Goal: Transaction & Acquisition: Purchase product/service

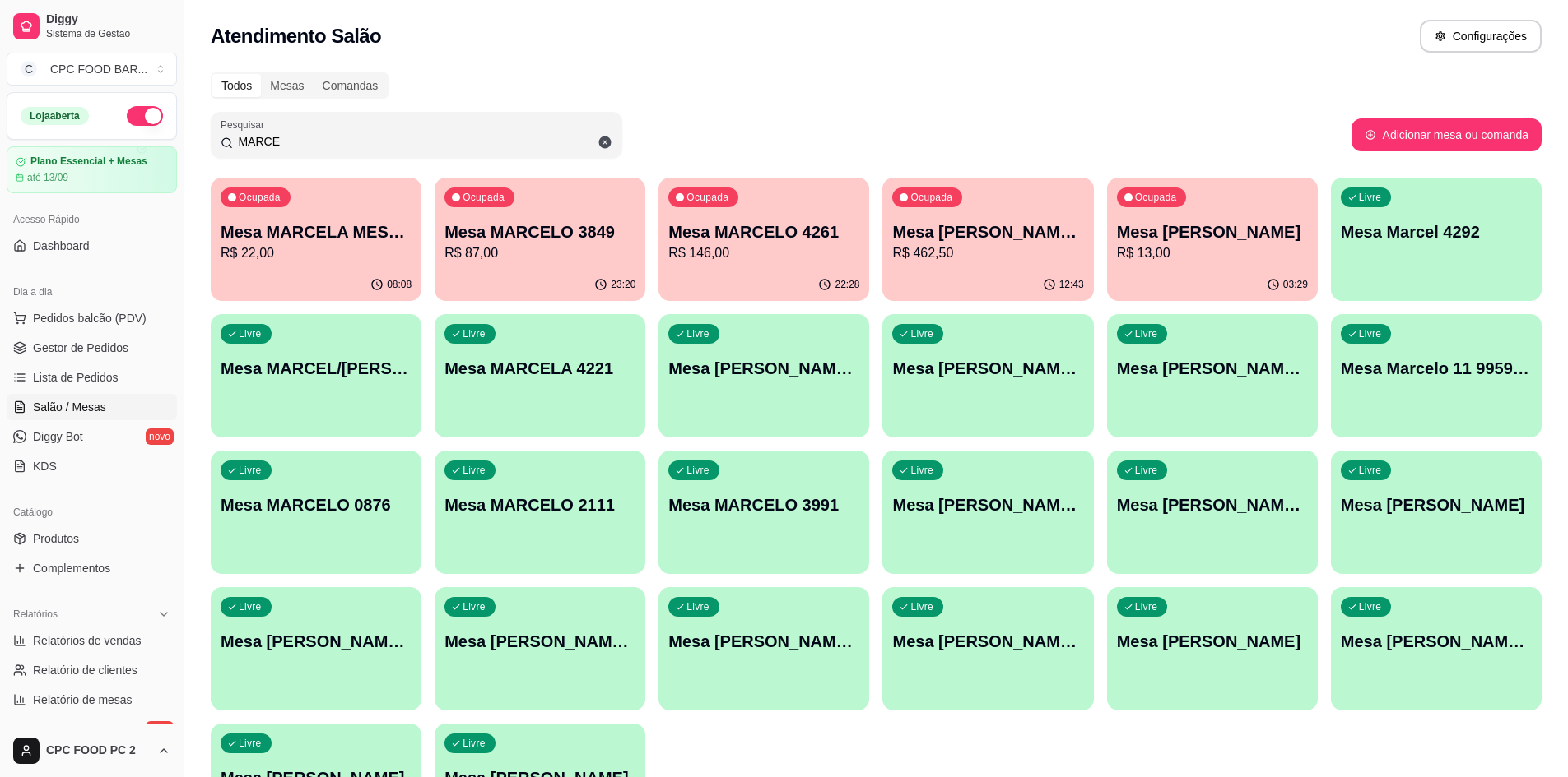
click at [292, 139] on input "MARCE" at bounding box center [423, 141] width 380 height 16
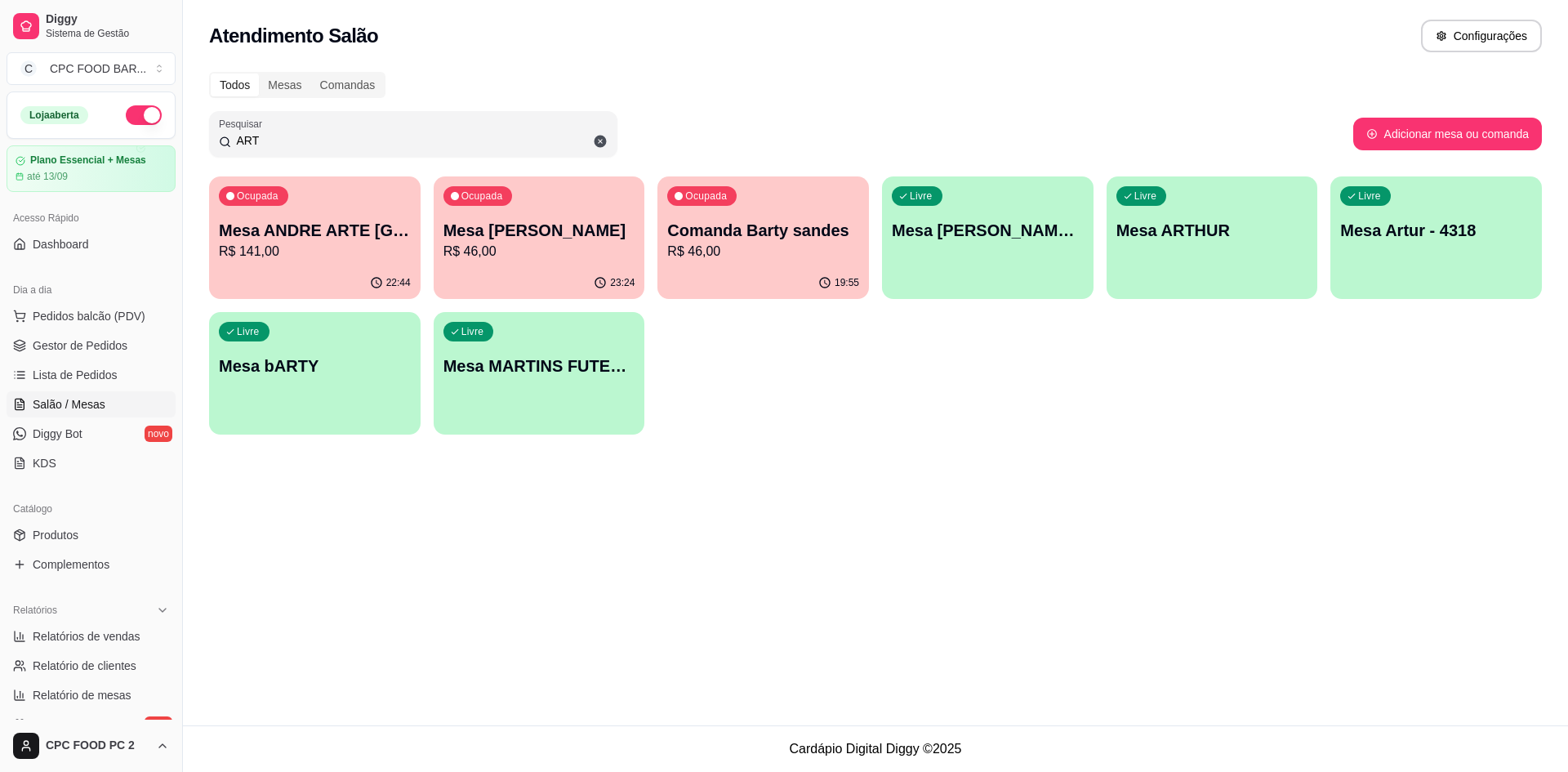
type input "ART"
click at [551, 262] on div "Ocupada Mesa ARTHUR BASQUETE R$ 46,00" at bounding box center [539, 221] width 211 height 90
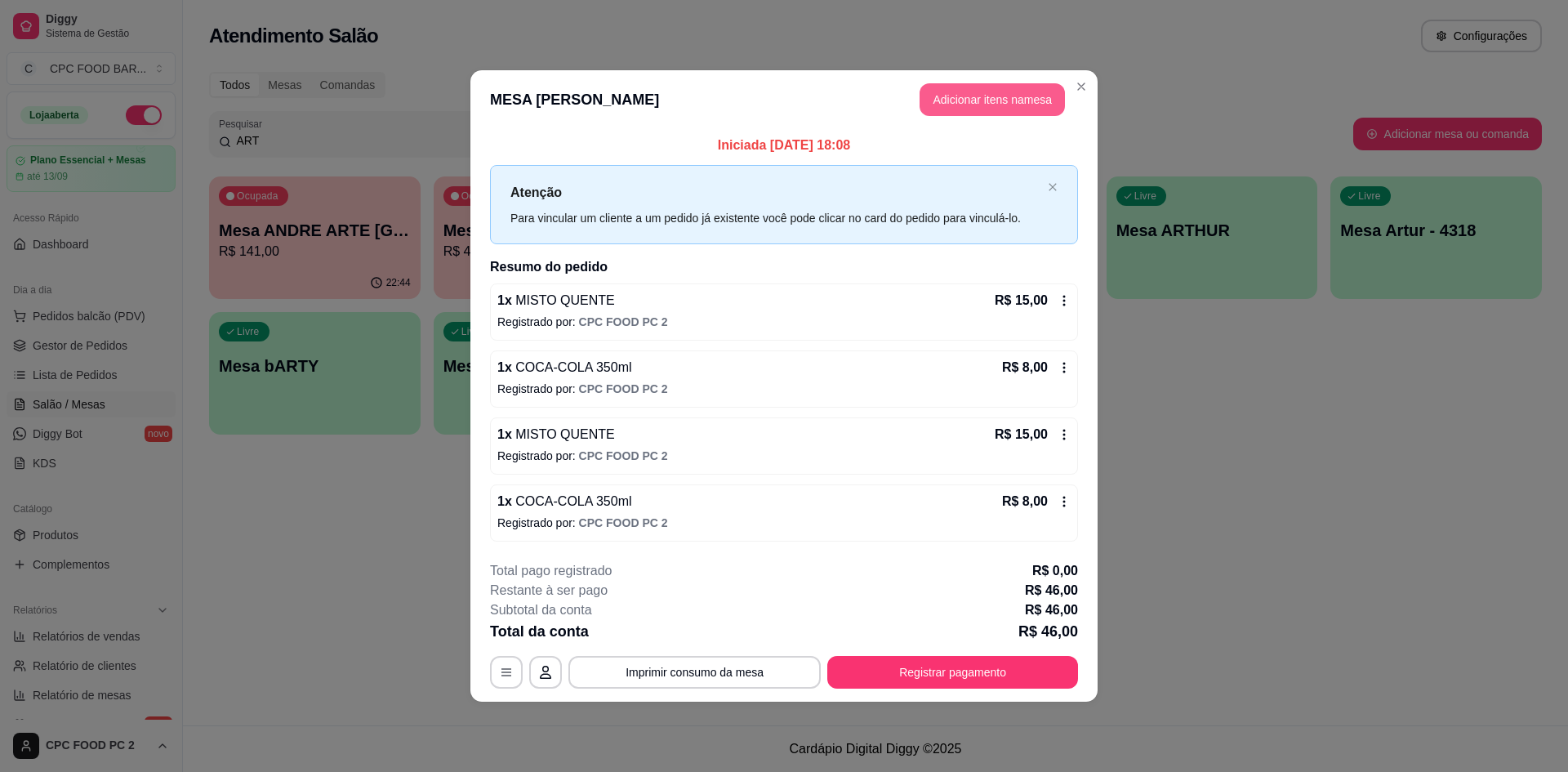
click at [958, 101] on button "Adicionar itens na mesa" at bounding box center [992, 100] width 146 height 32
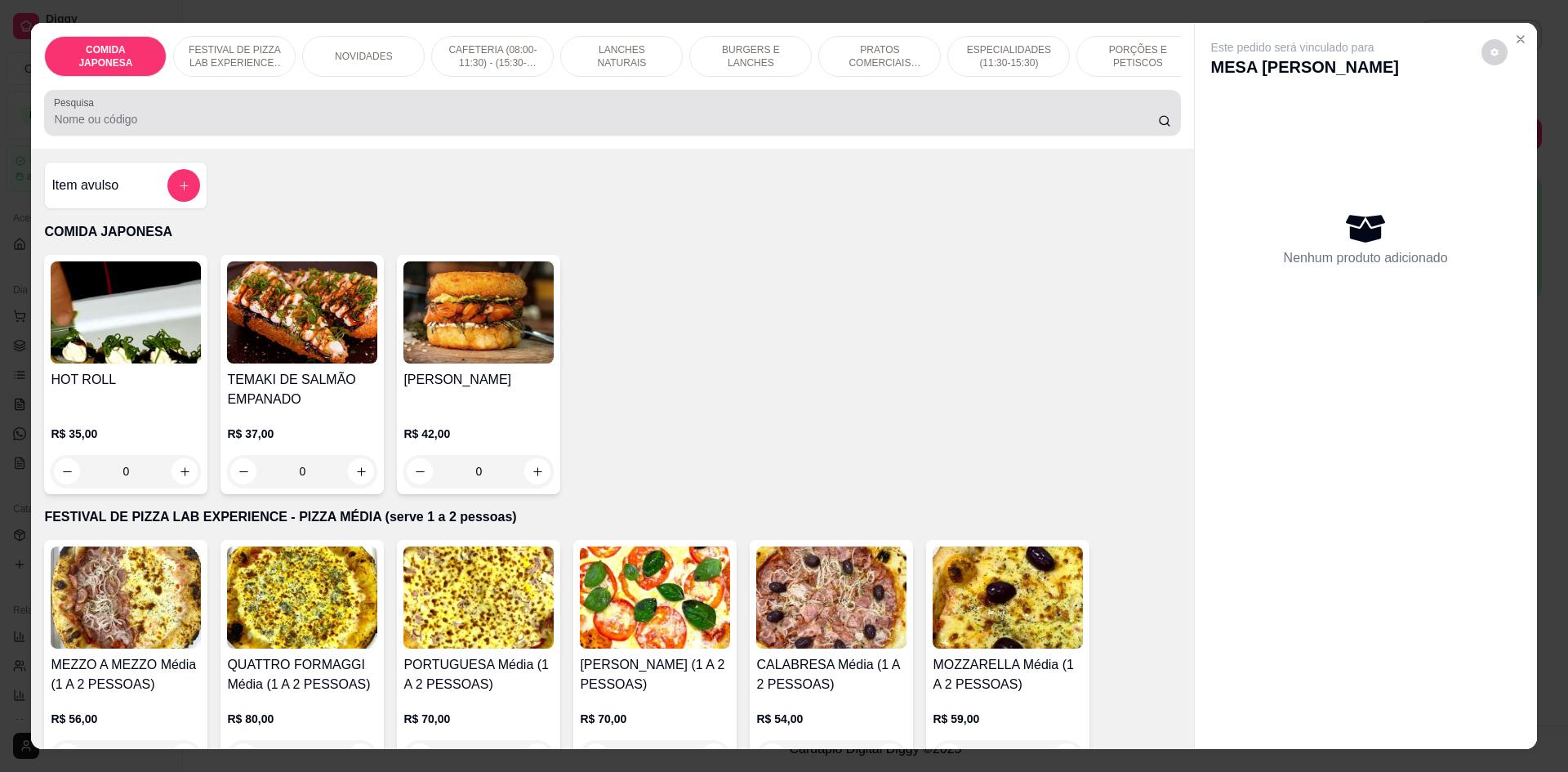
click at [375, 136] on div "Pesquisa" at bounding box center [612, 112] width 1136 height 46
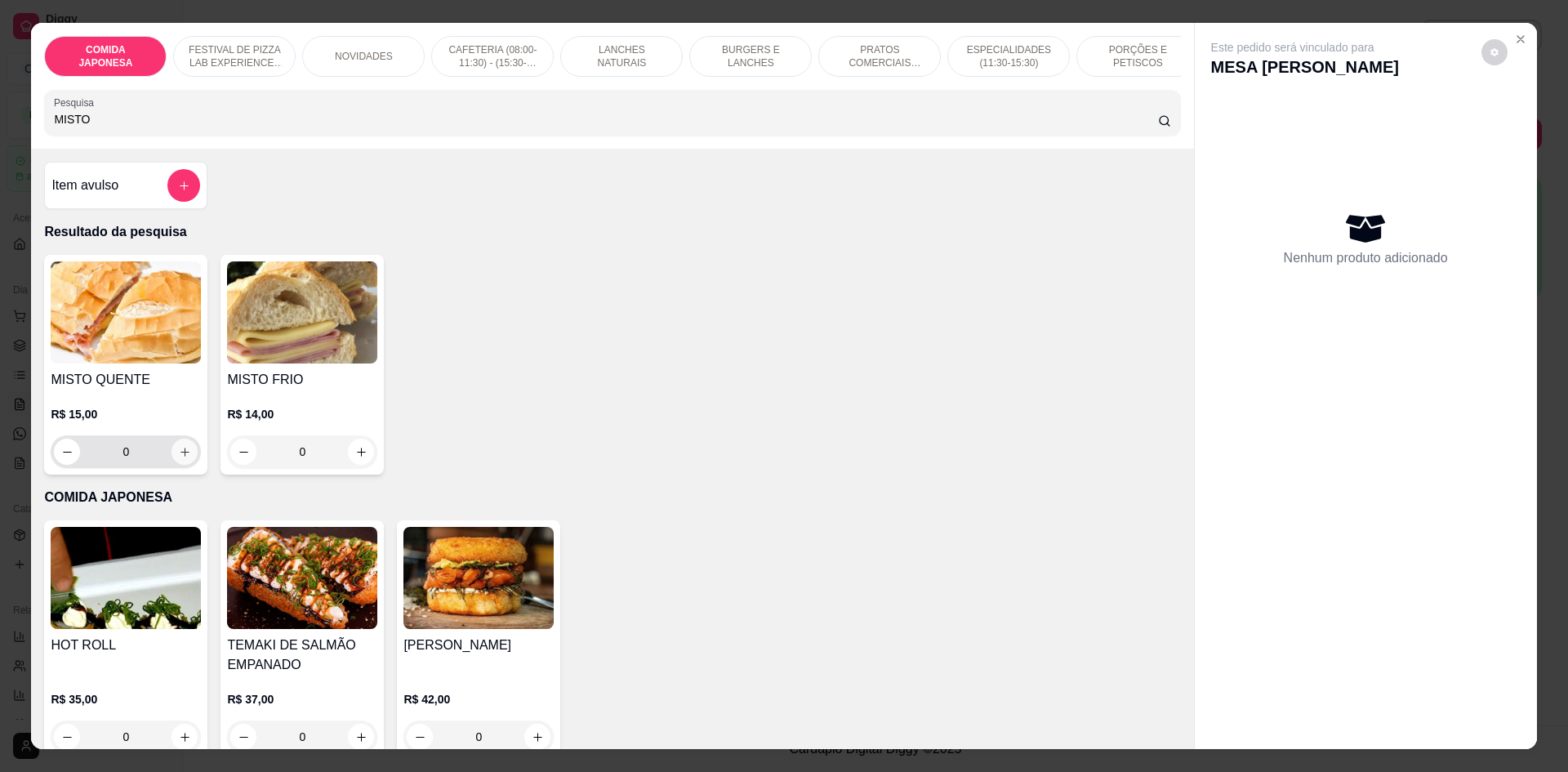
type input "MISTO"
click at [187, 463] on button "increase-product-quantity" at bounding box center [184, 451] width 26 height 26
type input "1"
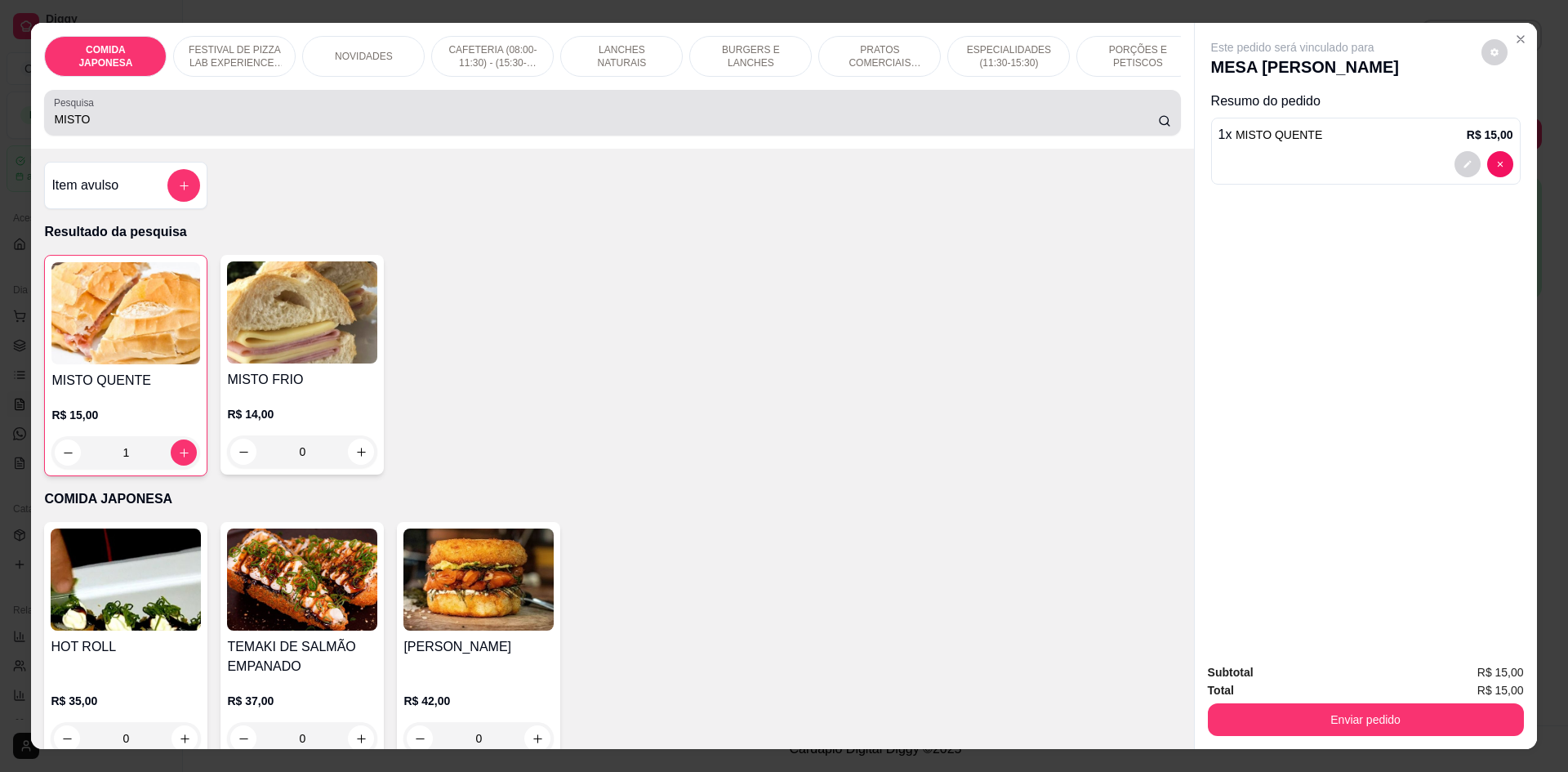
click at [126, 128] on input "MISTO" at bounding box center [606, 119] width 1104 height 16
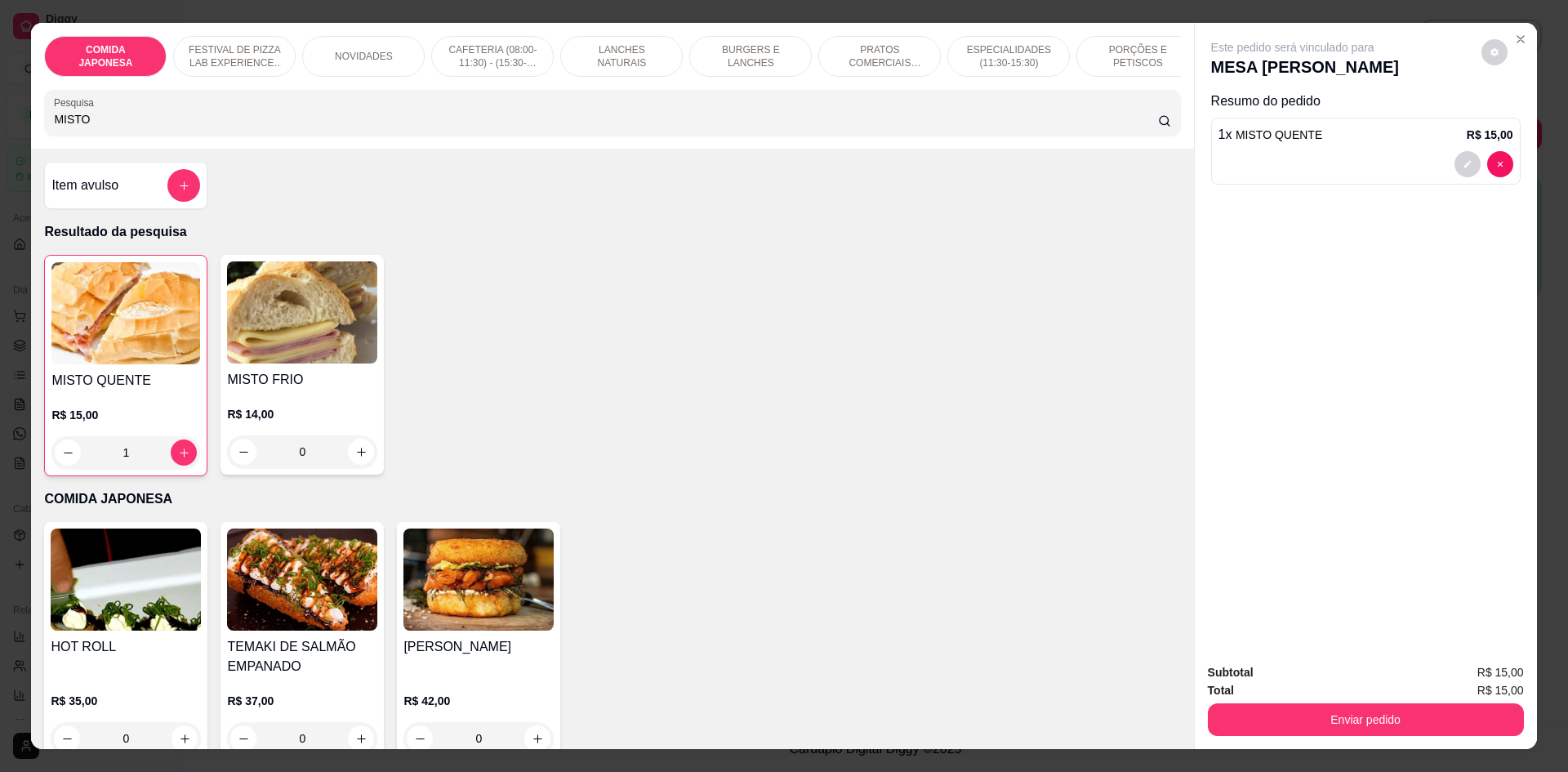
click at [126, 128] on input "MISTO" at bounding box center [606, 119] width 1104 height 16
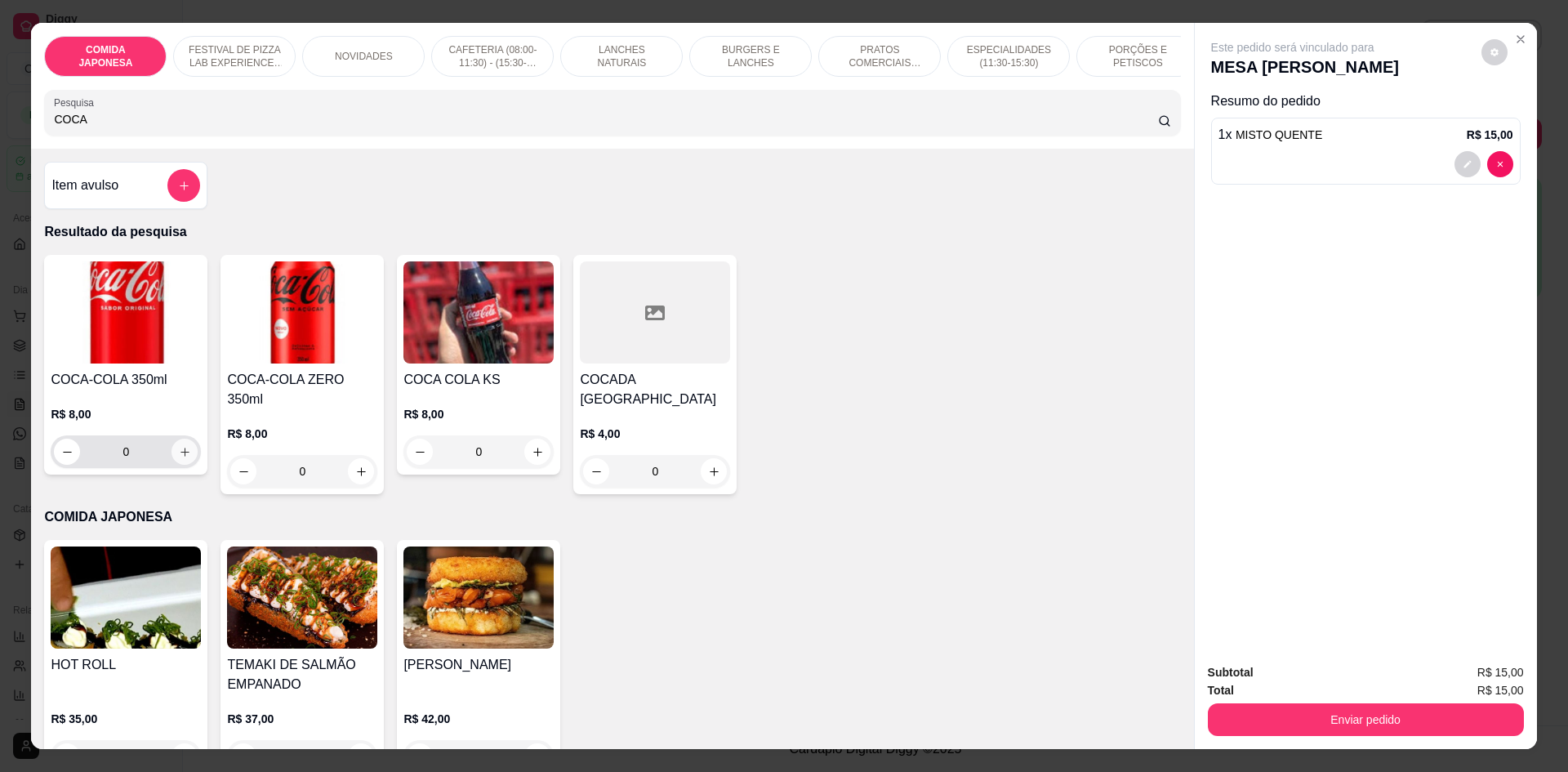
type input "COCA"
click at [185, 462] on button "increase-product-quantity" at bounding box center [184, 451] width 26 height 26
type input "1"
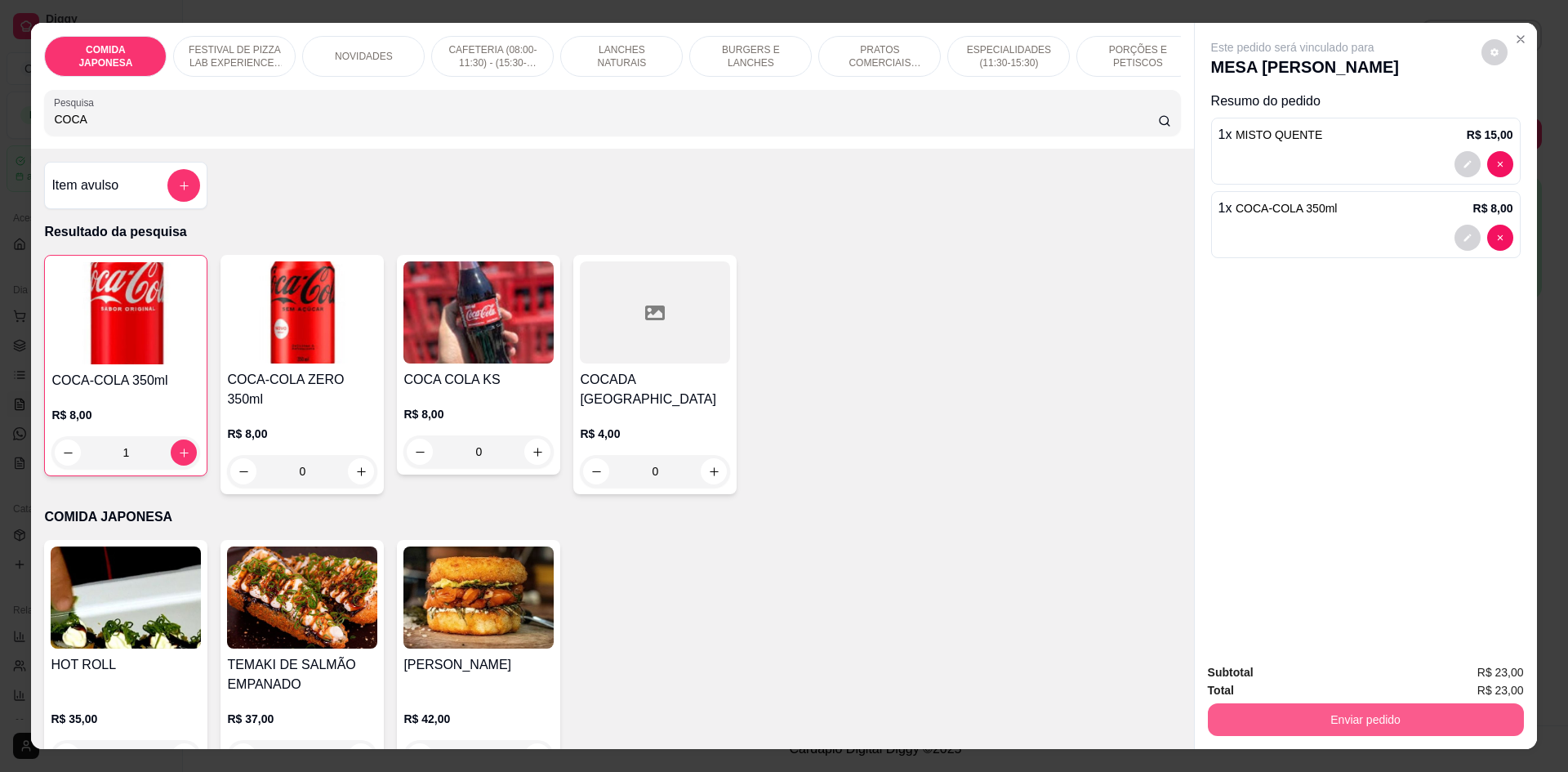
click at [1374, 720] on button "Enviar pedido" at bounding box center [1366, 720] width 316 height 32
click at [1349, 691] on button "Não registrar e enviar pedido" at bounding box center [1311, 680] width 165 height 30
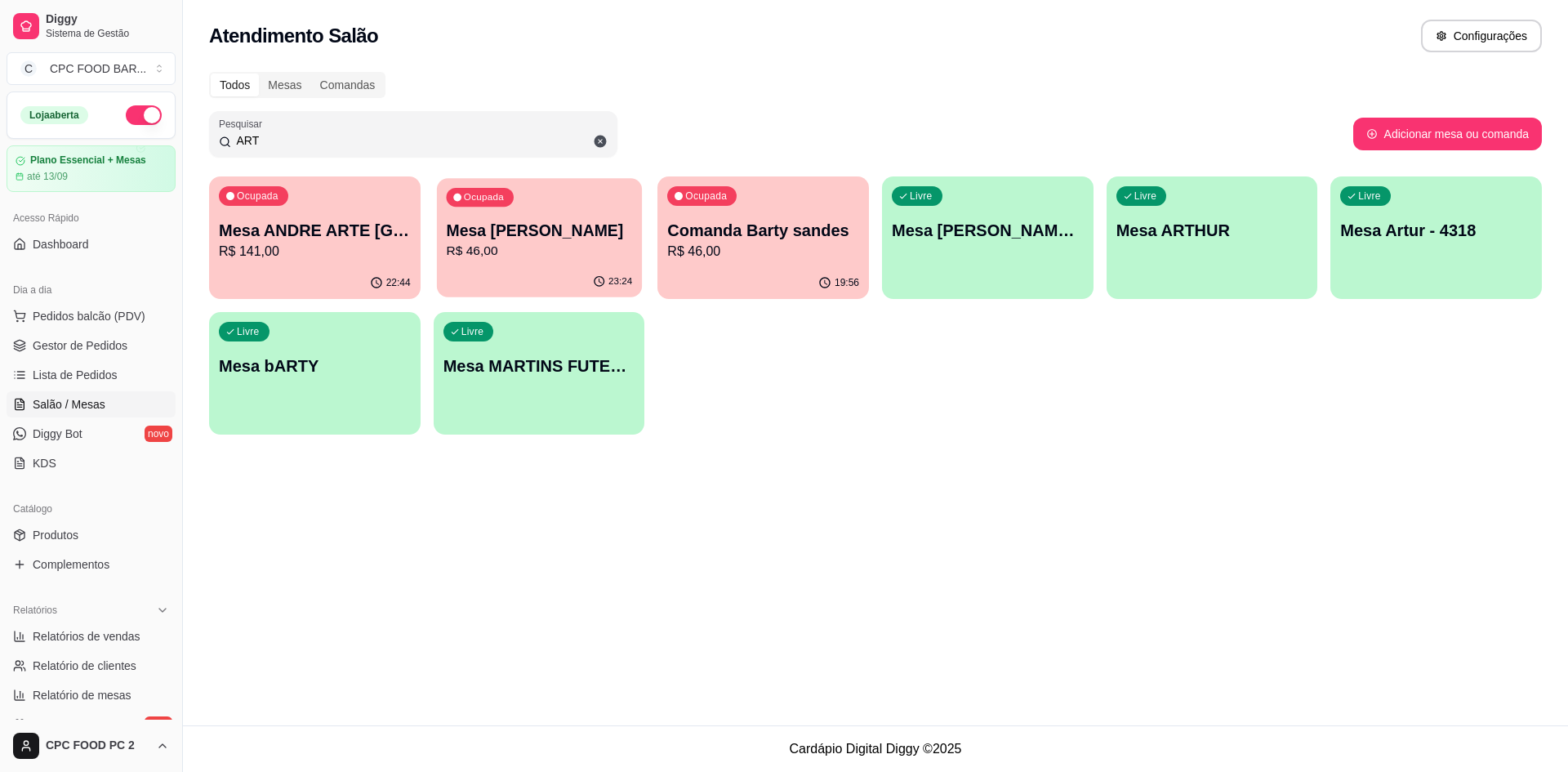
click at [575, 232] on p "Mesa [PERSON_NAME]" at bounding box center [539, 230] width 186 height 22
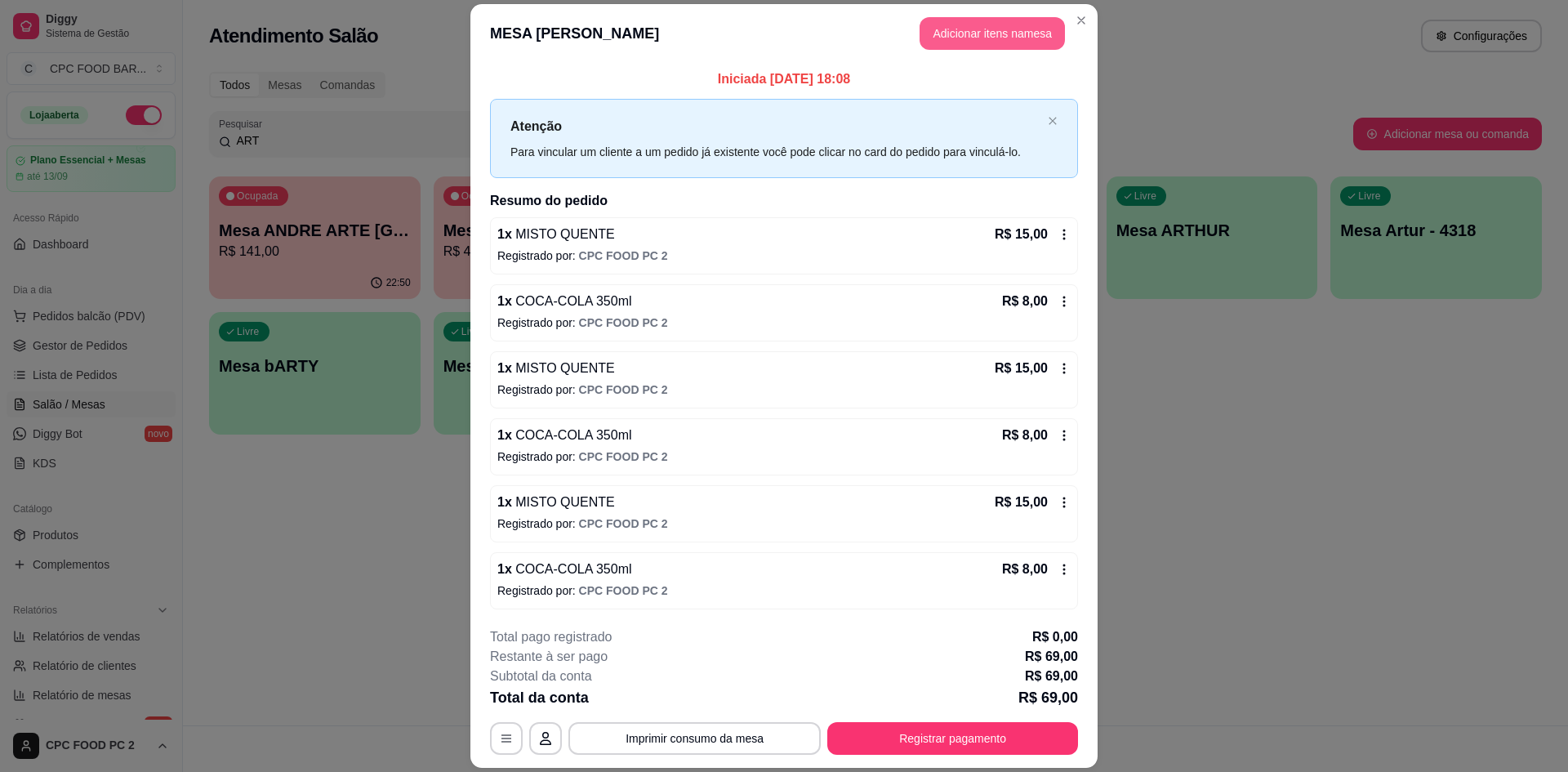
click at [981, 30] on button "Adicionar itens na mesa" at bounding box center [992, 33] width 146 height 32
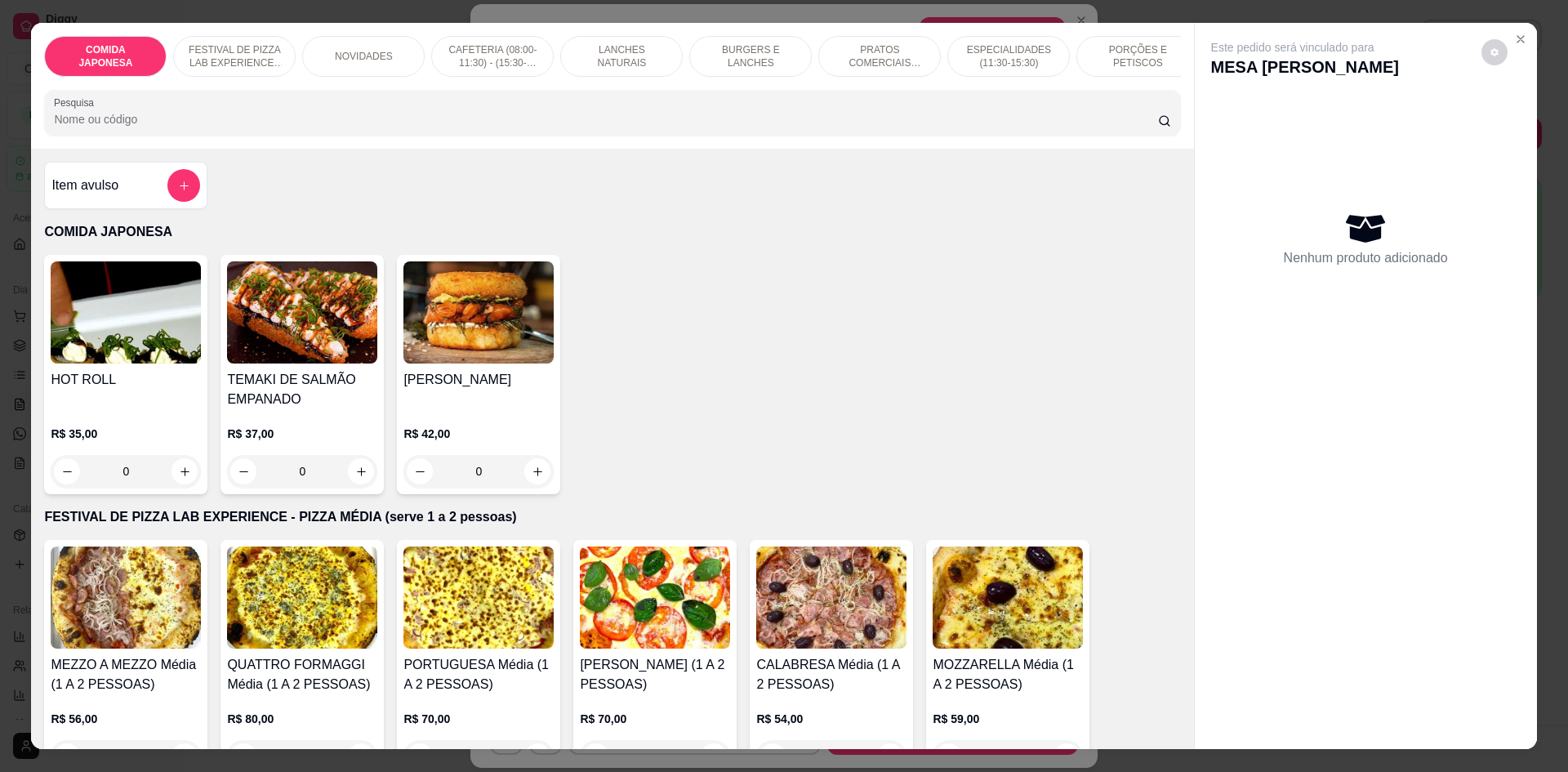
drag, startPoint x: 424, startPoint y: 136, endPoint x: 435, endPoint y: 125, distance: 15.6
click at [427, 128] on input "Pesquisa" at bounding box center [606, 119] width 1104 height 16
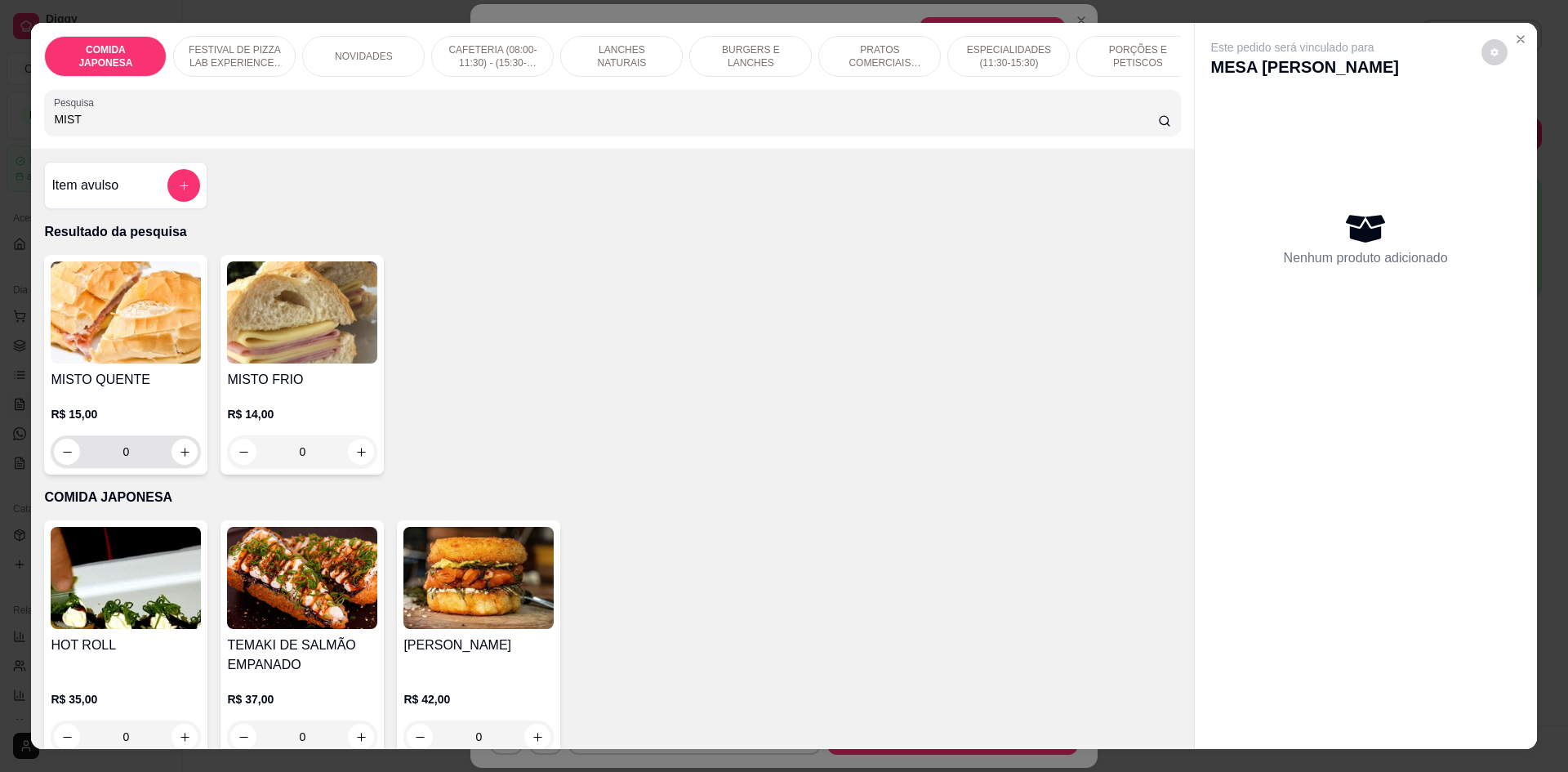
type input "MIST"
click at [187, 465] on button "increase-product-quantity" at bounding box center [185, 452] width 26 height 26
type input "1"
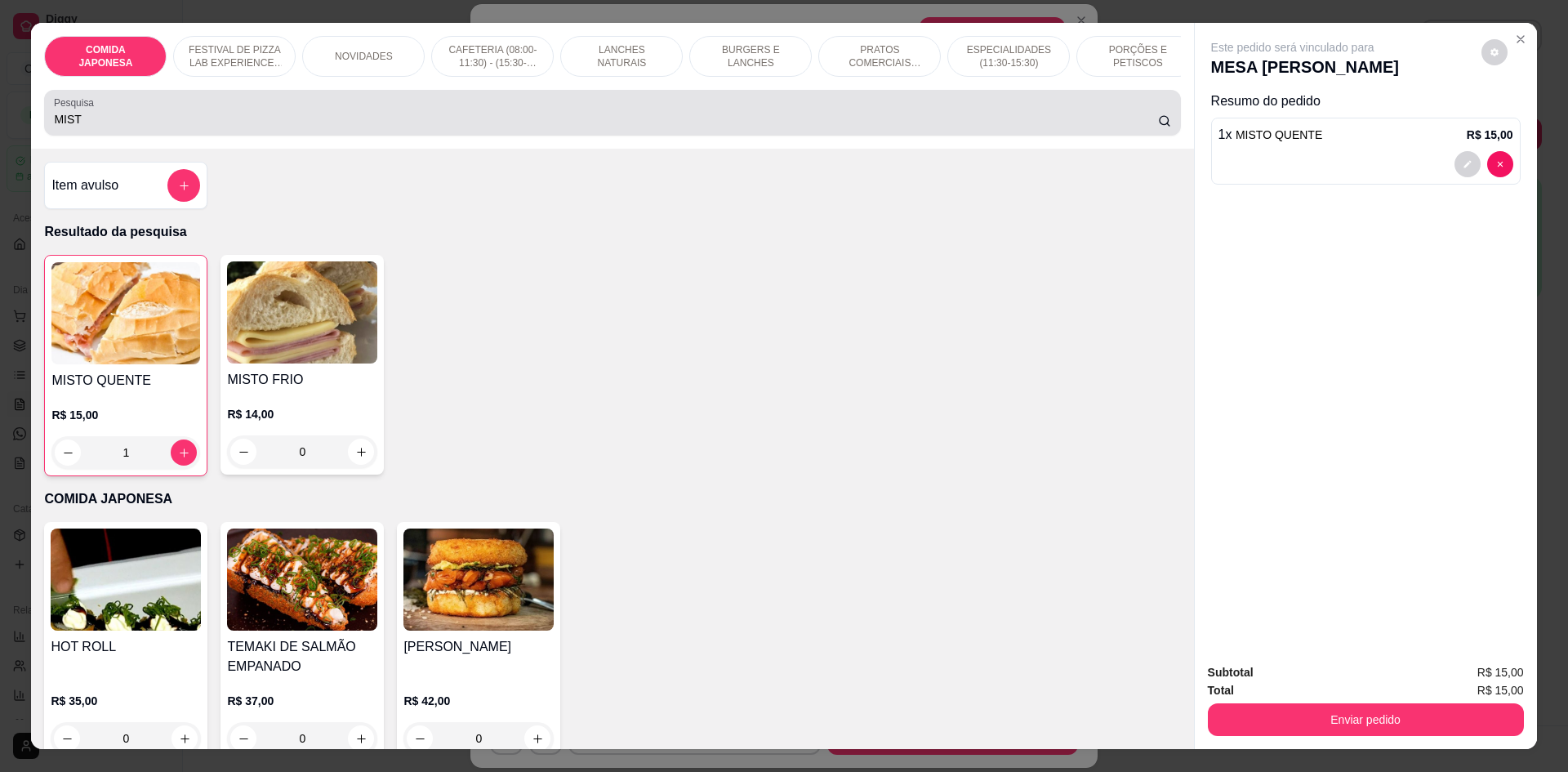
click at [106, 129] on div "MIST" at bounding box center [613, 112] width 1117 height 32
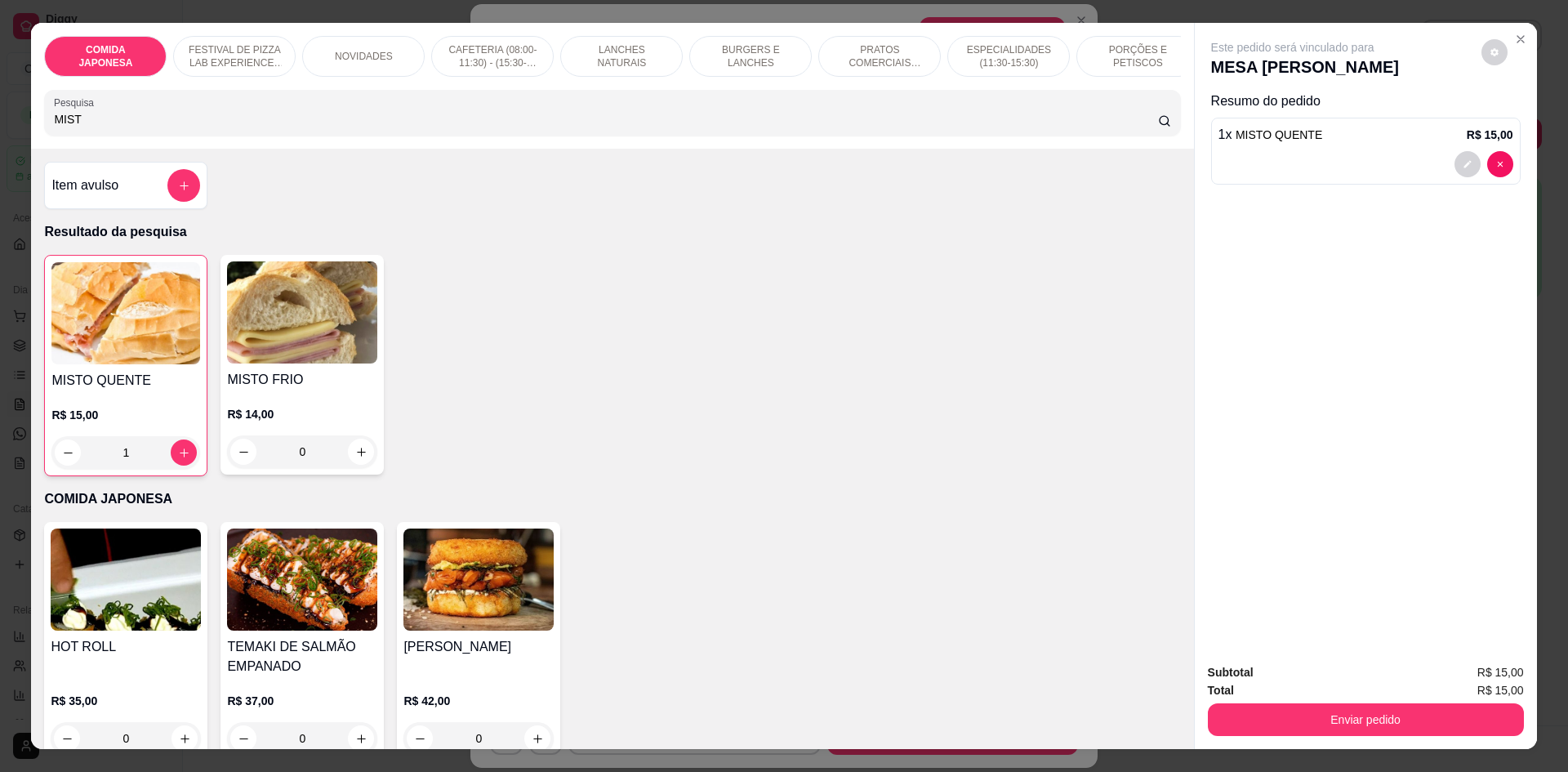
click at [107, 129] on div "MIST" at bounding box center [613, 112] width 1117 height 32
click at [103, 128] on input "MIST" at bounding box center [606, 119] width 1104 height 16
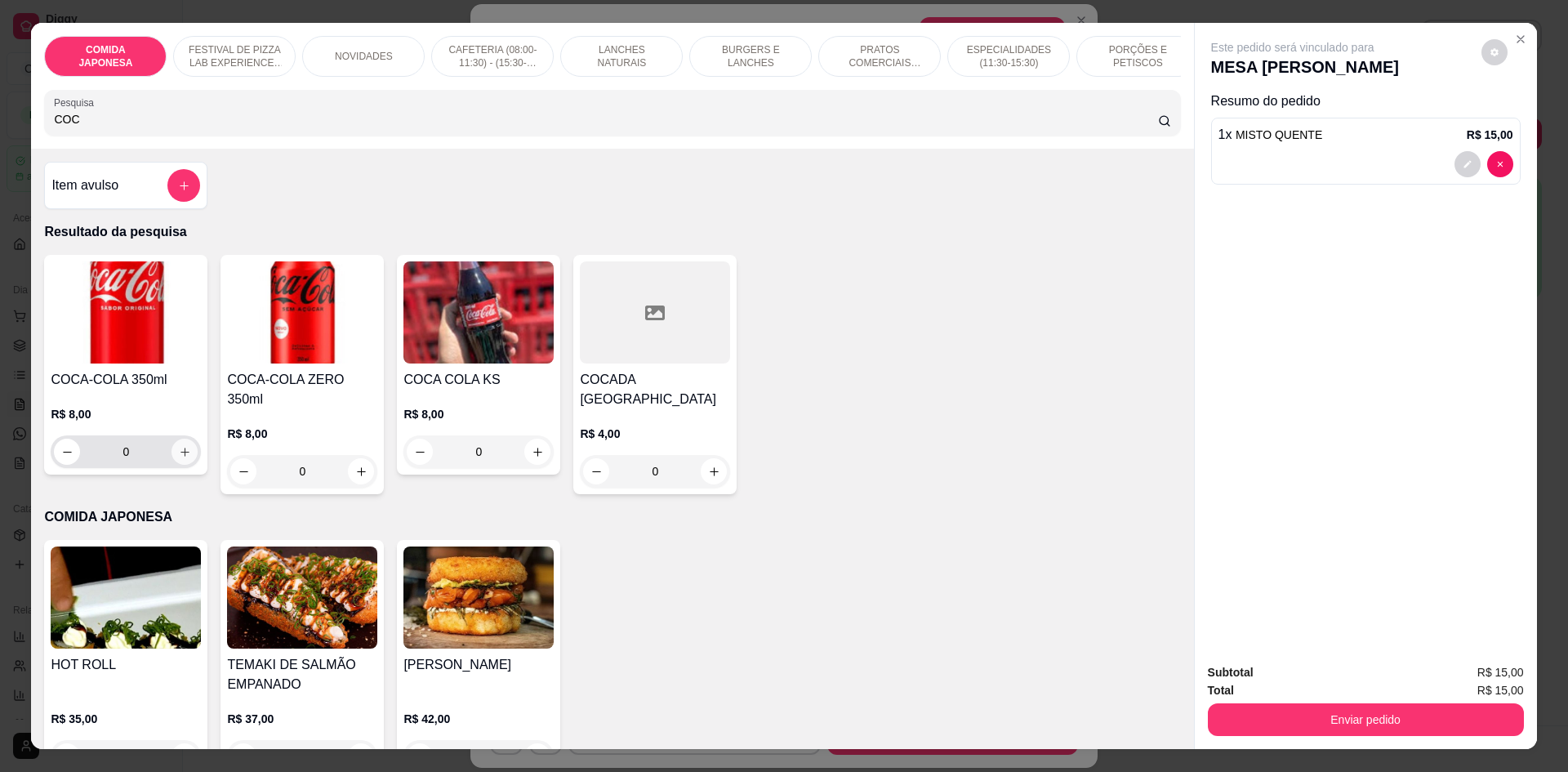
type input "COC"
click at [182, 465] on button "increase-product-quantity" at bounding box center [184, 451] width 26 height 26
type input "1"
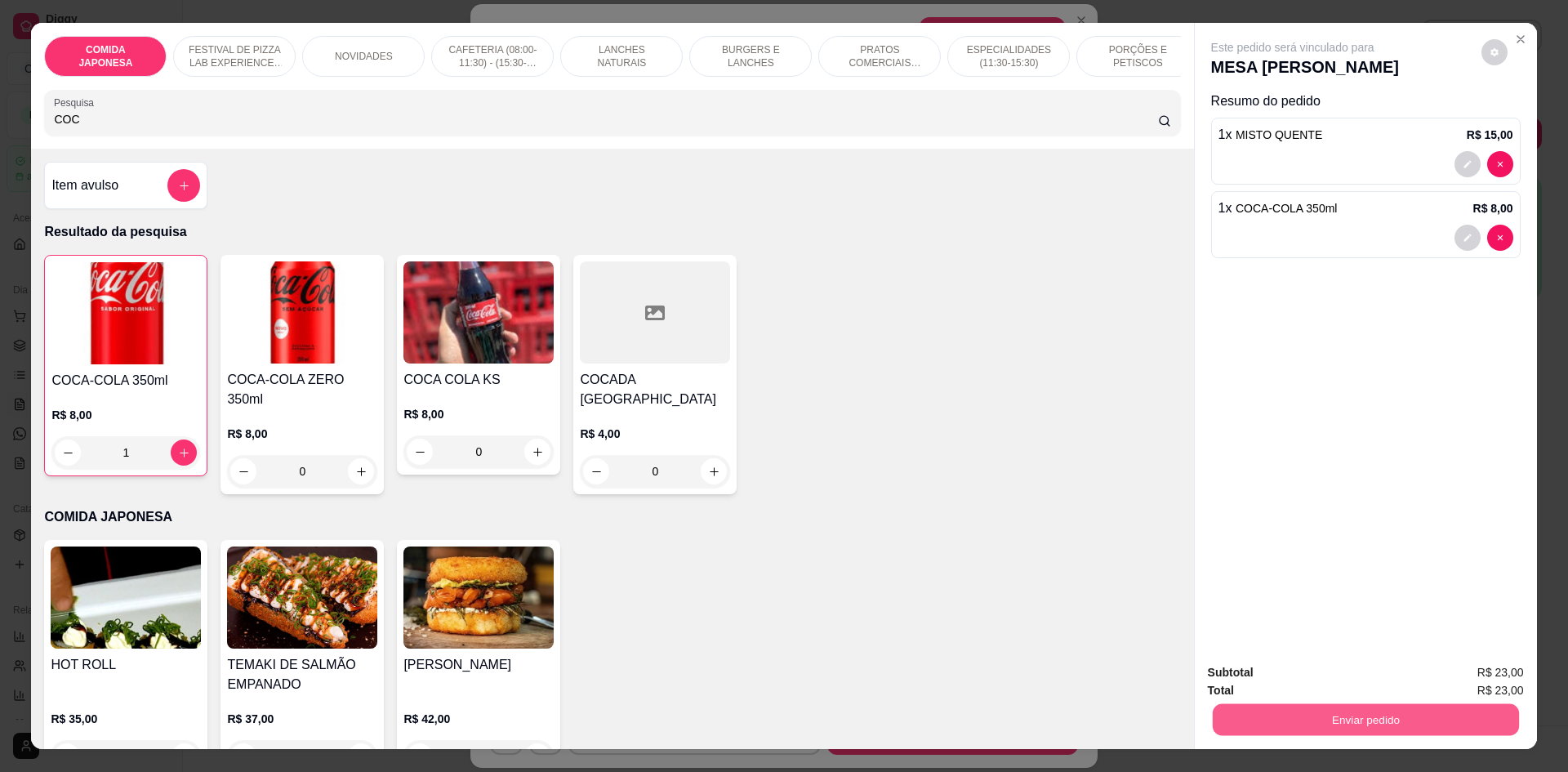
click at [1331, 710] on button "Enviar pedido" at bounding box center [1365, 719] width 306 height 31
click at [1316, 689] on button "Não registrar e enviar pedido" at bounding box center [1312, 680] width 170 height 31
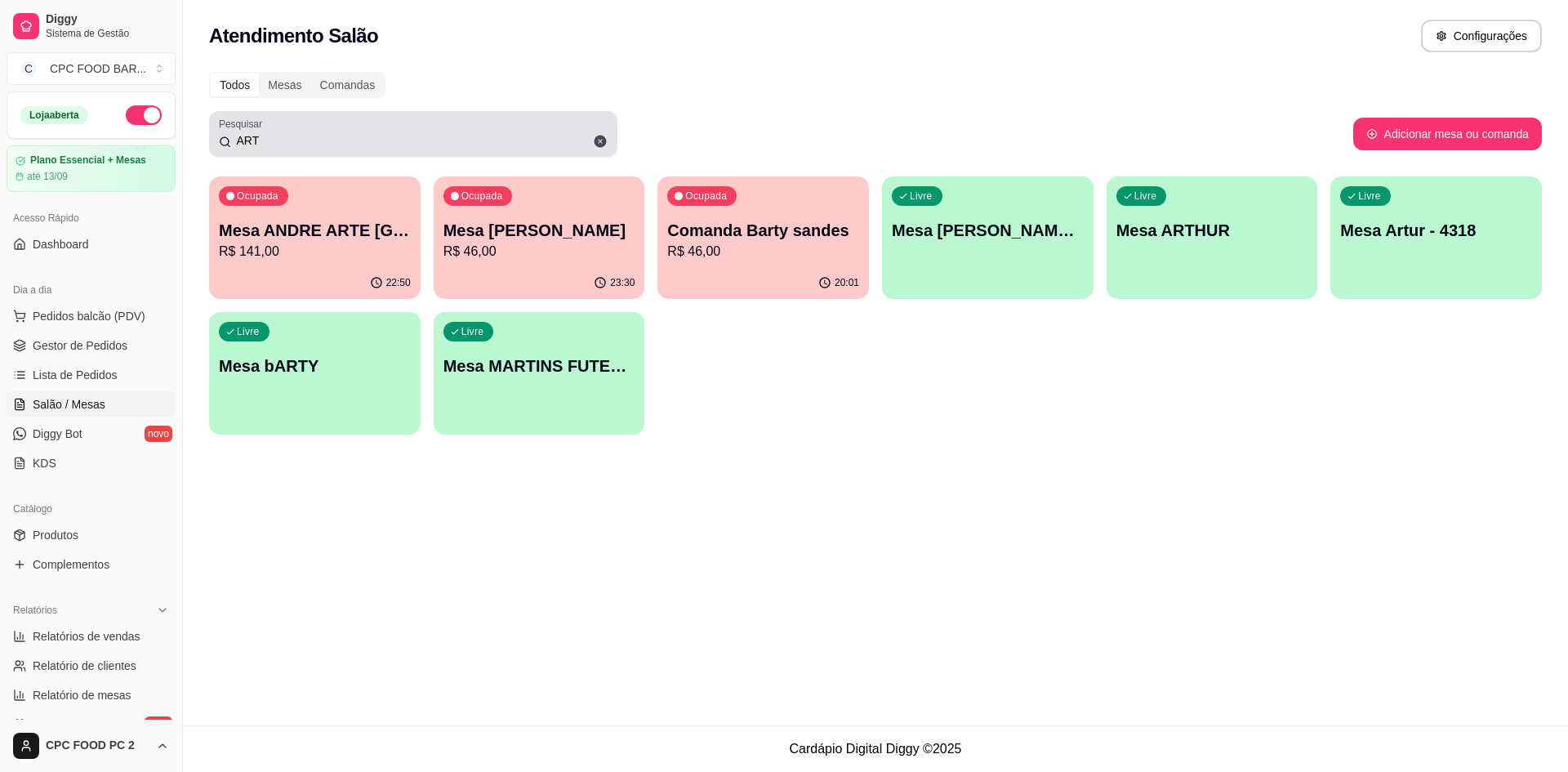
click at [268, 136] on input "ART" at bounding box center [420, 140] width 377 height 16
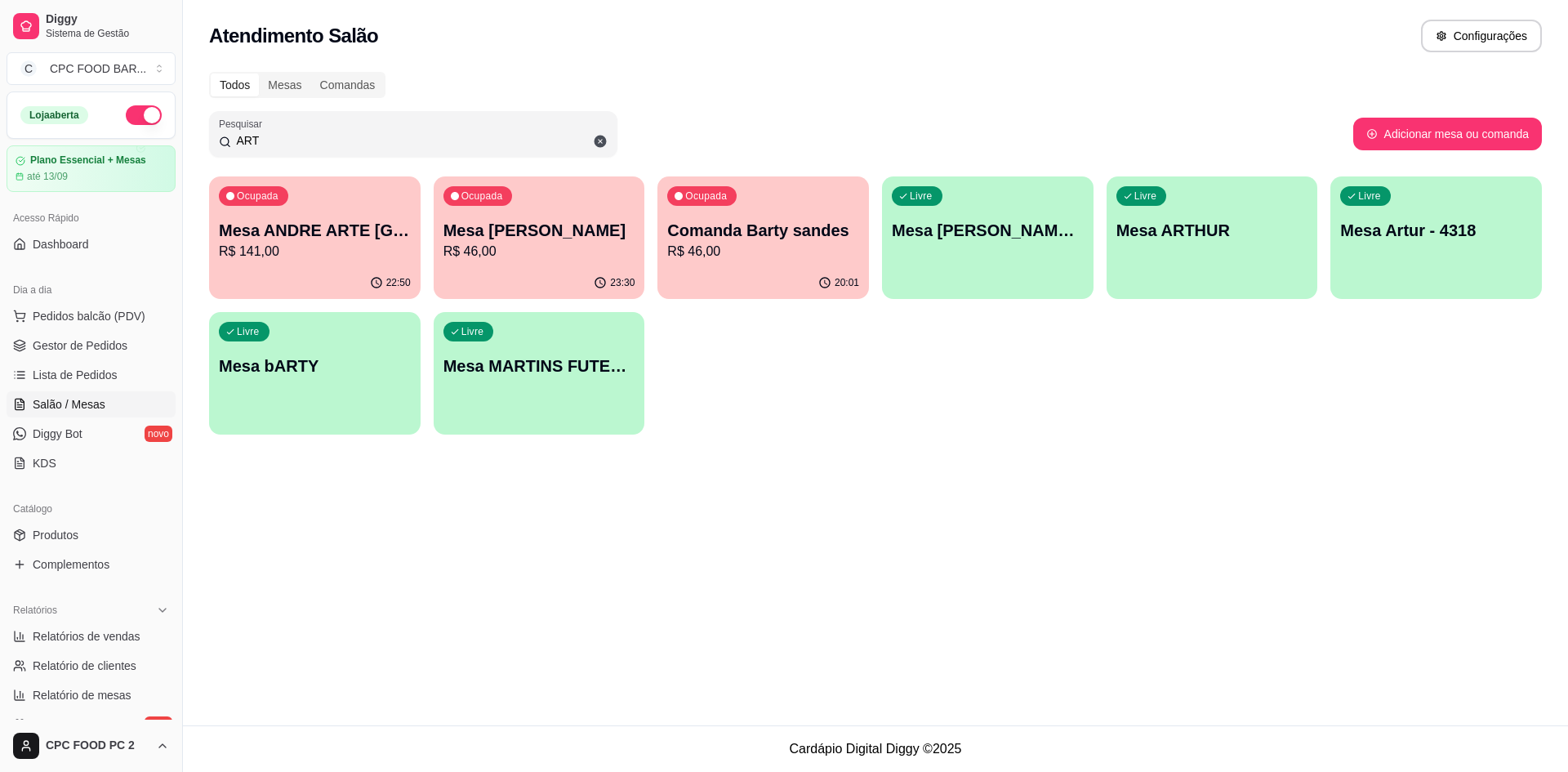
click at [268, 136] on input "ART" at bounding box center [420, 140] width 377 height 16
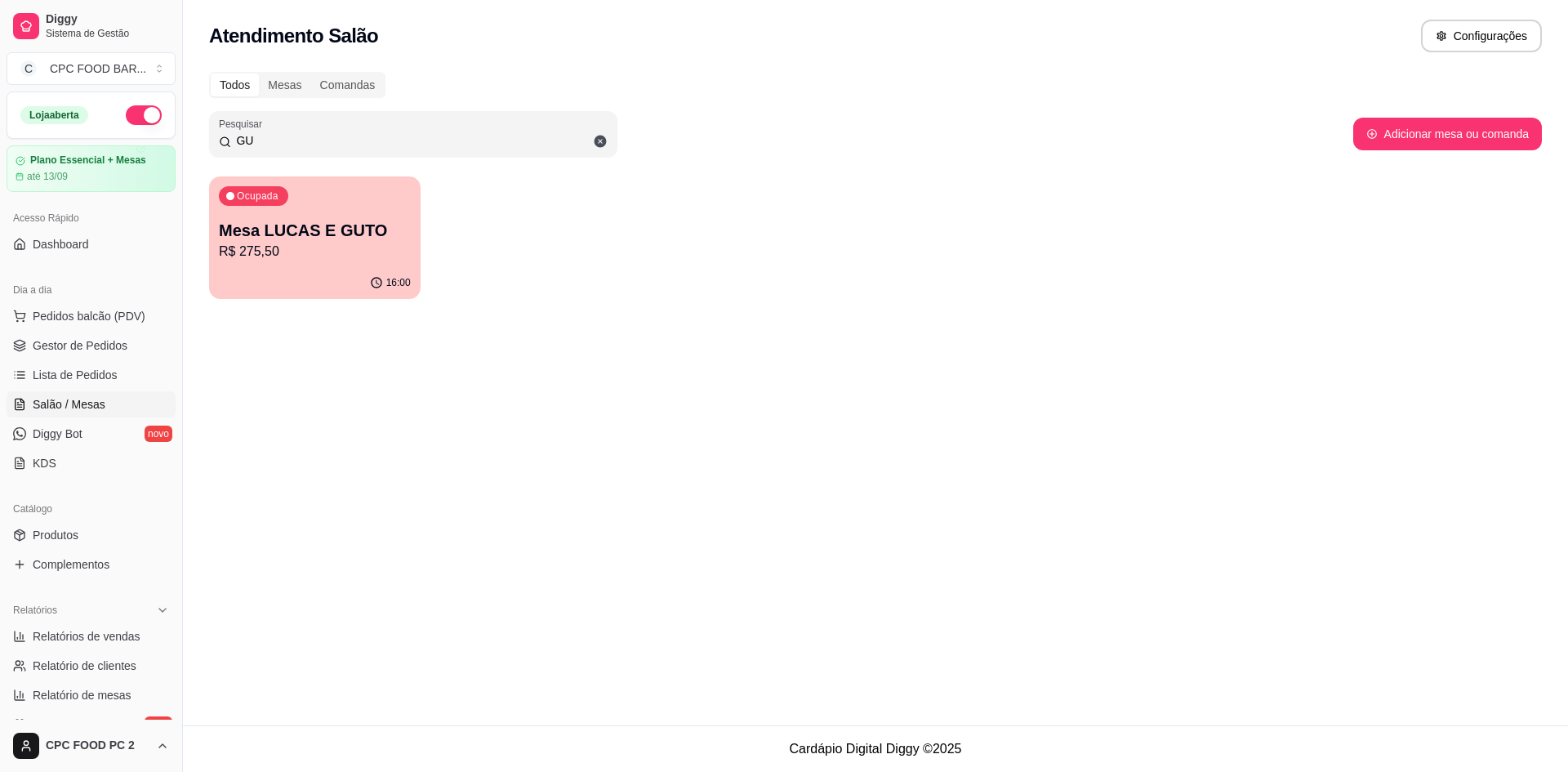
type input "G"
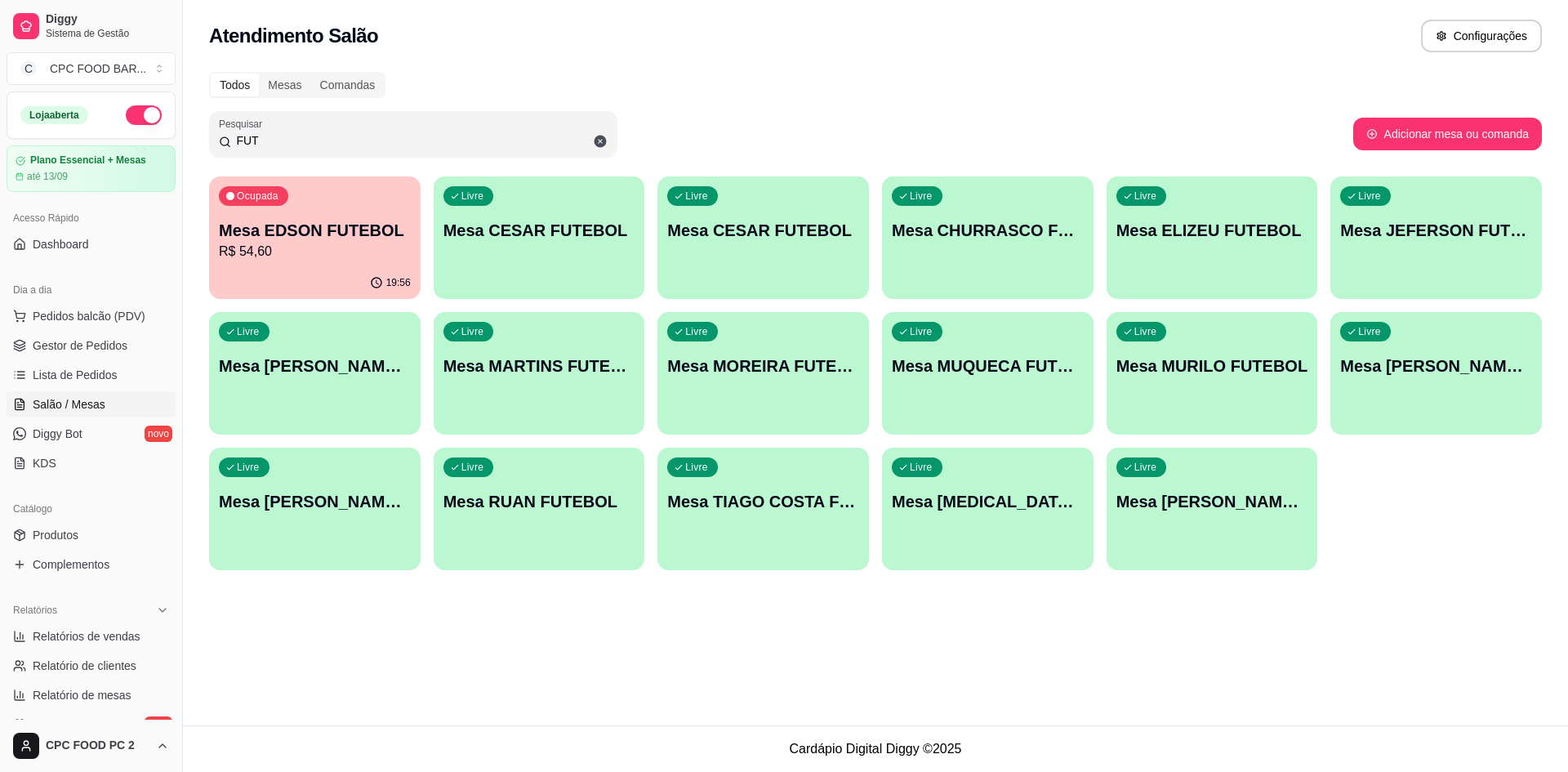
type input "FUT"
click at [983, 270] on div "Livre Mesa CHURRASCO FUTEBOL" at bounding box center [988, 228] width 211 height 103
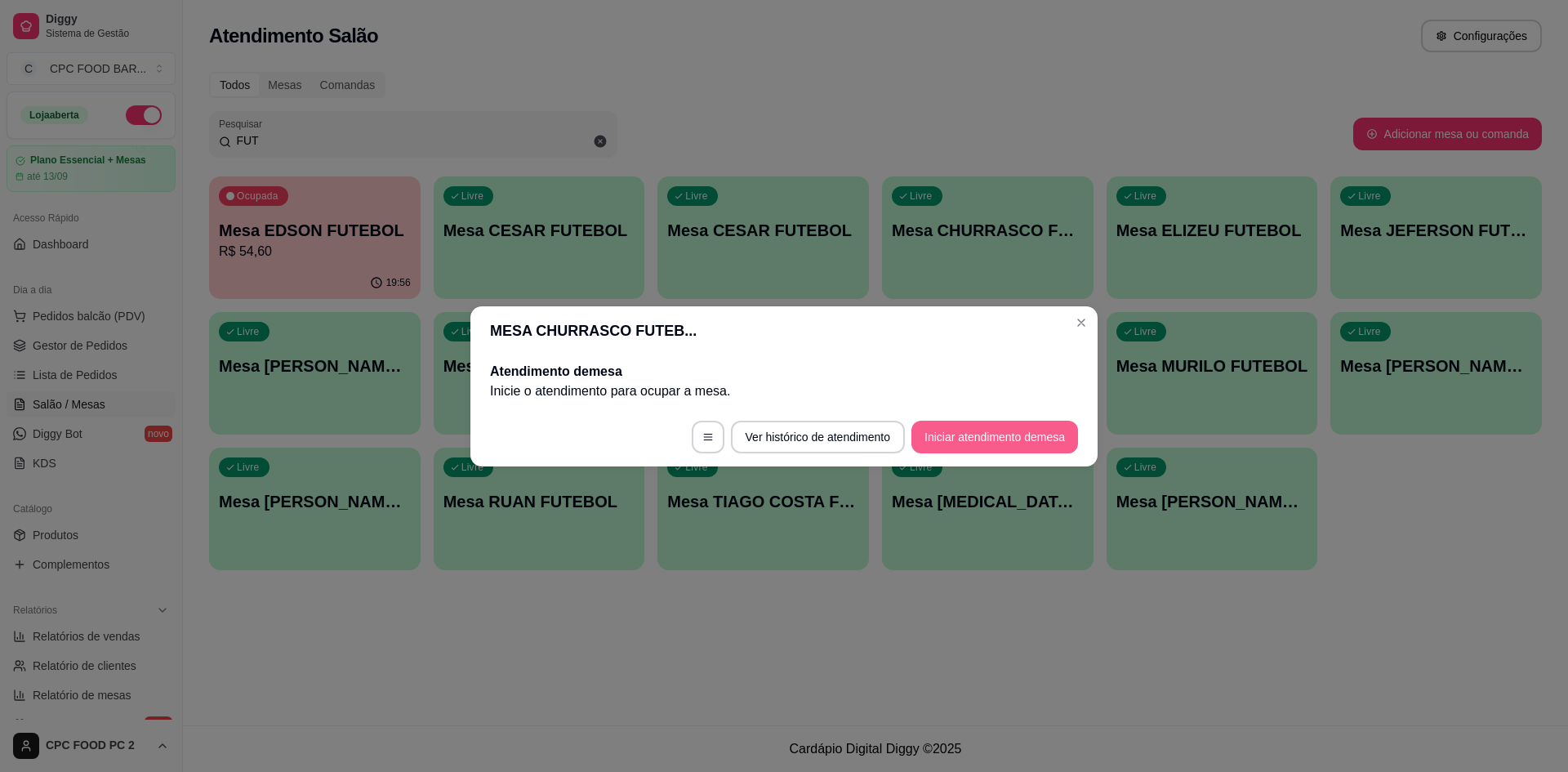
click at [956, 426] on button "Iniciar atendimento de mesa" at bounding box center [994, 437] width 167 height 32
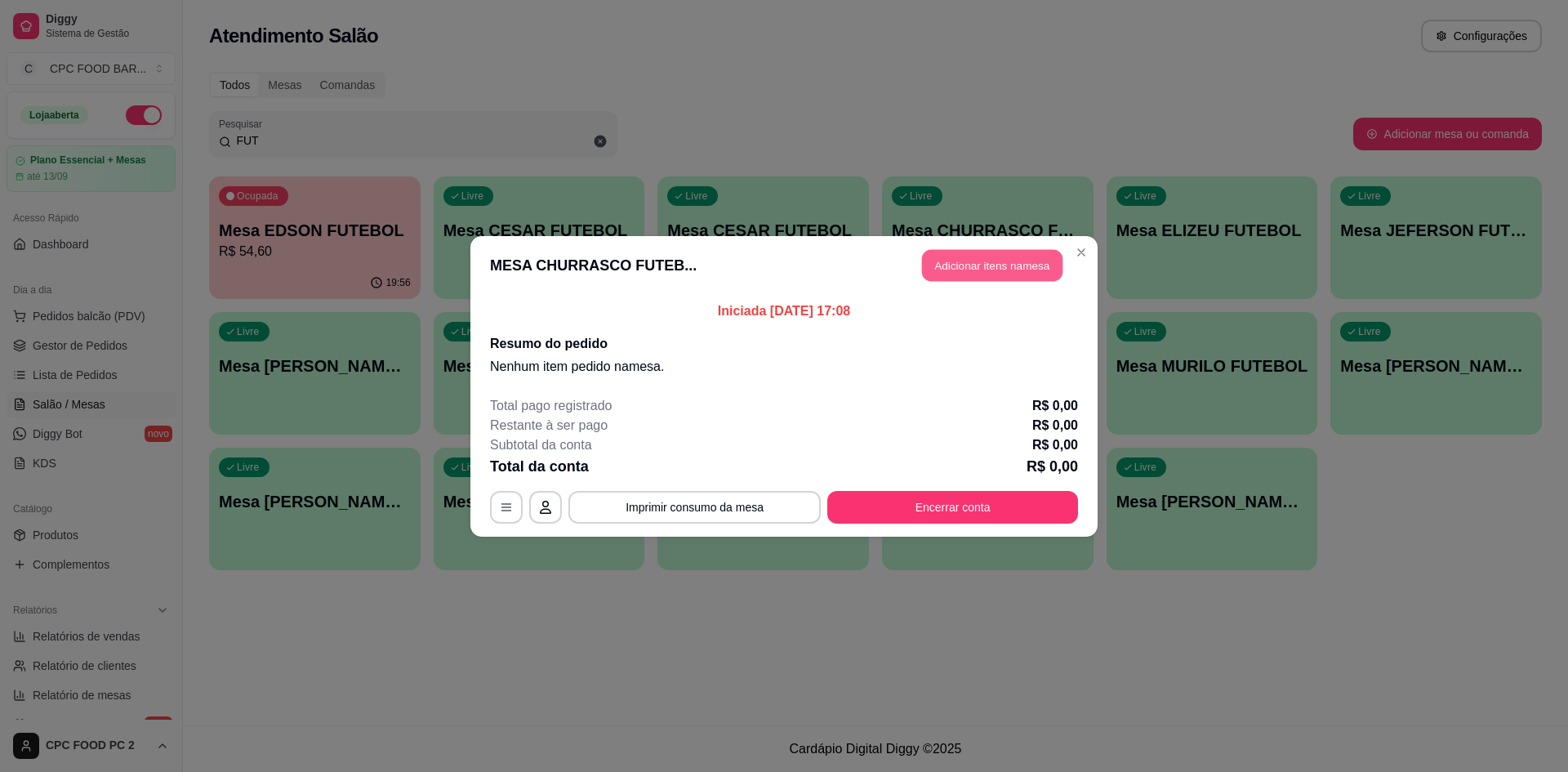
click at [971, 257] on button "Adicionar itens na mesa" at bounding box center [992, 265] width 141 height 31
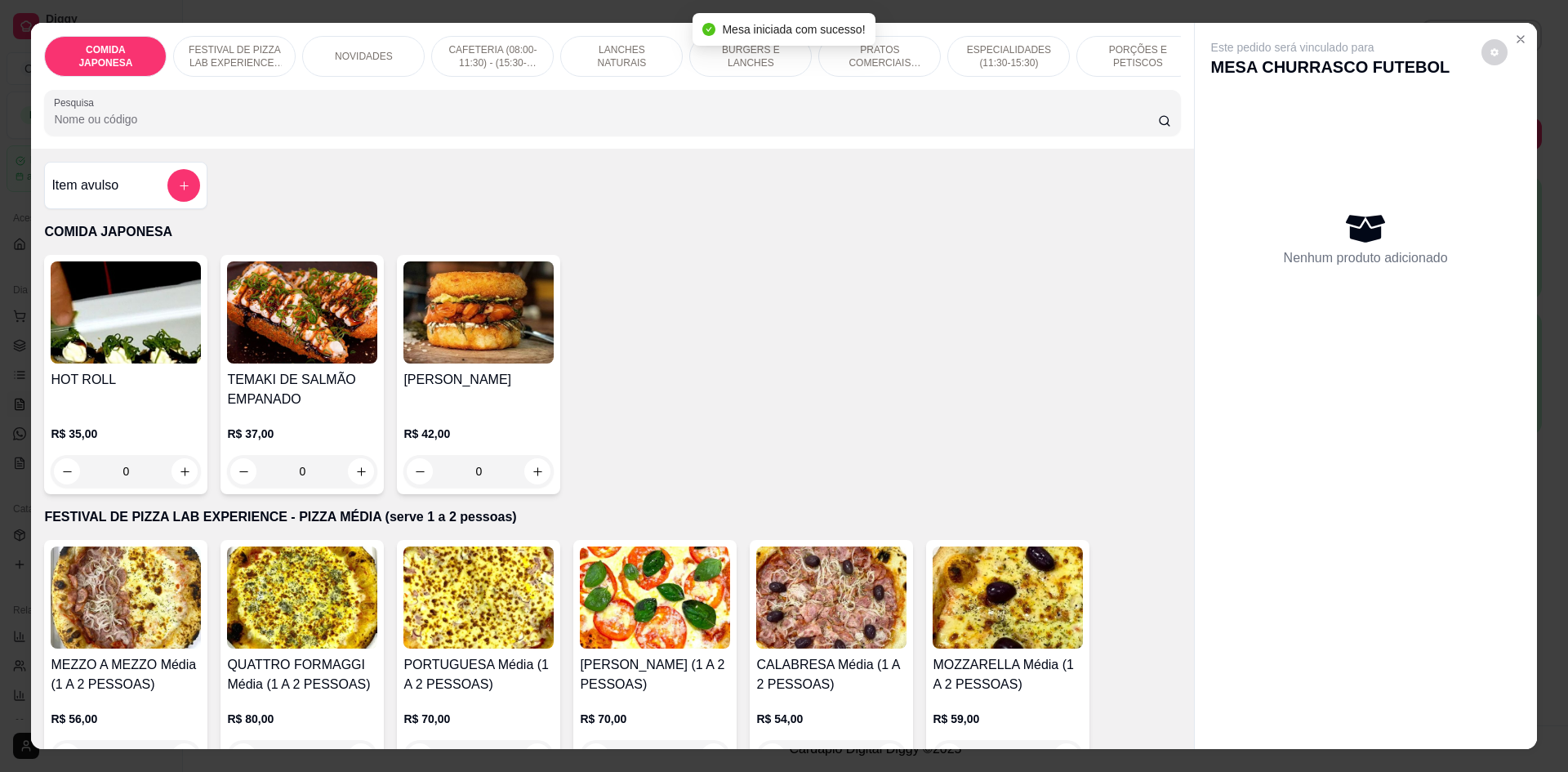
click at [528, 128] on input "Pesquisa" at bounding box center [606, 119] width 1104 height 16
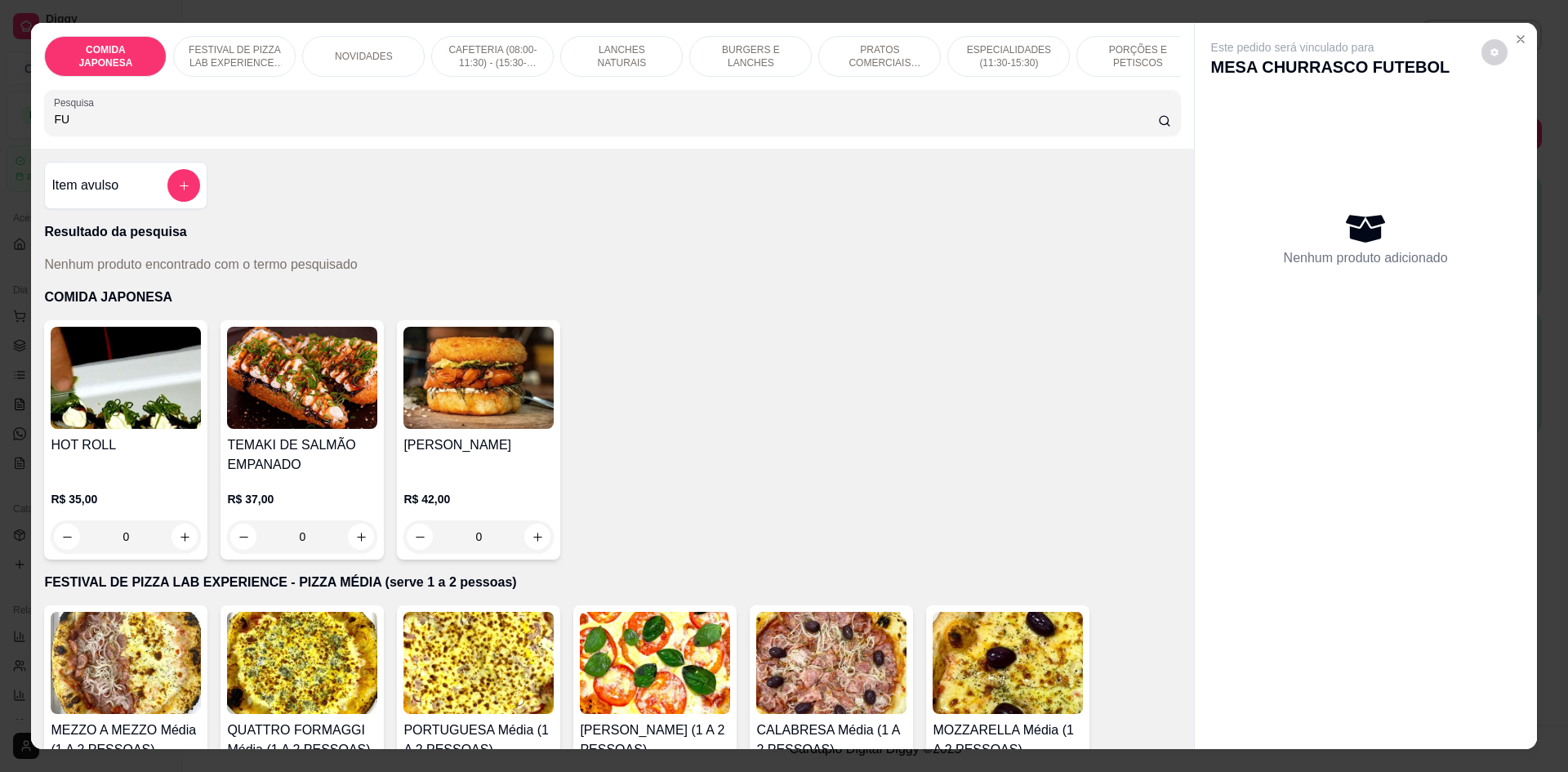
type input "F"
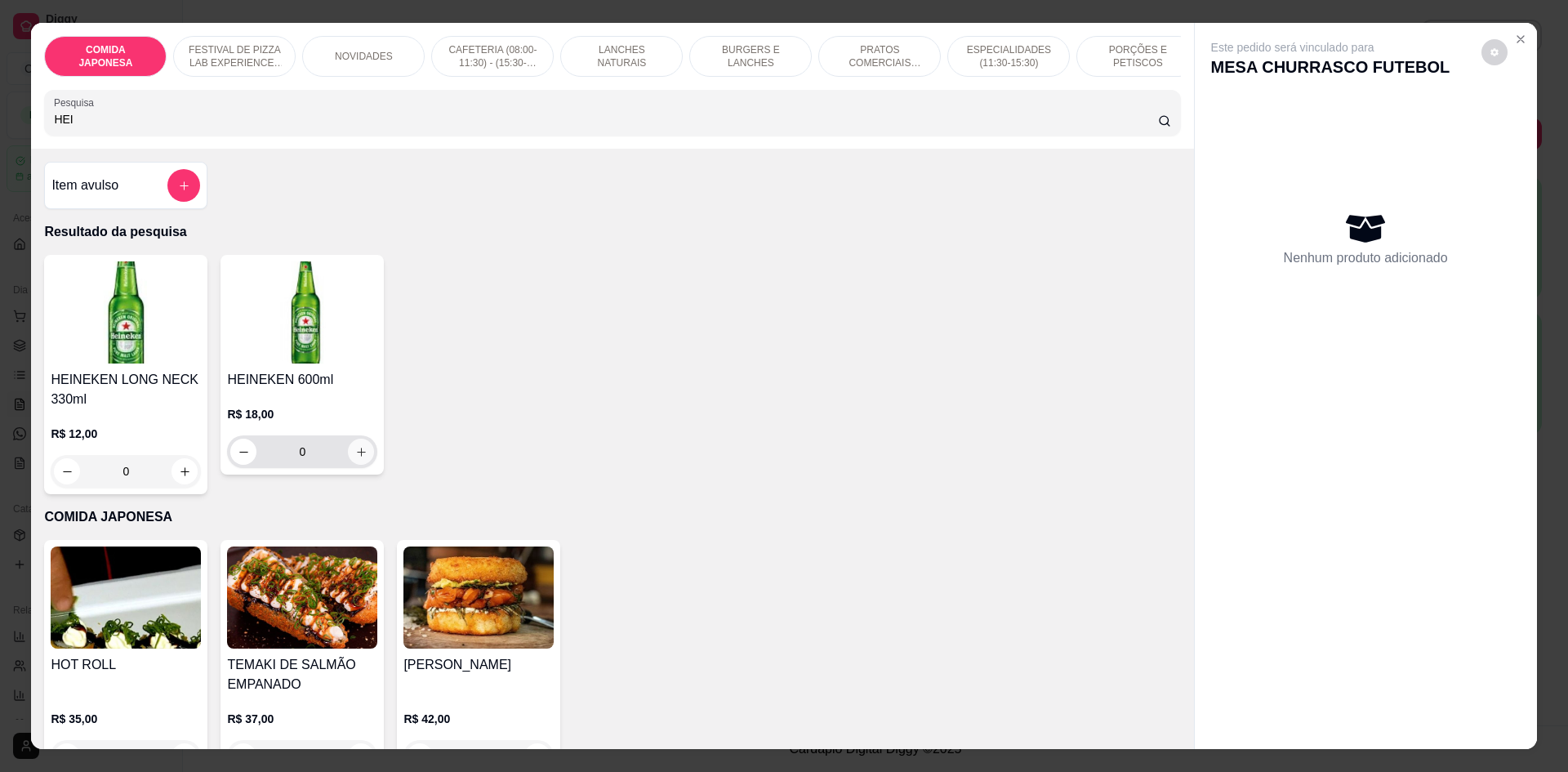
type input "HEI"
click at [355, 457] on button "increase-product-quantity" at bounding box center [362, 452] width 26 height 26
type input "1"
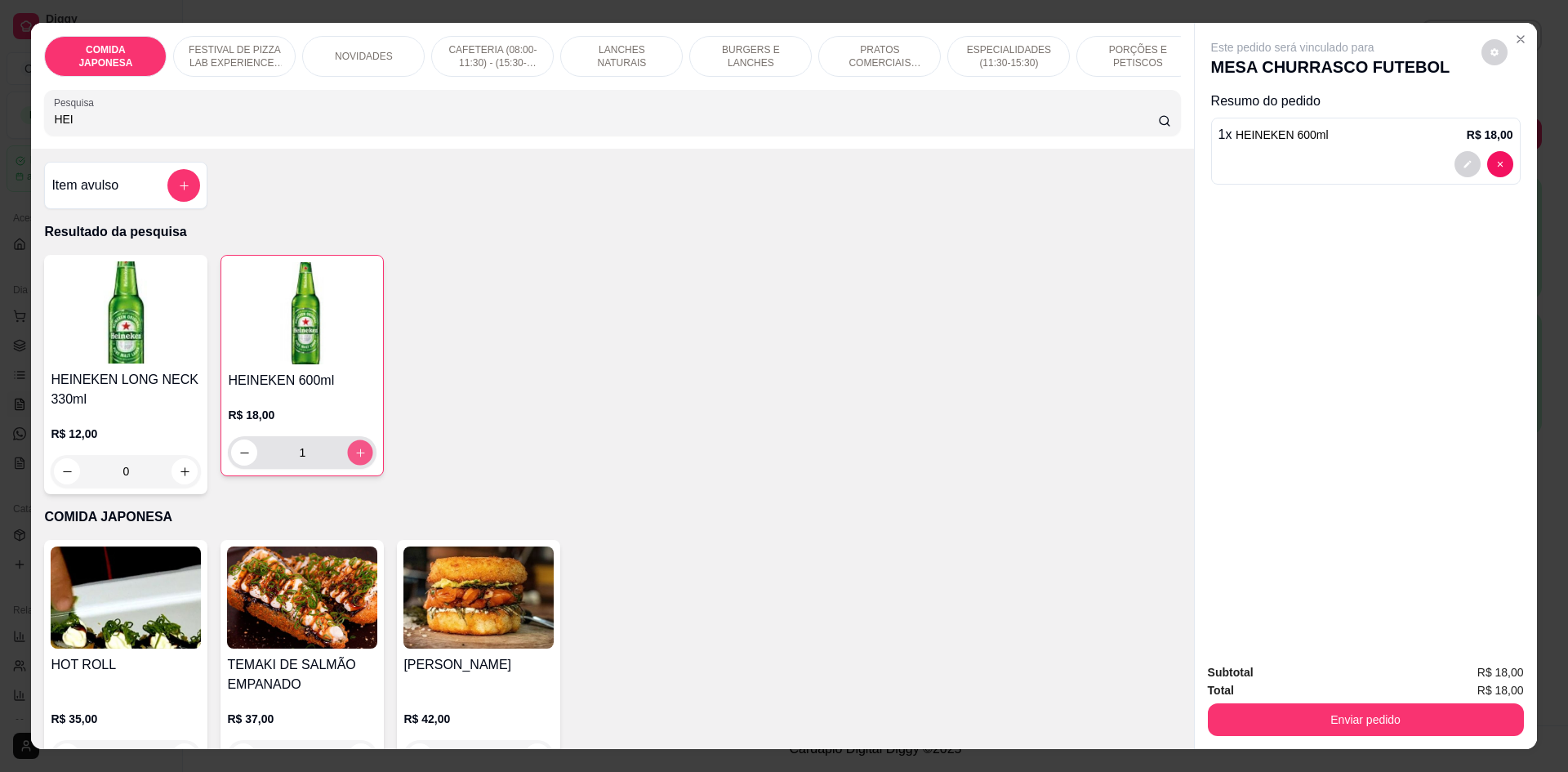
click at [355, 459] on icon "increase-product-quantity" at bounding box center [361, 453] width 12 height 12
type input "2"
click at [1308, 718] on button "Enviar pedido" at bounding box center [1366, 720] width 316 height 32
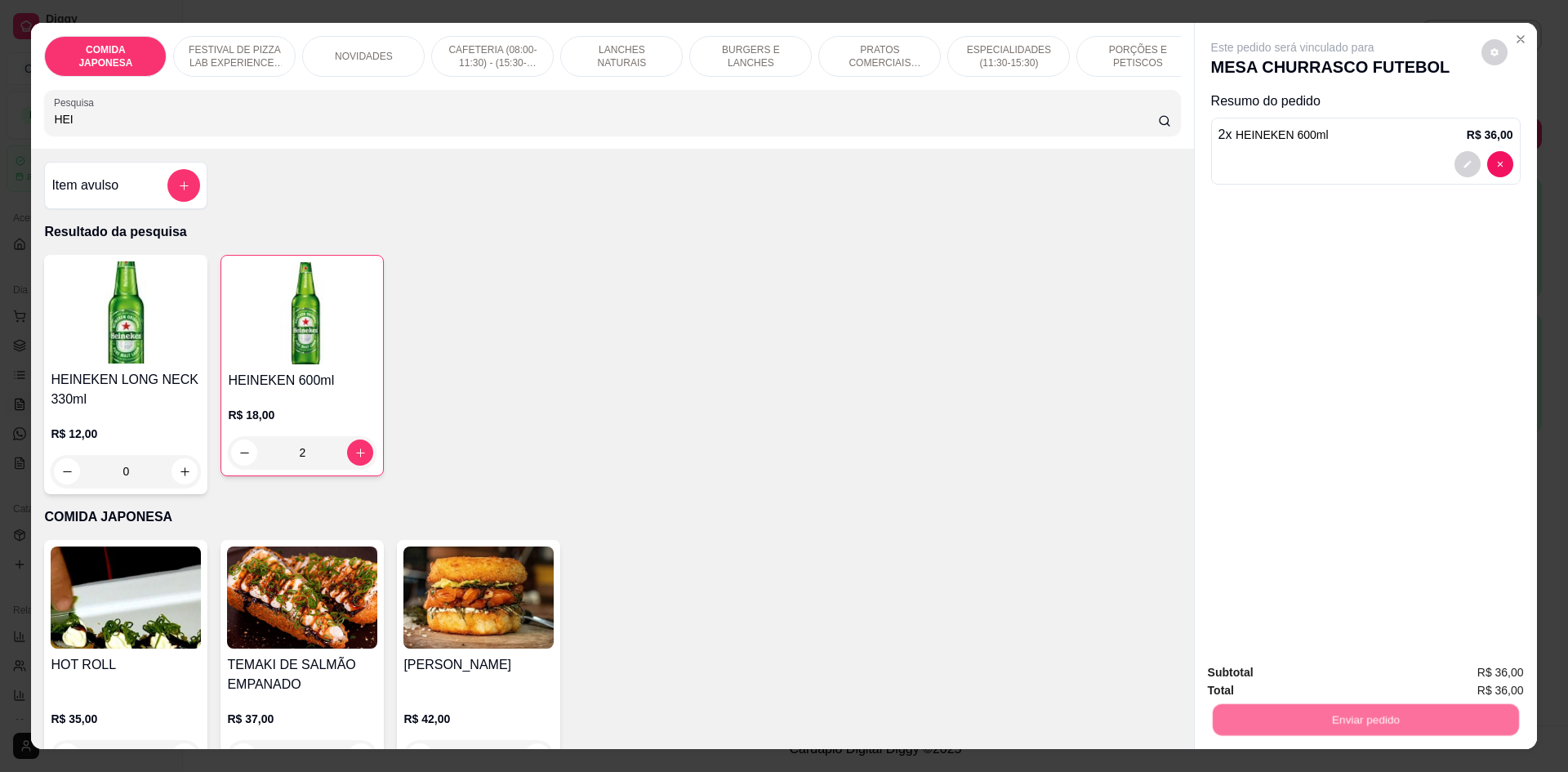
click at [1310, 688] on button "Não registrar e enviar pedido" at bounding box center [1311, 680] width 165 height 30
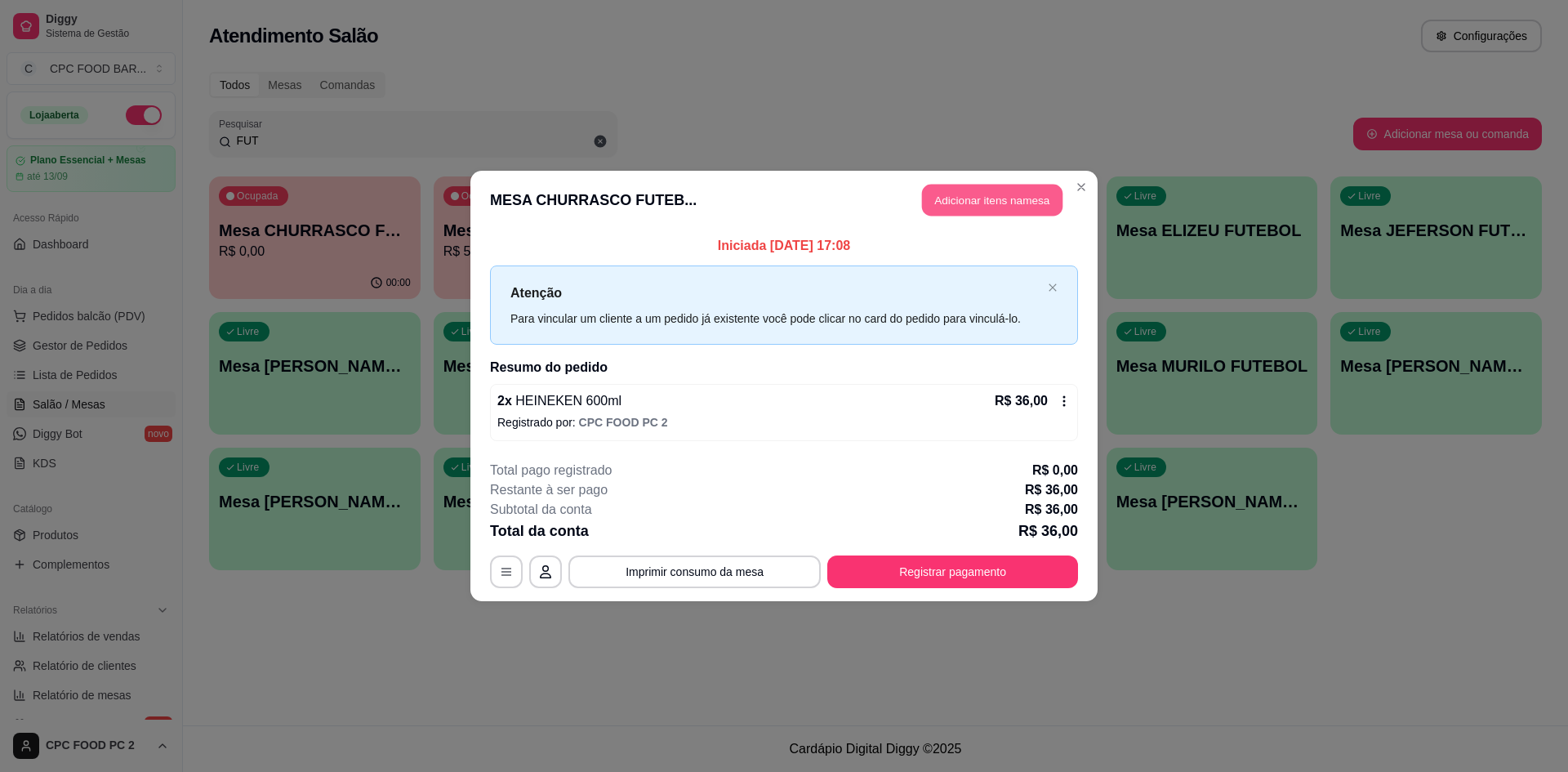
click at [986, 205] on button "Adicionar itens na mesa" at bounding box center [992, 200] width 141 height 31
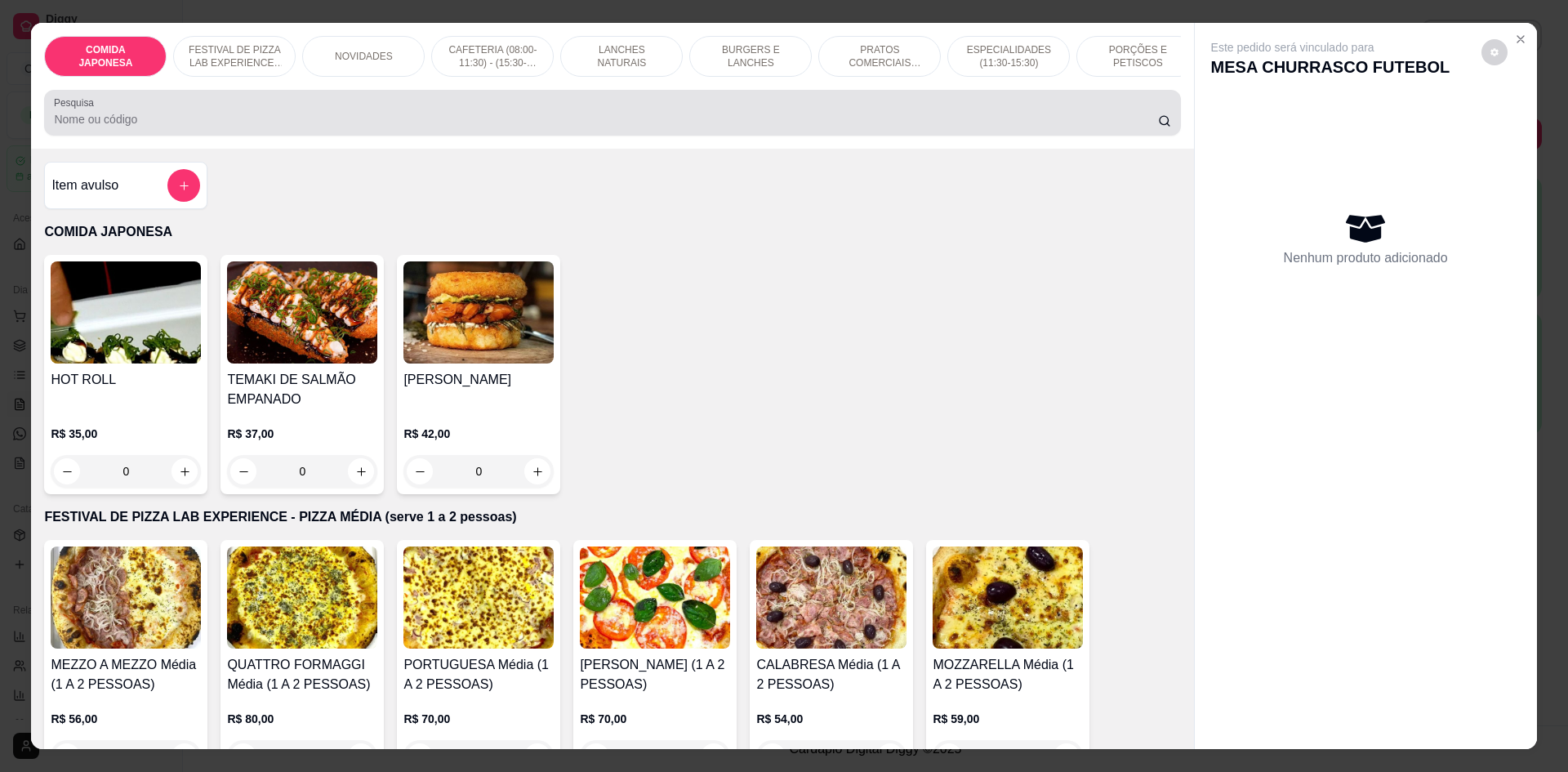
click at [349, 128] on input "Pesquisa" at bounding box center [606, 119] width 1104 height 16
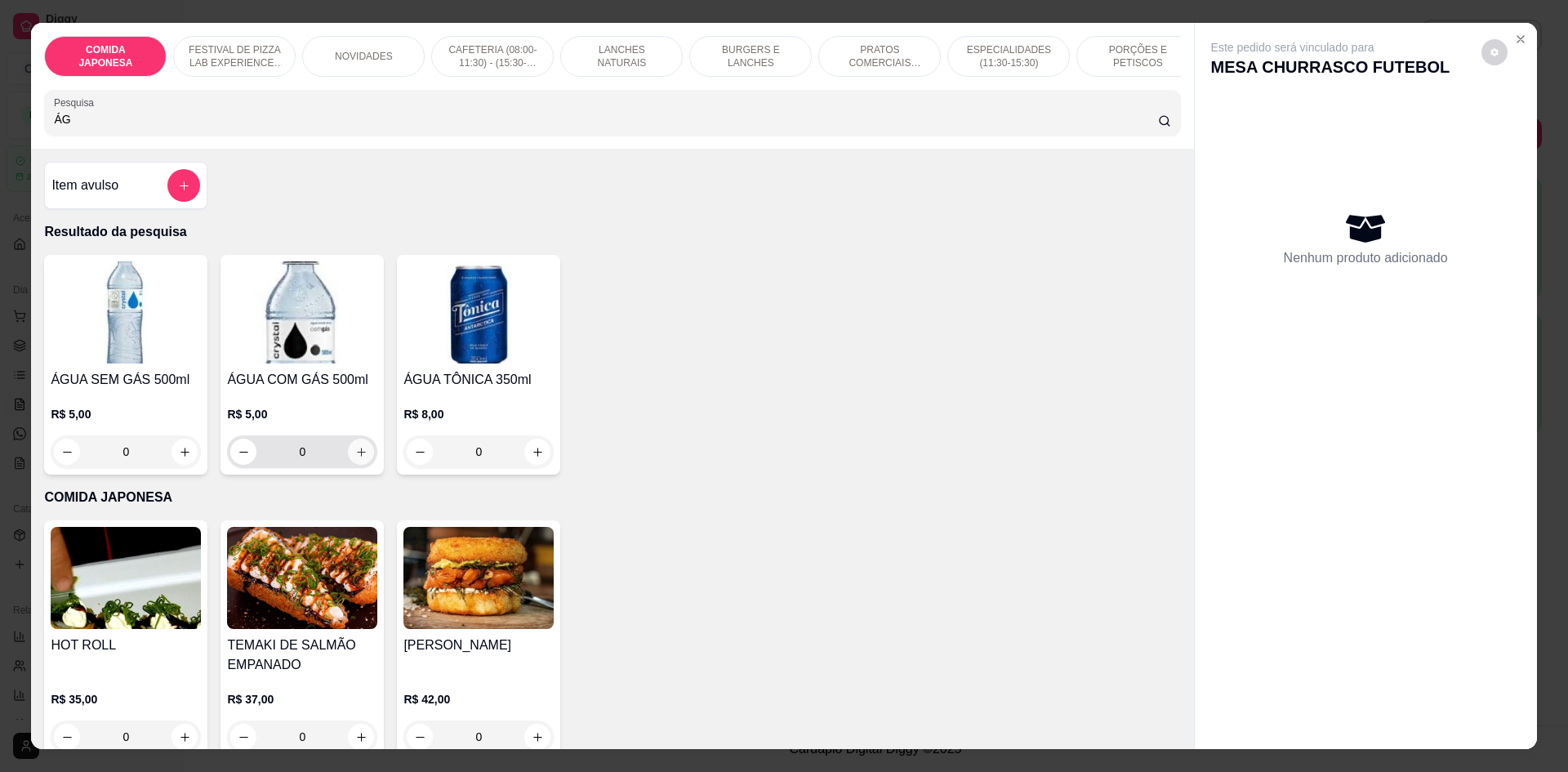
type input "ÁG"
click at [356, 458] on icon "increase-product-quantity" at bounding box center [361, 452] width 12 height 12
type input "1"
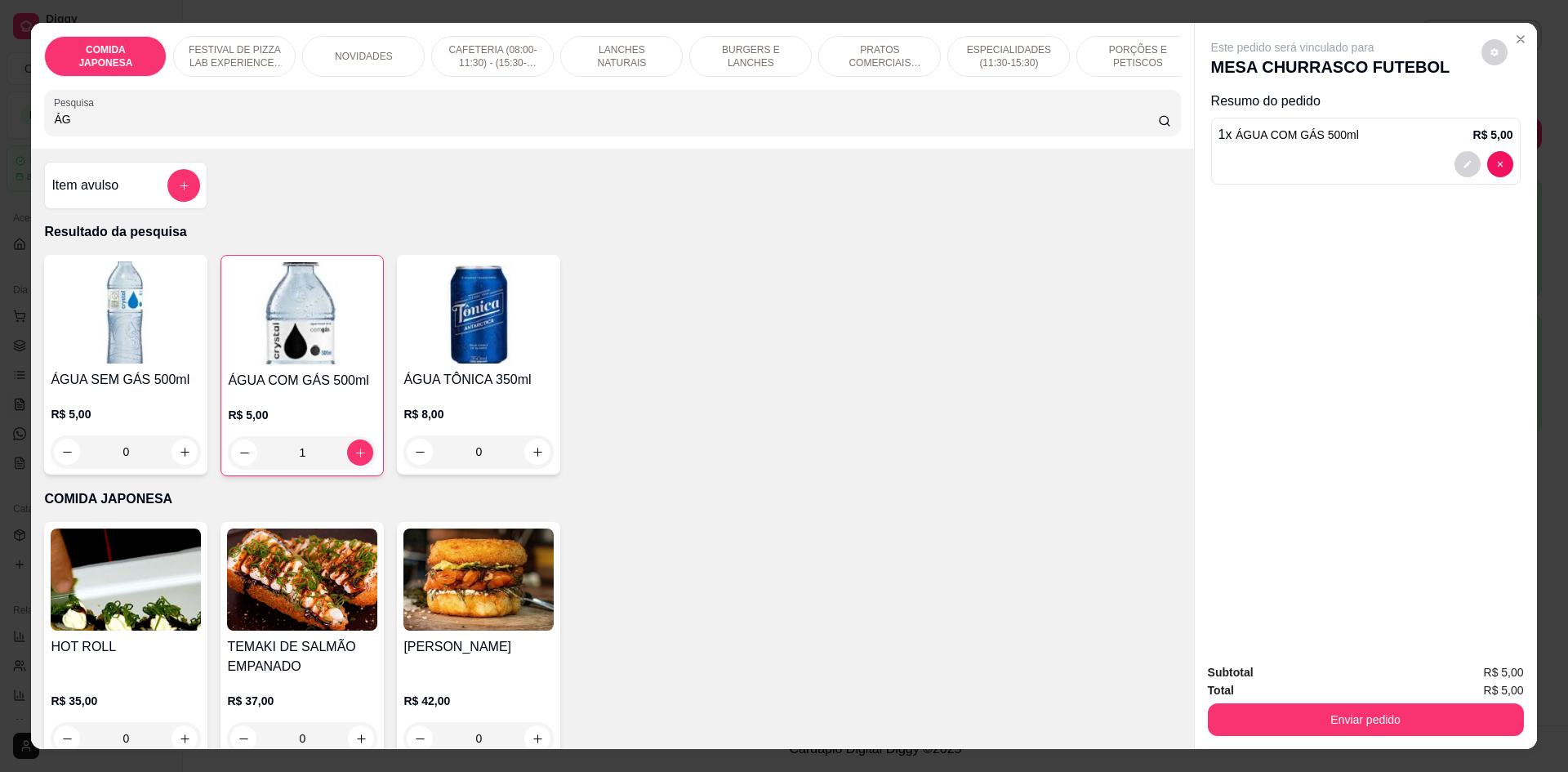
click at [1256, 176] on div at bounding box center [1366, 164] width 295 height 26
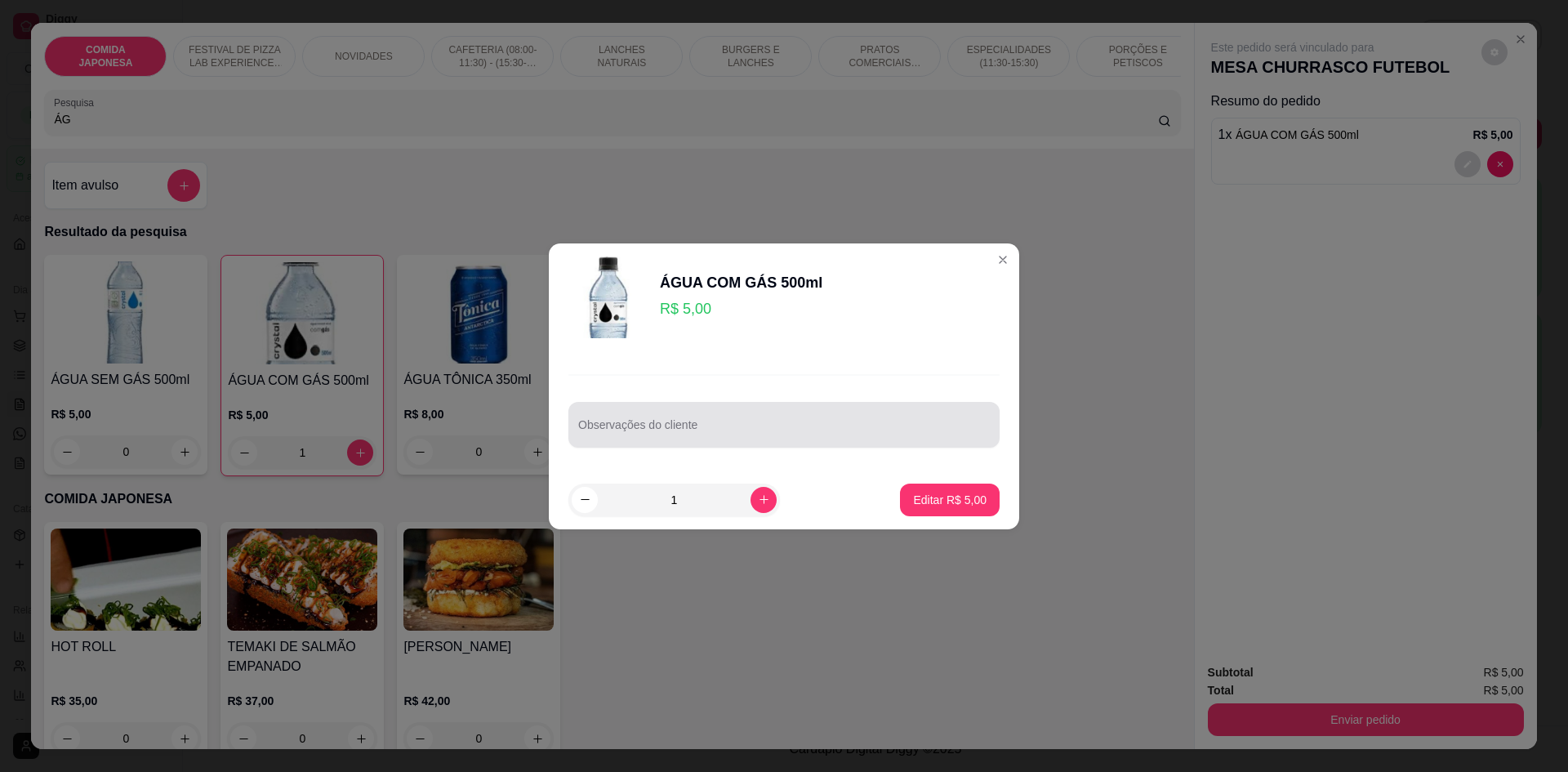
drag, startPoint x: 686, startPoint y: 432, endPoint x: 676, endPoint y: 430, distance: 10.2
click at [684, 431] on input "Observações do cliente" at bounding box center [784, 431] width 412 height 16
type input "[PERSON_NAME]"
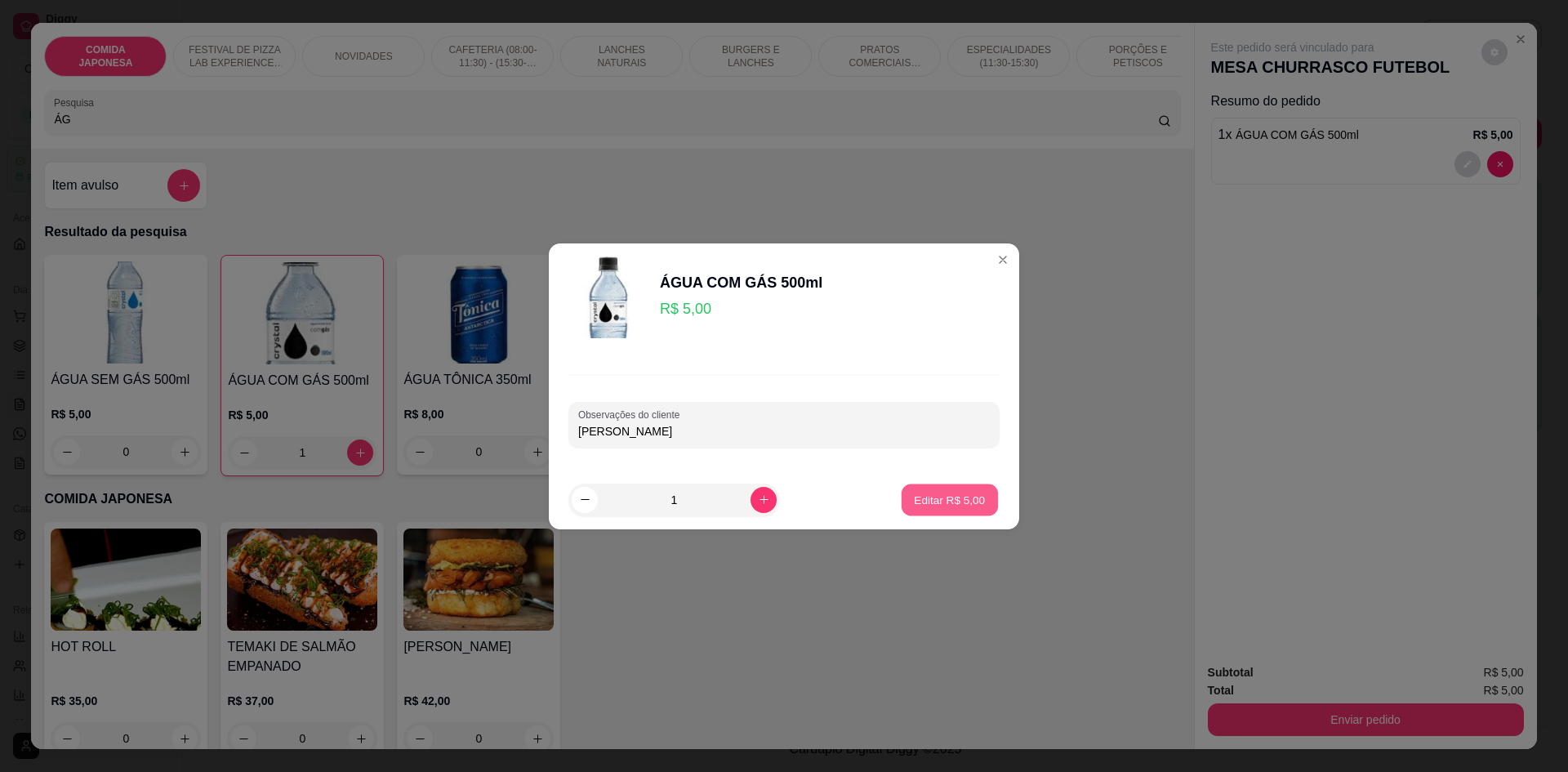
click at [918, 494] on button "Editar R$ 5,00" at bounding box center [950, 499] width 96 height 31
type input "0"
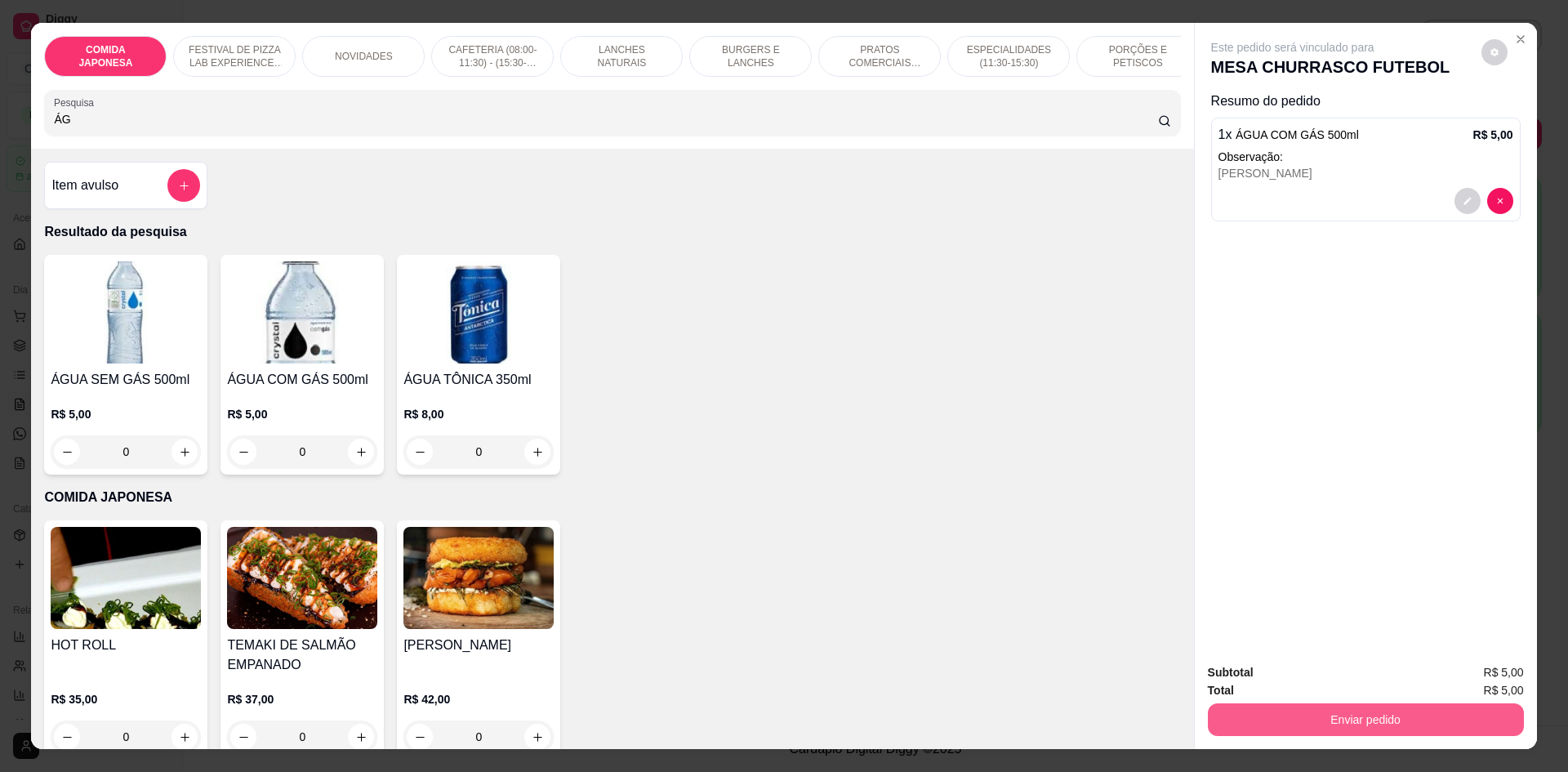
click at [1323, 725] on button "Enviar pedido" at bounding box center [1366, 720] width 316 height 32
click at [1300, 679] on button "Não registrar e enviar pedido" at bounding box center [1310, 679] width 177 height 32
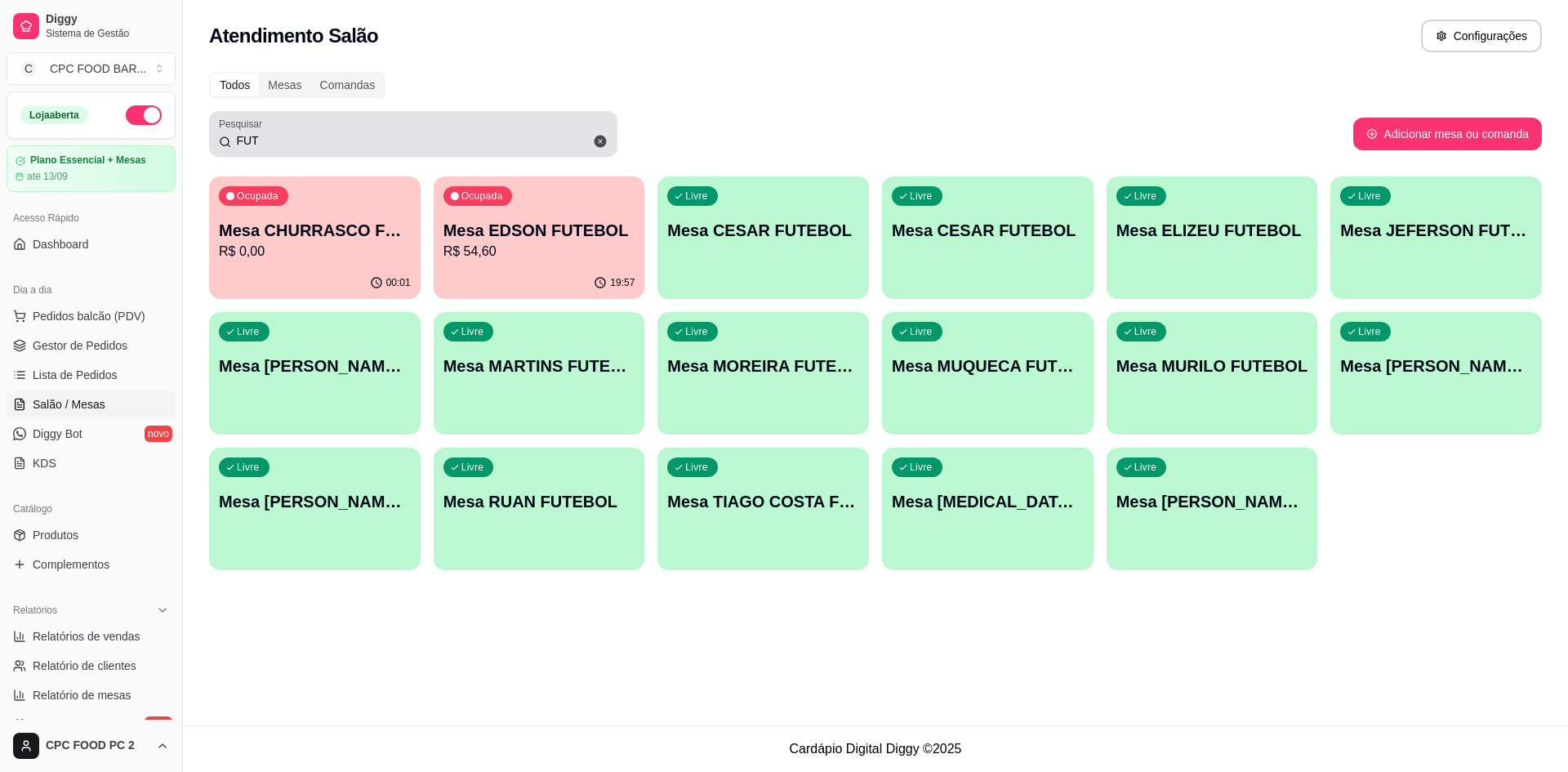
click at [349, 141] on input "FUT" at bounding box center [420, 140] width 377 height 16
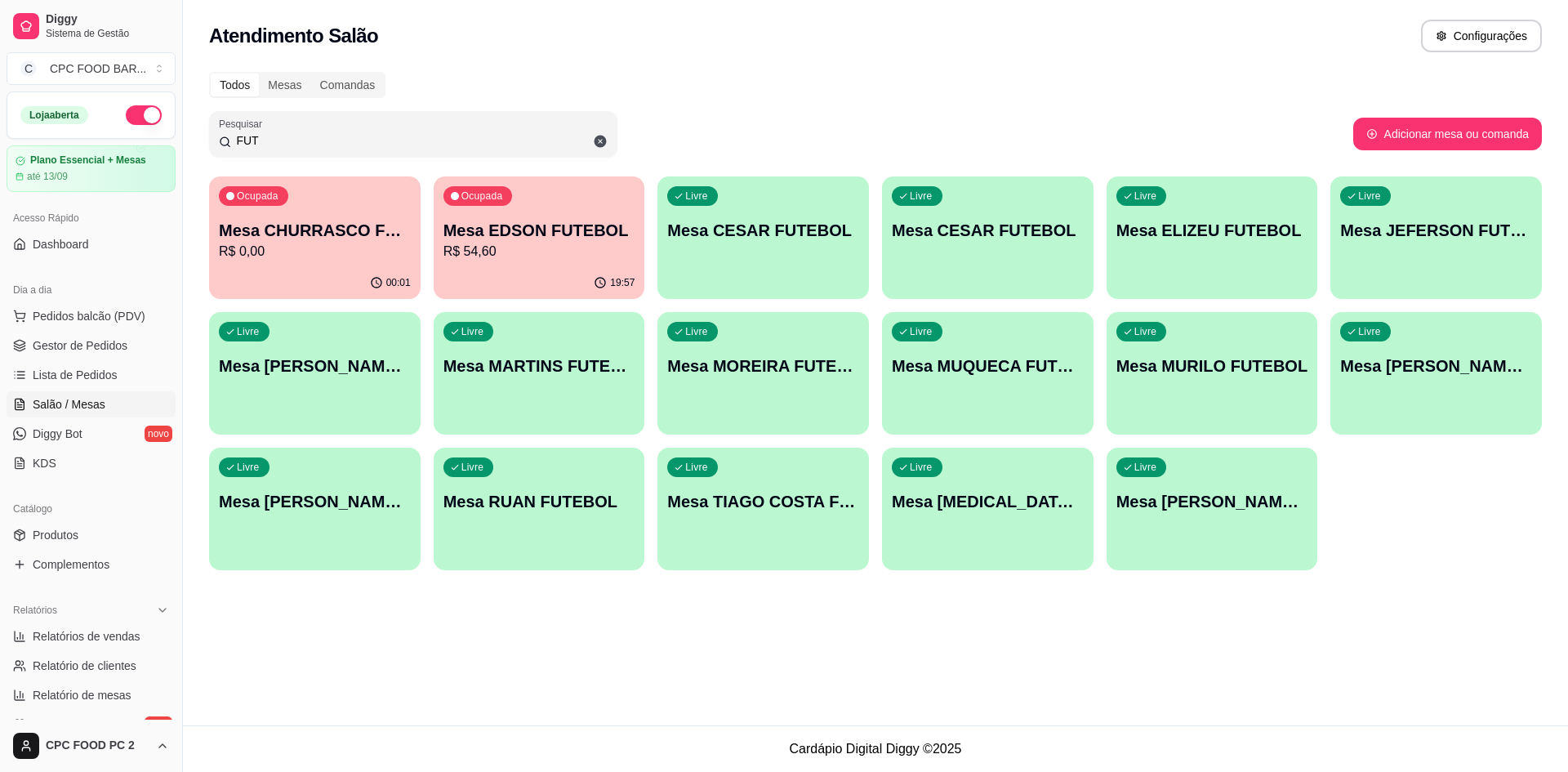
click at [349, 141] on input "FUT" at bounding box center [420, 140] width 377 height 16
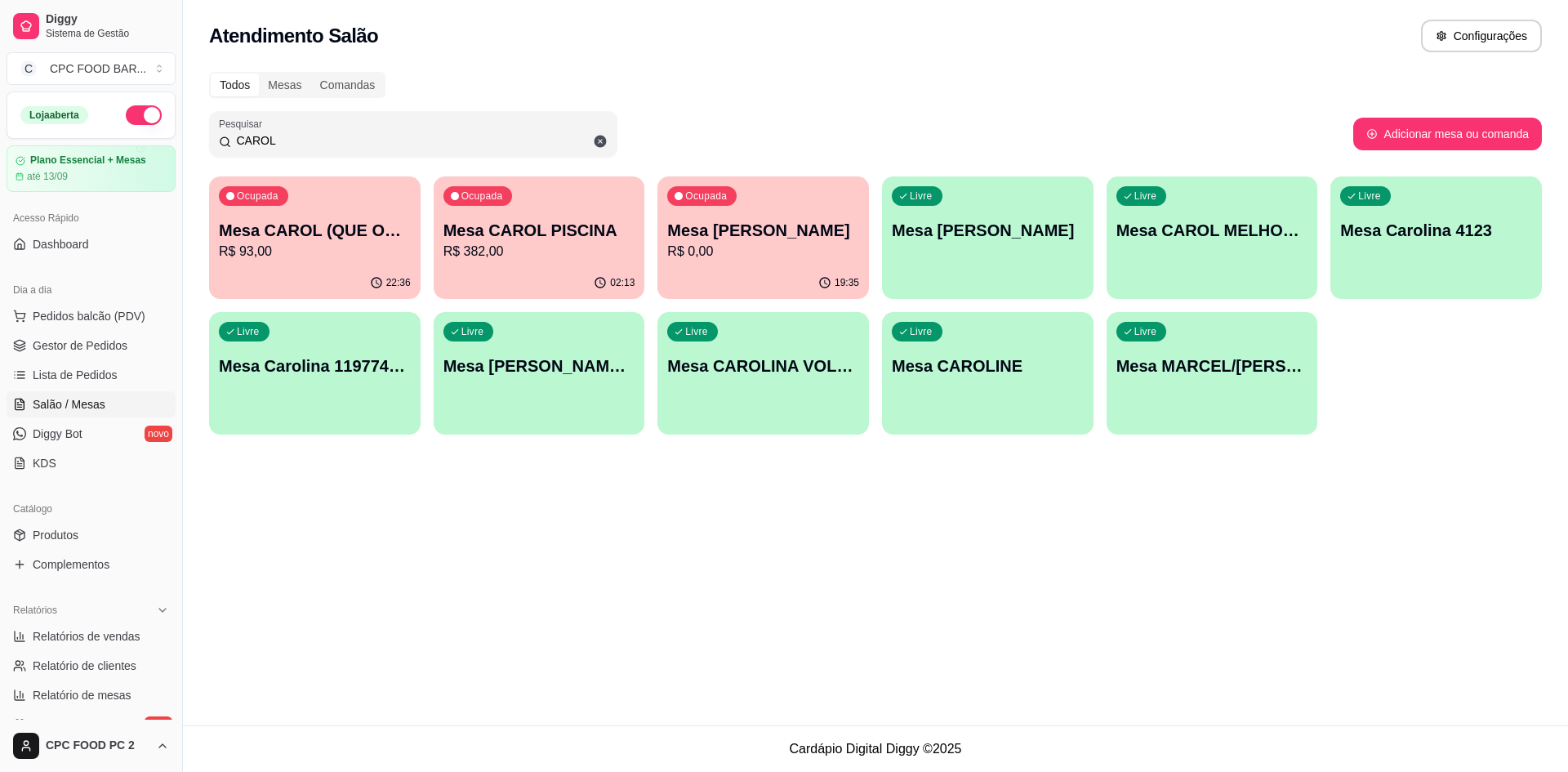
type input "CAROL"
click at [490, 274] on div "02:13" at bounding box center [539, 282] width 206 height 31
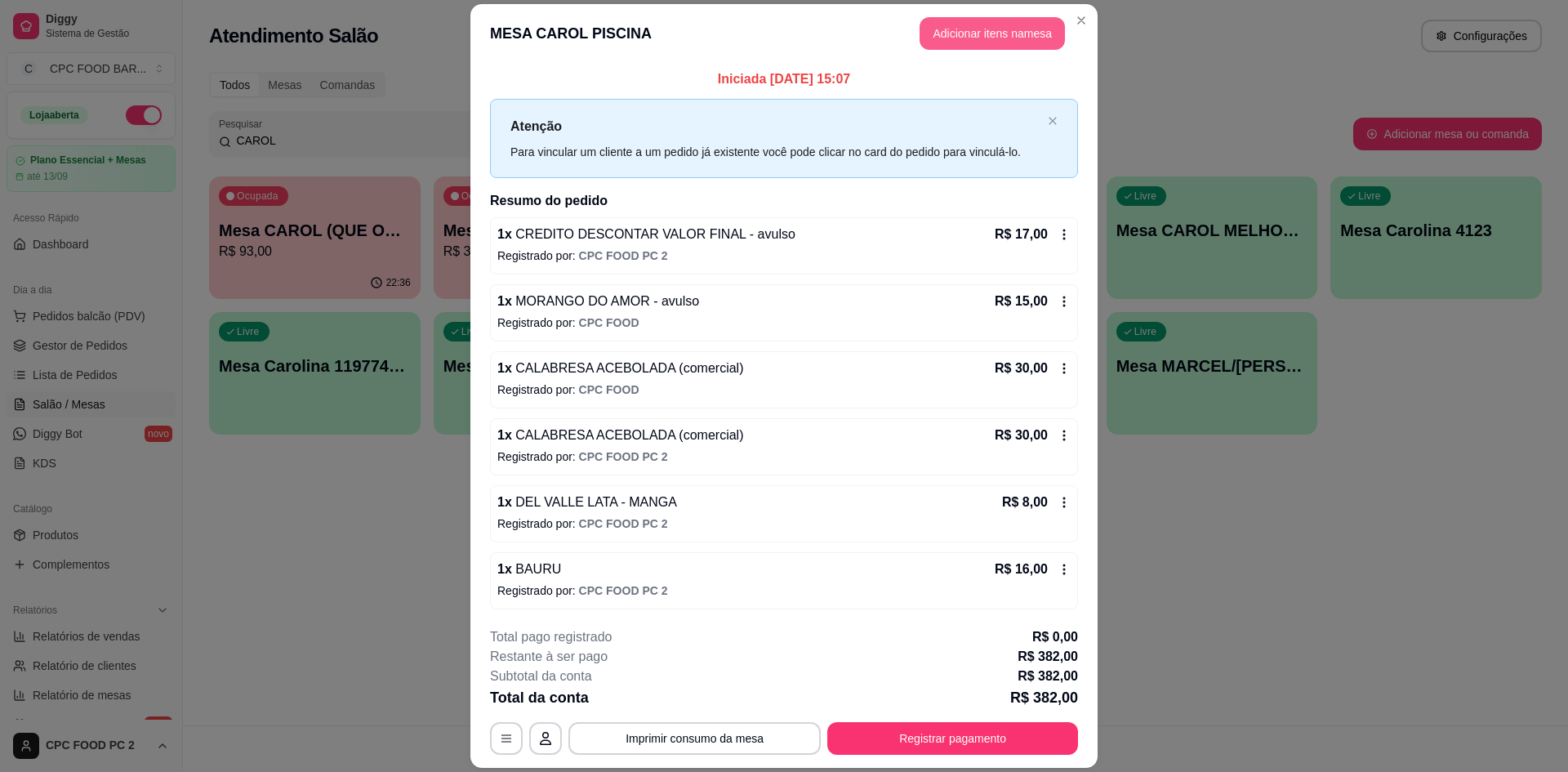
click at [980, 29] on button "Adicionar itens na mesa" at bounding box center [992, 33] width 146 height 32
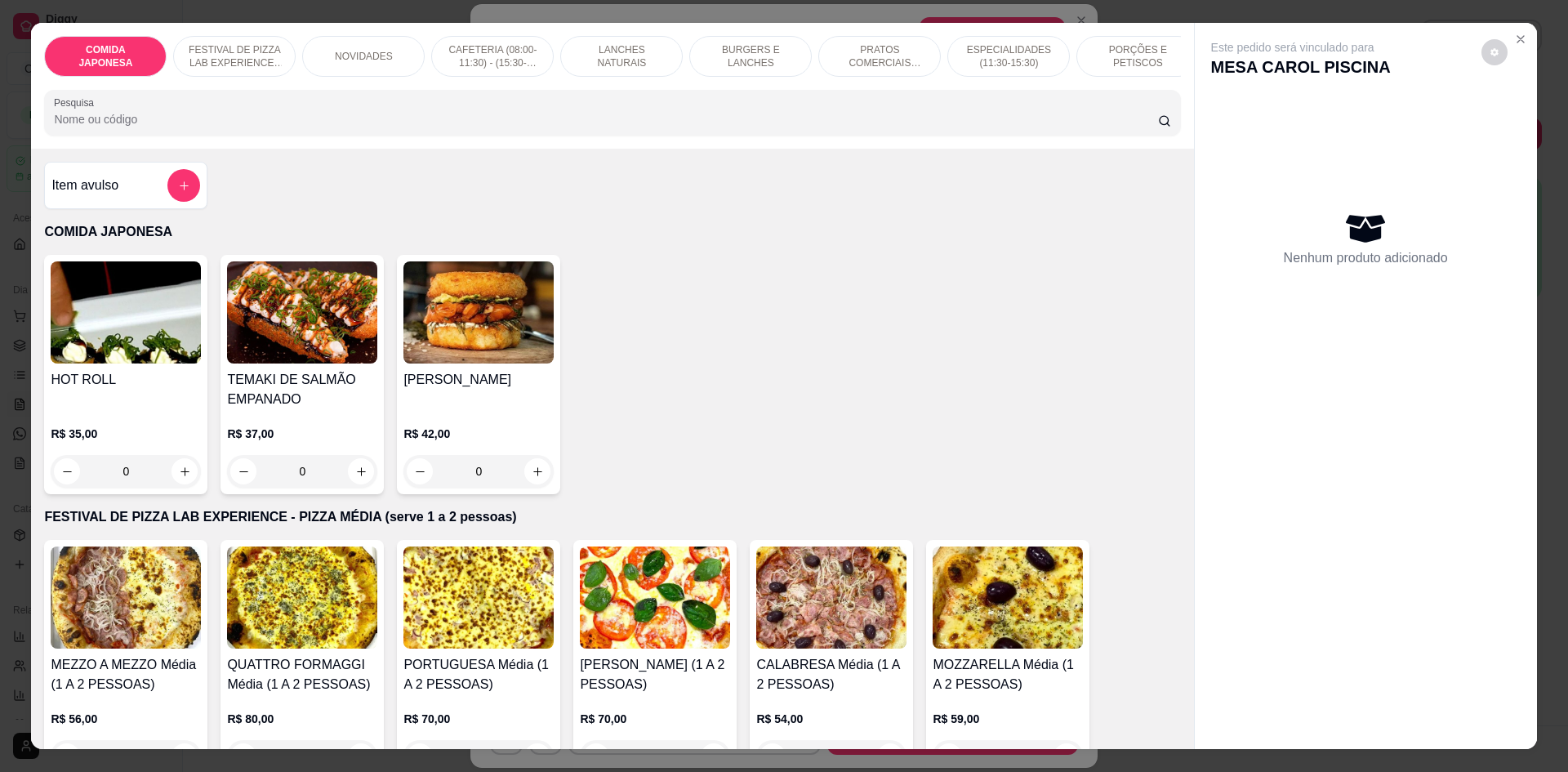
click at [513, 136] on div "Pesquisa" at bounding box center [612, 112] width 1136 height 46
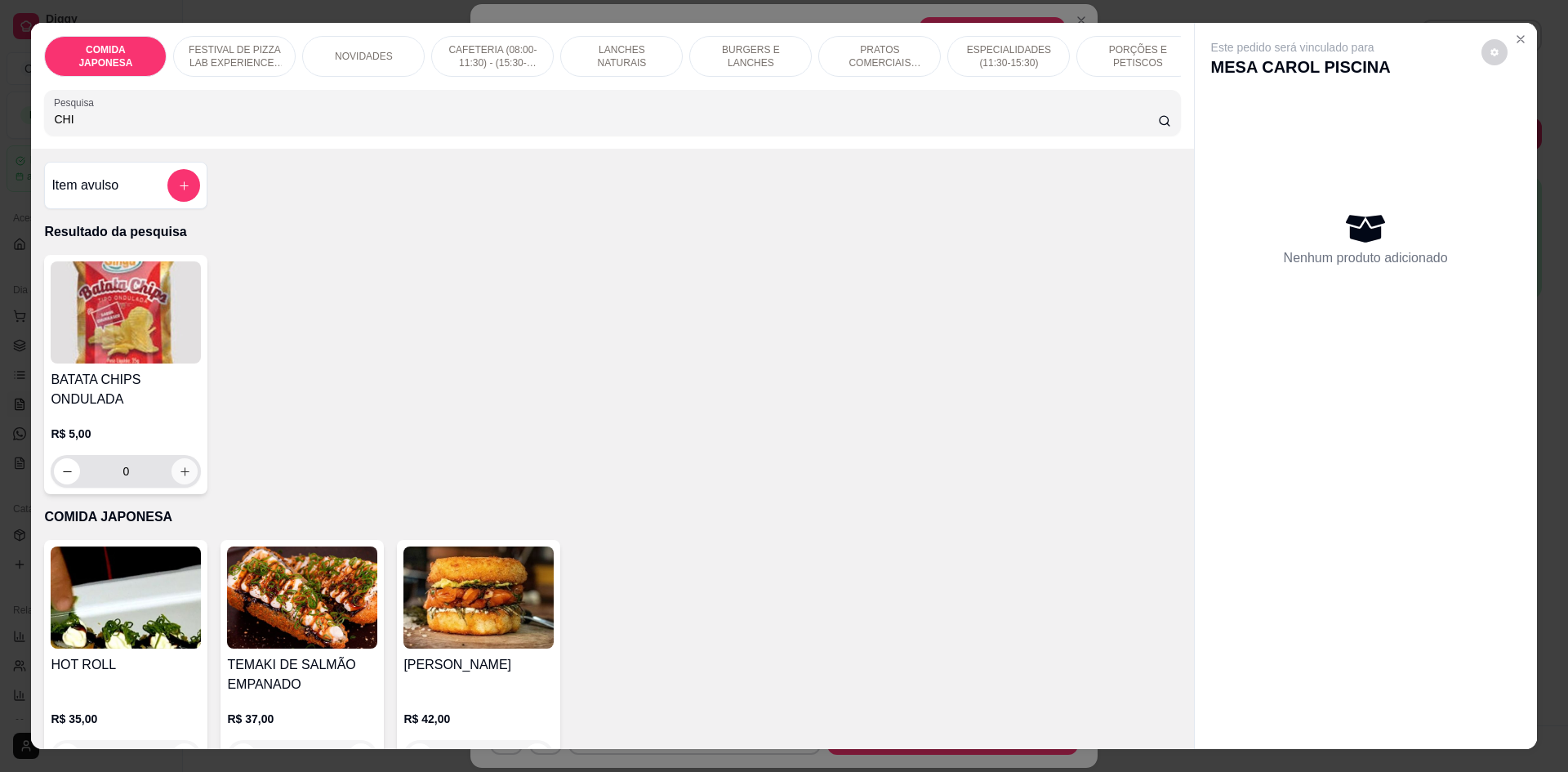
type input "CHI"
click at [179, 478] on icon "increase-product-quantity" at bounding box center [185, 471] width 12 height 12
type input "1"
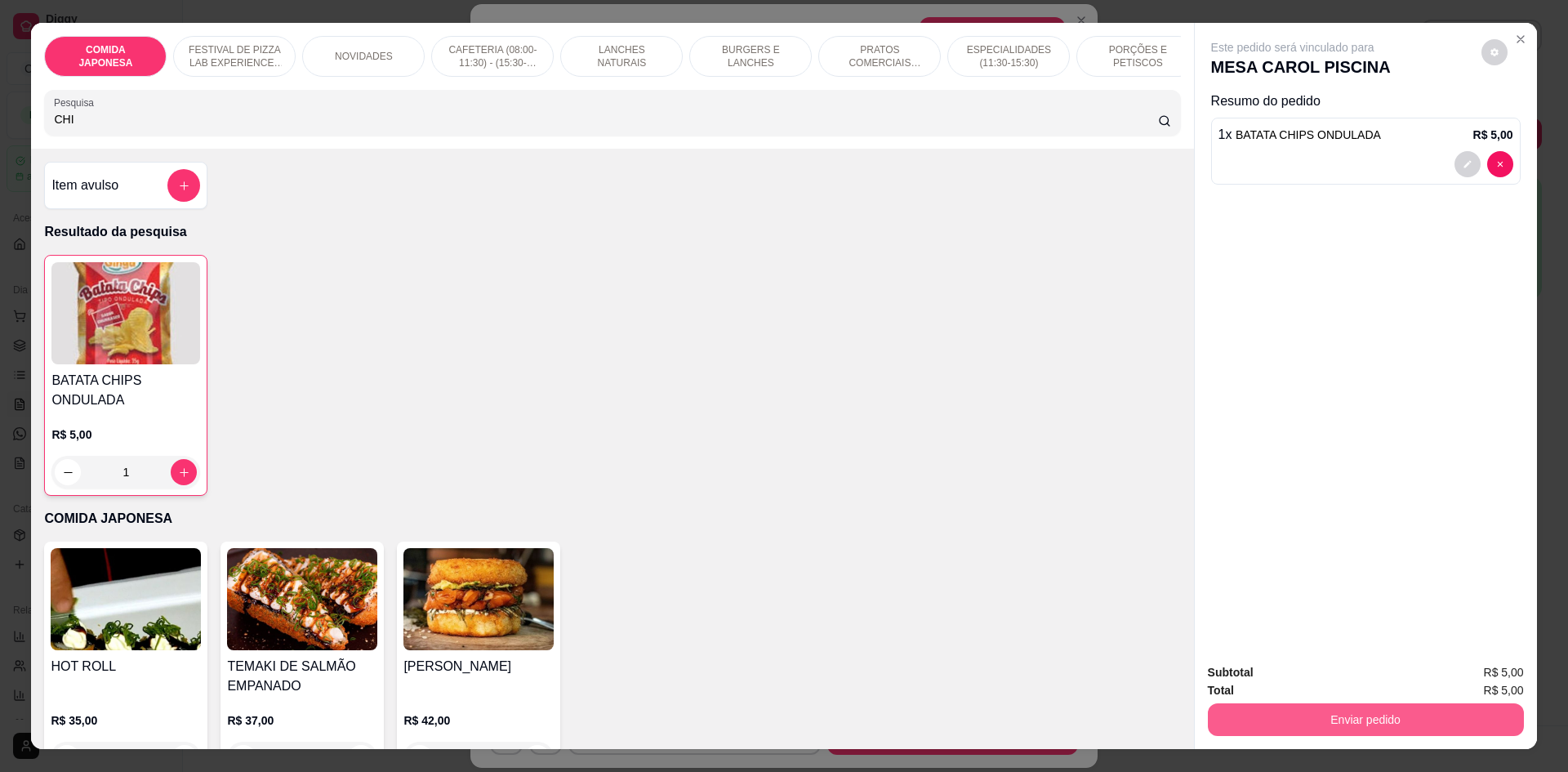
click at [1253, 715] on button "Enviar pedido" at bounding box center [1366, 720] width 316 height 32
click at [1260, 687] on button "Não registrar e enviar pedido" at bounding box center [1312, 680] width 170 height 31
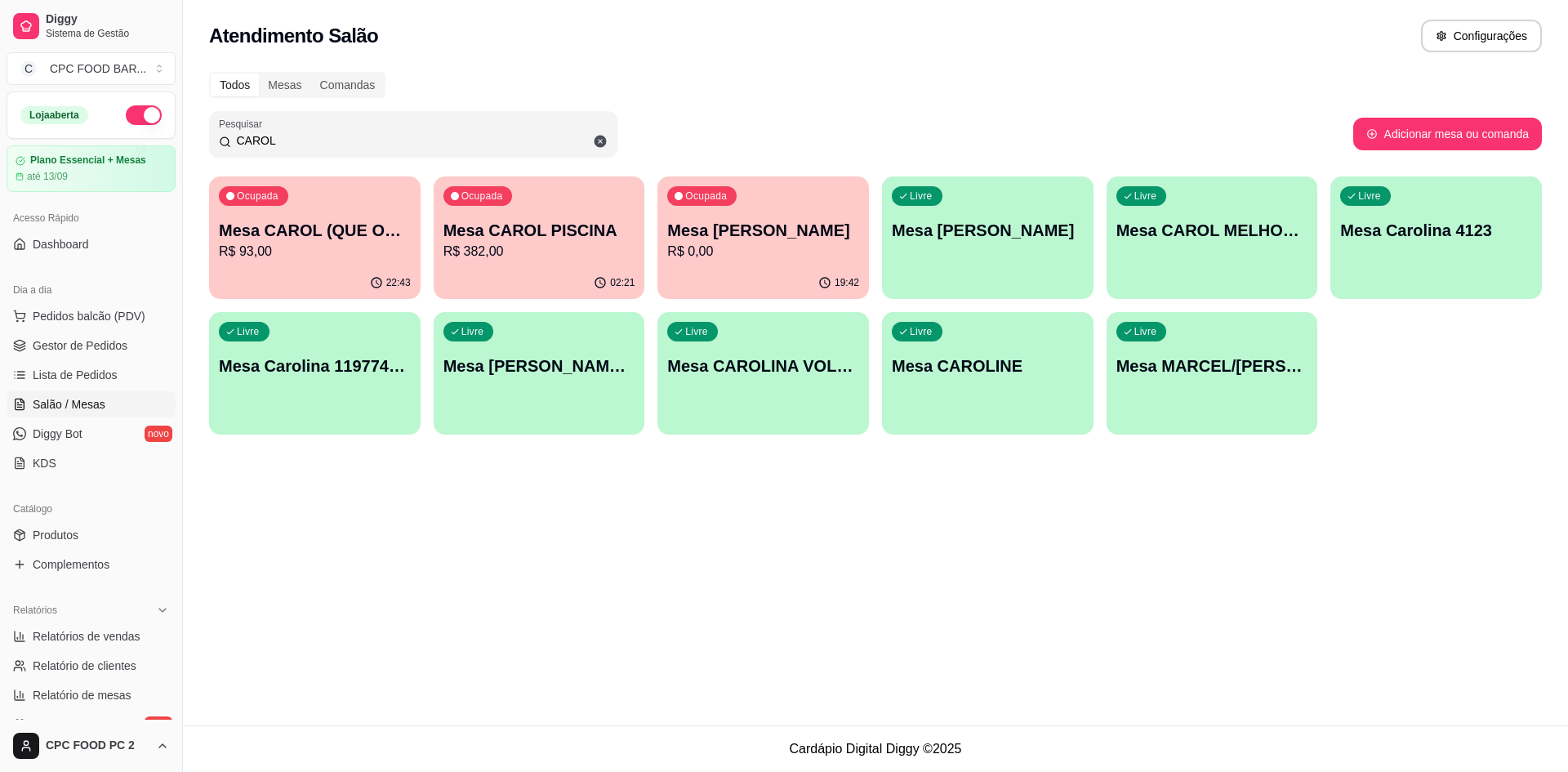
click at [347, 134] on input "CAROL" at bounding box center [420, 140] width 377 height 16
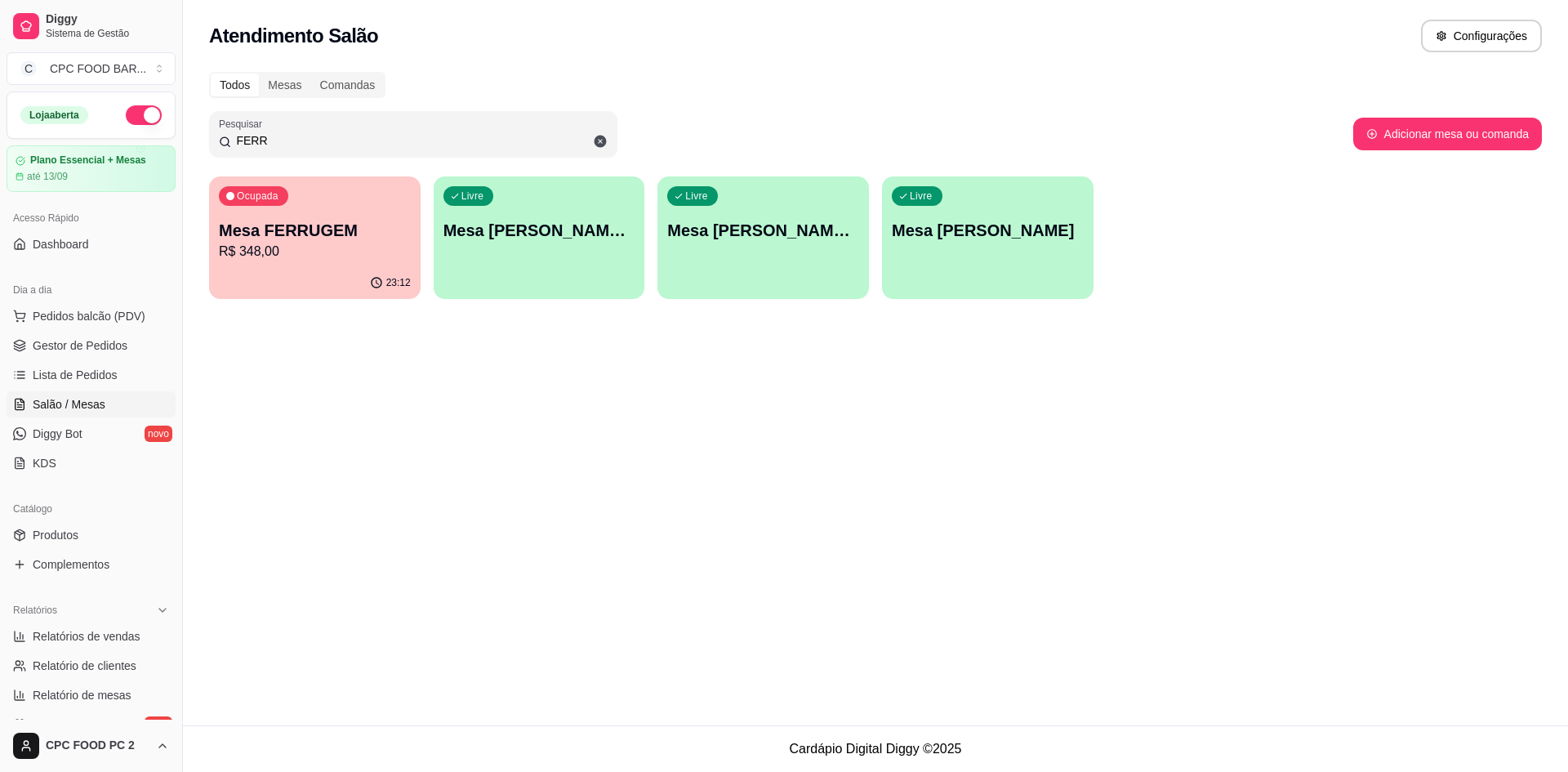
type input "FERR"
click at [324, 260] on p "R$ 348,00" at bounding box center [315, 251] width 192 height 20
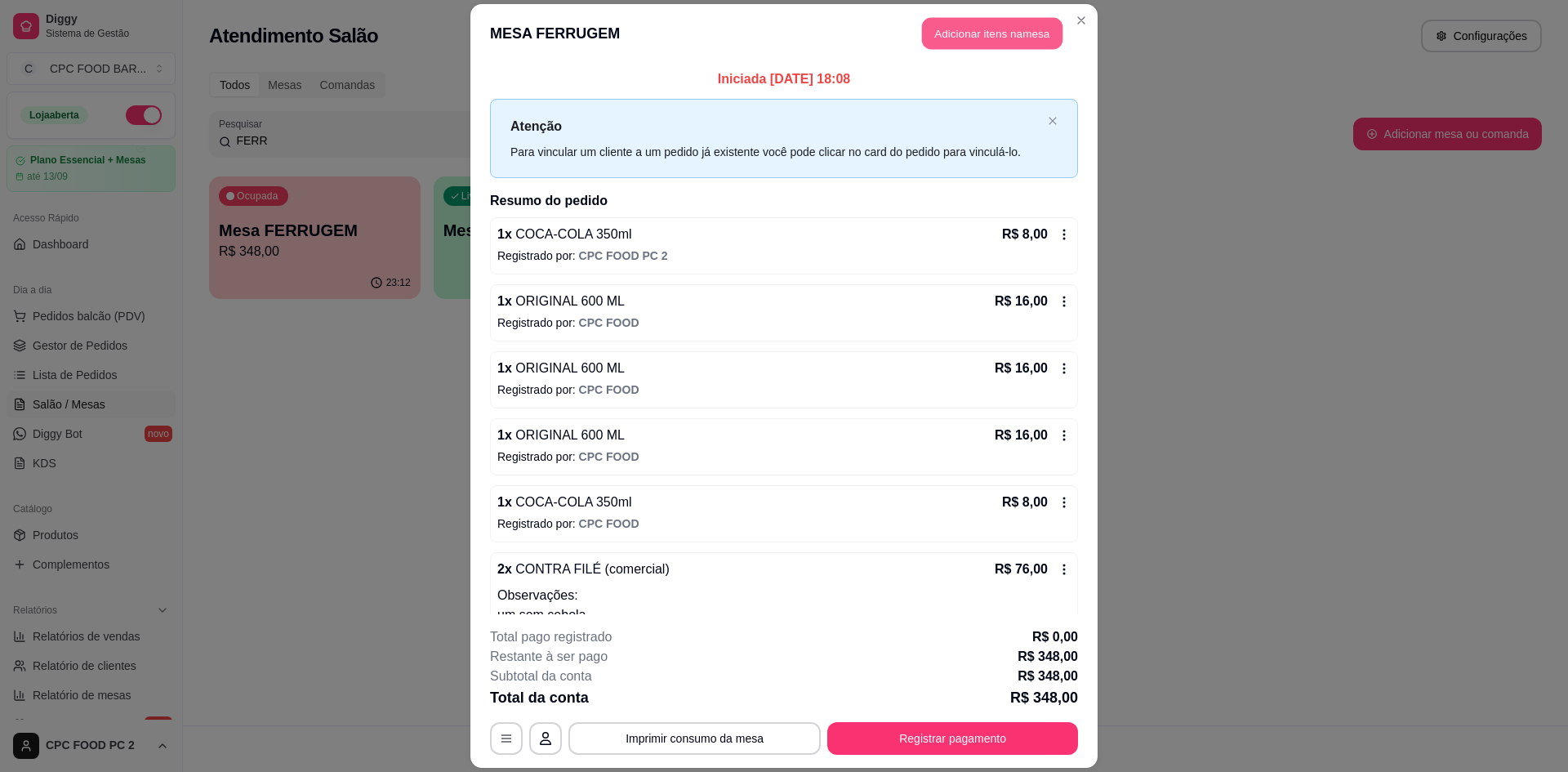
click at [955, 35] on button "Adicionar itens na mesa" at bounding box center [992, 32] width 141 height 31
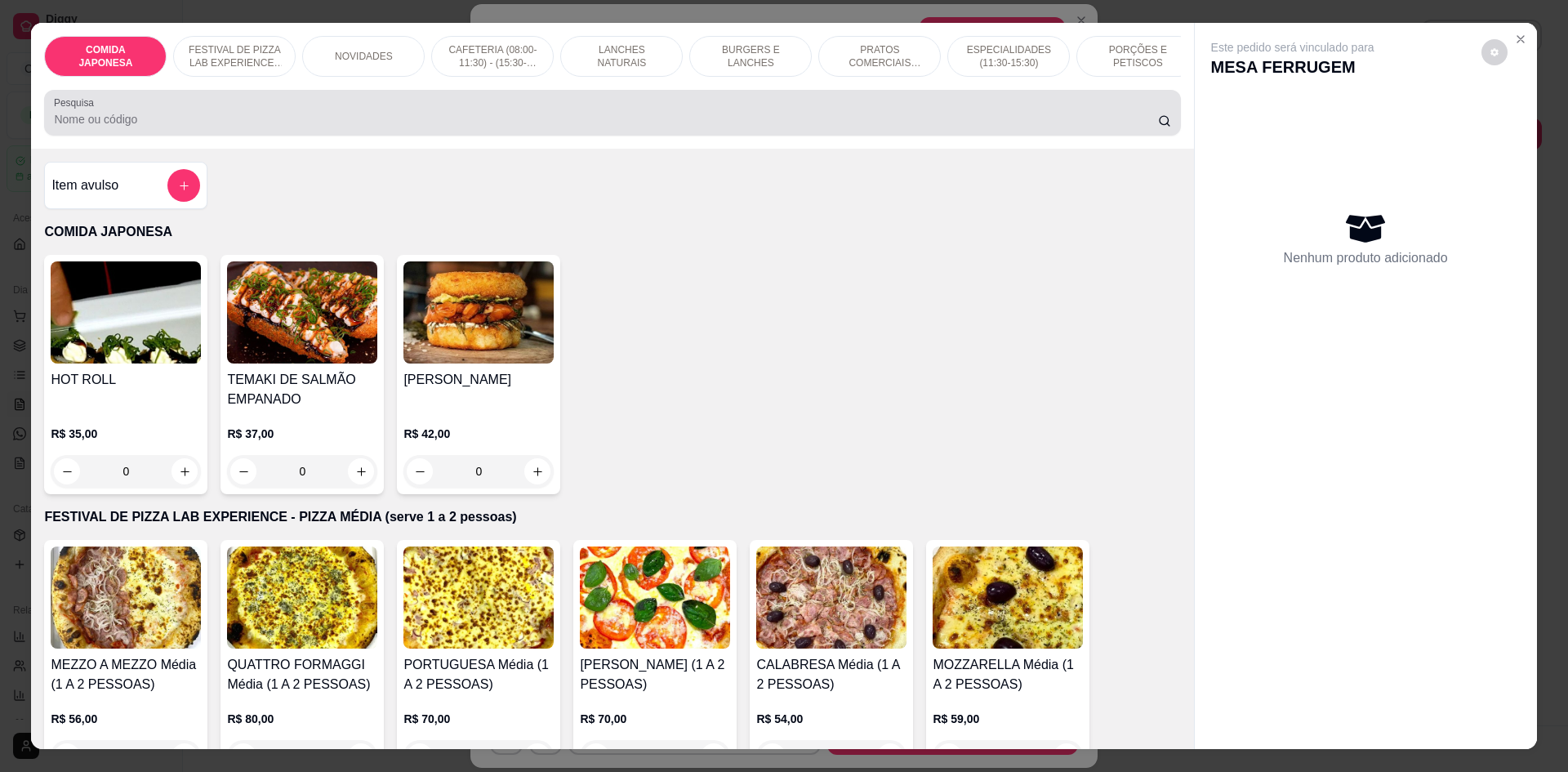
click at [711, 127] on input "Pesquisa" at bounding box center [606, 119] width 1104 height 16
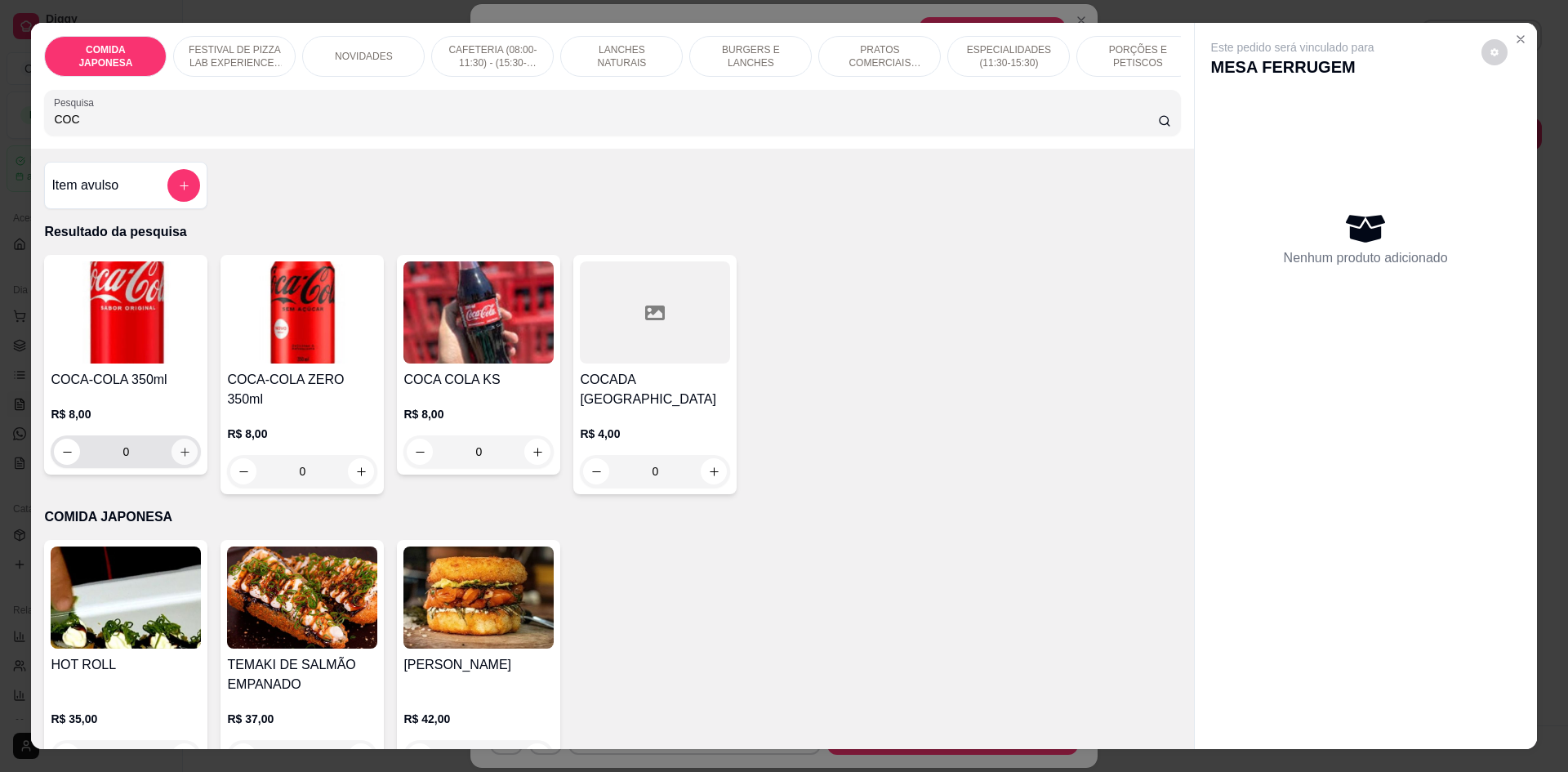
type input "COC"
click at [181, 457] on icon "increase-product-quantity" at bounding box center [185, 452] width 9 height 9
type input "1"
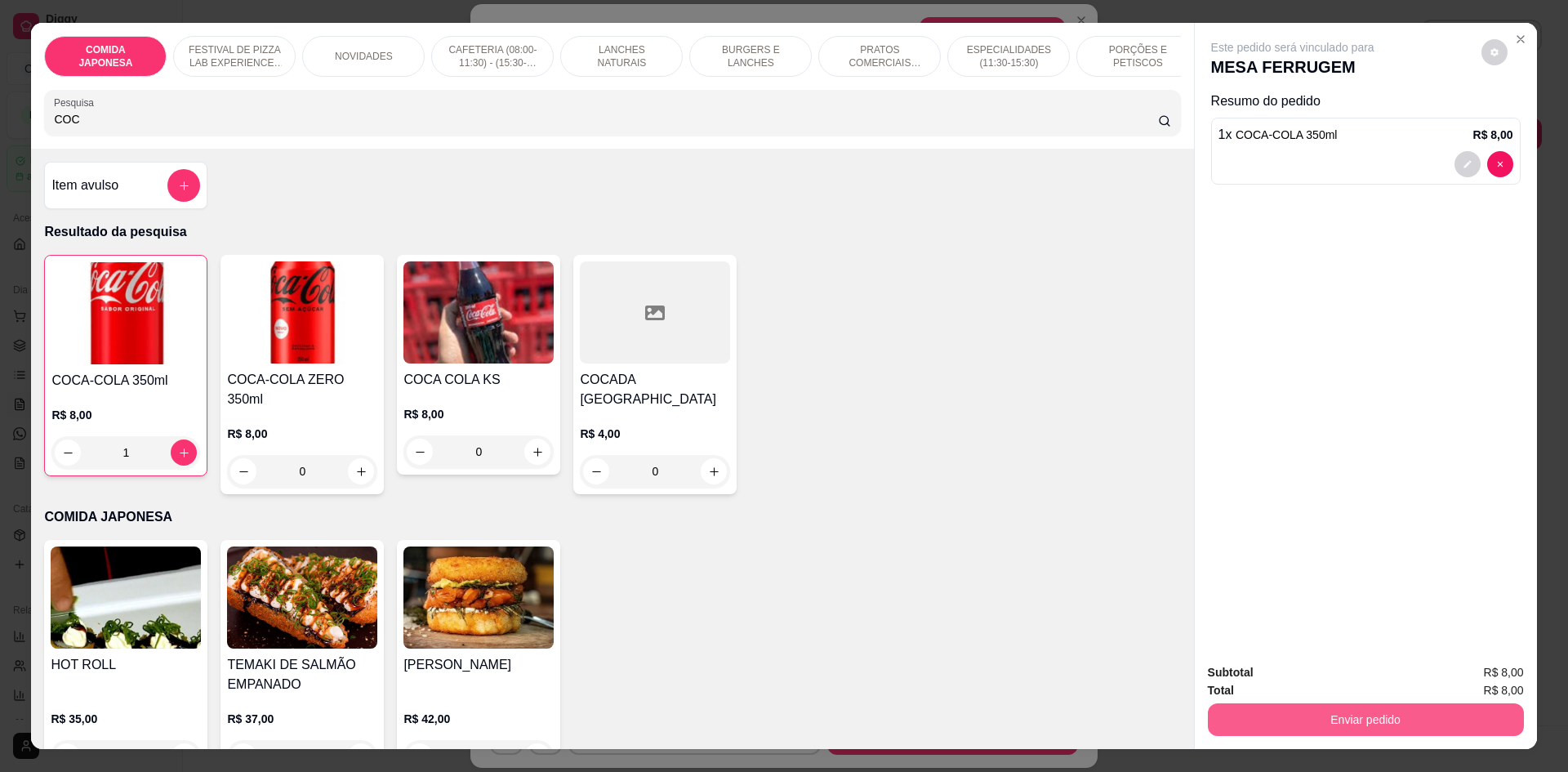
click at [1393, 725] on button "Enviar pedido" at bounding box center [1366, 720] width 316 height 32
click at [1355, 682] on button "Não registrar e enviar pedido" at bounding box center [1311, 680] width 165 height 30
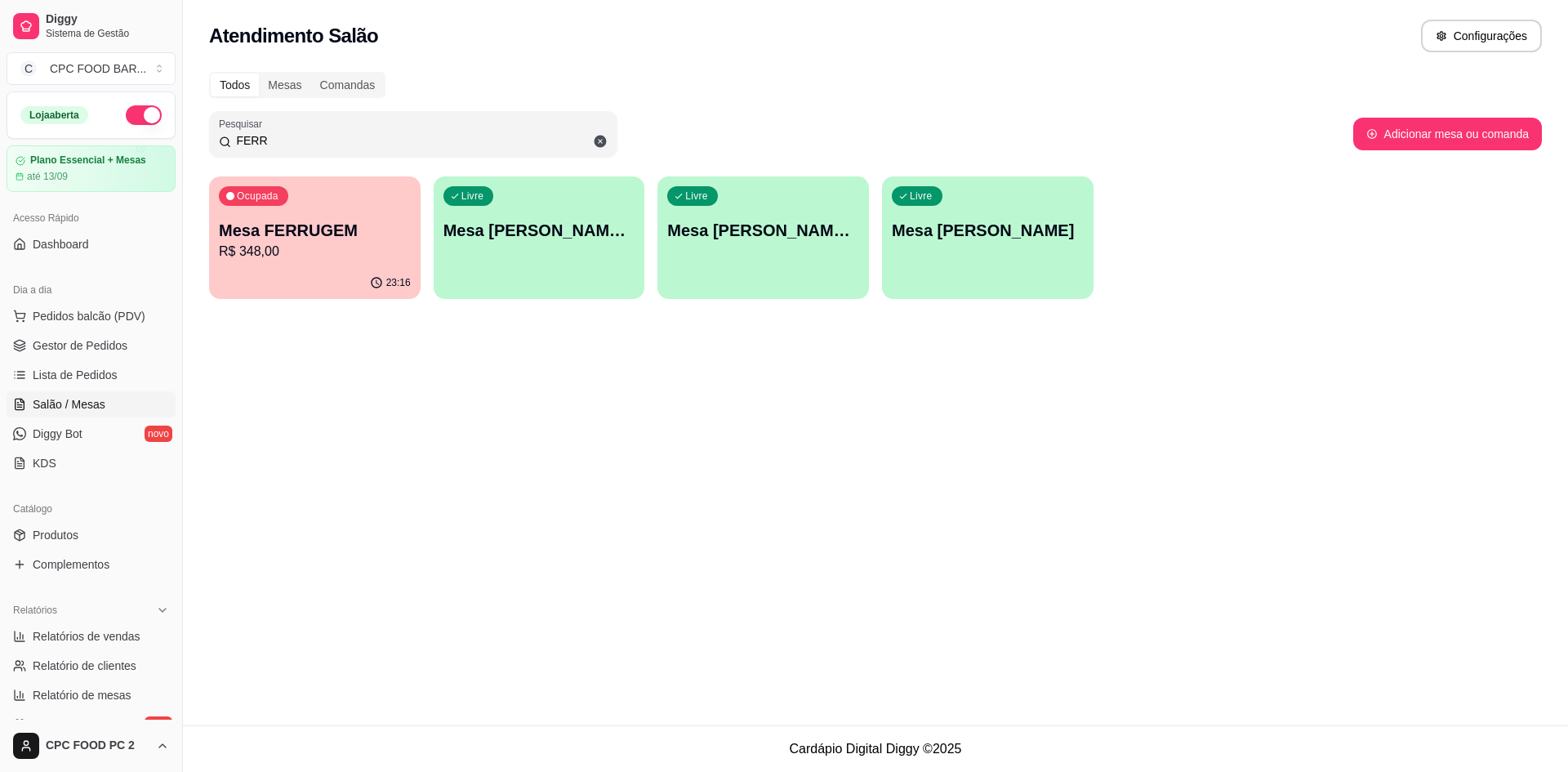
click at [431, 142] on input "FERR" at bounding box center [420, 140] width 377 height 16
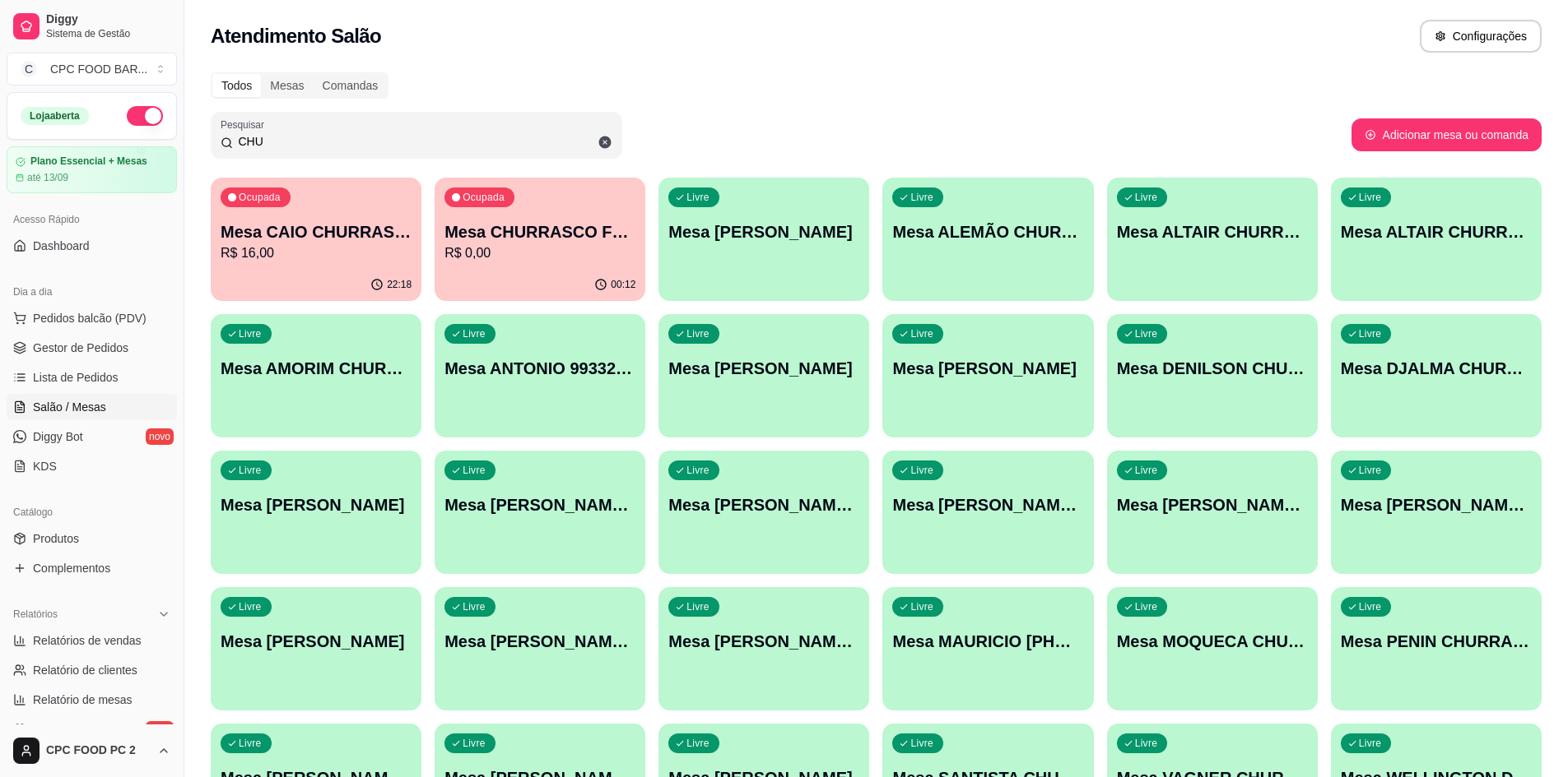
type input "CHU"
click at [549, 252] on p "R$ 0,00" at bounding box center [540, 253] width 191 height 20
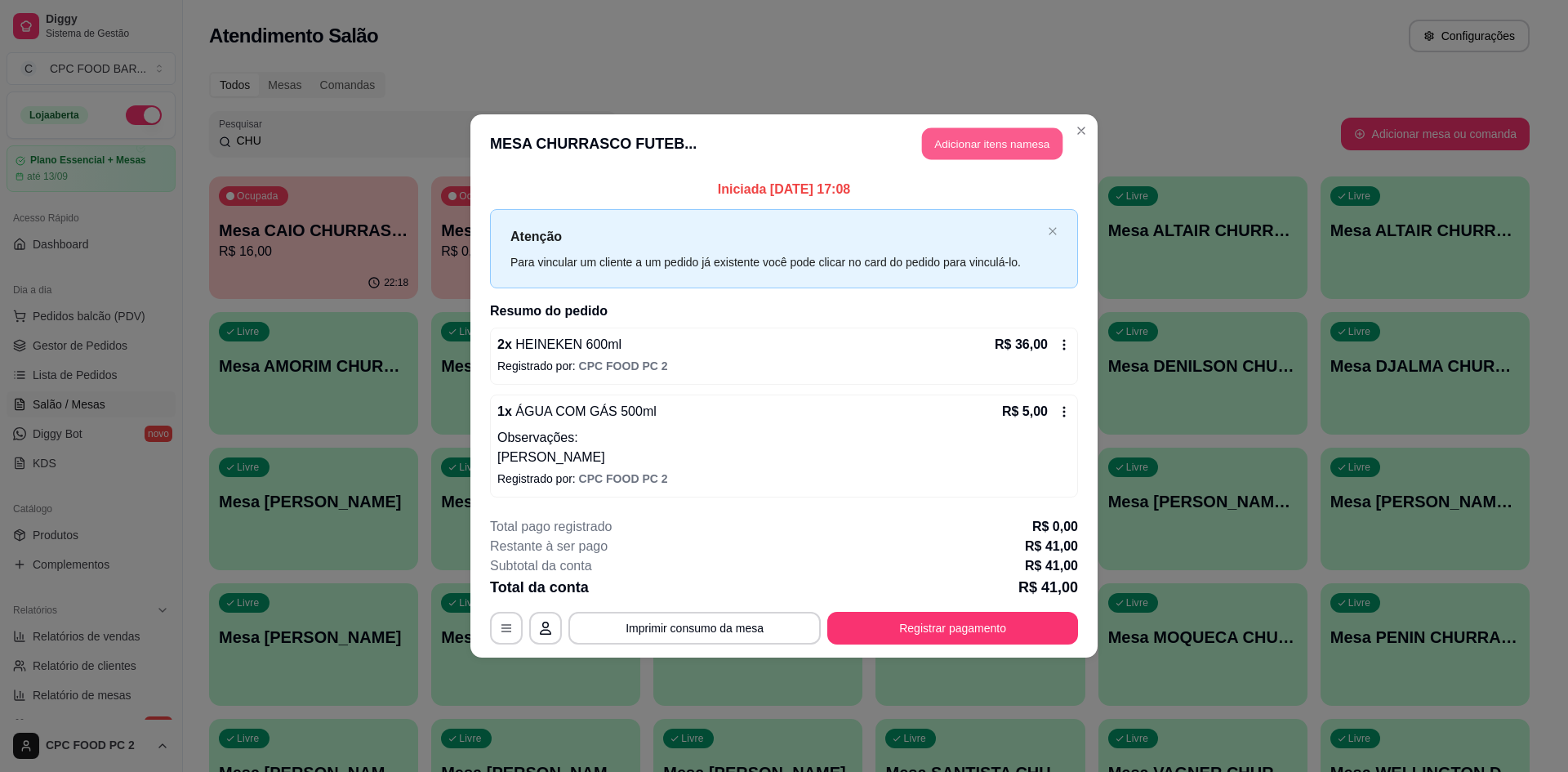
click at [956, 136] on button "Adicionar itens na mesa" at bounding box center [992, 144] width 141 height 31
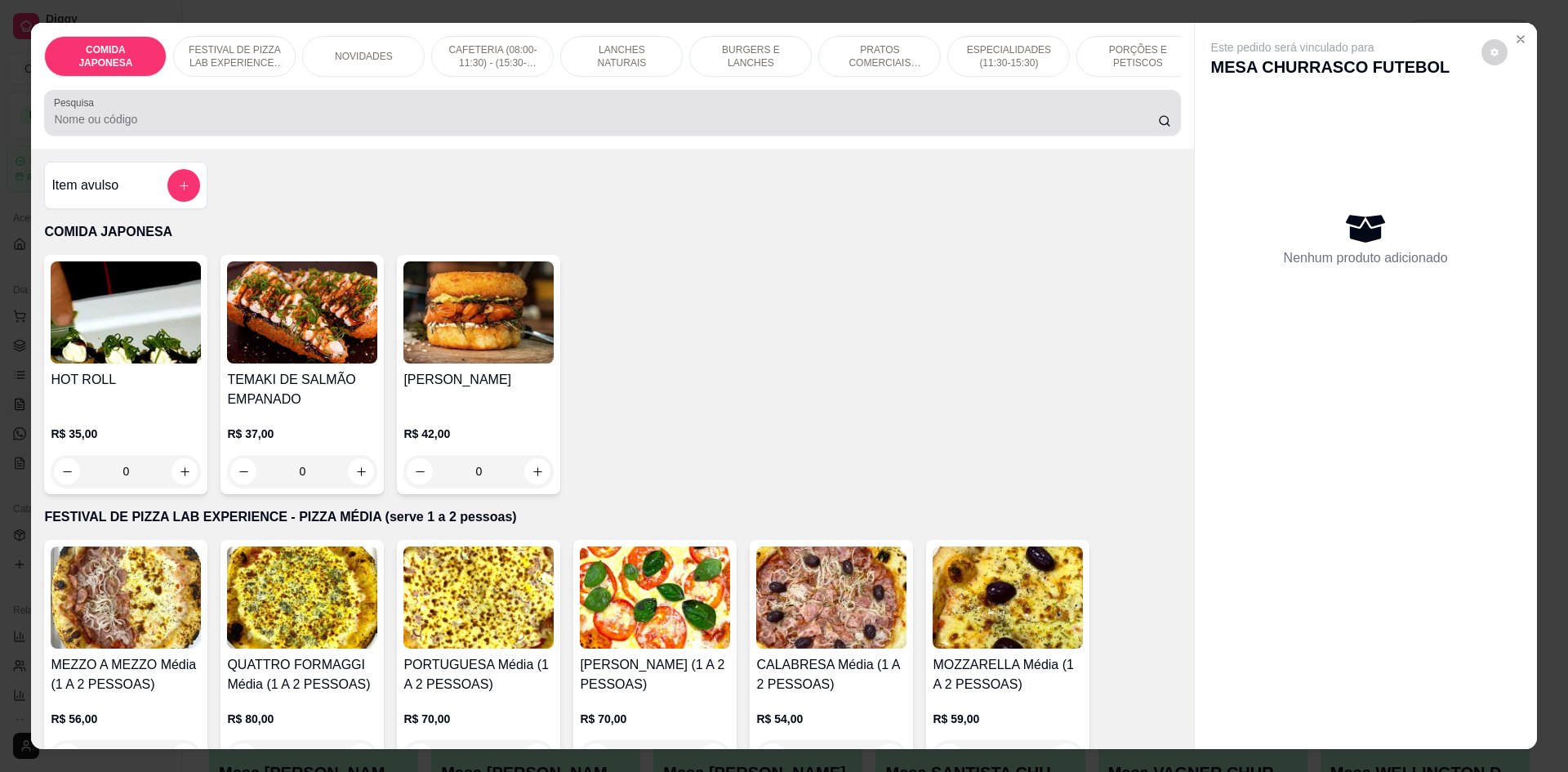
click at [650, 128] on input "Pesquisa" at bounding box center [606, 119] width 1104 height 16
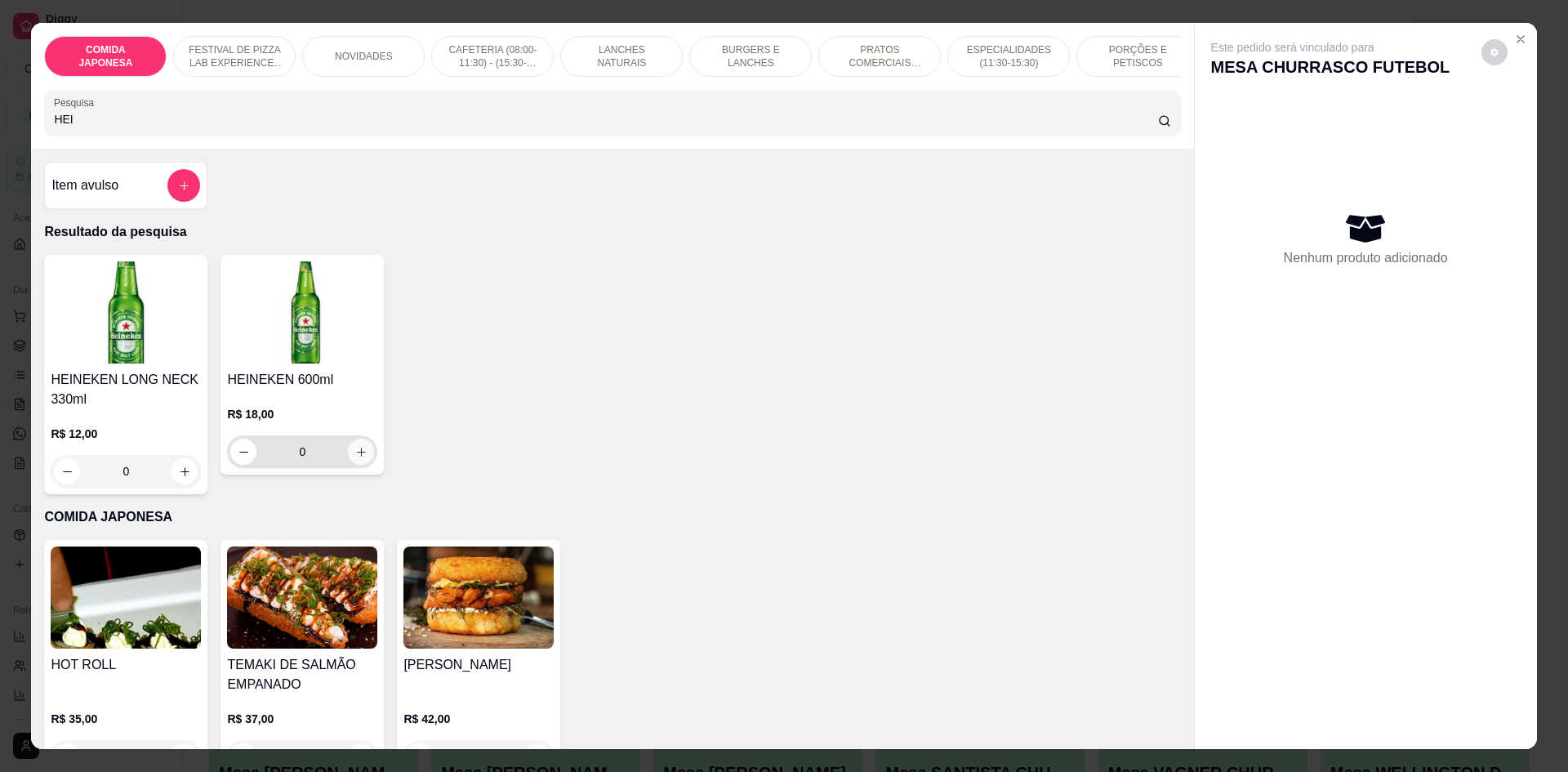
type input "HEI"
click at [358, 459] on icon "increase-product-quantity" at bounding box center [361, 452] width 12 height 12
type input "1"
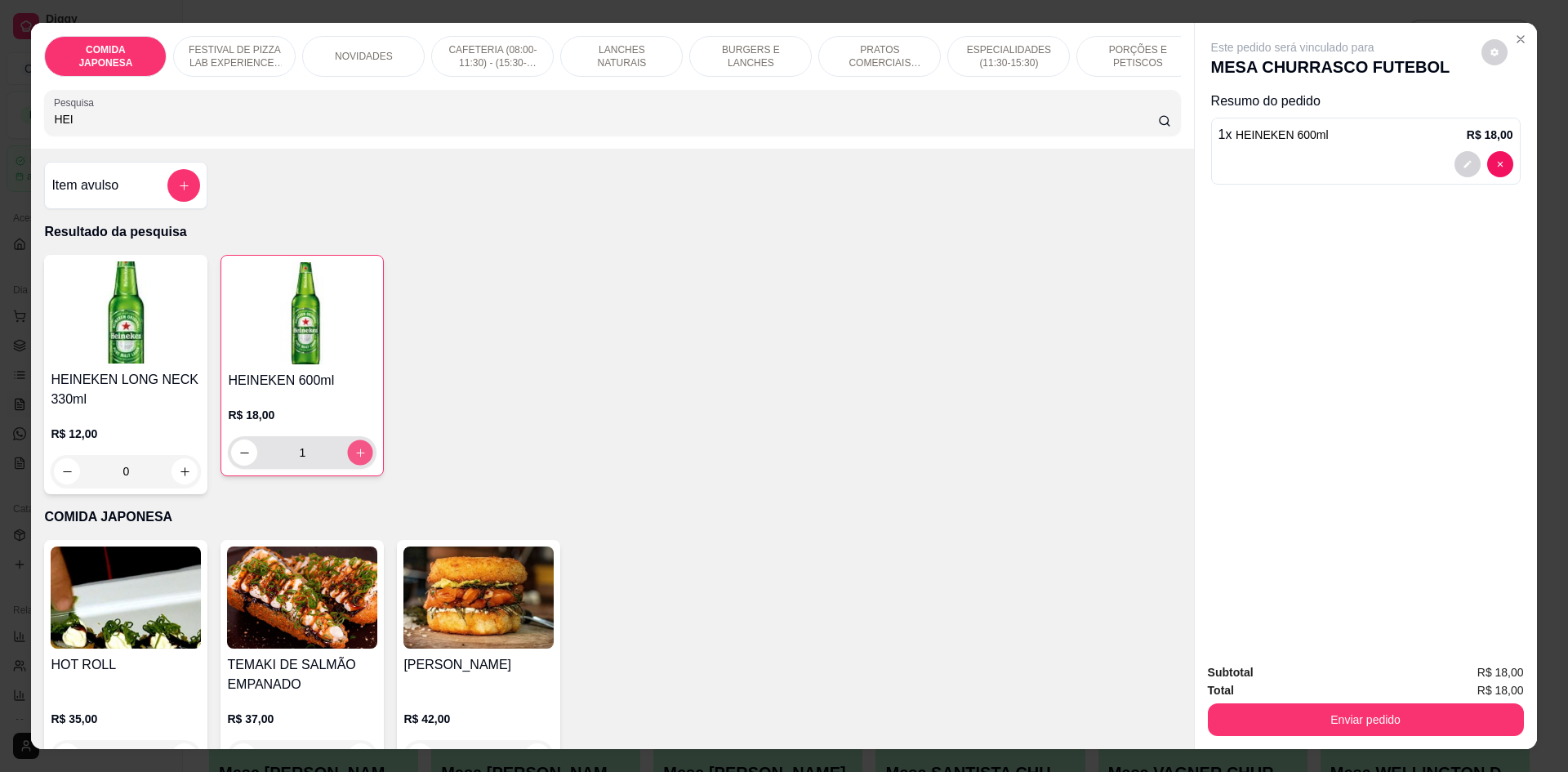
click at [355, 460] on icon "increase-product-quantity" at bounding box center [361, 453] width 12 height 12
type input "2"
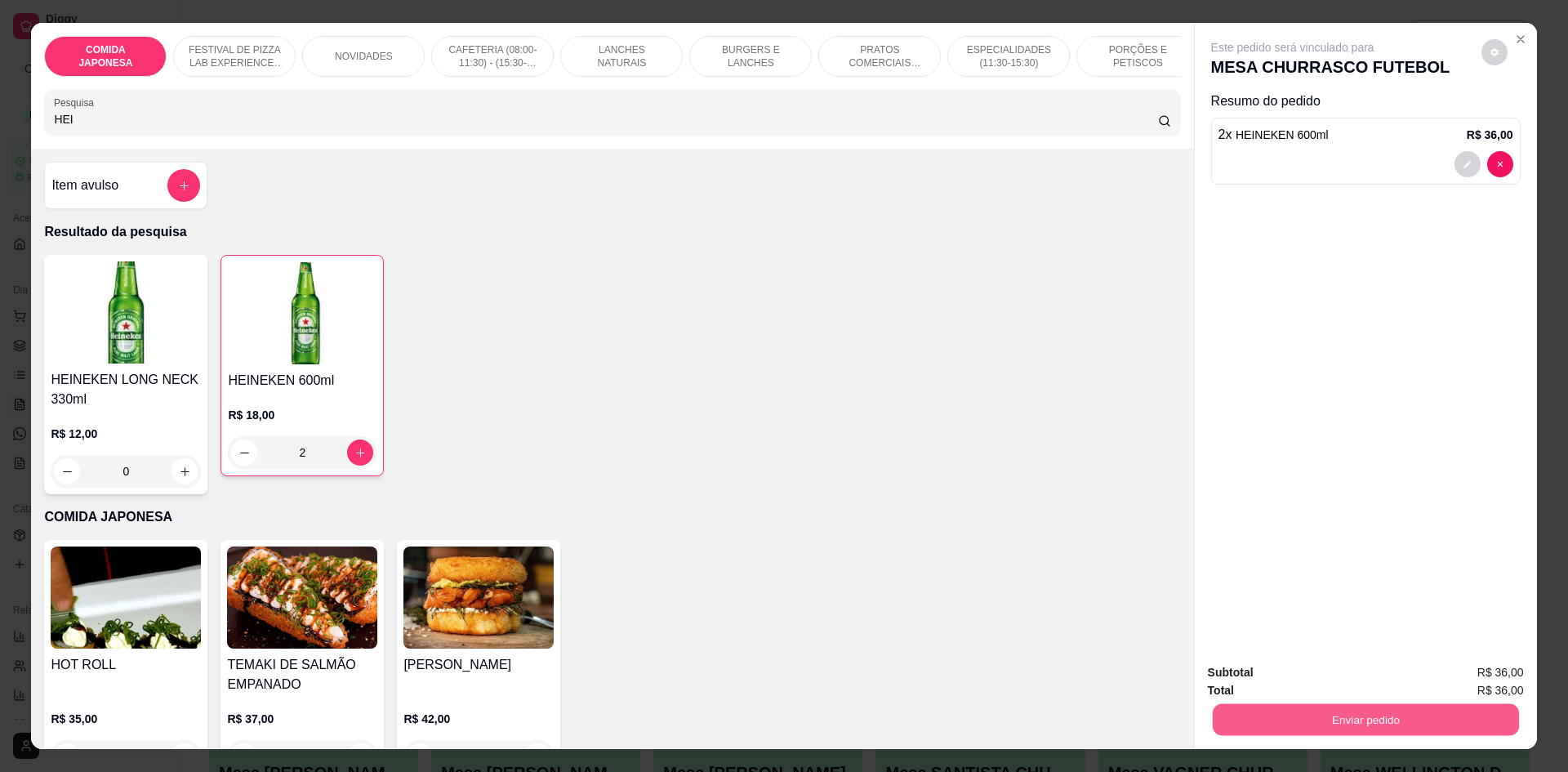
click at [1297, 723] on button "Enviar pedido" at bounding box center [1365, 719] width 306 height 31
click at [1297, 682] on button "Não registrar e enviar pedido" at bounding box center [1312, 680] width 170 height 31
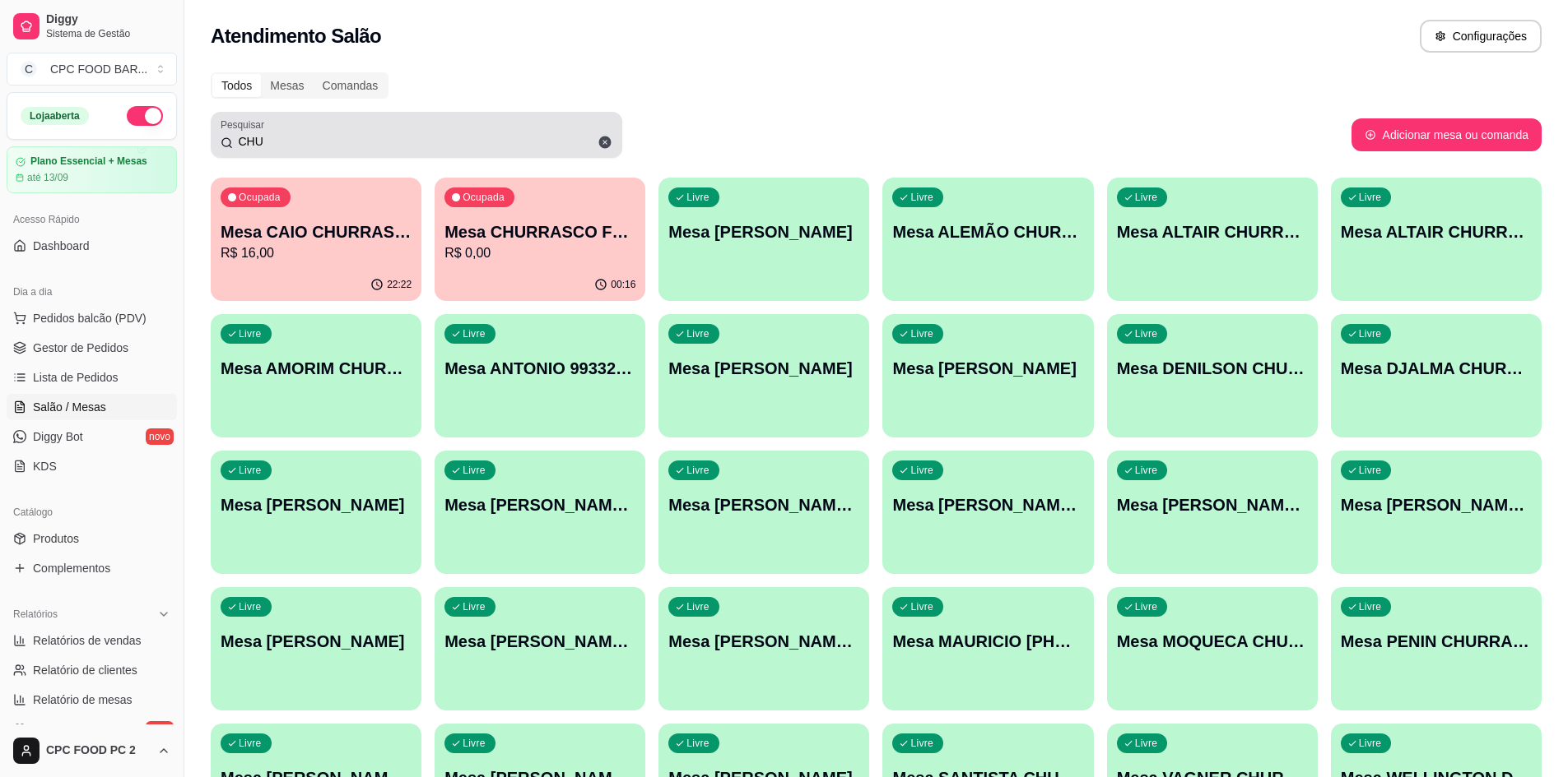
click at [309, 150] on div "CHU" at bounding box center [416, 135] width 392 height 33
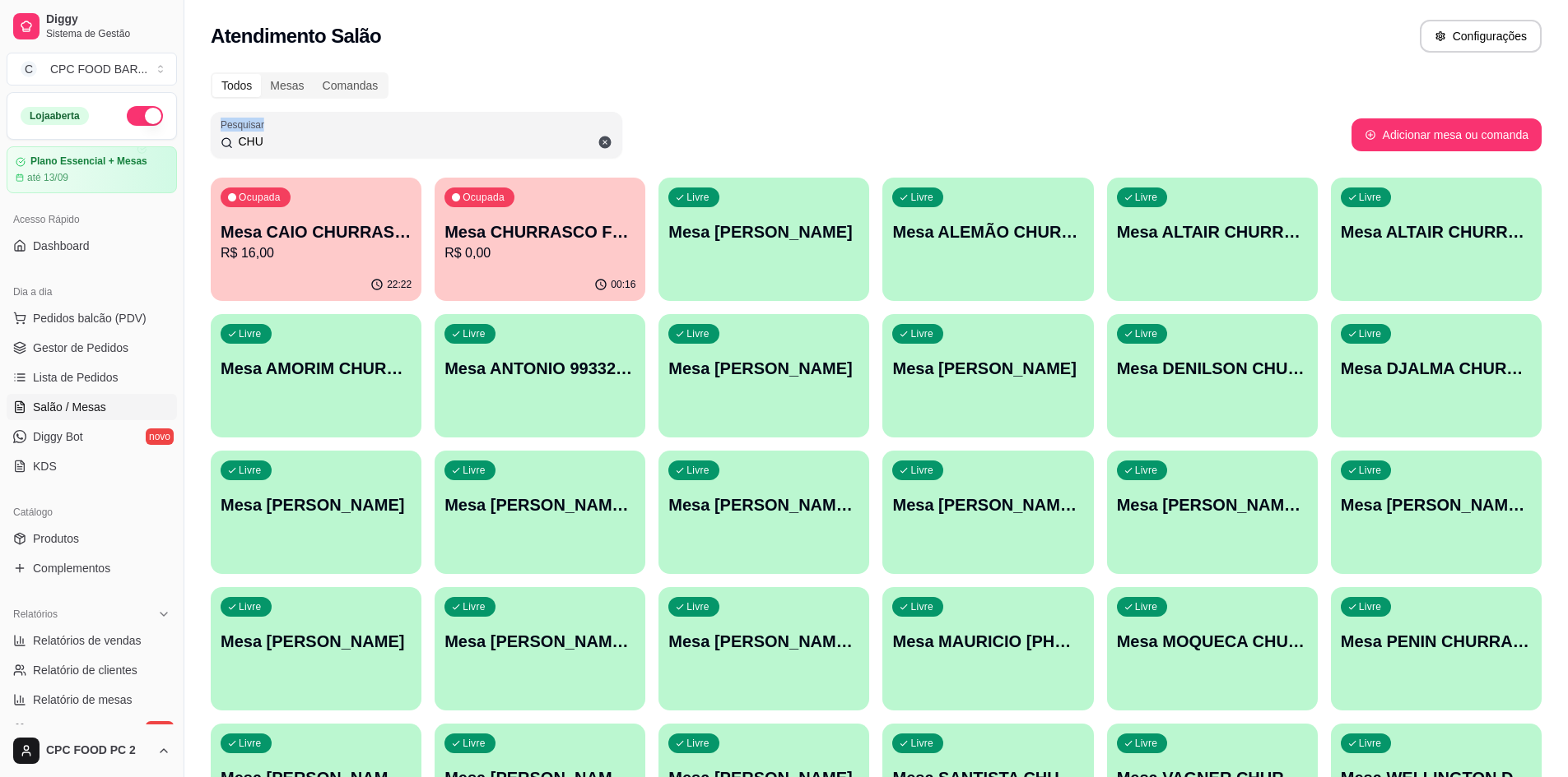
click at [309, 150] on div "CHU" at bounding box center [416, 135] width 392 height 33
click at [309, 142] on input "CHU" at bounding box center [423, 141] width 380 height 16
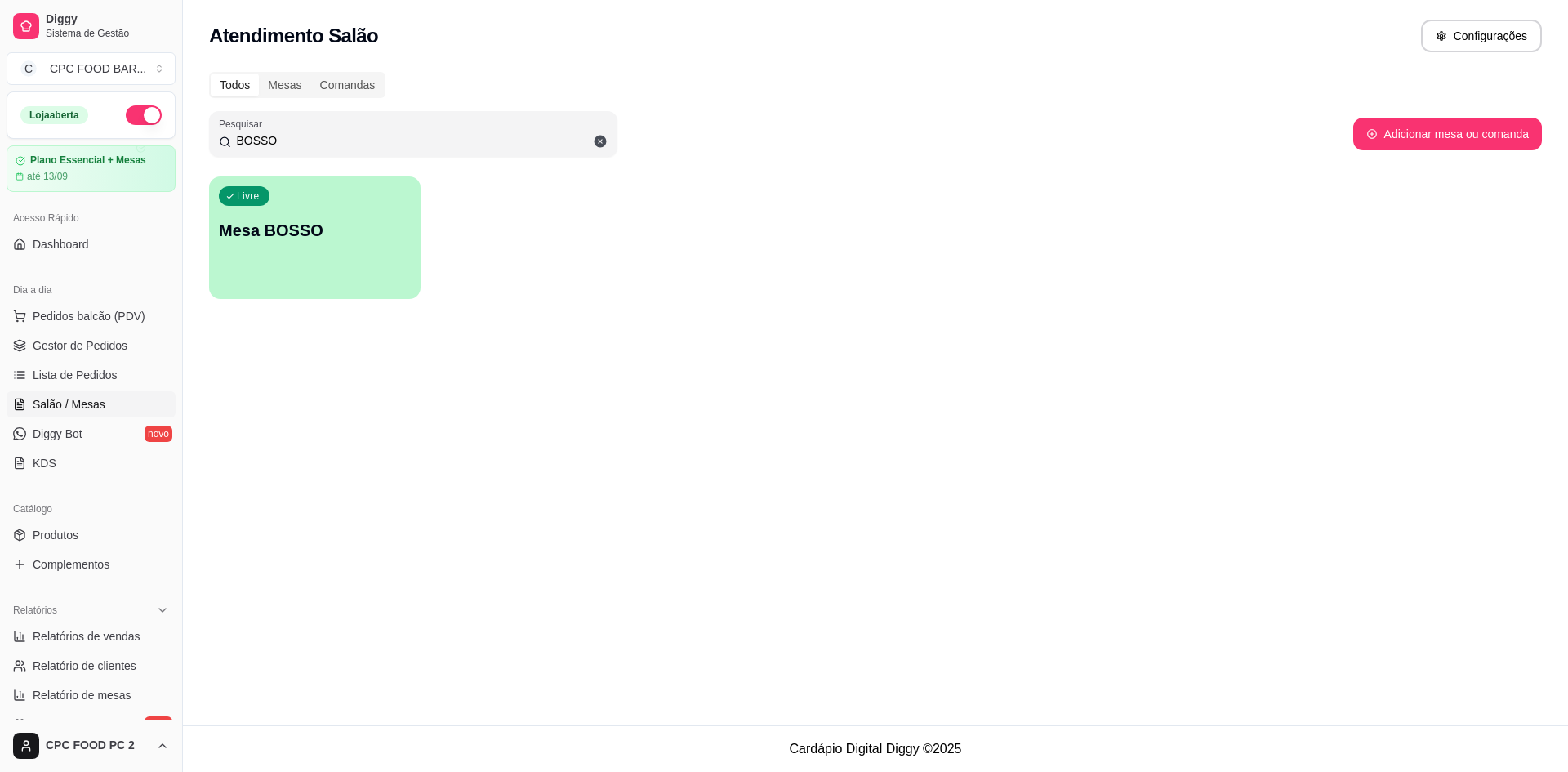
type input "BOSSO"
click at [278, 217] on div "Livre Mesa BOSSO" at bounding box center [315, 228] width 206 height 100
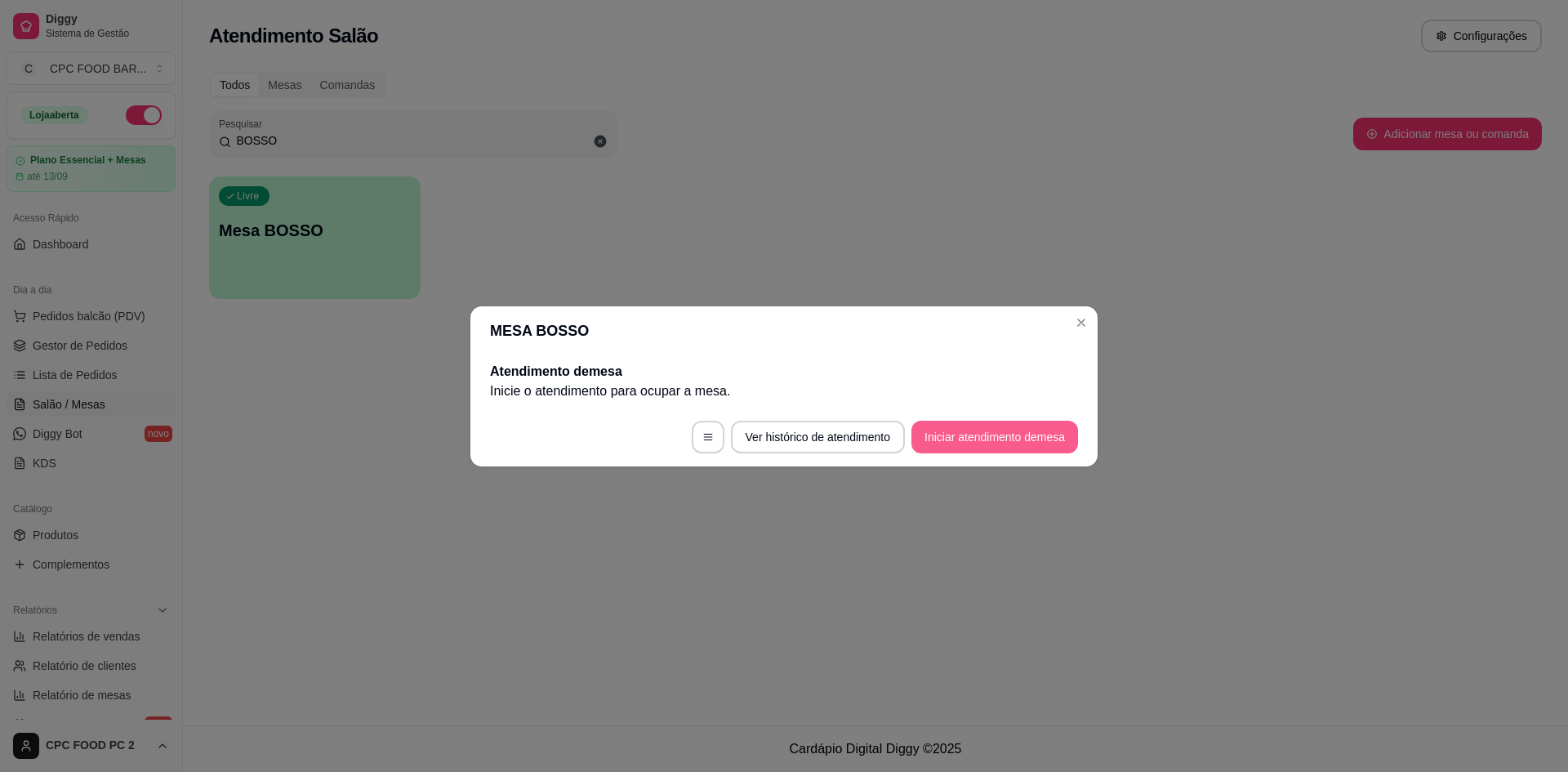
click at [955, 442] on button "Iniciar atendimento de mesa" at bounding box center [994, 437] width 167 height 32
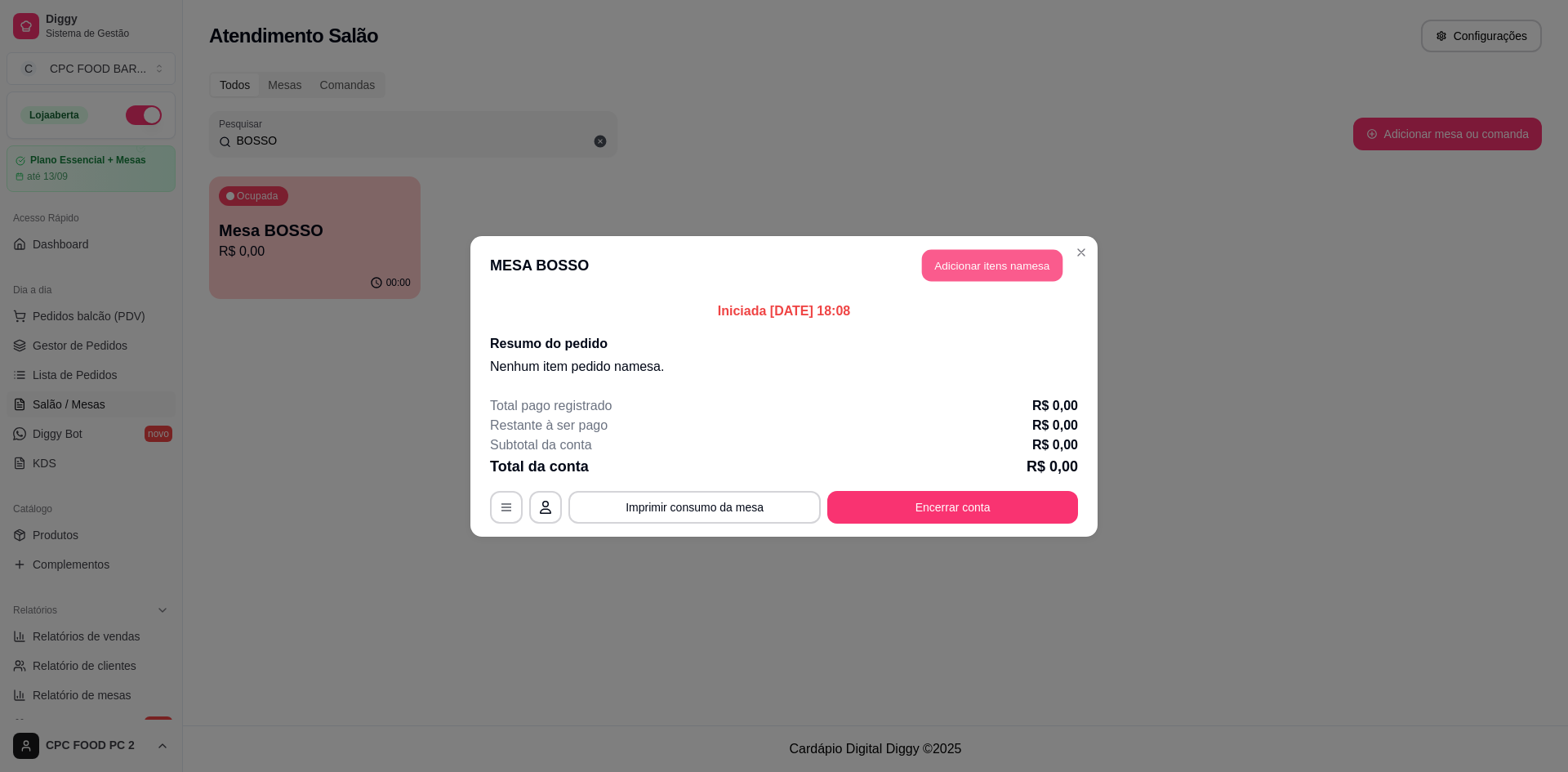
click at [960, 256] on button "Adicionar itens na mesa" at bounding box center [992, 265] width 141 height 31
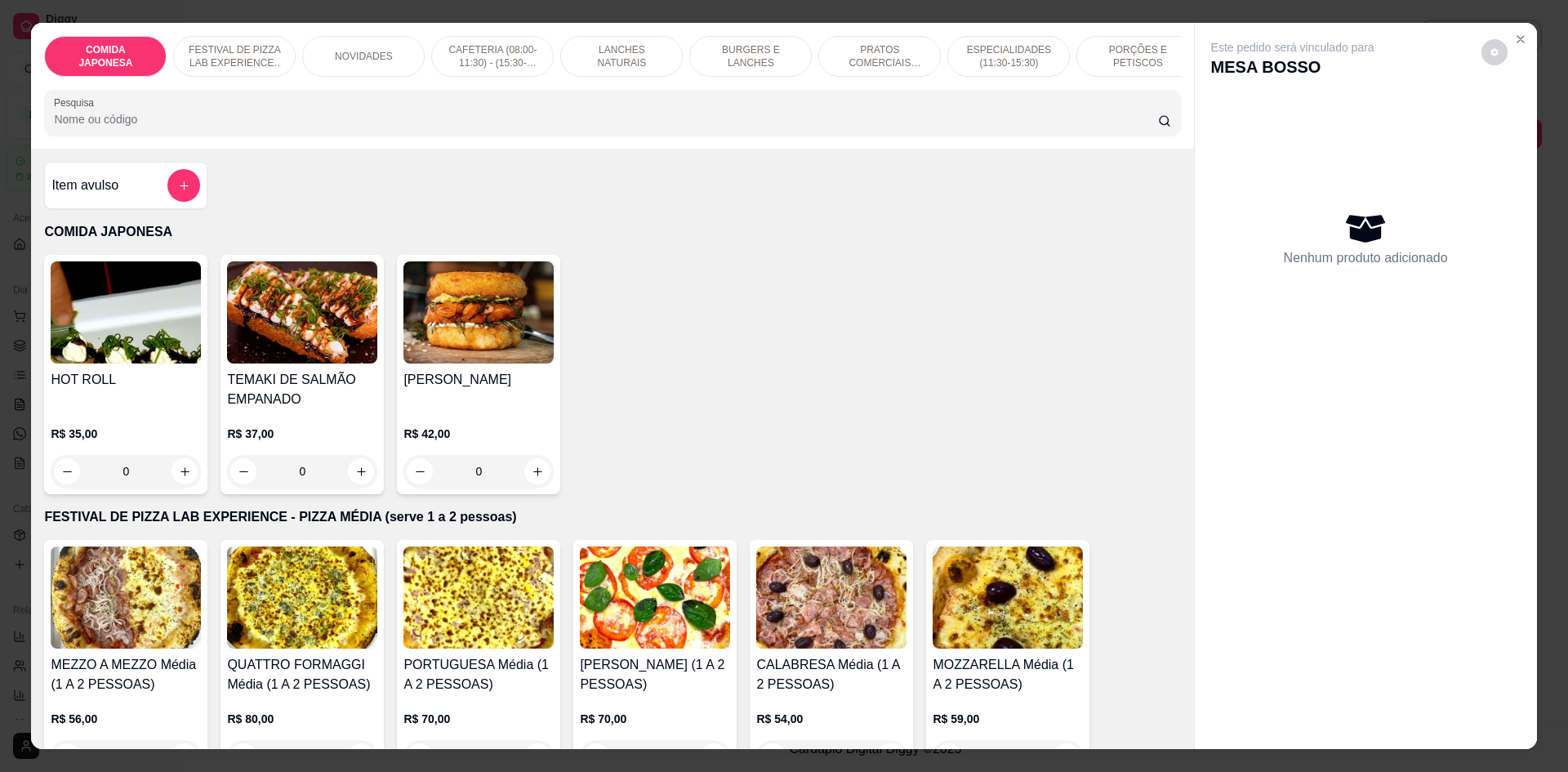
click at [534, 128] on input "Pesquisa" at bounding box center [606, 119] width 1104 height 16
type input "Á"
click at [223, 128] on input "Pesquisa" at bounding box center [606, 119] width 1104 height 16
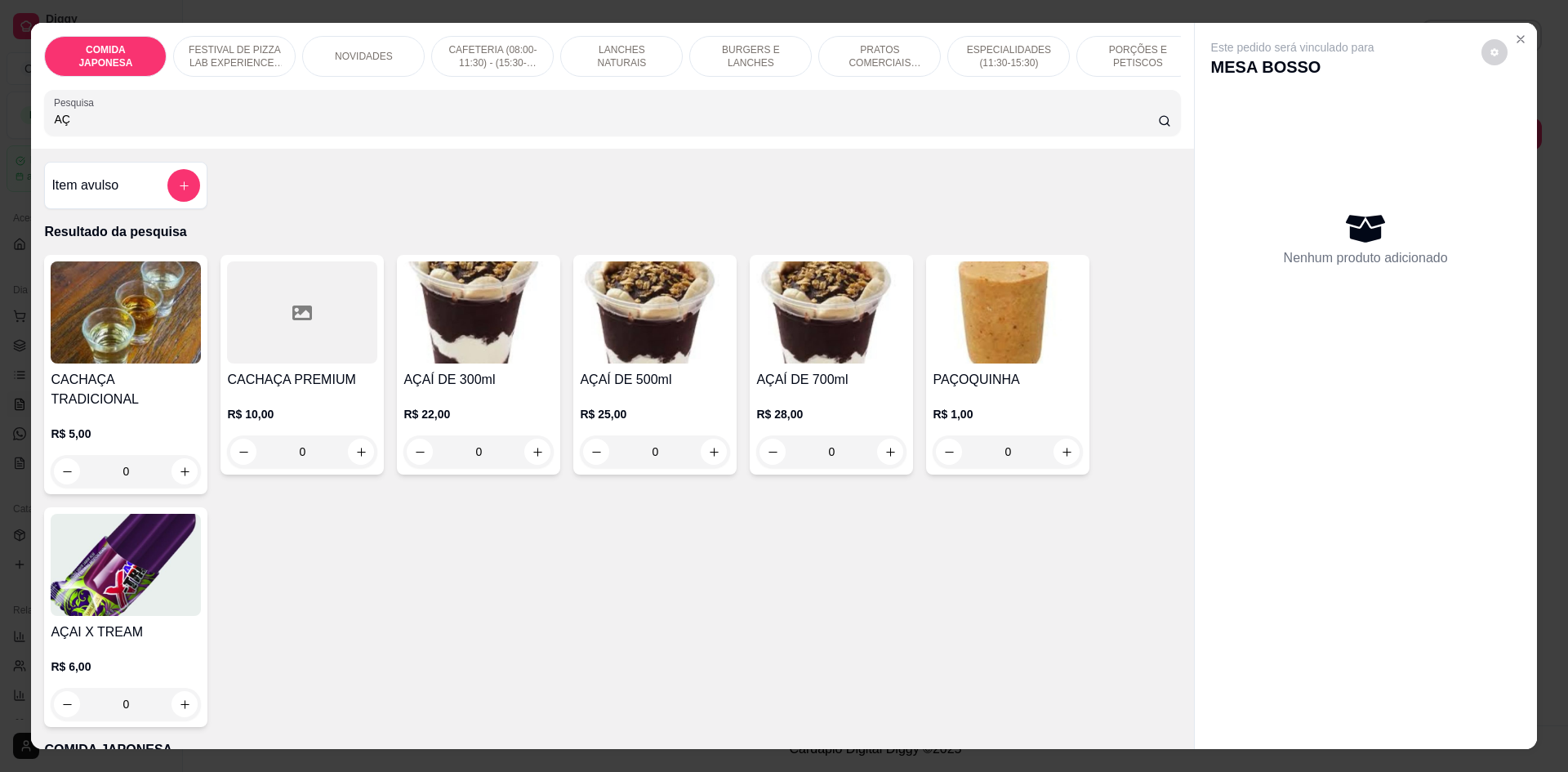
type input "AÇ"
click at [531, 457] on div "0" at bounding box center [479, 452] width 150 height 32
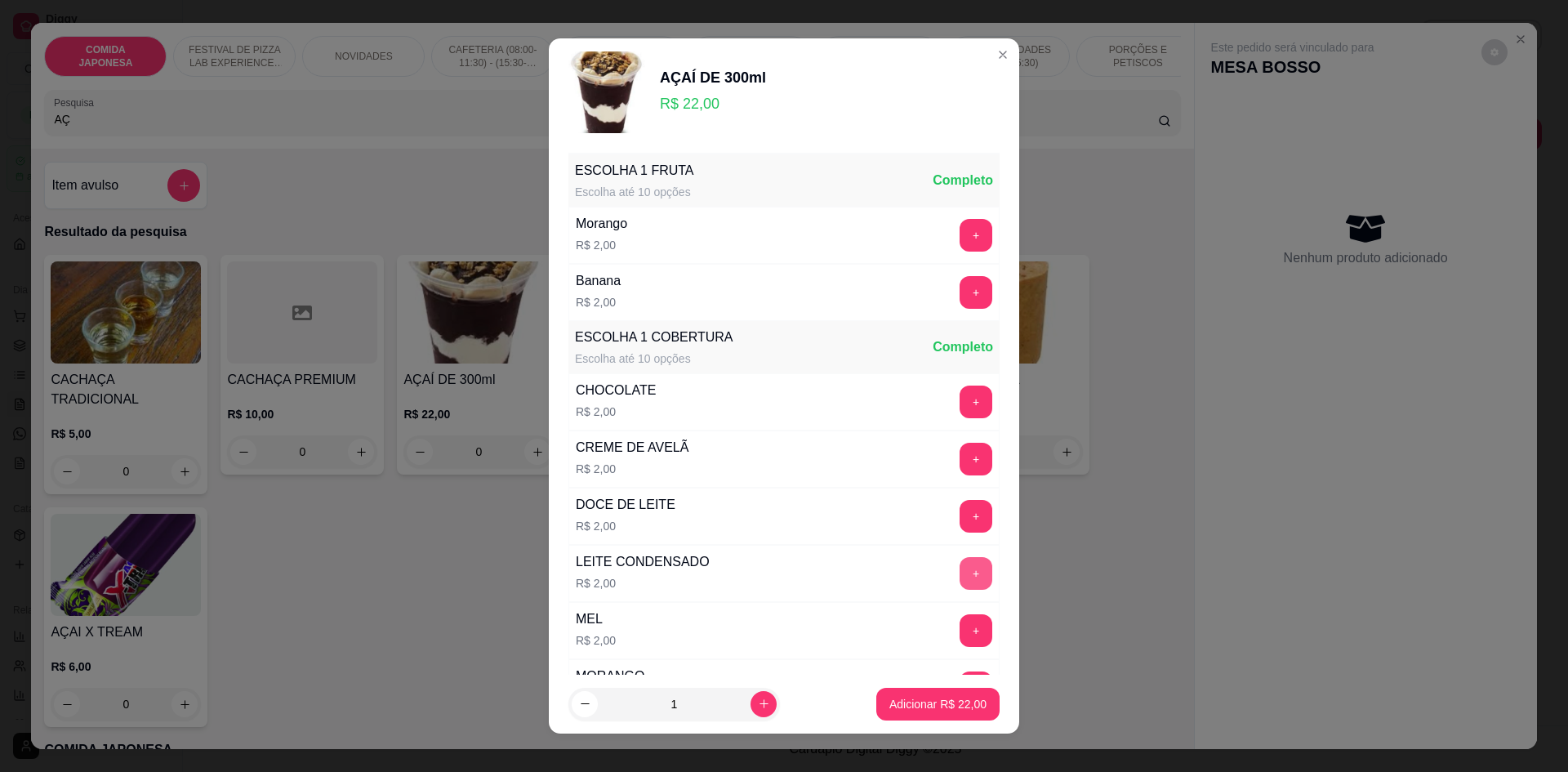
click at [960, 571] on button "+" at bounding box center [976, 574] width 32 height 32
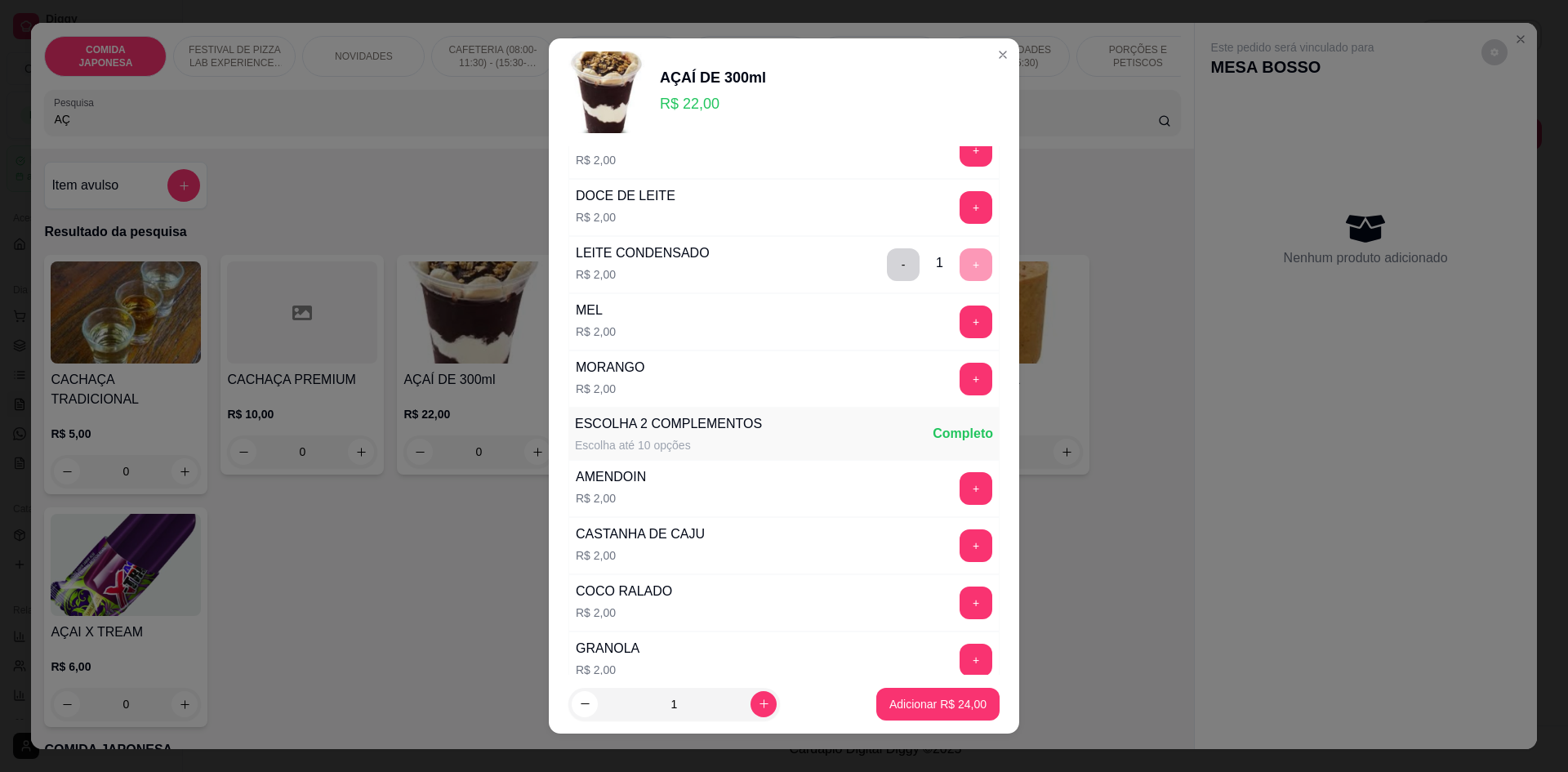
scroll to position [490, 0]
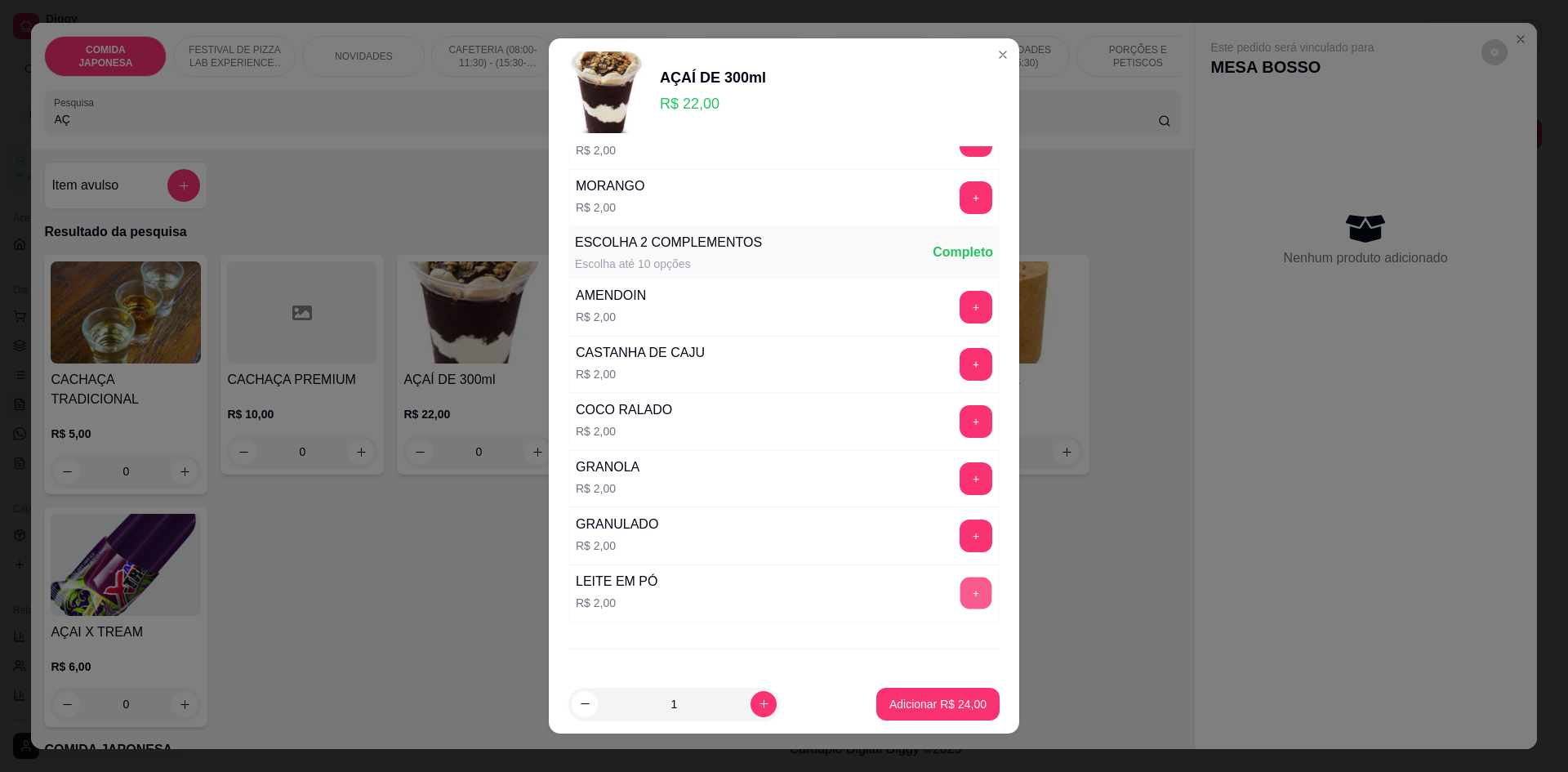
click at [961, 598] on button "+" at bounding box center [976, 593] width 31 height 31
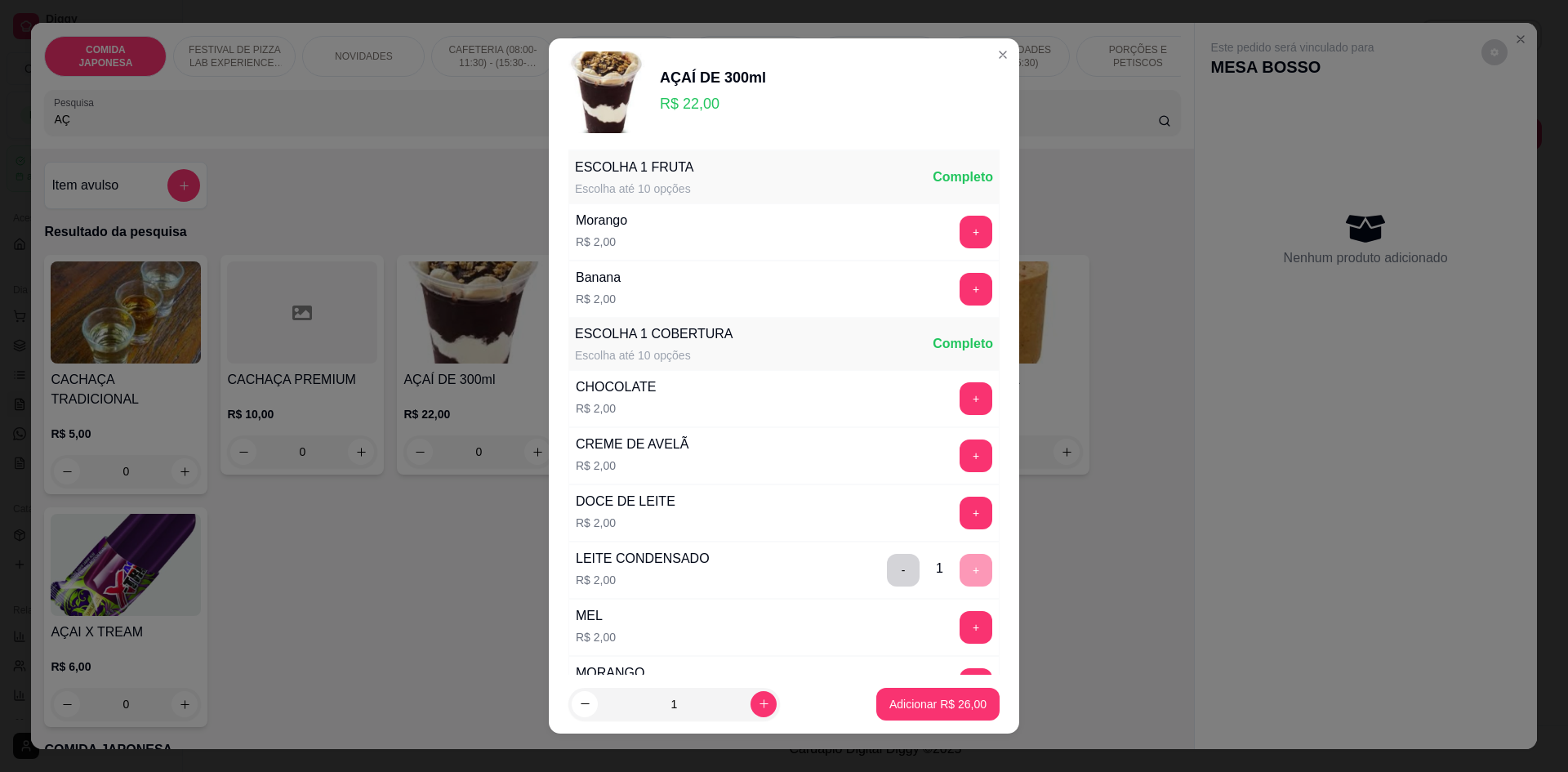
scroll to position [0, 0]
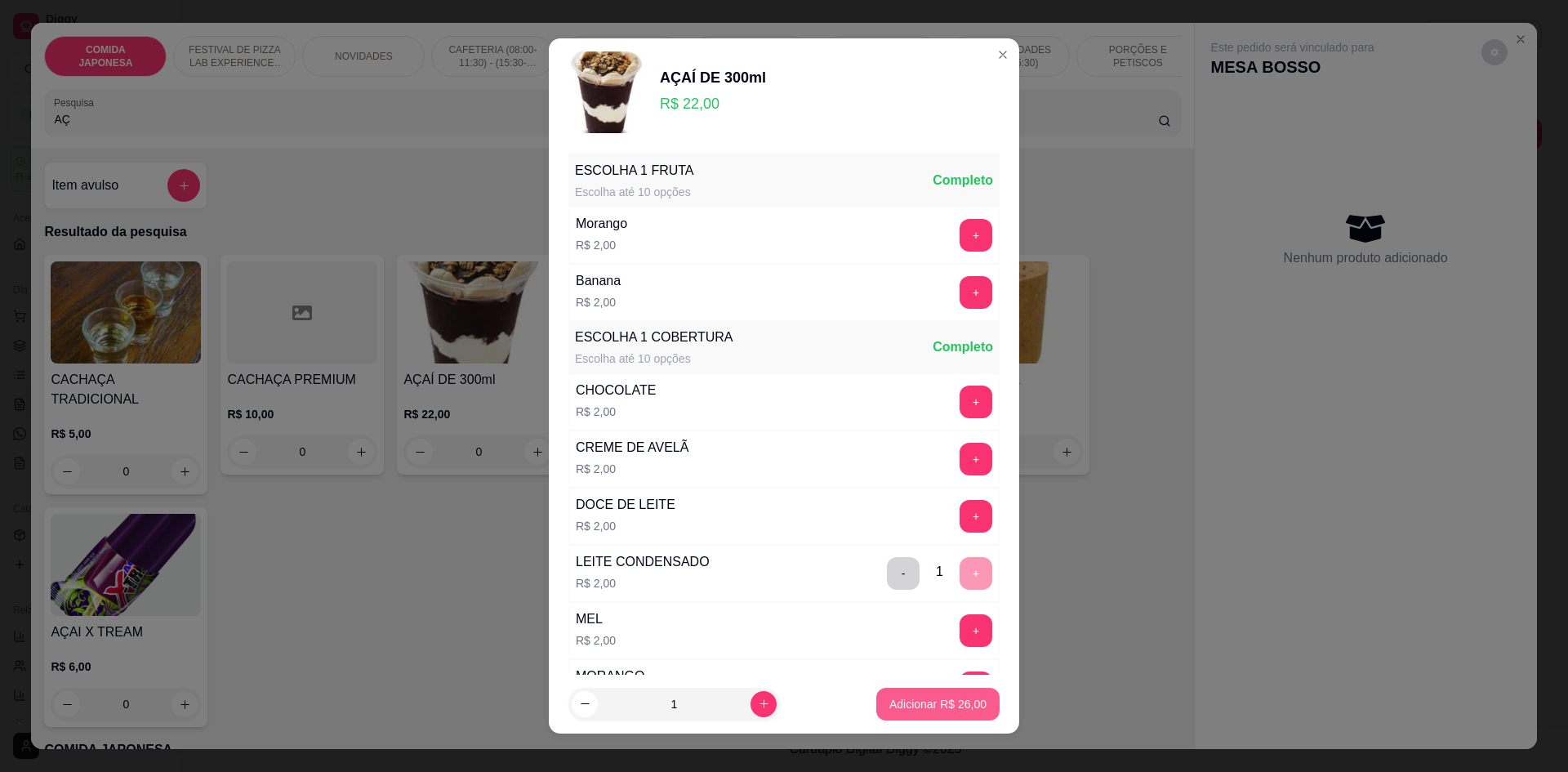
click at [905, 709] on p "Adicionar R$ 26,00" at bounding box center [938, 704] width 97 height 16
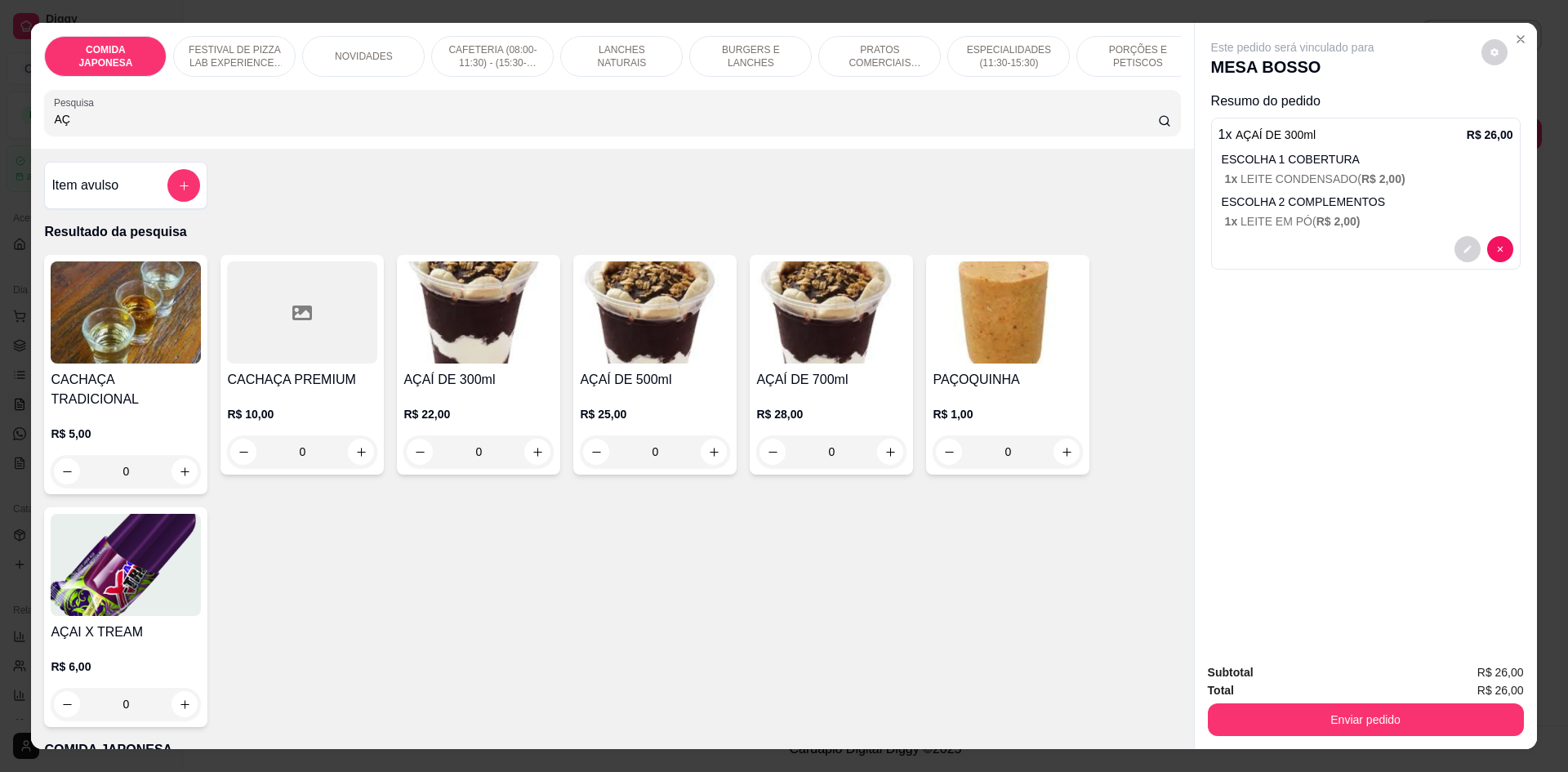
click at [1268, 255] on div at bounding box center [1366, 248] width 295 height 26
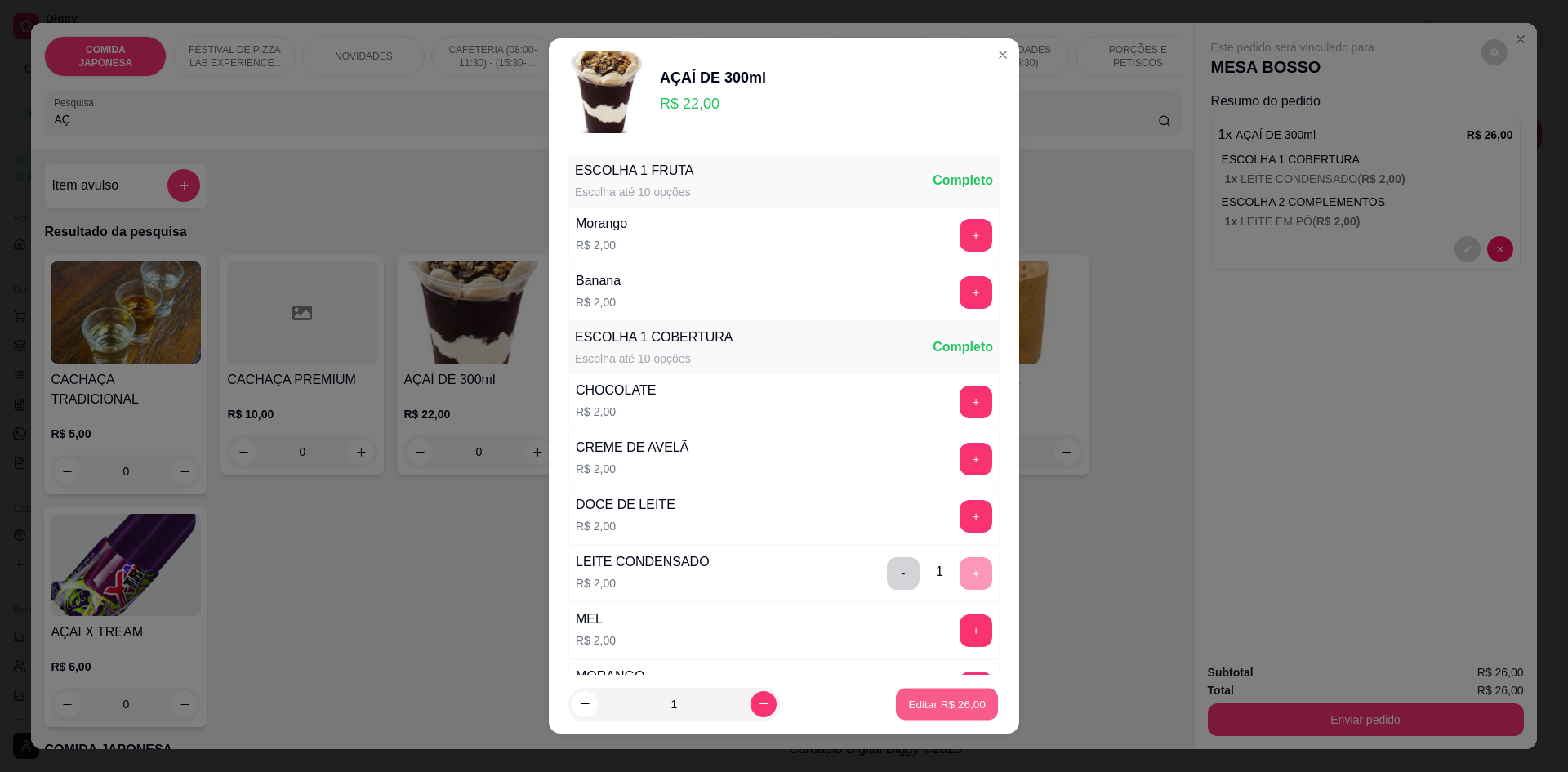
click at [910, 703] on p "Editar R$ 26,00" at bounding box center [947, 704] width 77 height 15
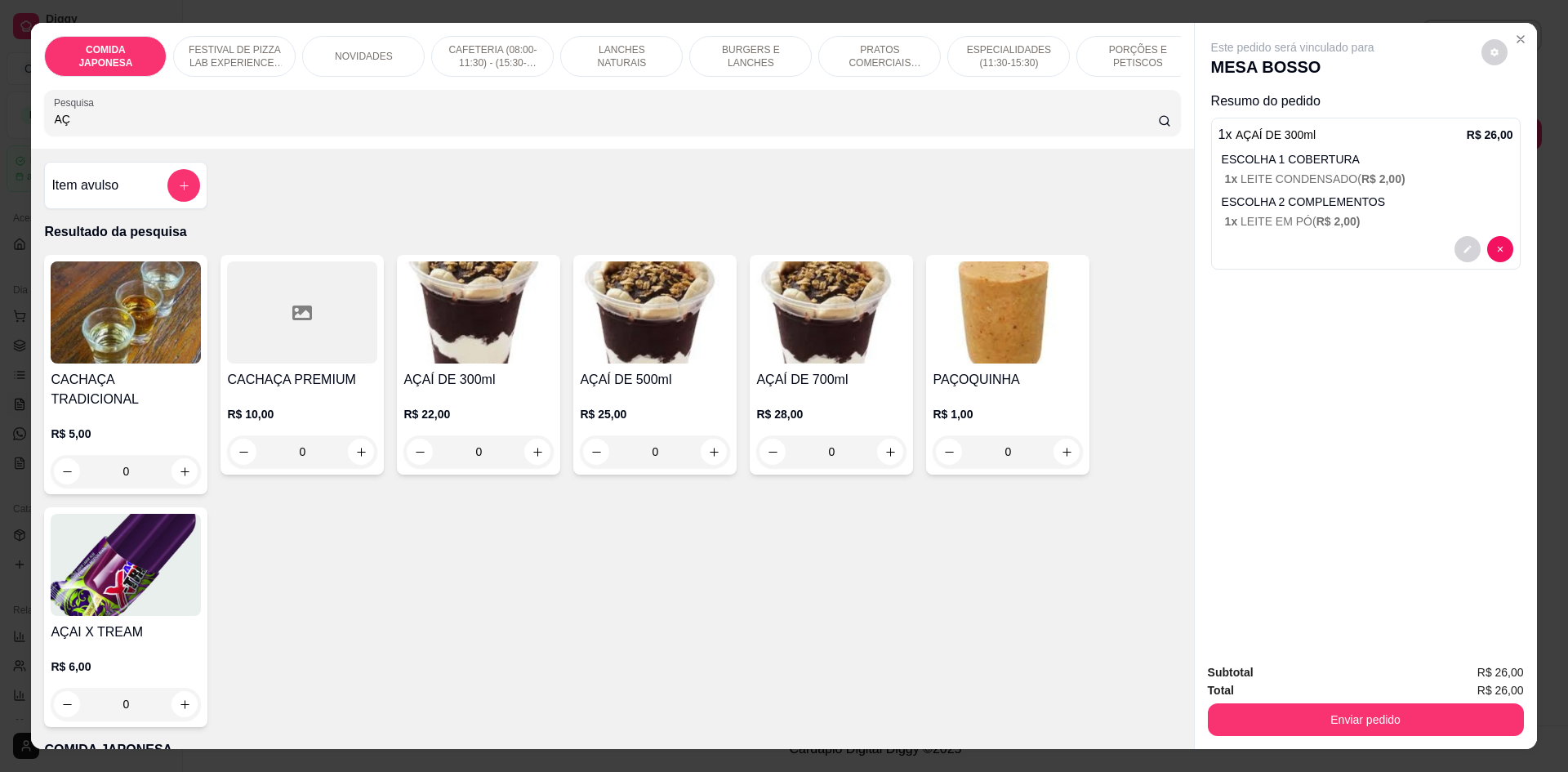
click at [1409, 258] on div at bounding box center [1366, 248] width 295 height 26
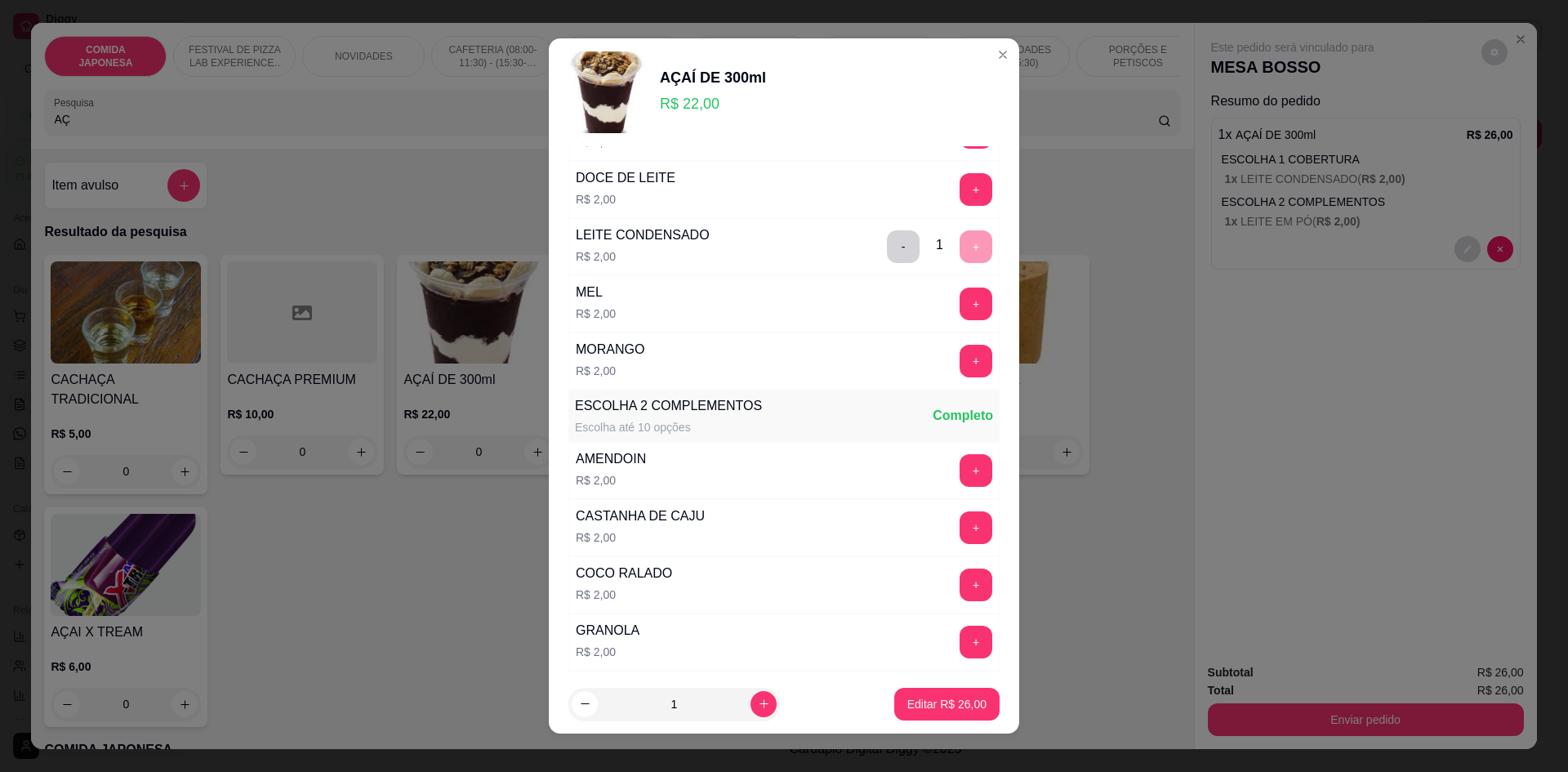
scroll to position [560, 0]
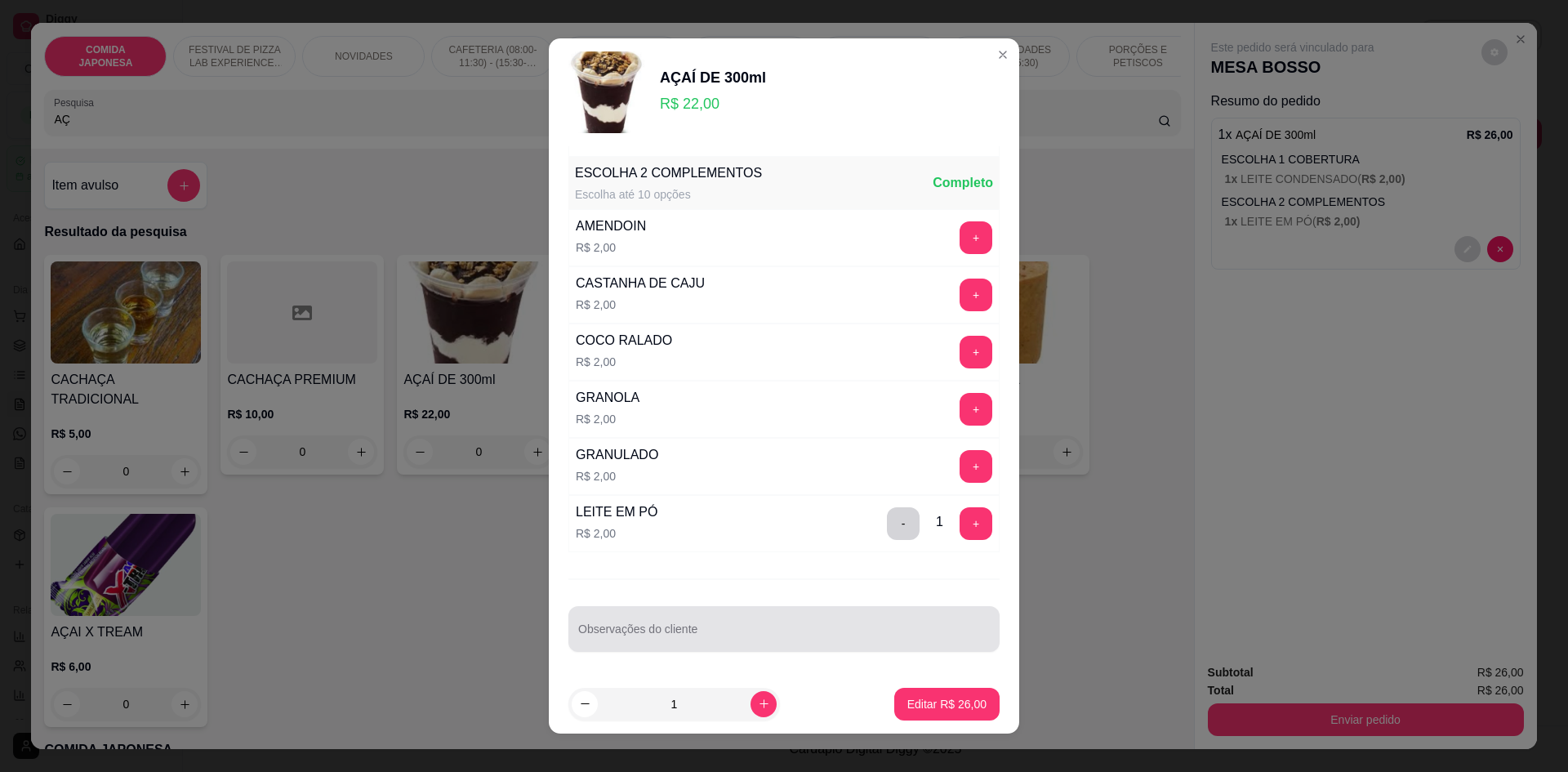
click at [684, 633] on input "Observações do cliente" at bounding box center [784, 635] width 412 height 16
type input "RAFA 21/08"
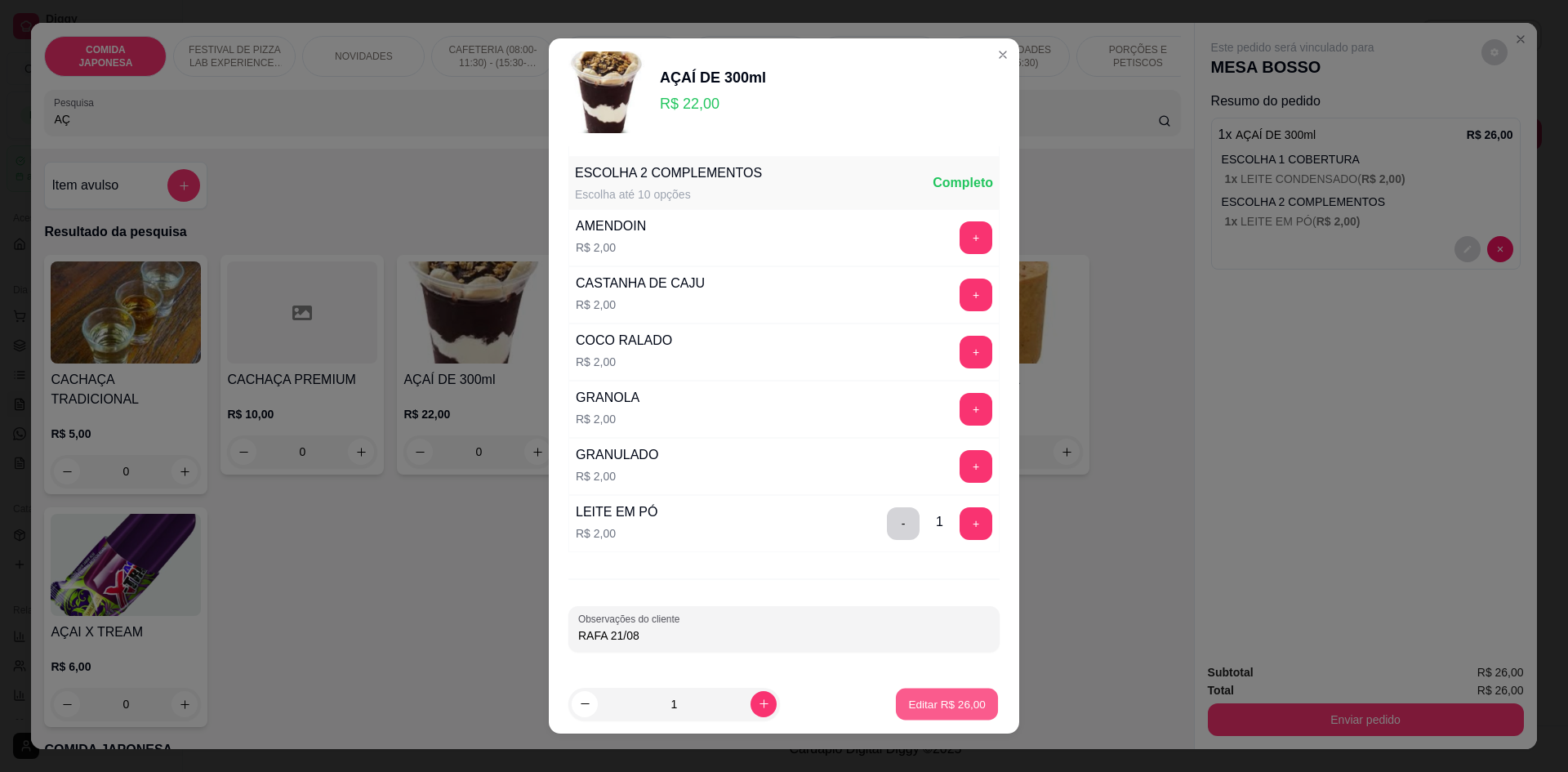
click at [930, 697] on p "Editar R$ 26,00" at bounding box center [947, 704] width 77 height 15
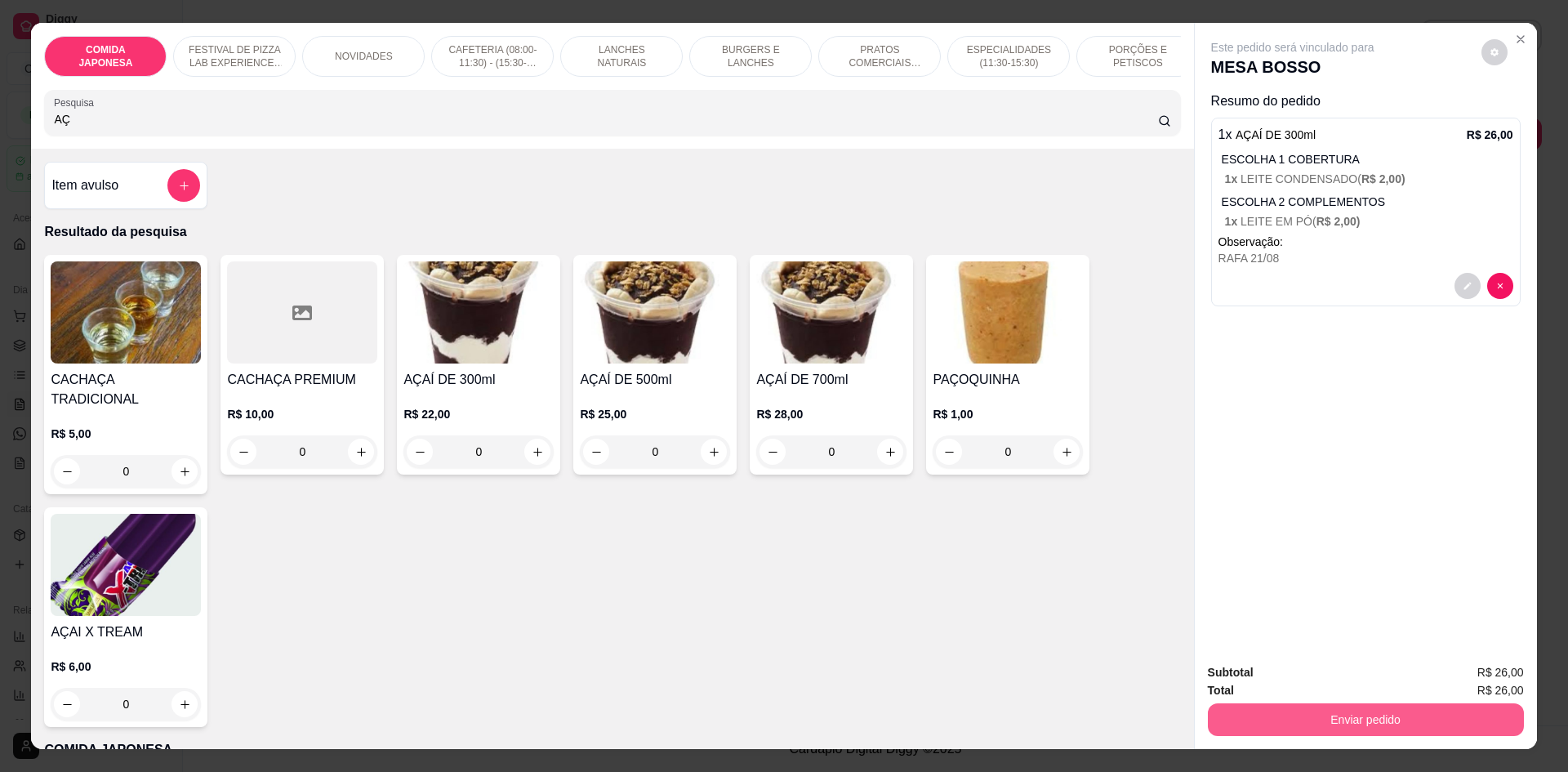
click at [1372, 726] on button "Enviar pedido" at bounding box center [1366, 720] width 316 height 32
click at [1289, 680] on button "Não registrar e enviar pedido" at bounding box center [1312, 680] width 170 height 31
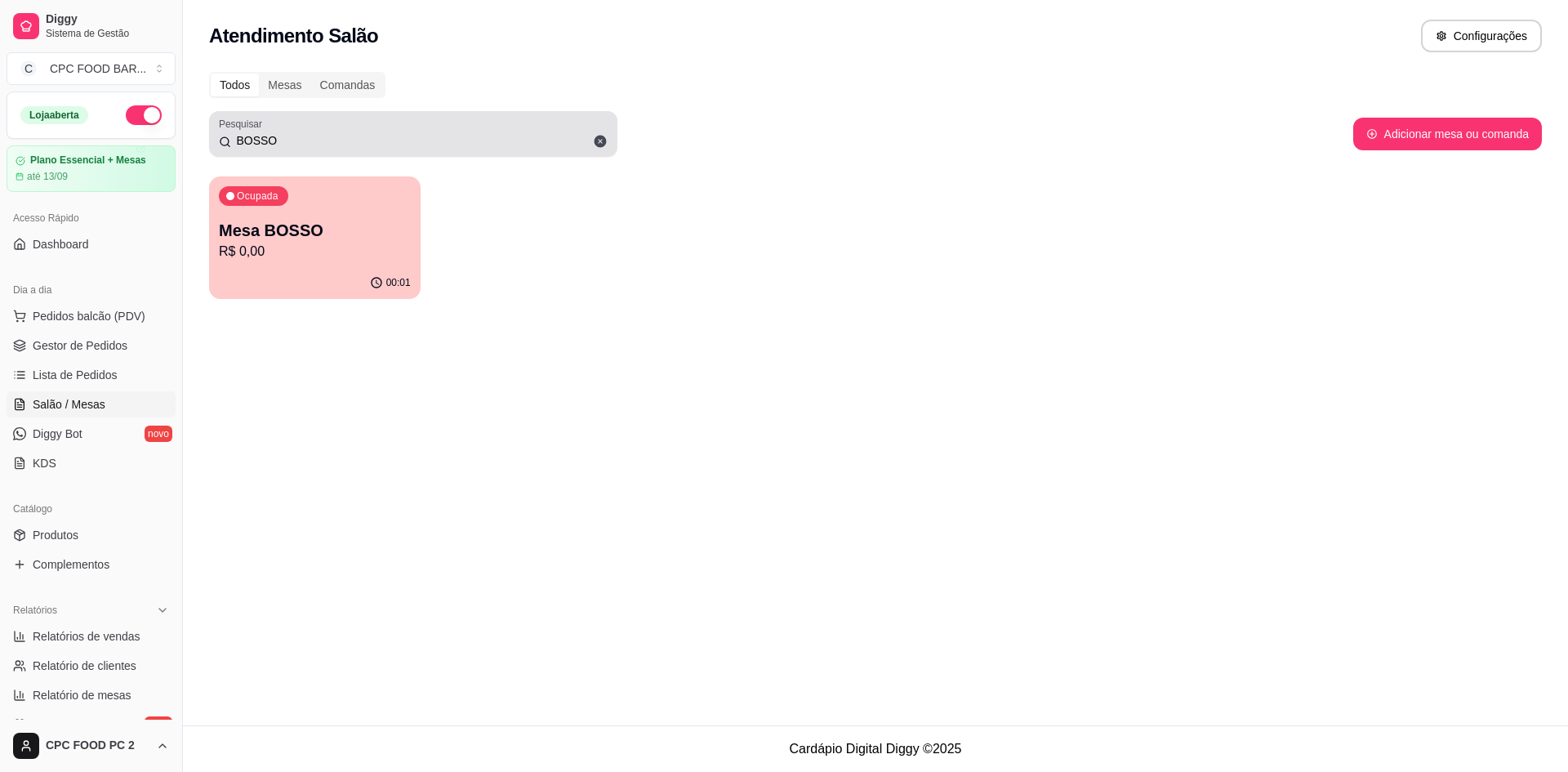
click at [304, 136] on input "BOSSO" at bounding box center [420, 140] width 377 height 16
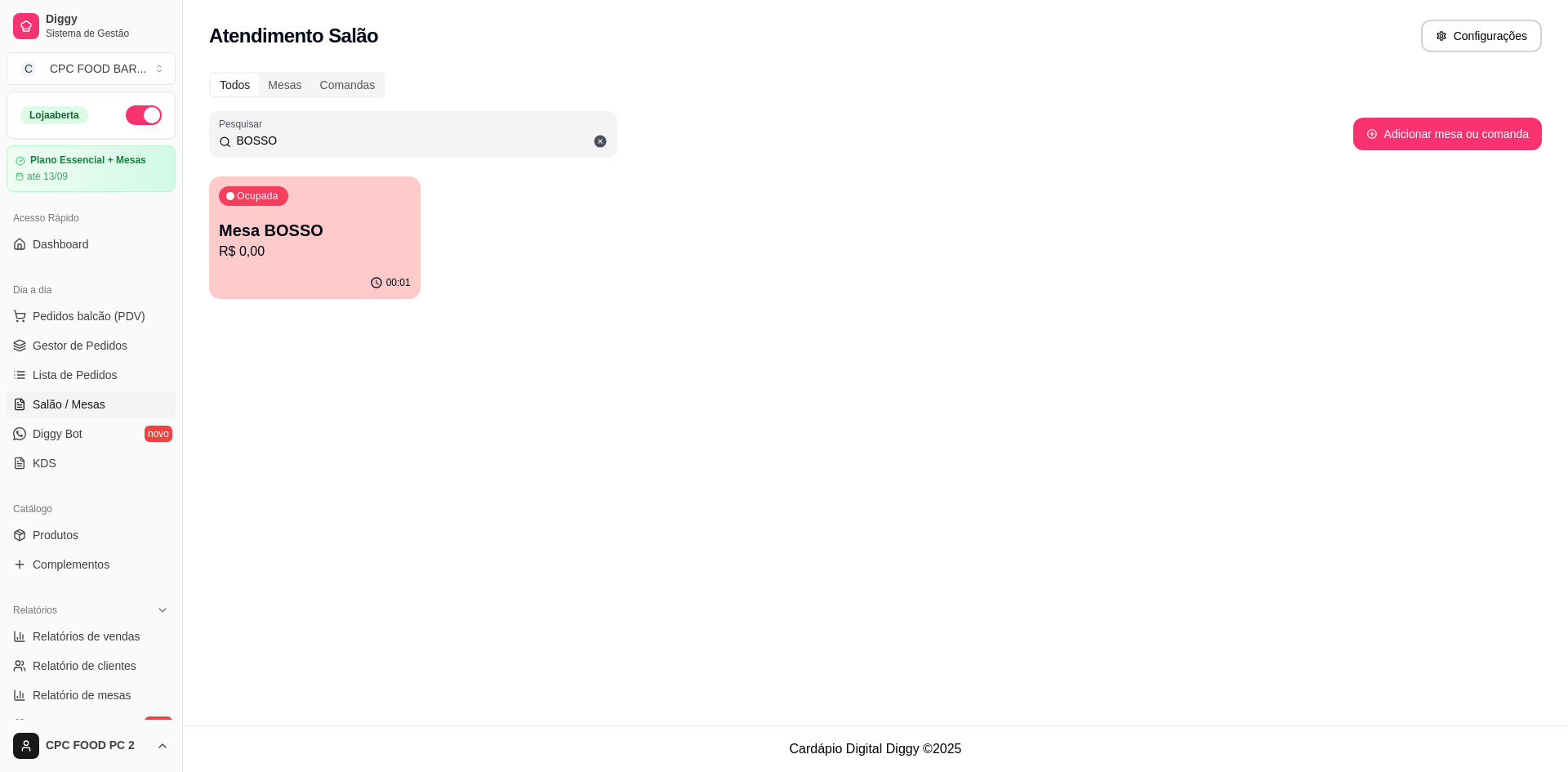
click at [298, 137] on input "BOSSO" at bounding box center [420, 140] width 377 height 16
click at [298, 138] on input "BOSSO" at bounding box center [420, 140] width 377 height 16
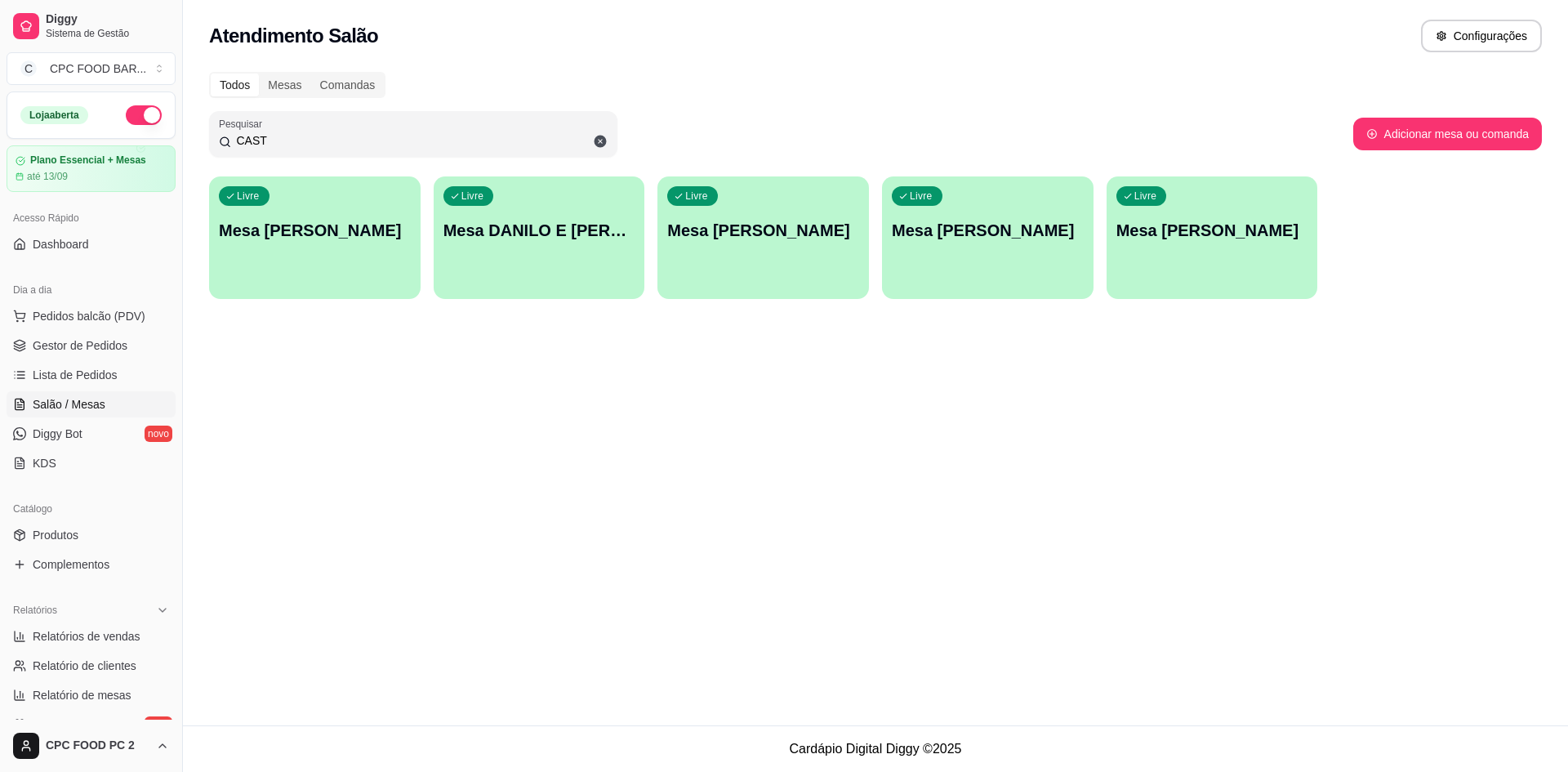
type input "CAST"
click at [326, 287] on div "button" at bounding box center [315, 289] width 211 height 20
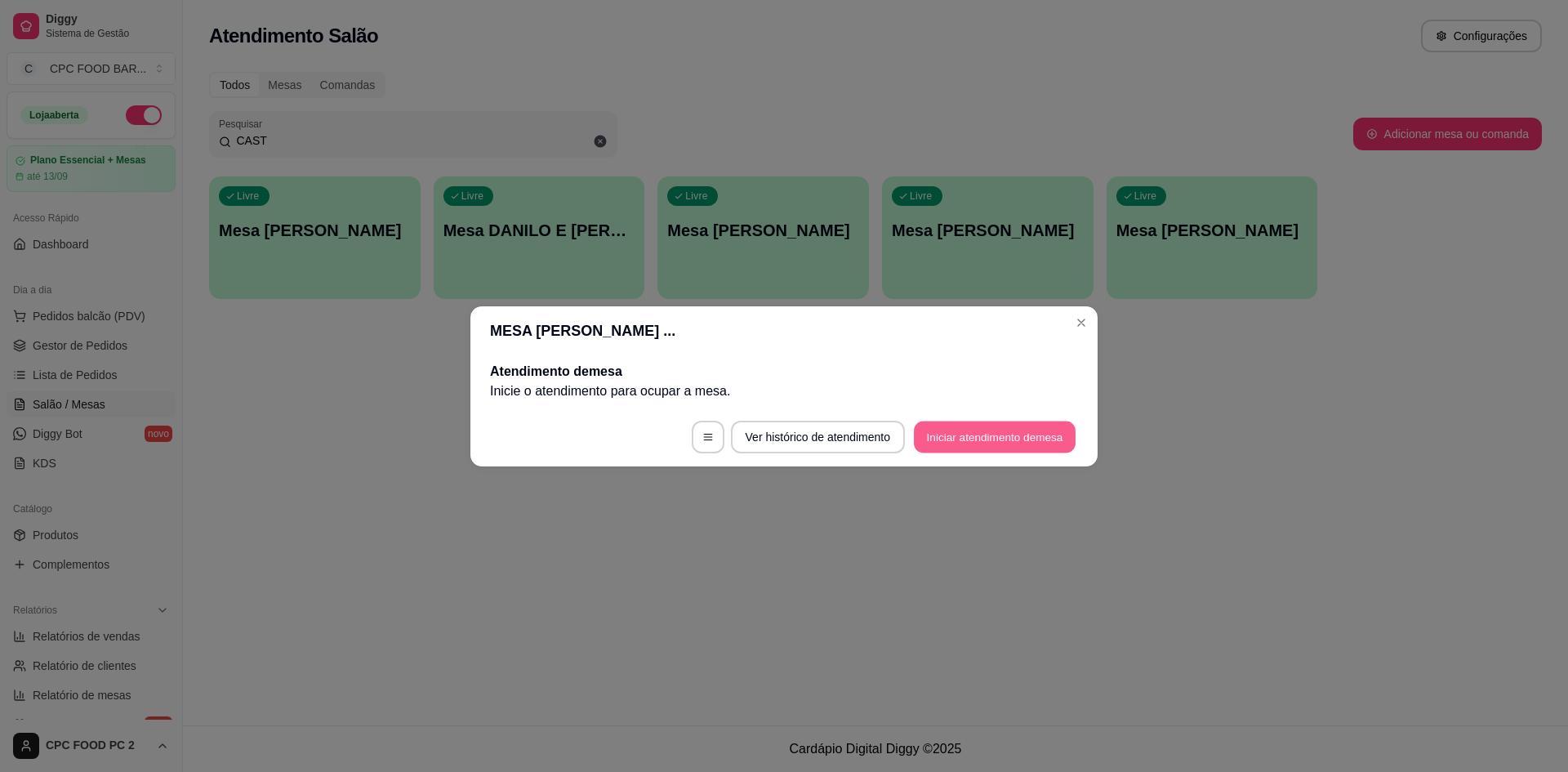
click at [986, 427] on button "Iniciar atendimento de mesa" at bounding box center [995, 436] width 162 height 31
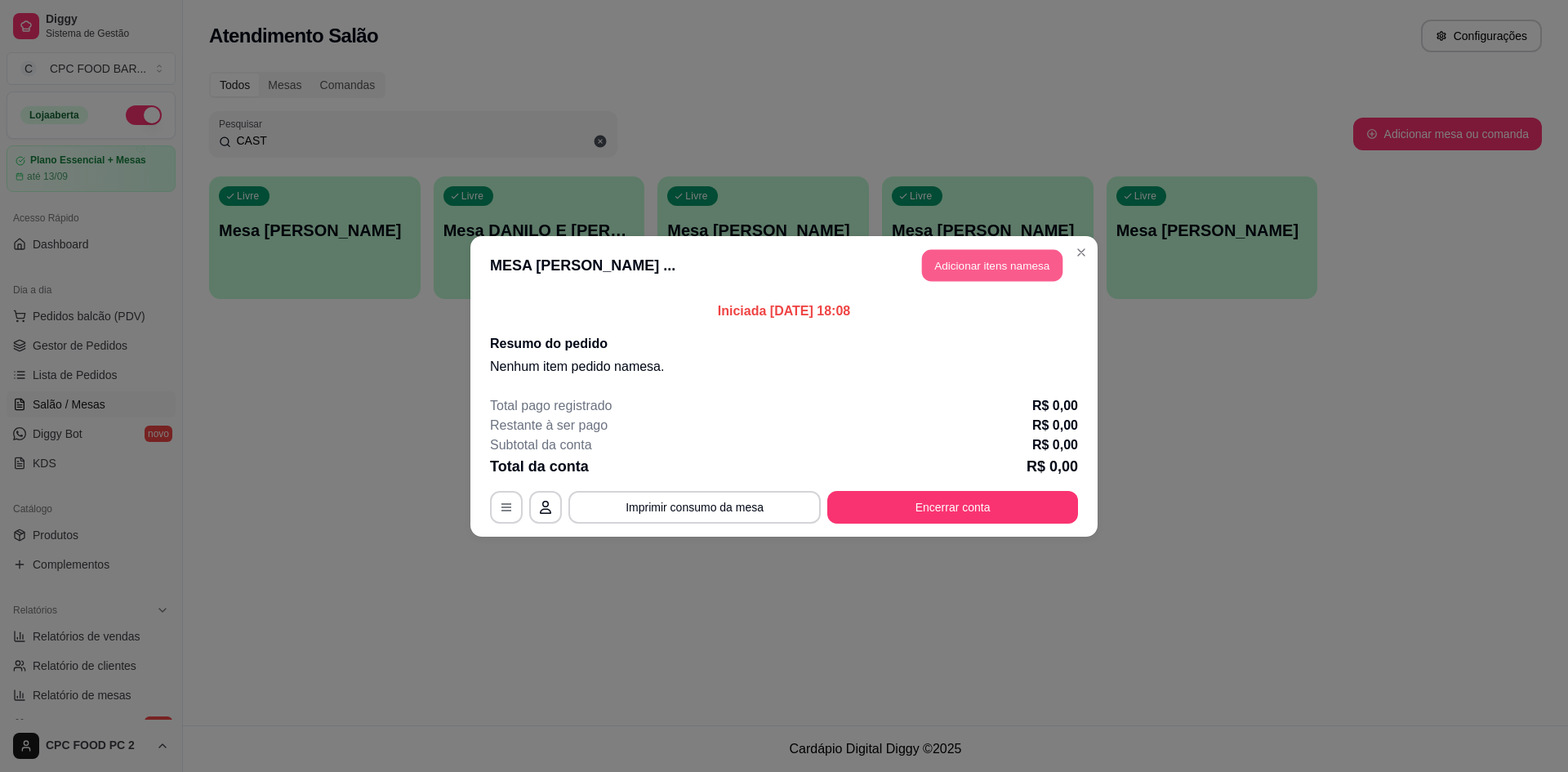
click at [963, 268] on button "Adicionar itens na mesa" at bounding box center [992, 265] width 141 height 31
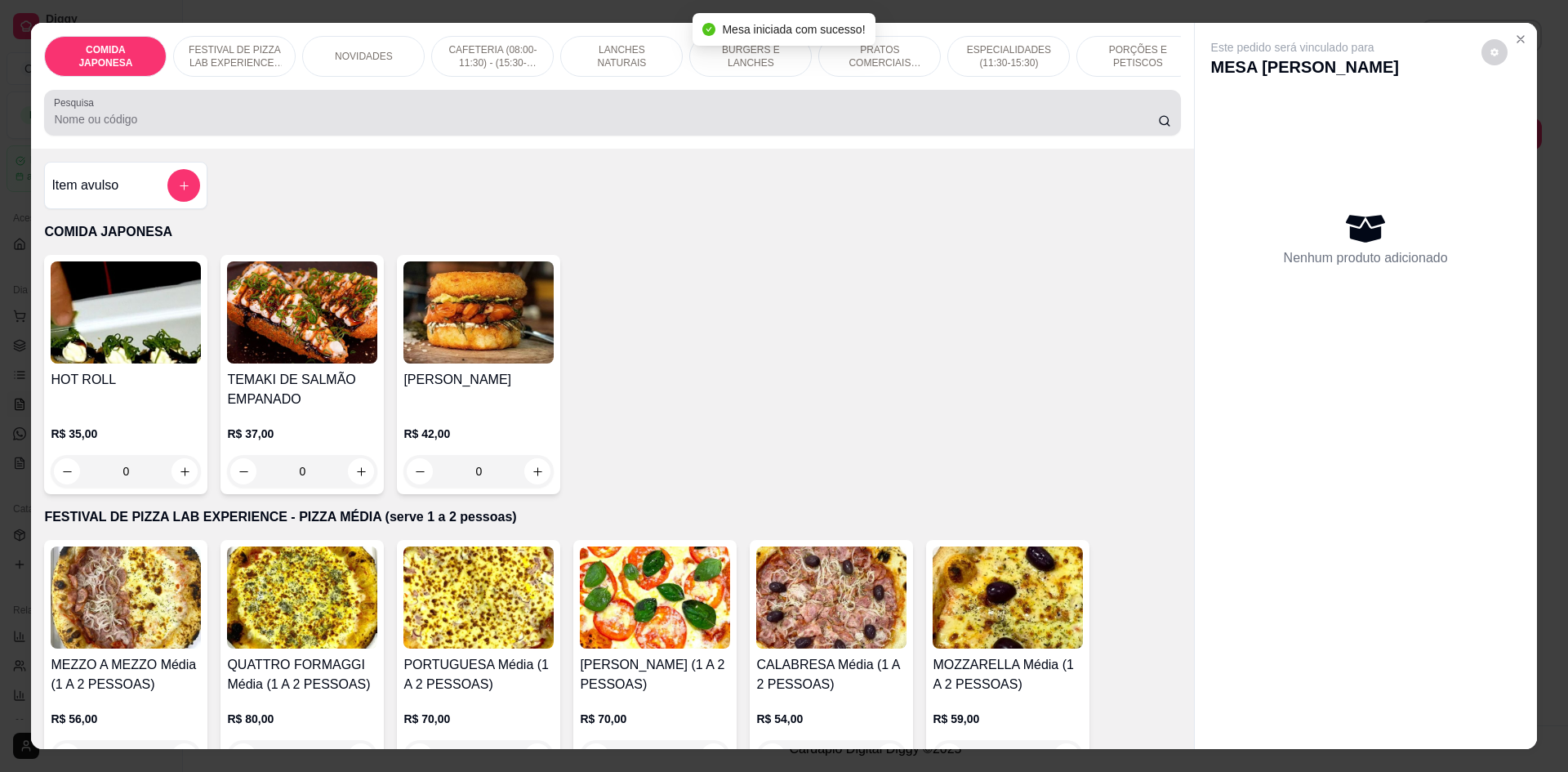
click at [639, 128] on input "Pesquisa" at bounding box center [606, 119] width 1104 height 16
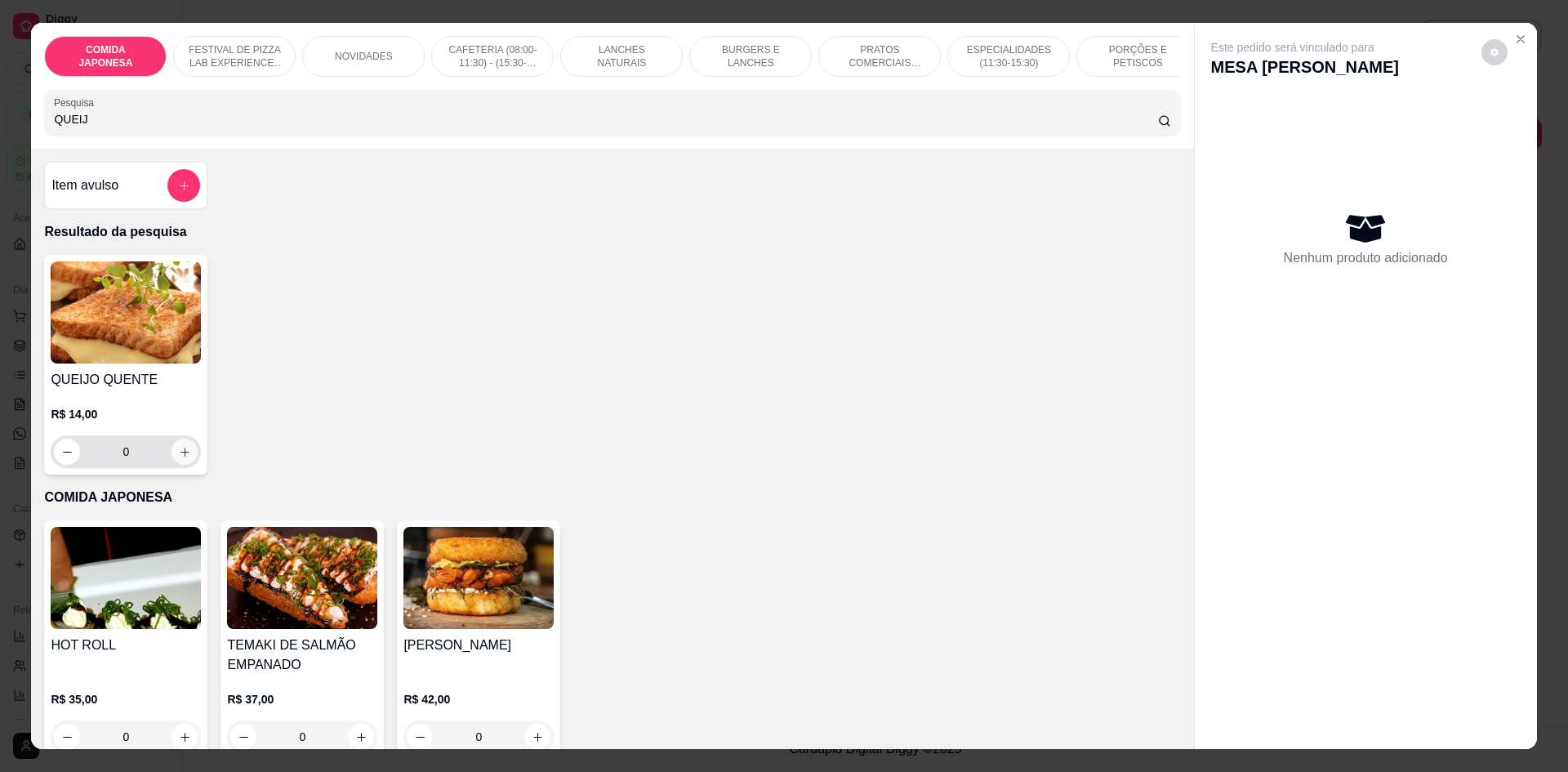
type input "QUEIJ"
click at [179, 459] on icon "increase-product-quantity" at bounding box center [185, 452] width 12 height 12
type input "1"
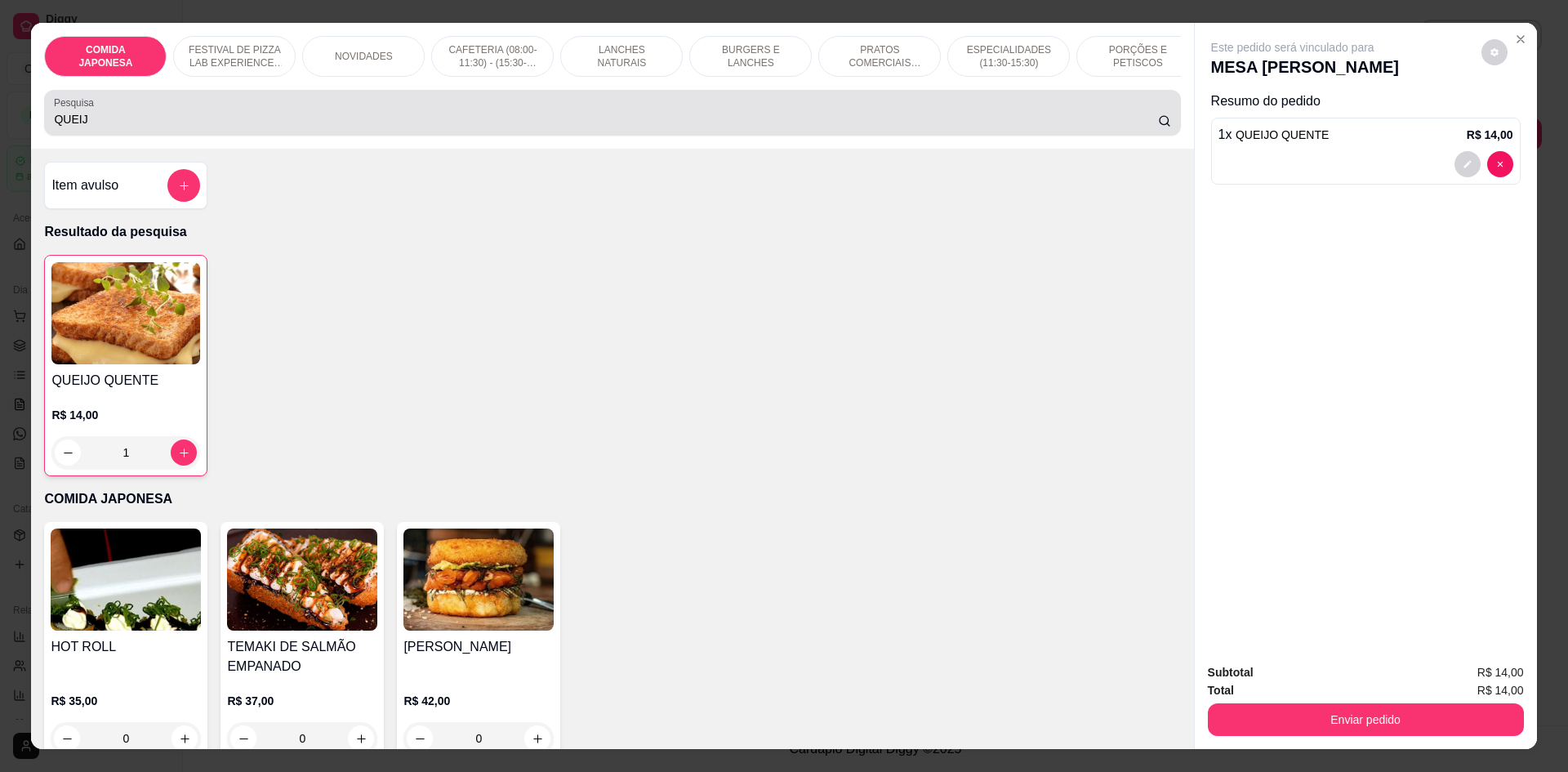
click at [84, 128] on input "QUEIJ" at bounding box center [606, 119] width 1104 height 16
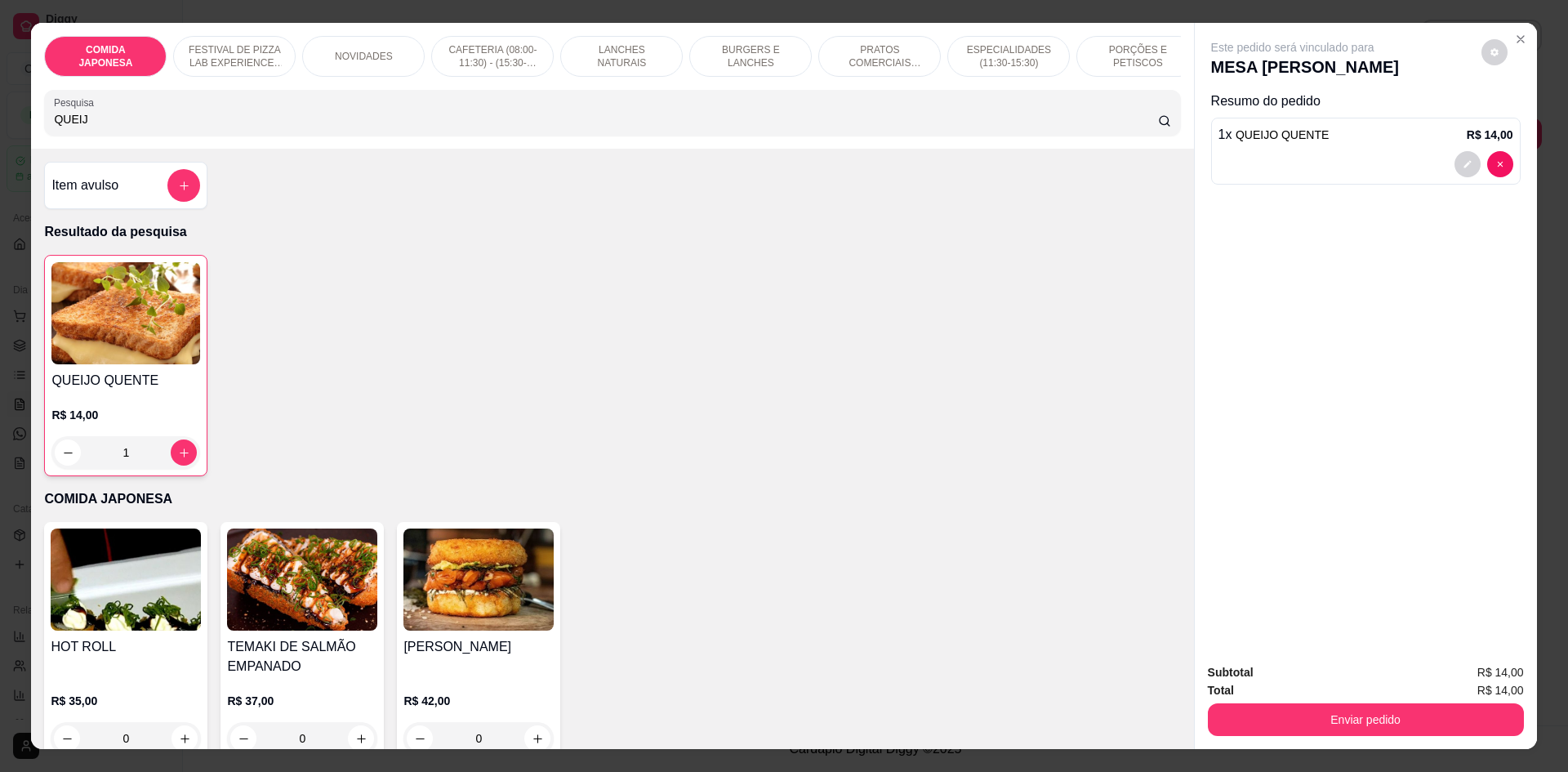
click at [84, 128] on input "QUEIJ" at bounding box center [606, 119] width 1104 height 16
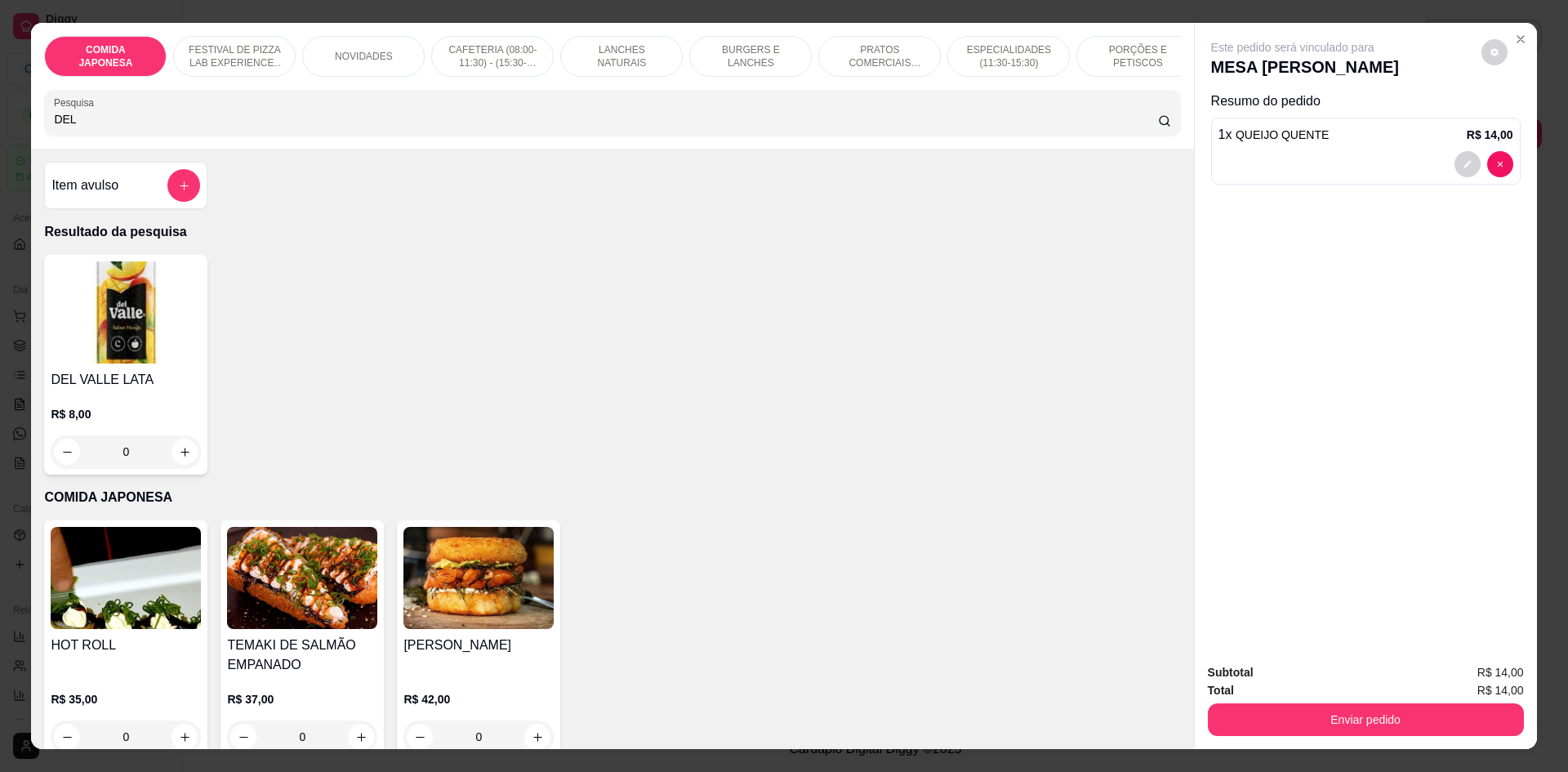
type input "DEL"
click at [188, 465] on div "0" at bounding box center [126, 452] width 150 height 32
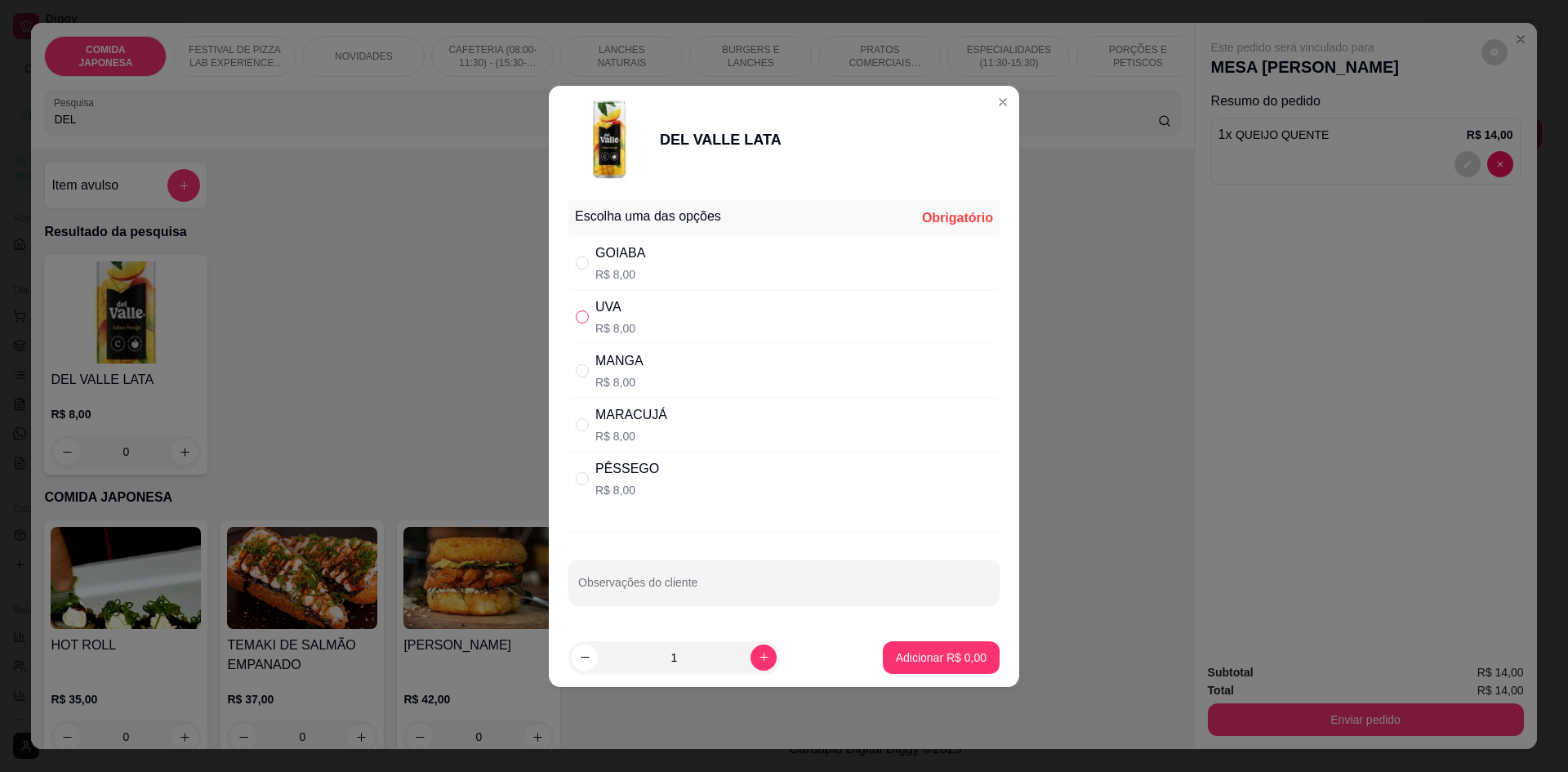
click at [588, 314] on input "" at bounding box center [582, 317] width 13 height 13
radio input "true"
click at [899, 645] on button "Adicionar R$ 8,00" at bounding box center [941, 658] width 117 height 32
type input "1"
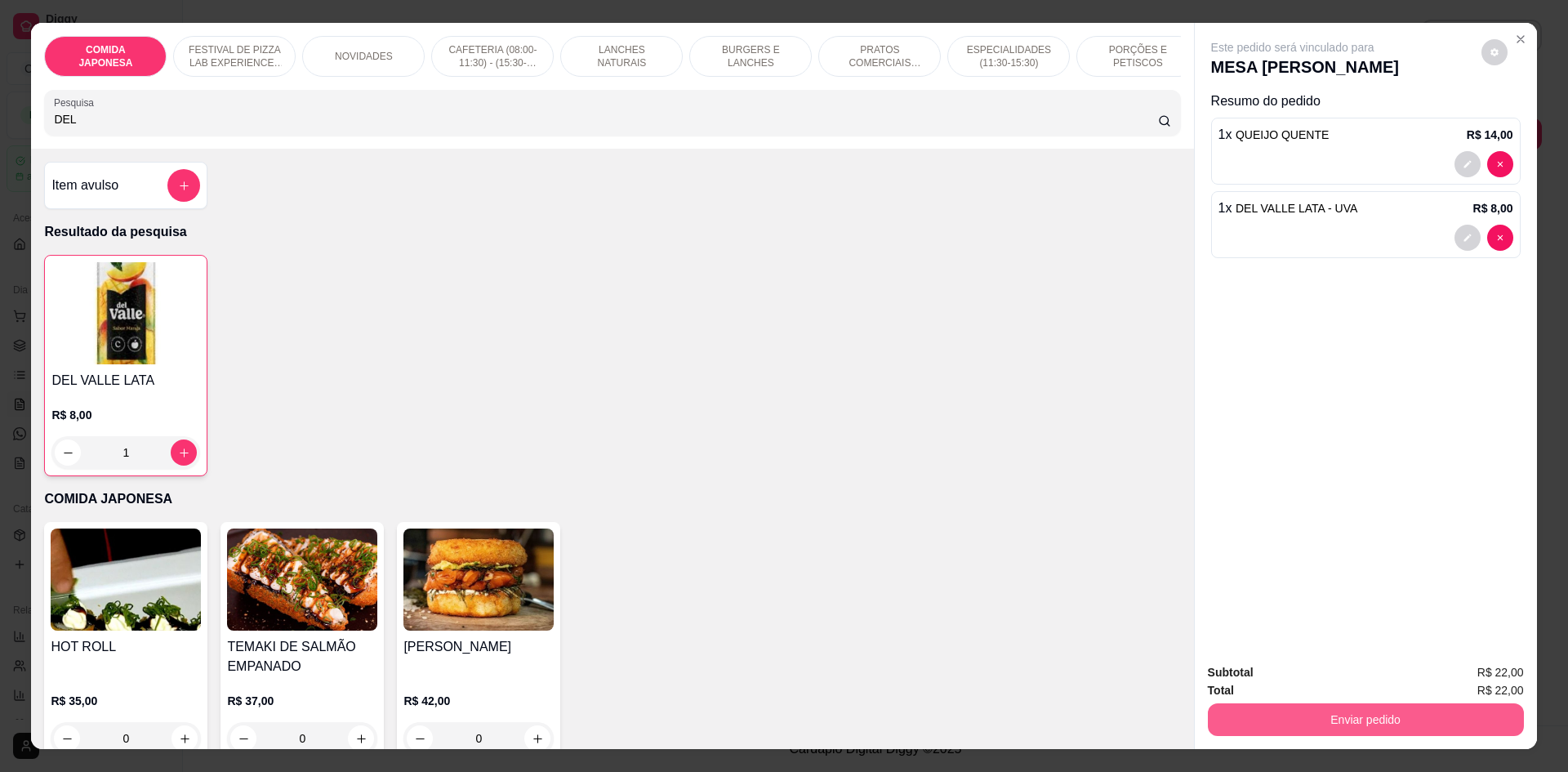
click at [1348, 729] on button "Enviar pedido" at bounding box center [1366, 720] width 316 height 32
click at [1291, 680] on button "Não registrar e enviar pedido" at bounding box center [1312, 680] width 170 height 31
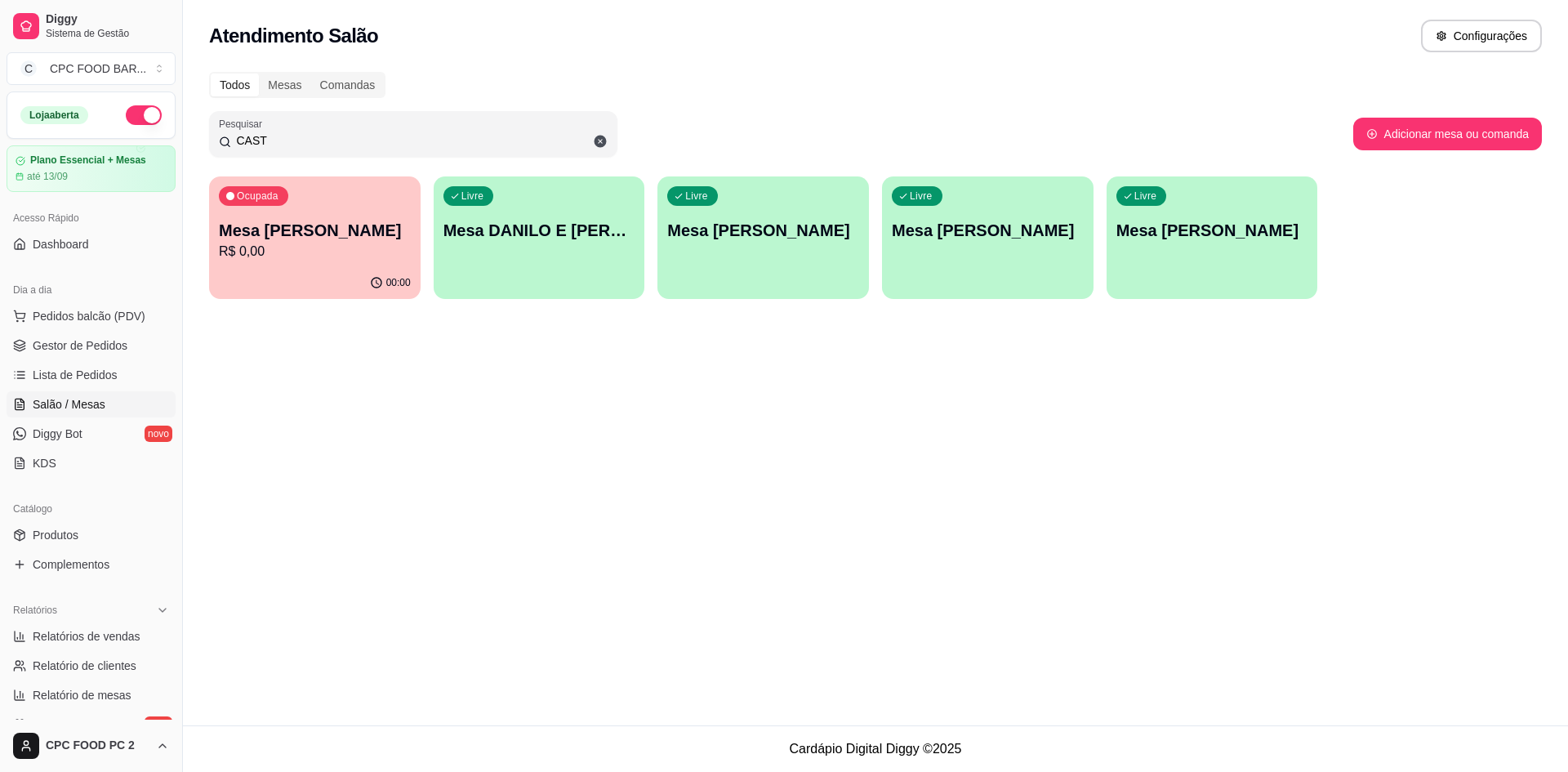
click at [280, 135] on input "CAST" at bounding box center [420, 140] width 377 height 16
click at [279, 135] on input "CAST" at bounding box center [420, 140] width 377 height 16
click at [271, 142] on input "CAST" at bounding box center [420, 140] width 377 height 16
click at [270, 142] on input "CAST" at bounding box center [420, 140] width 377 height 16
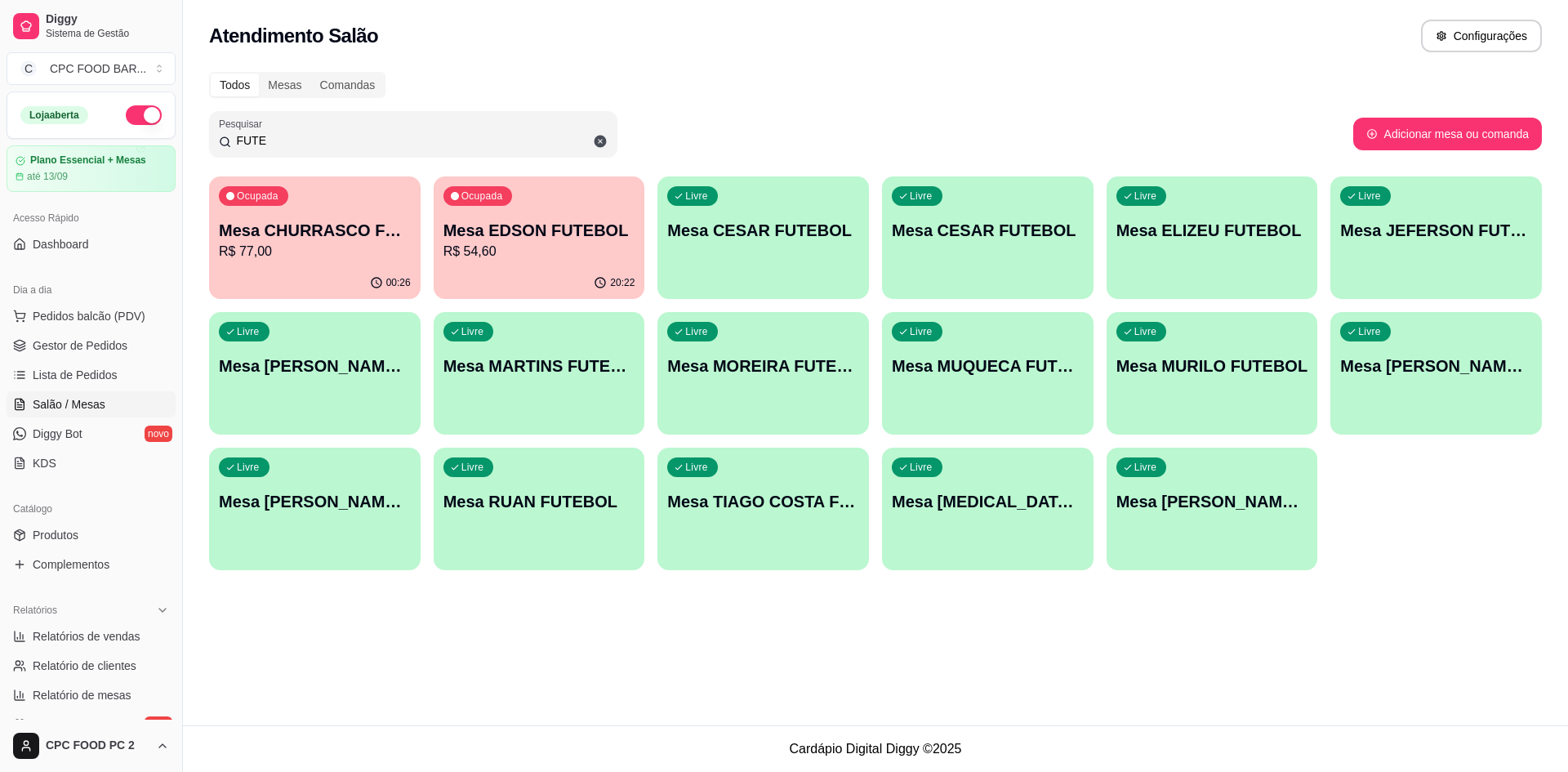
type input "FUTE"
click at [255, 248] on p "R$ 77,00" at bounding box center [315, 251] width 192 height 20
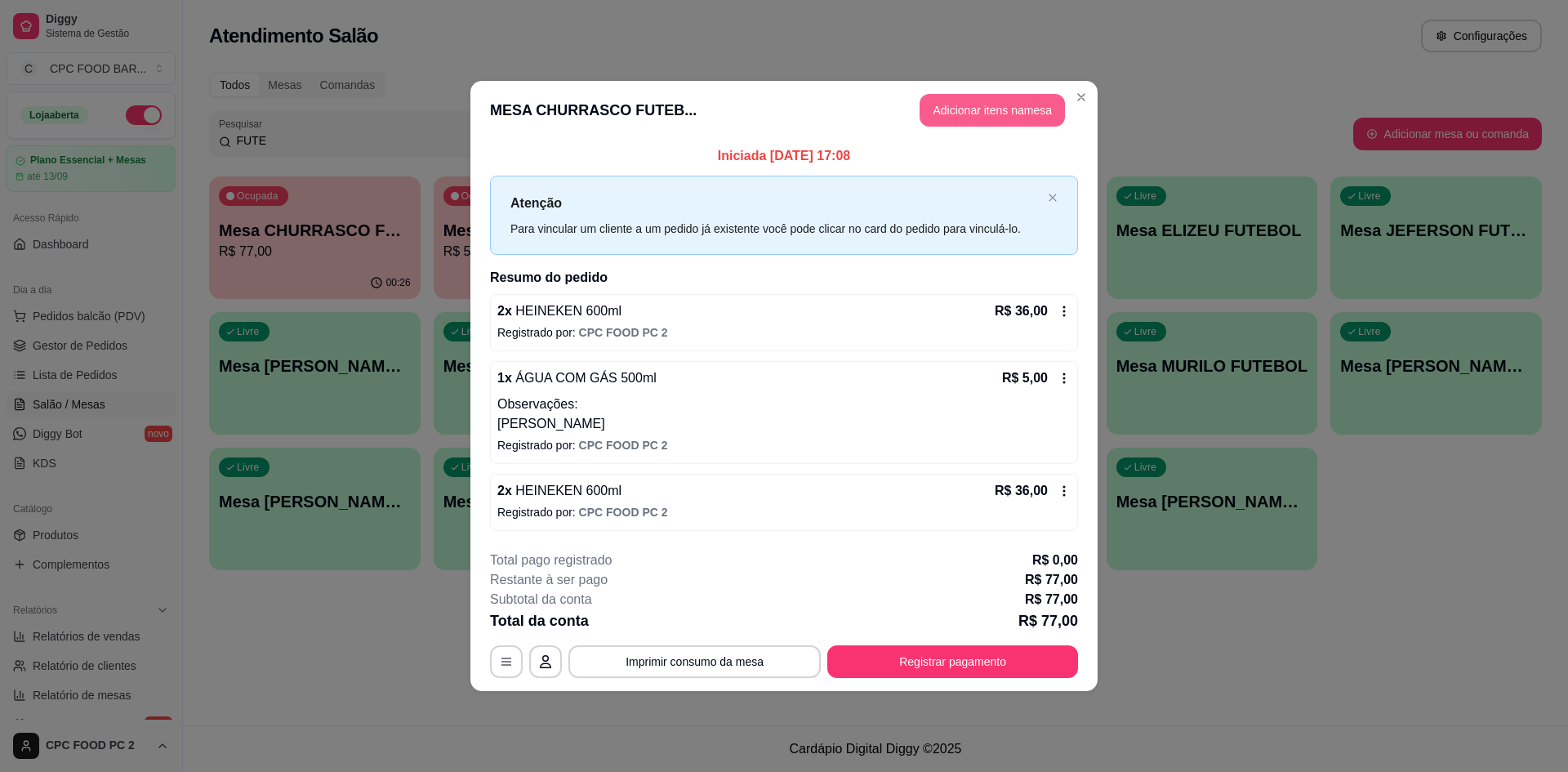
click at [973, 115] on button "Adicionar itens na mesa" at bounding box center [992, 110] width 146 height 32
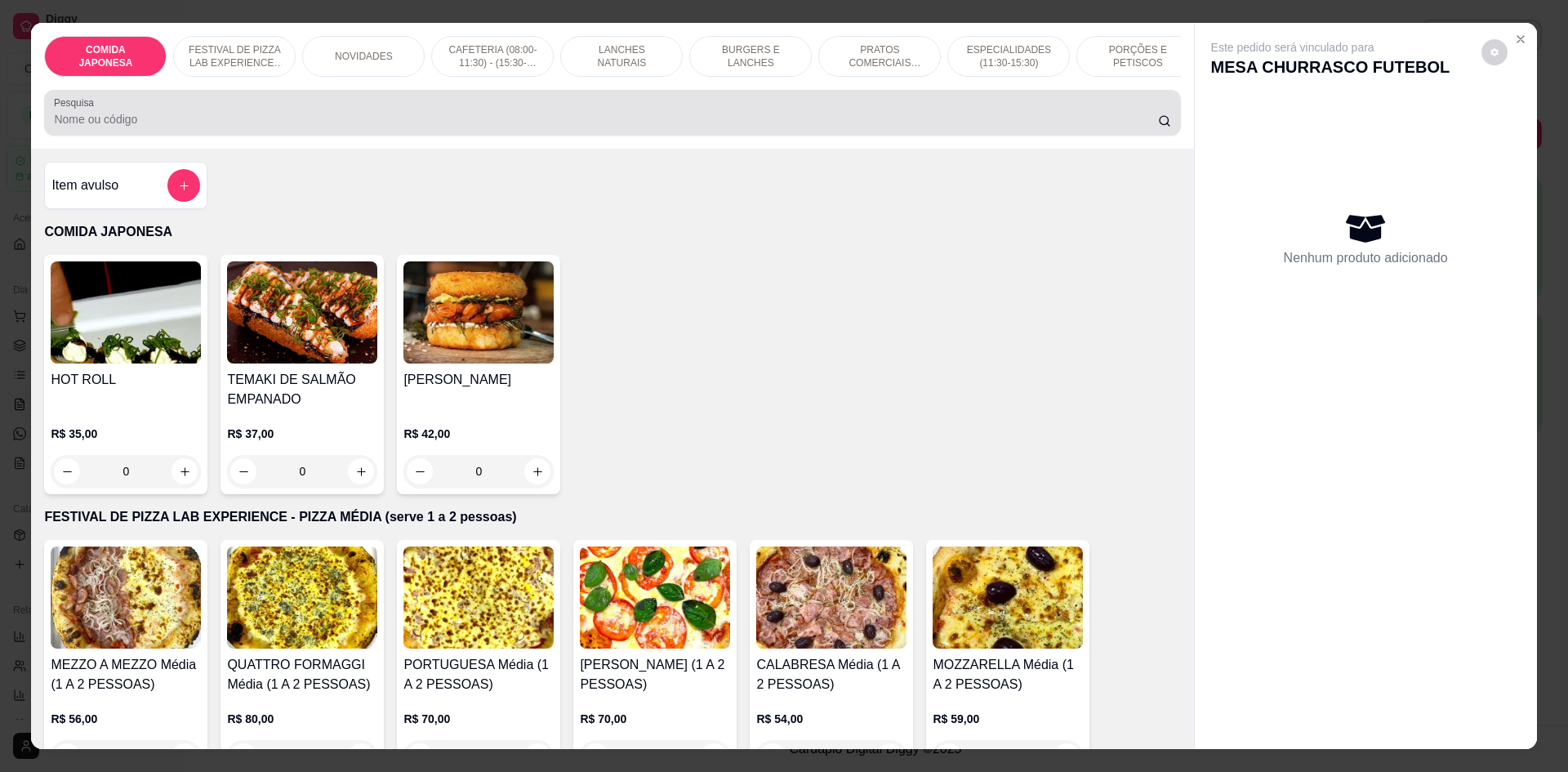
click at [242, 122] on div at bounding box center [613, 112] width 1117 height 32
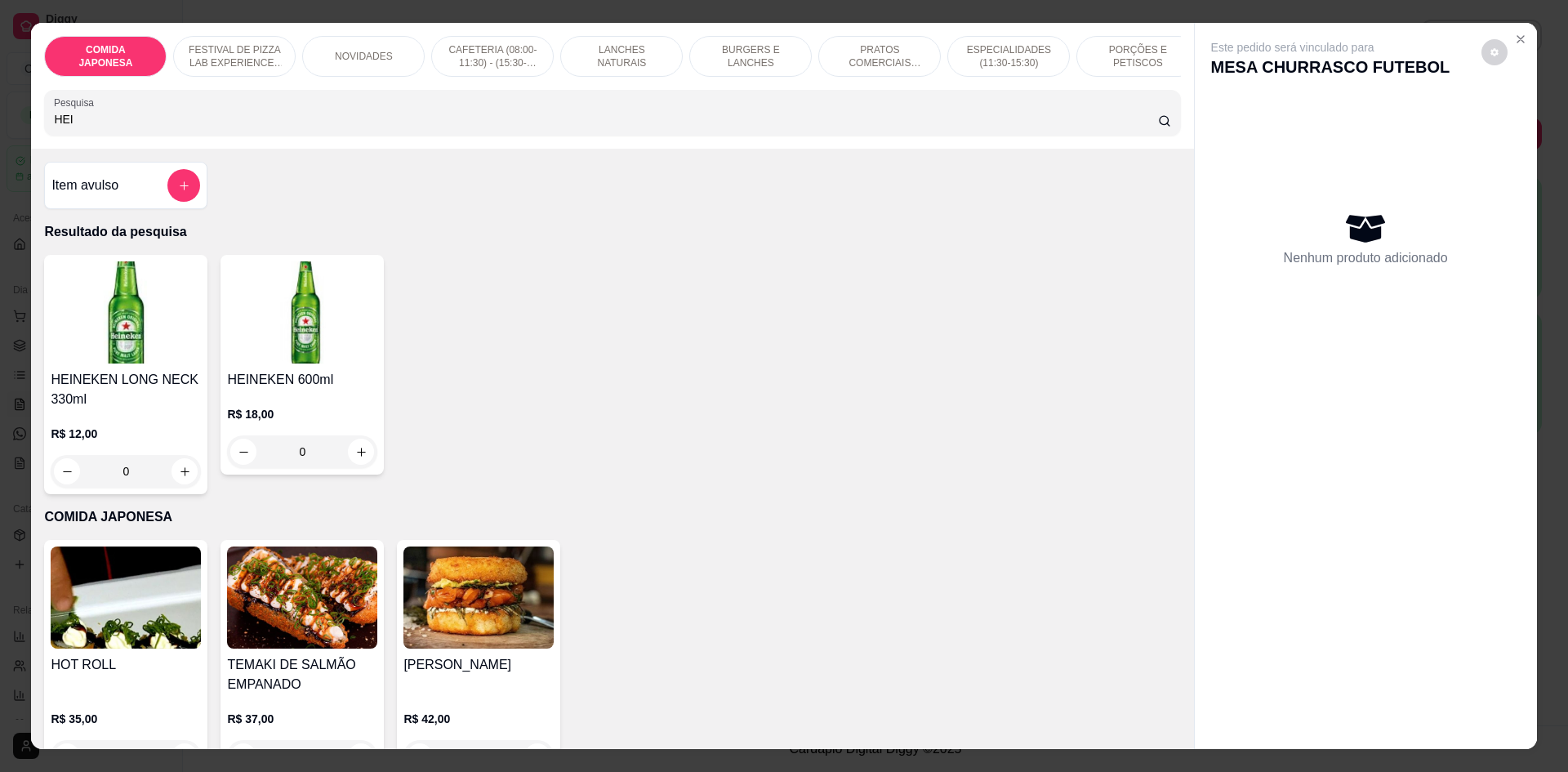
type input "HEI"
click at [363, 464] on button "increase-product-quantity" at bounding box center [362, 452] width 26 height 26
type input "1"
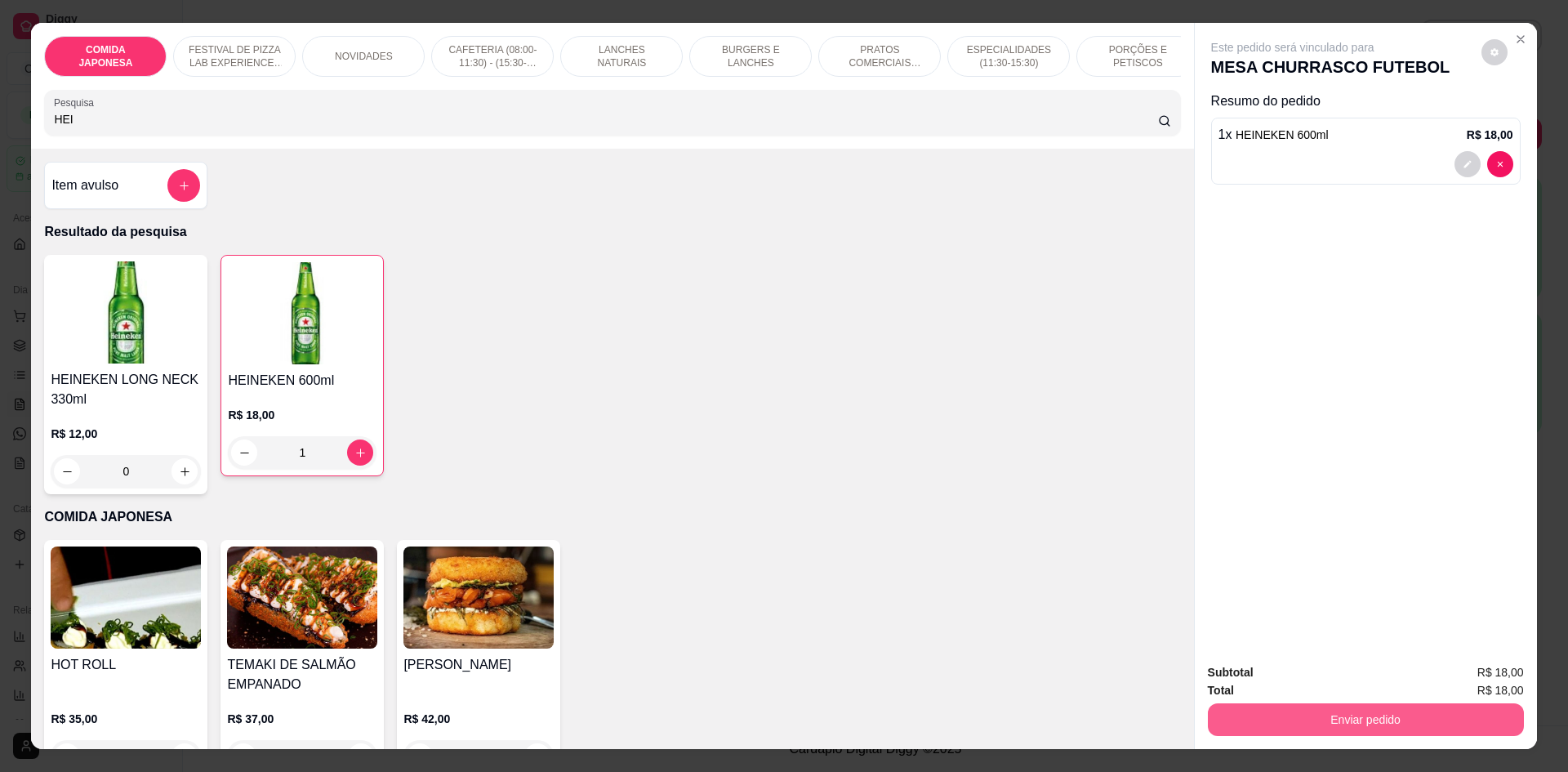
click at [1400, 708] on button "Enviar pedido" at bounding box center [1366, 720] width 316 height 32
click at [1354, 674] on button "Não registrar e enviar pedido" at bounding box center [1311, 680] width 165 height 30
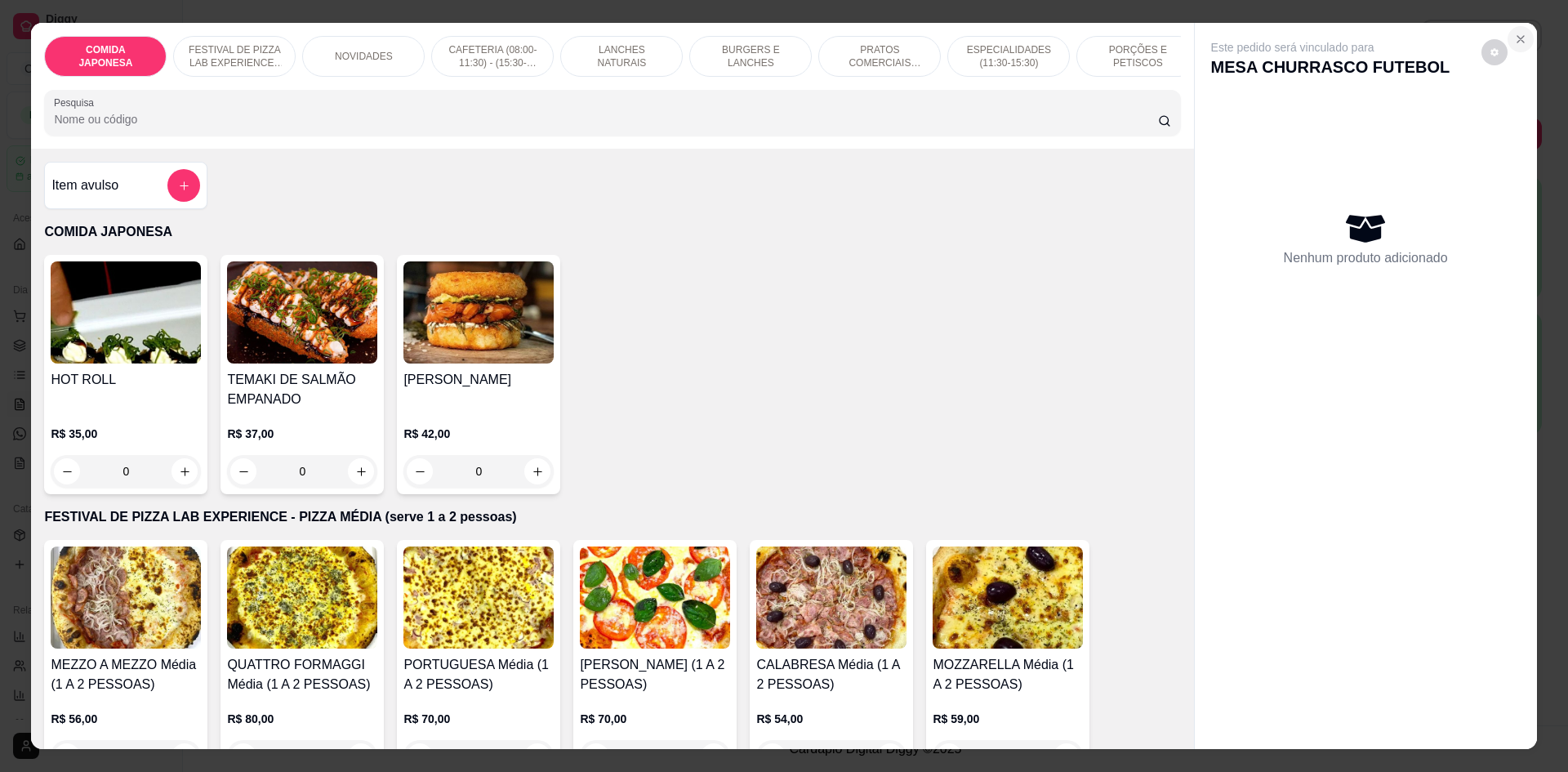
click at [1499, 33] on section "COMIDA JAPONESA FESTIVAL DE PIZZA LAB EXPERIENCE - PIZZA MÉDIA (serve 1 a 2 pes…" at bounding box center [784, 386] width 1505 height 725
click at [1515, 34] on icon "Close" at bounding box center [1521, 39] width 13 height 13
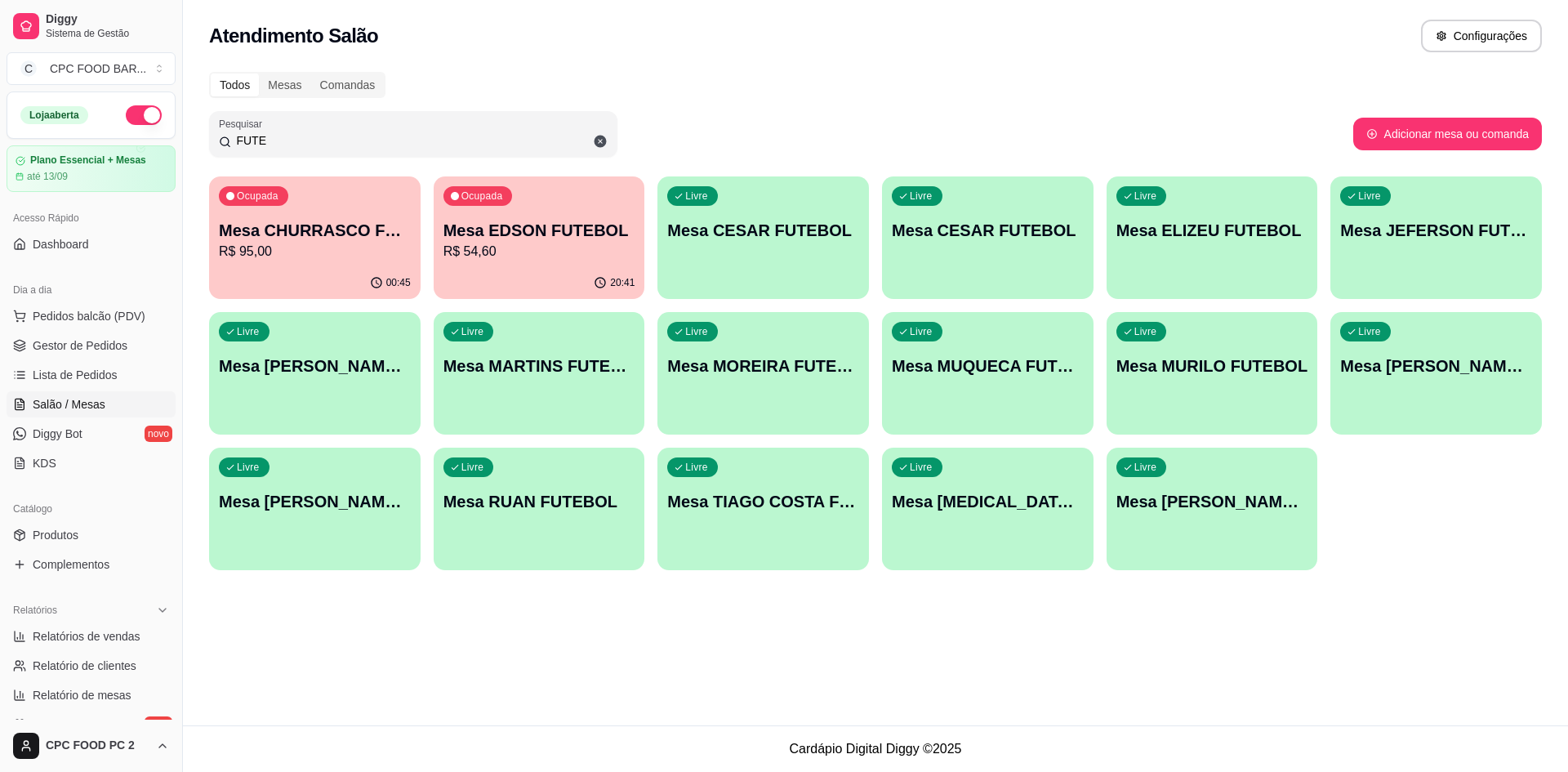
click at [279, 148] on input "FUTE" at bounding box center [420, 140] width 377 height 16
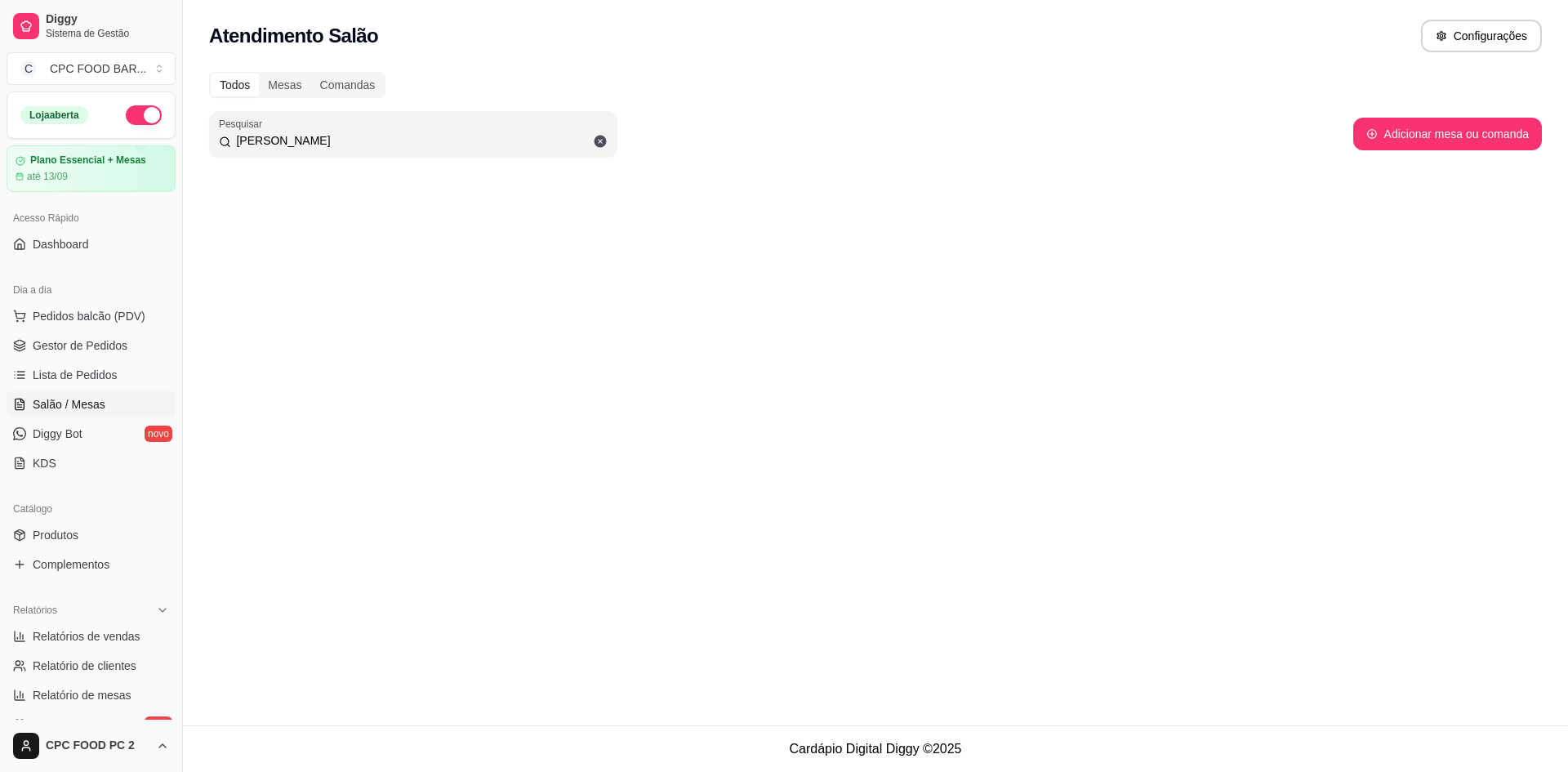
type input "[PERSON_NAME]"
click at [1256, 183] on div "Todos Mesas Comandas Pesquisar [PERSON_NAME] Adicionar mesa ou comanda" at bounding box center [875, 129] width 1385 height 134
click at [1419, 127] on button "Adicionar mesa ou comanda" at bounding box center [1447, 133] width 183 height 31
select select "TABLE"
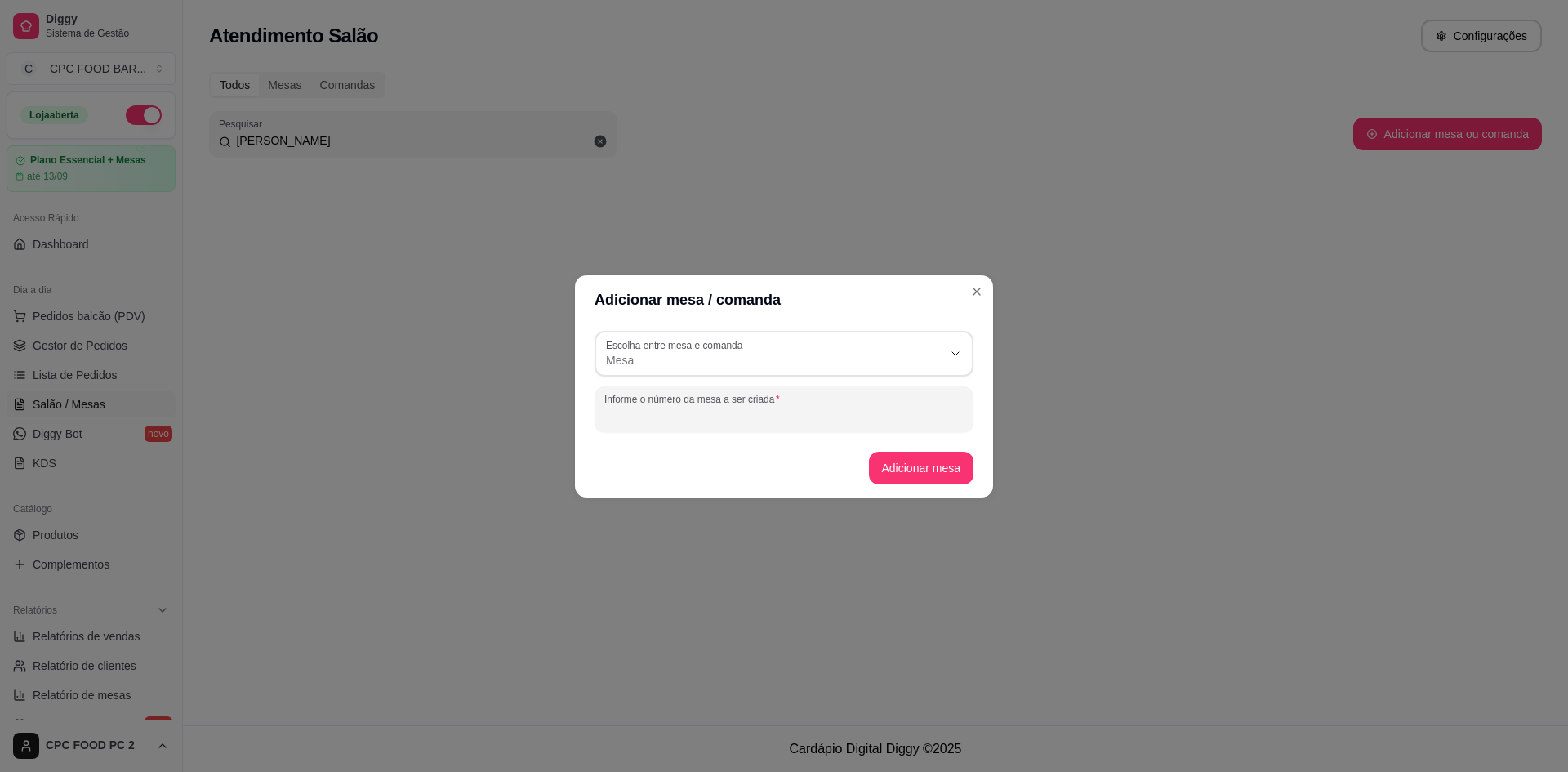
click at [696, 415] on input "Informe o número da mesa a ser criada" at bounding box center [784, 415] width 360 height 16
type input "[PERSON_NAME]"
click at [899, 465] on button "Adicionar mesa" at bounding box center [920, 467] width 102 height 31
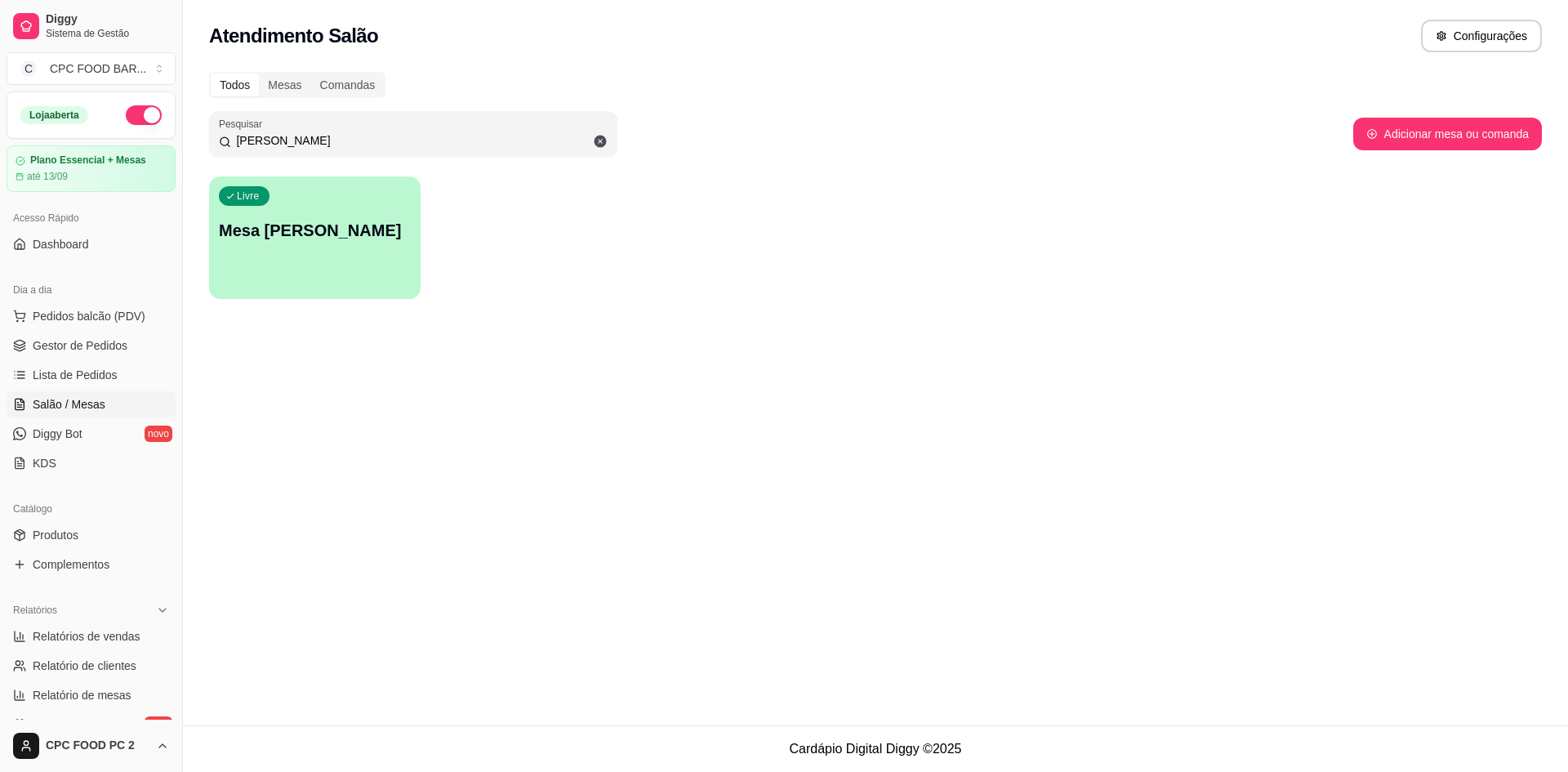
click at [344, 250] on div "Livre Mesa [PERSON_NAME]" at bounding box center [315, 228] width 211 height 103
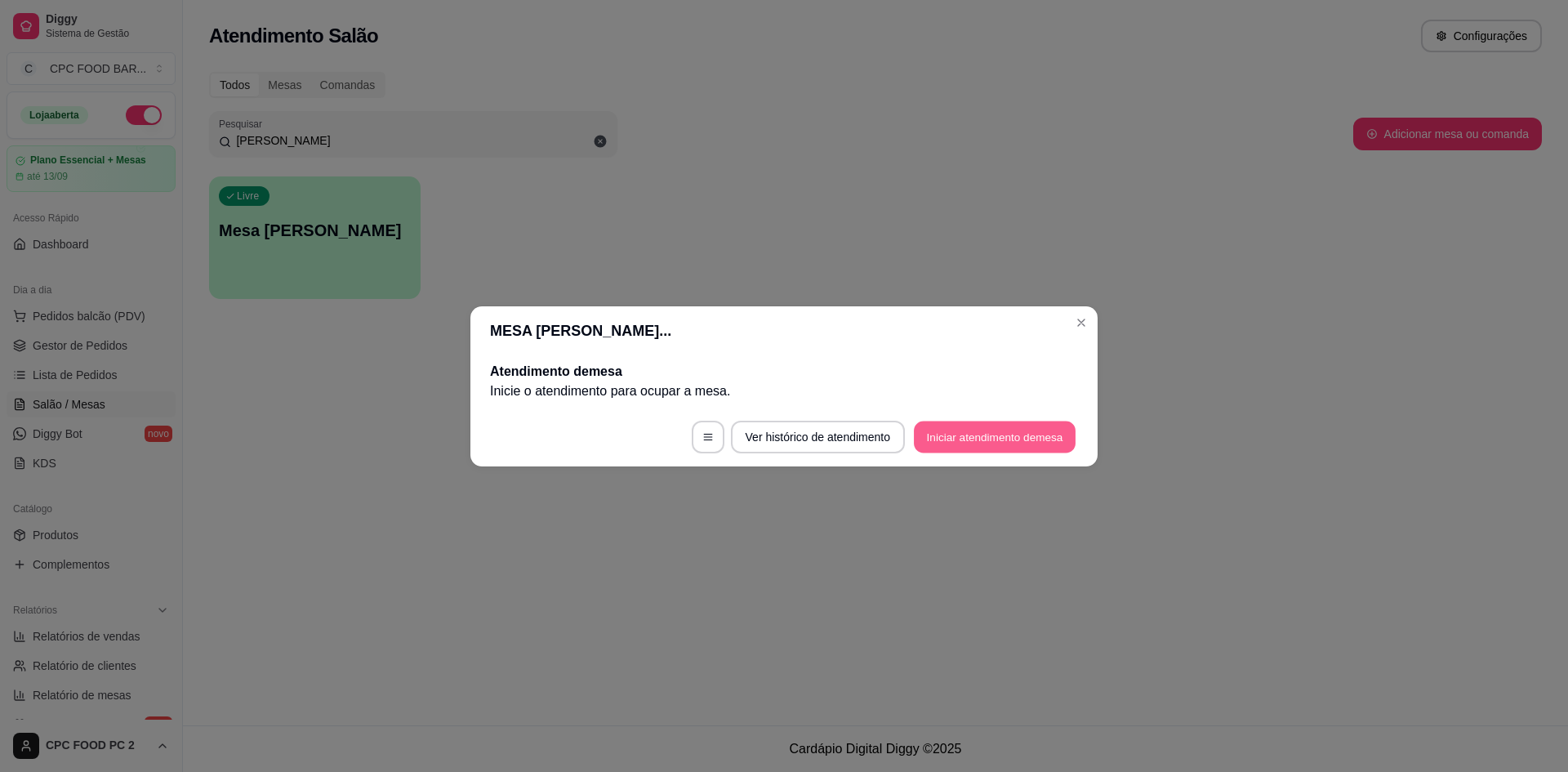
click at [970, 442] on button "Iniciar atendimento de mesa" at bounding box center [995, 436] width 162 height 31
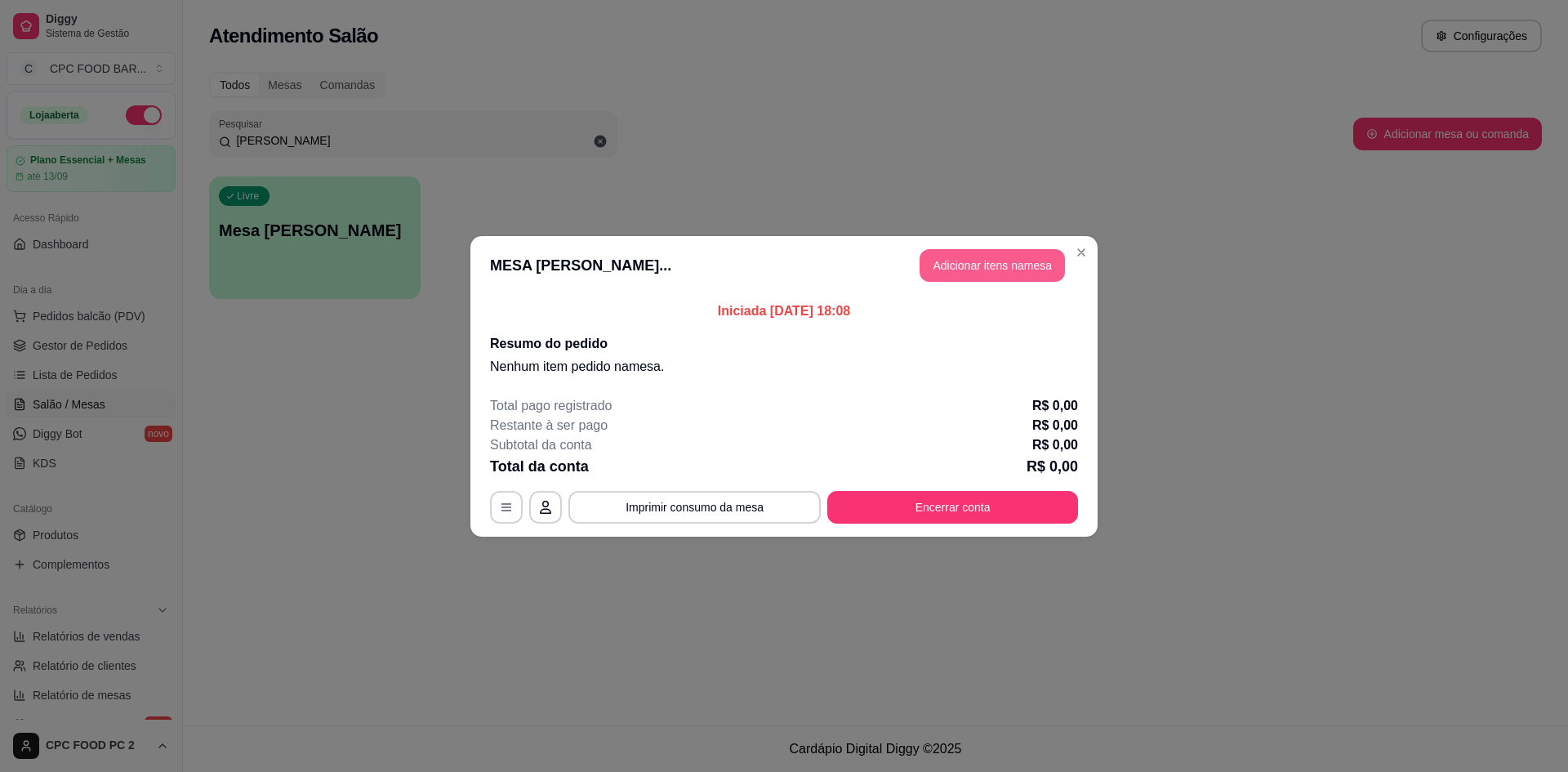
click at [989, 254] on button "Adicionar itens na mesa" at bounding box center [992, 266] width 146 height 32
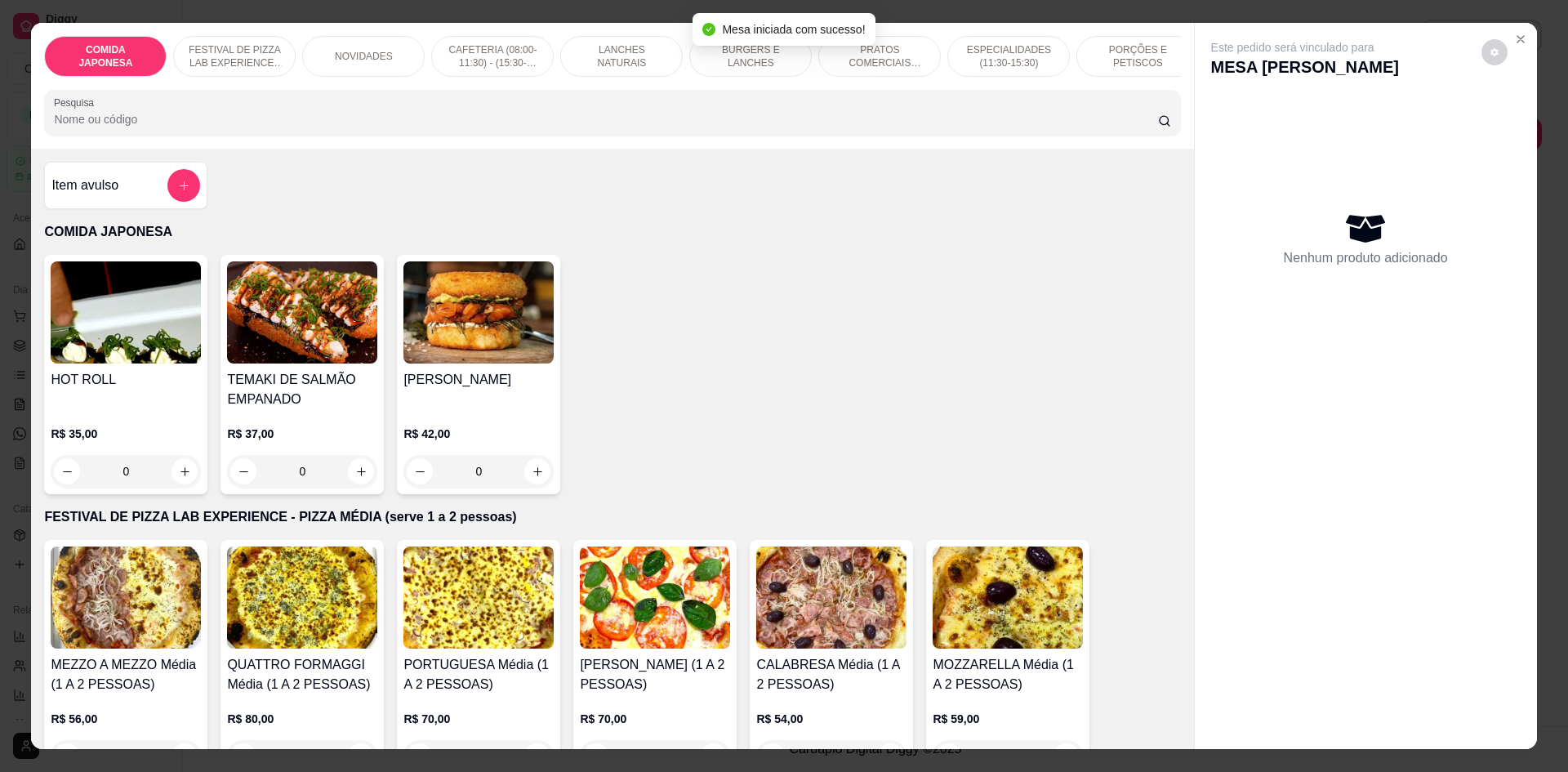
click at [519, 128] on input "Pesquisa" at bounding box center [606, 119] width 1104 height 16
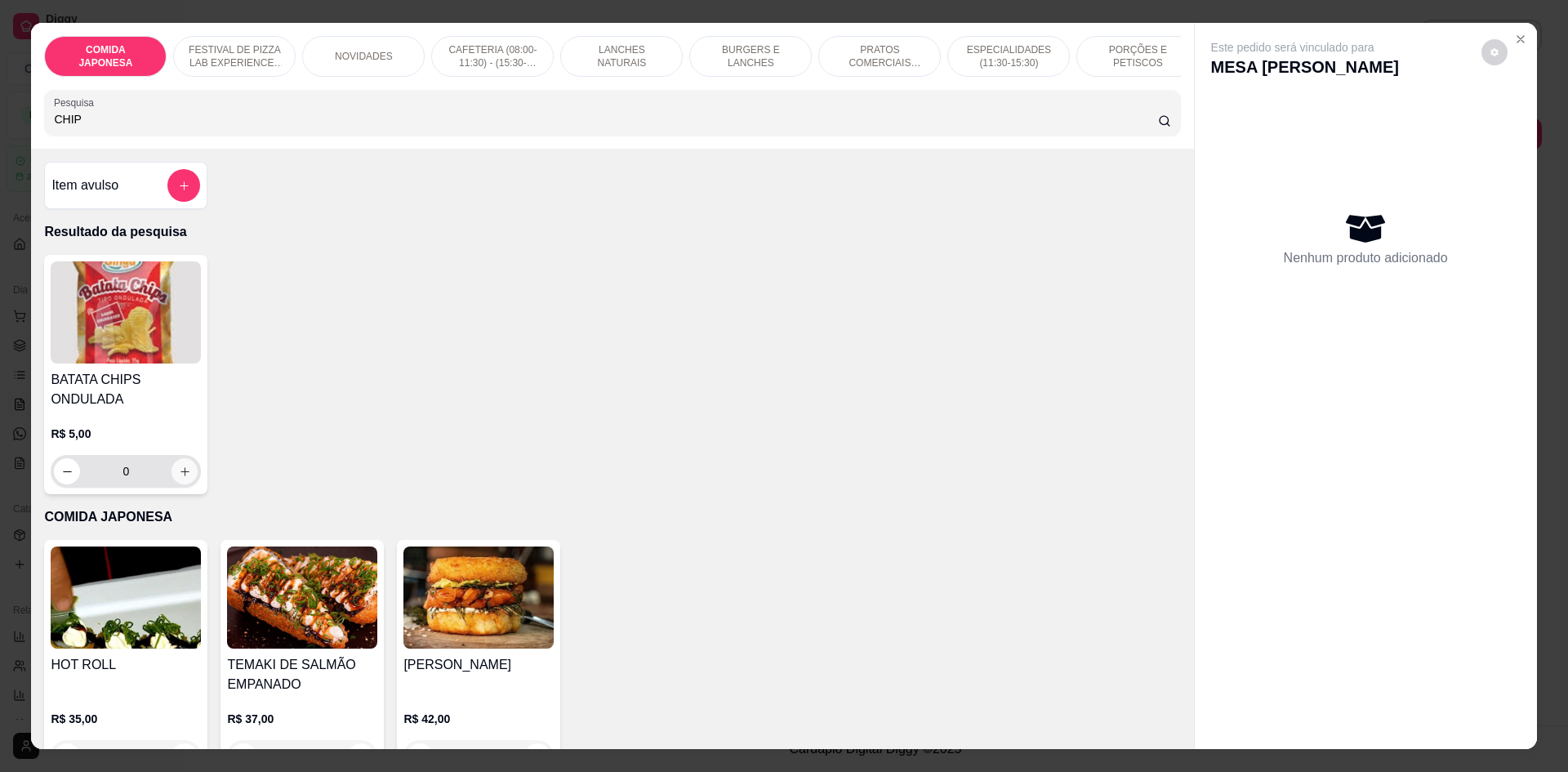
type input "CHIP"
click at [179, 478] on icon "increase-product-quantity" at bounding box center [185, 471] width 12 height 12
type input "1"
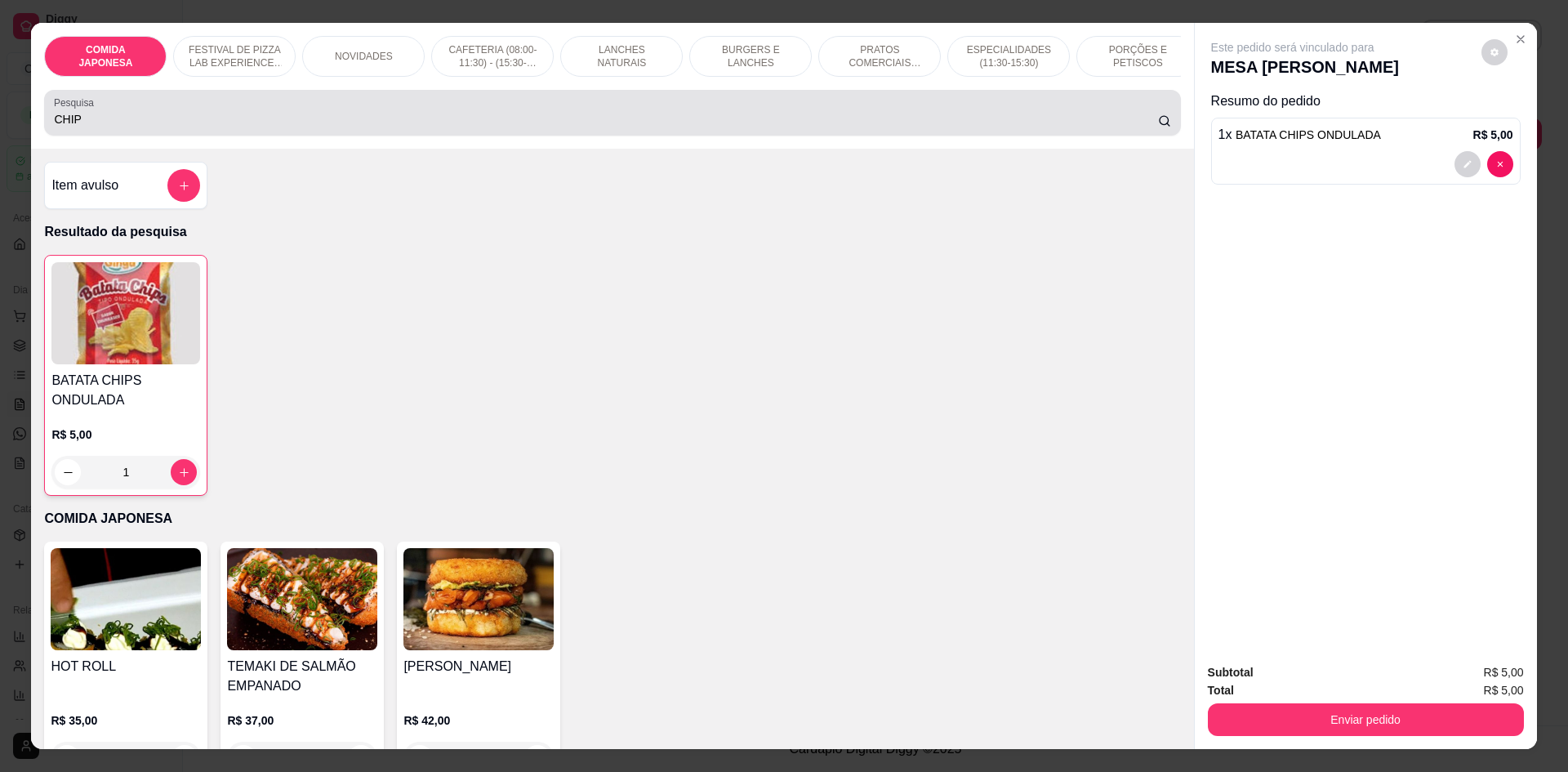
click at [206, 125] on input "CHIP" at bounding box center [606, 119] width 1104 height 16
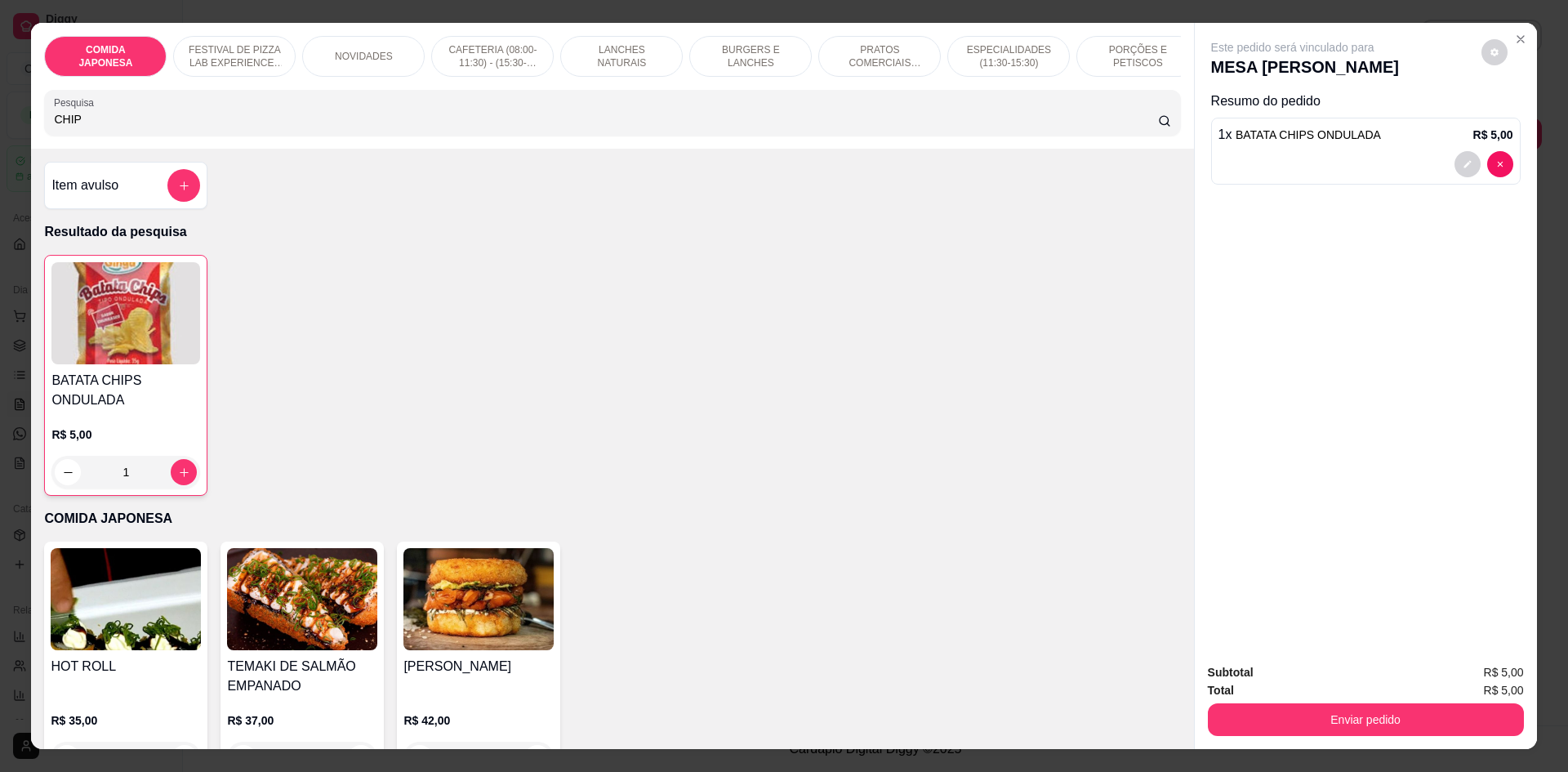
click at [206, 125] on input "CHIP" at bounding box center [606, 119] width 1104 height 16
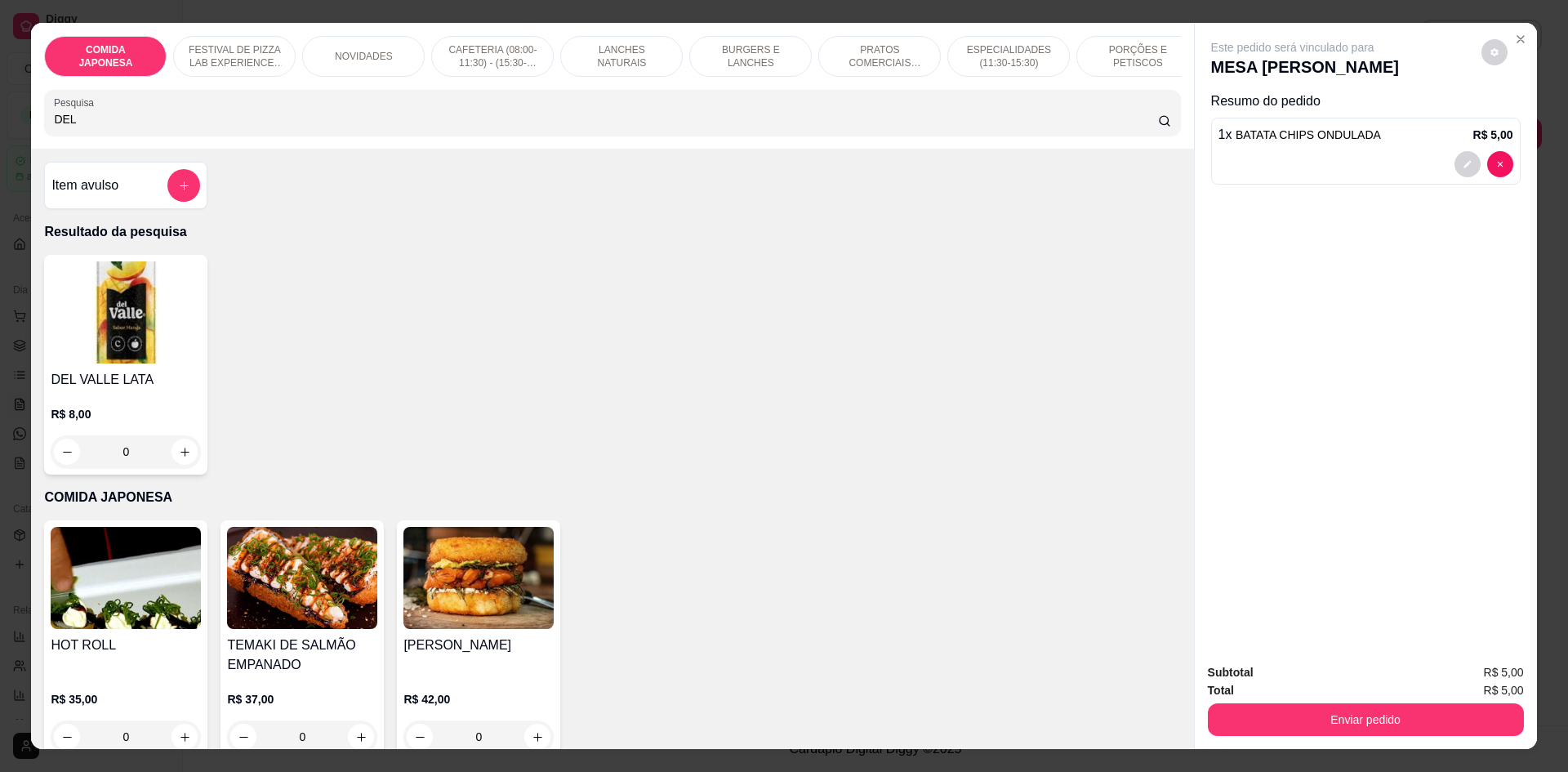
type input "DEL"
click at [181, 468] on div "0" at bounding box center [126, 452] width 150 height 32
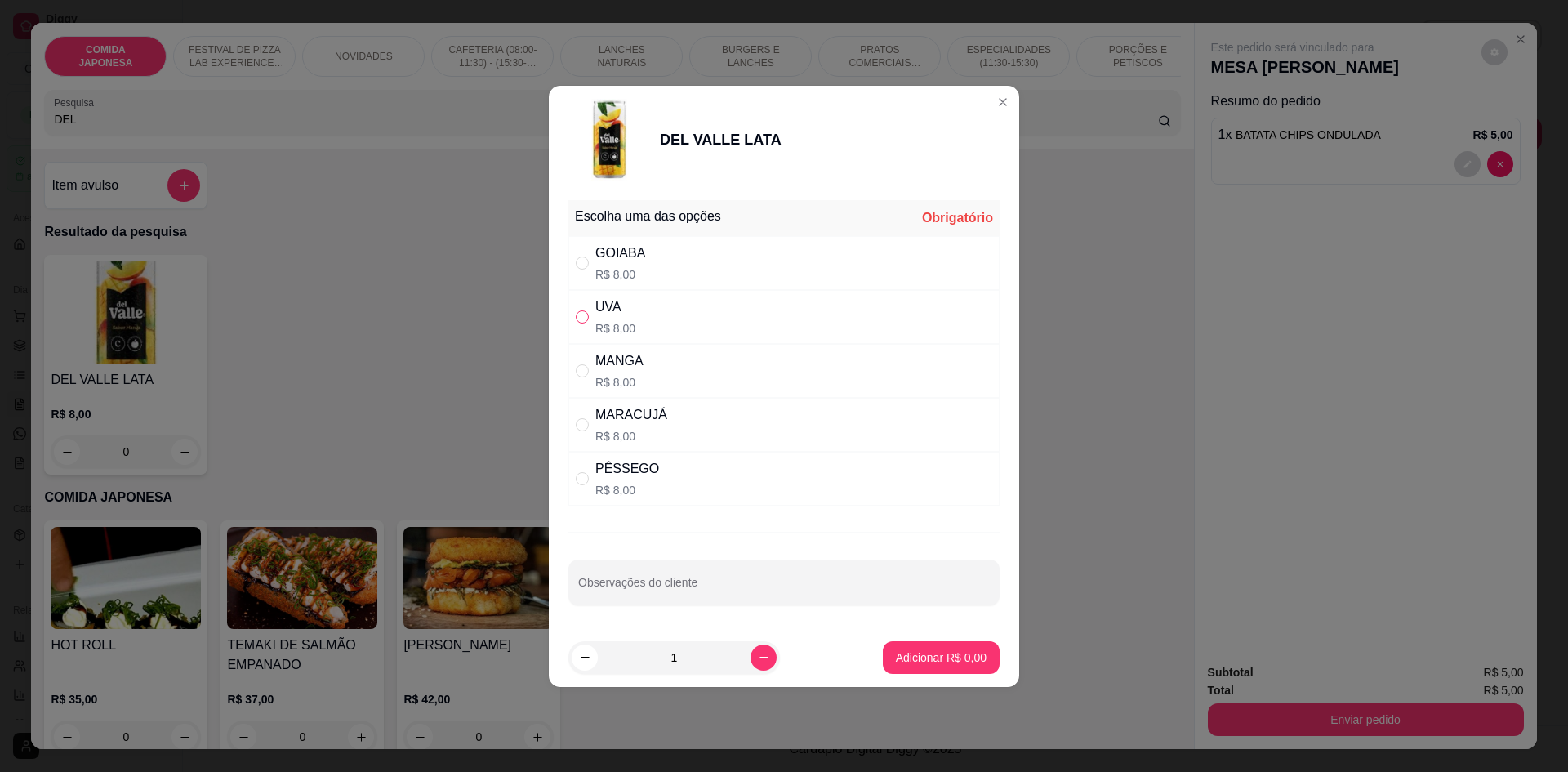
click at [582, 311] on input "" at bounding box center [582, 317] width 13 height 13
radio input "true"
click at [910, 664] on p "Adicionar R$ 8,00" at bounding box center [941, 658] width 88 height 15
type input "1"
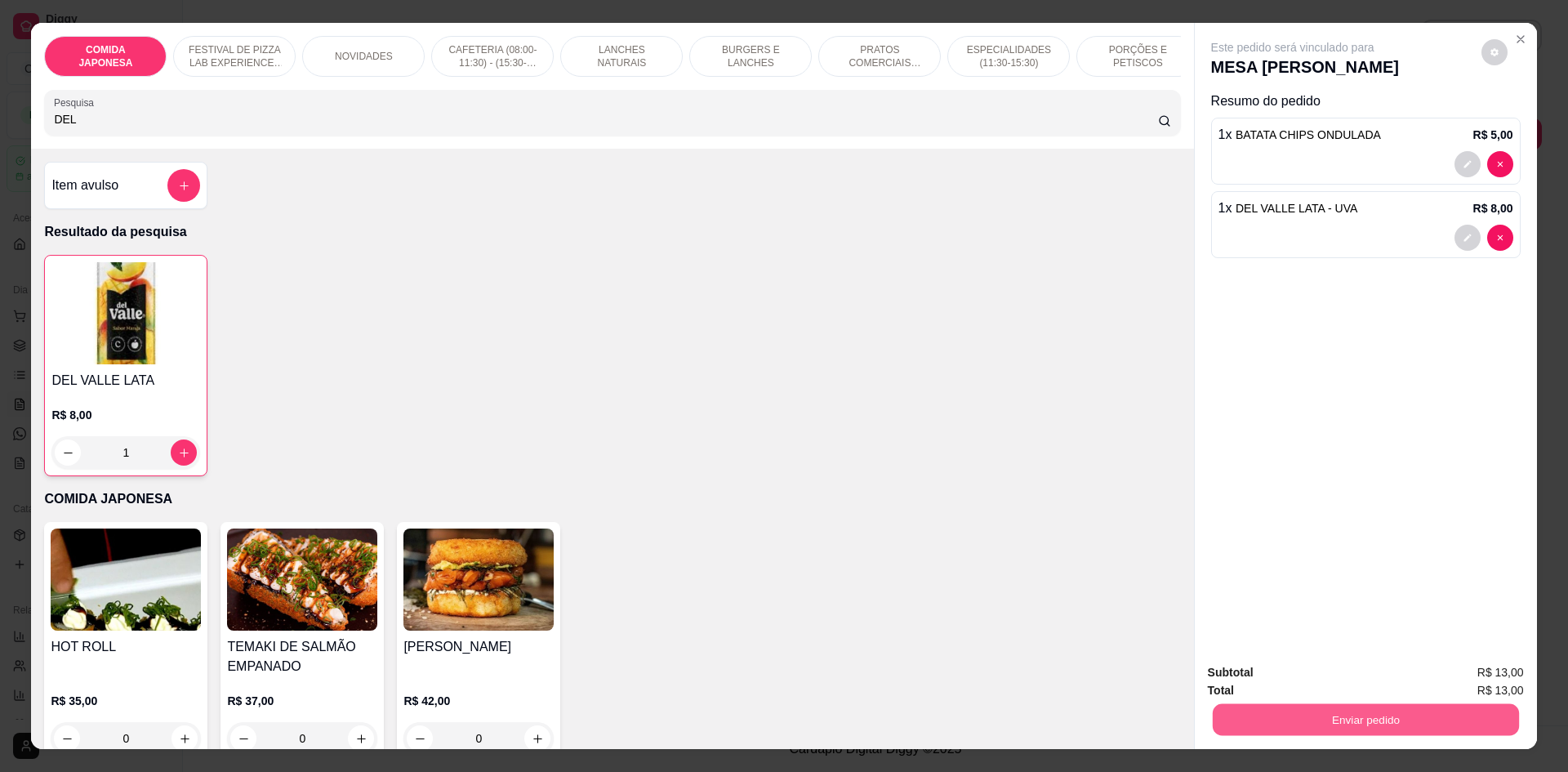
click at [1320, 711] on button "Enviar pedido" at bounding box center [1365, 719] width 306 height 31
click at [1299, 683] on button "Não registrar e enviar pedido" at bounding box center [1312, 680] width 170 height 31
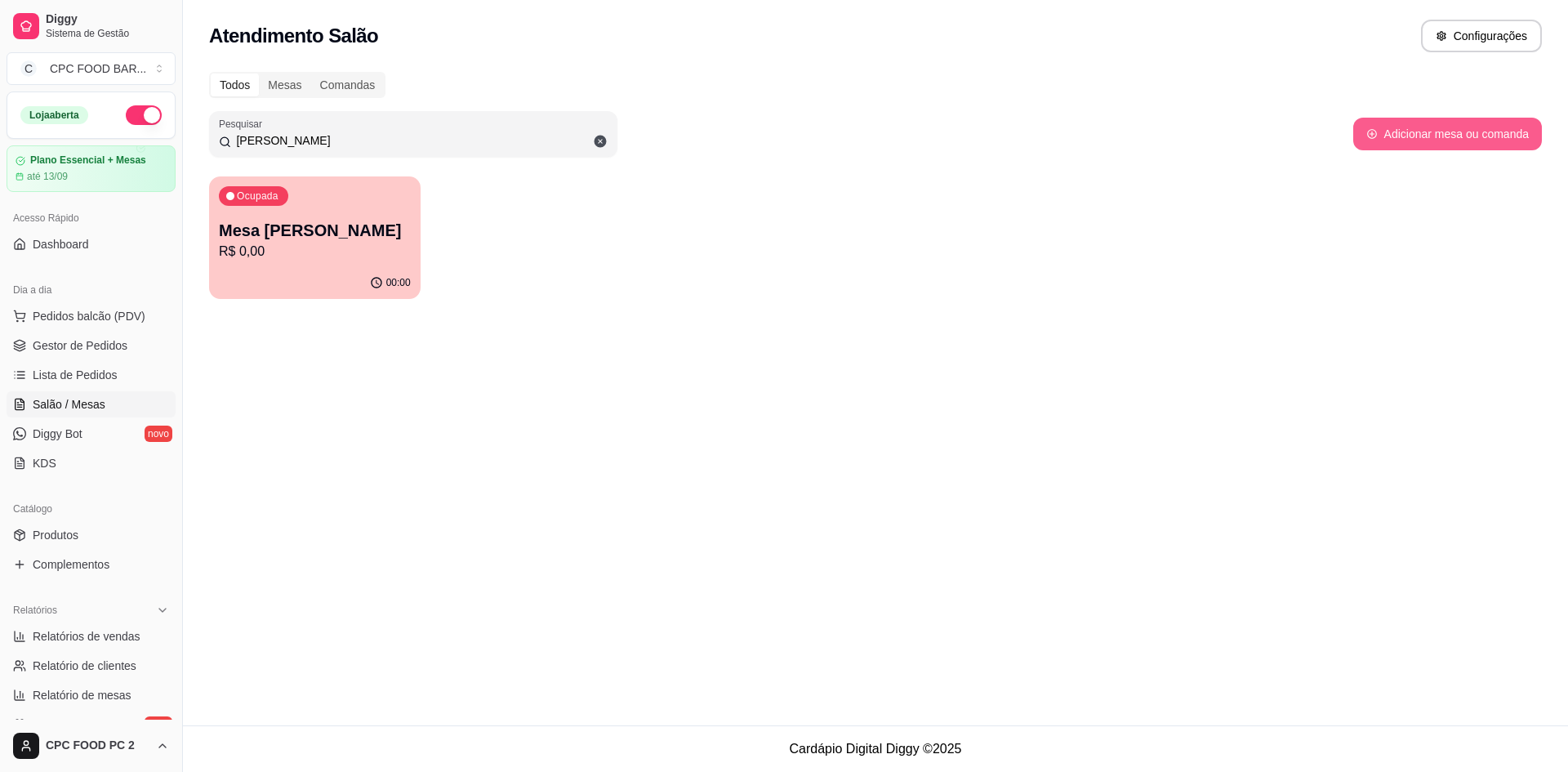
click at [1381, 125] on button "Adicionar mesa ou comanda" at bounding box center [1448, 134] width 188 height 32
select select "TABLE"
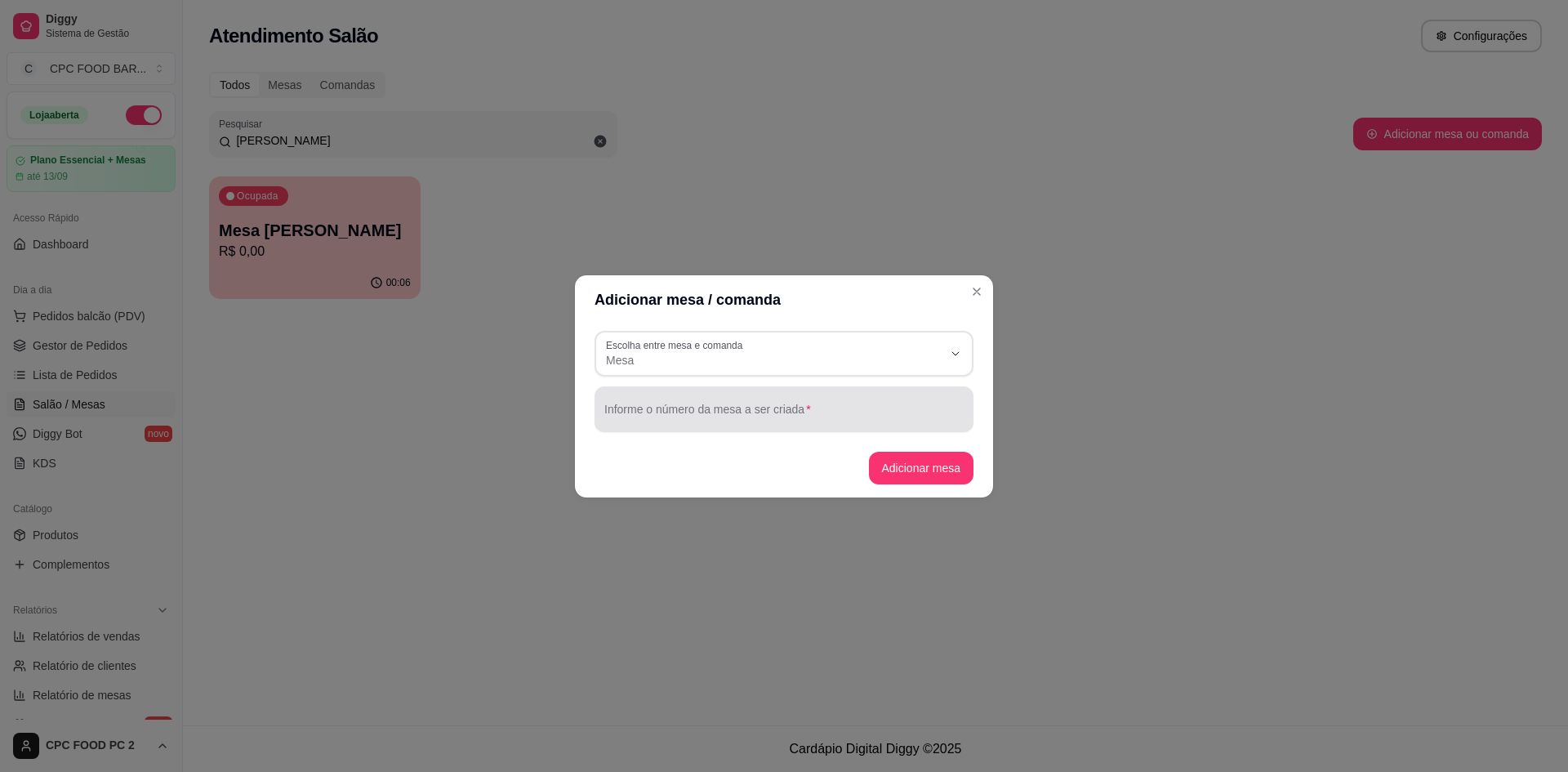
click at [676, 406] on div at bounding box center [784, 409] width 360 height 32
type input "DENILSON FUTEBOL"
click at [935, 468] on button "Adicionar mesa" at bounding box center [920, 467] width 102 height 31
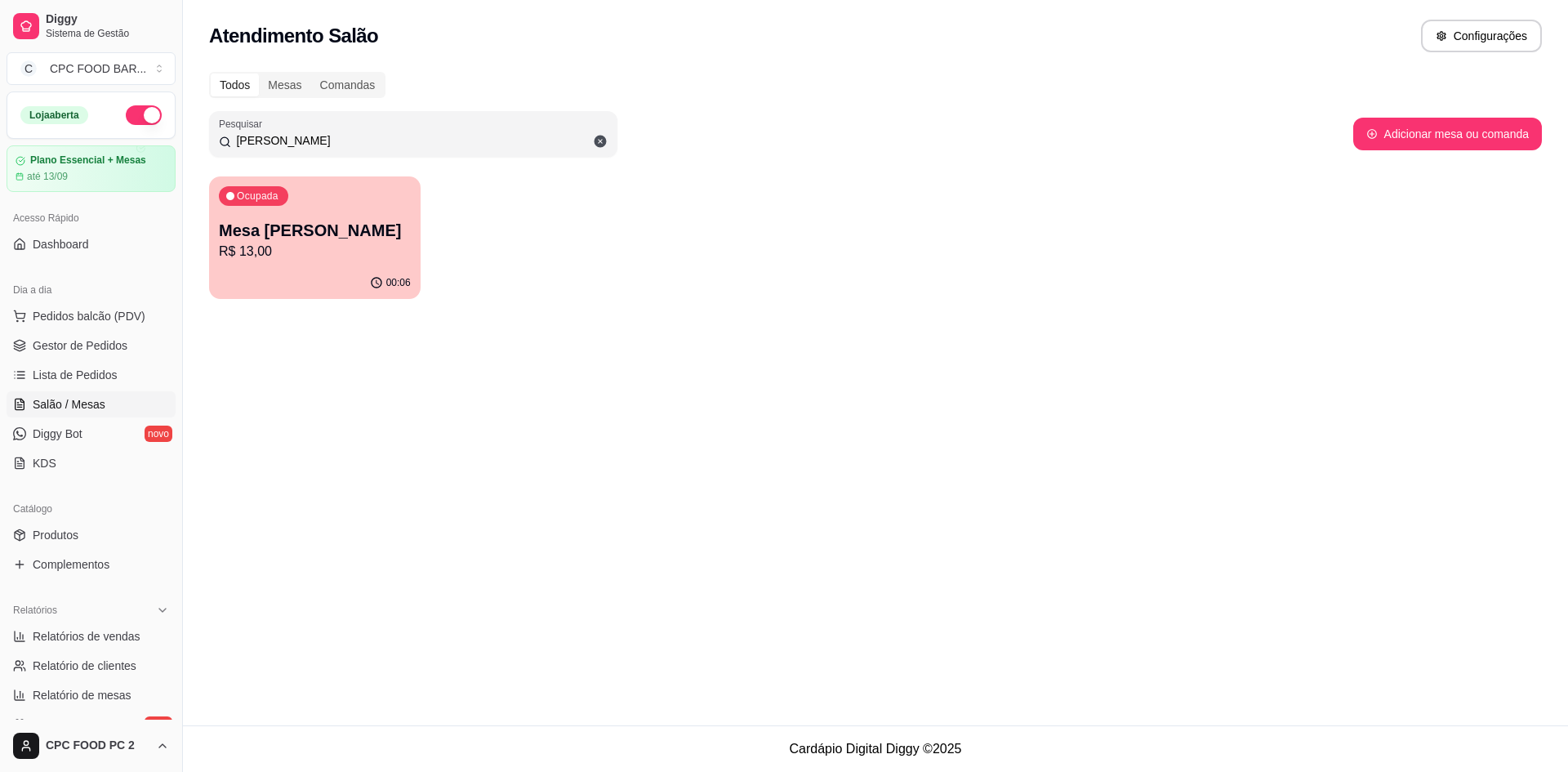
click at [382, 147] on input "[PERSON_NAME]" at bounding box center [420, 140] width 377 height 16
click at [380, 145] on input "[PERSON_NAME]" at bounding box center [420, 140] width 377 height 16
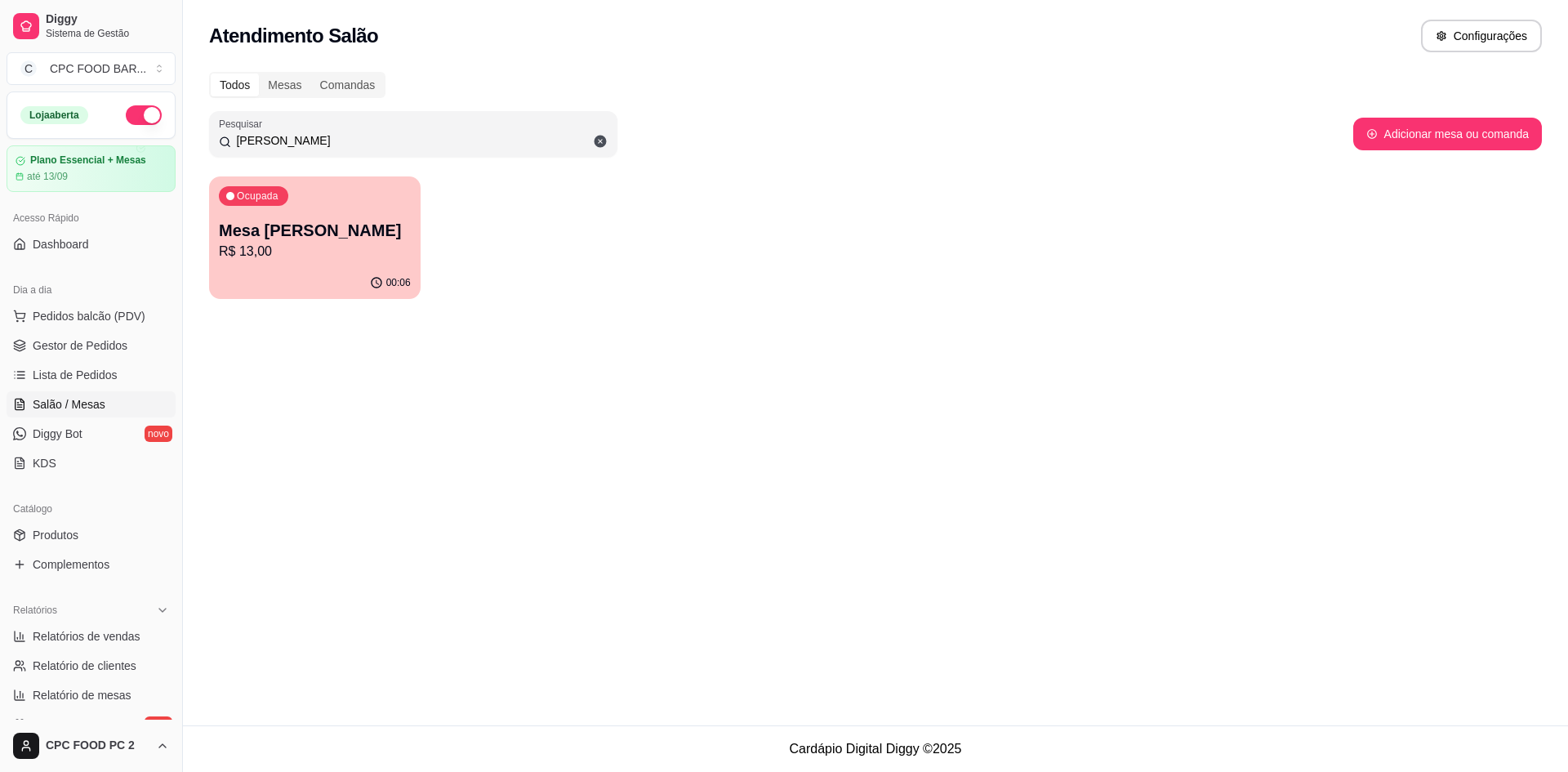
click at [380, 145] on input "[PERSON_NAME]" at bounding box center [420, 140] width 377 height 16
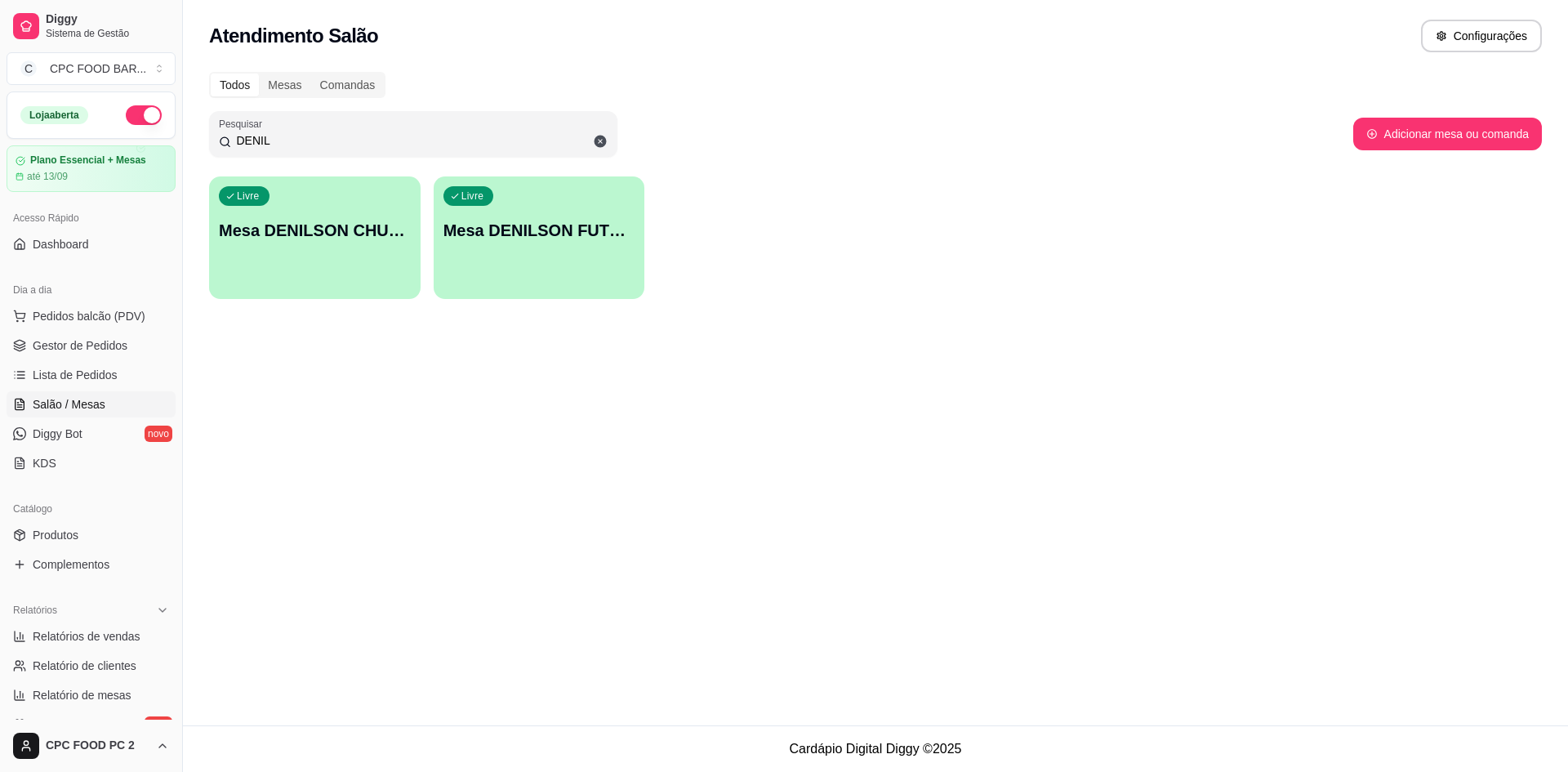
type input "DENIL"
click at [326, 228] on p "Mesa DENILSON CHURRASCO" at bounding box center [316, 230] width 186 height 22
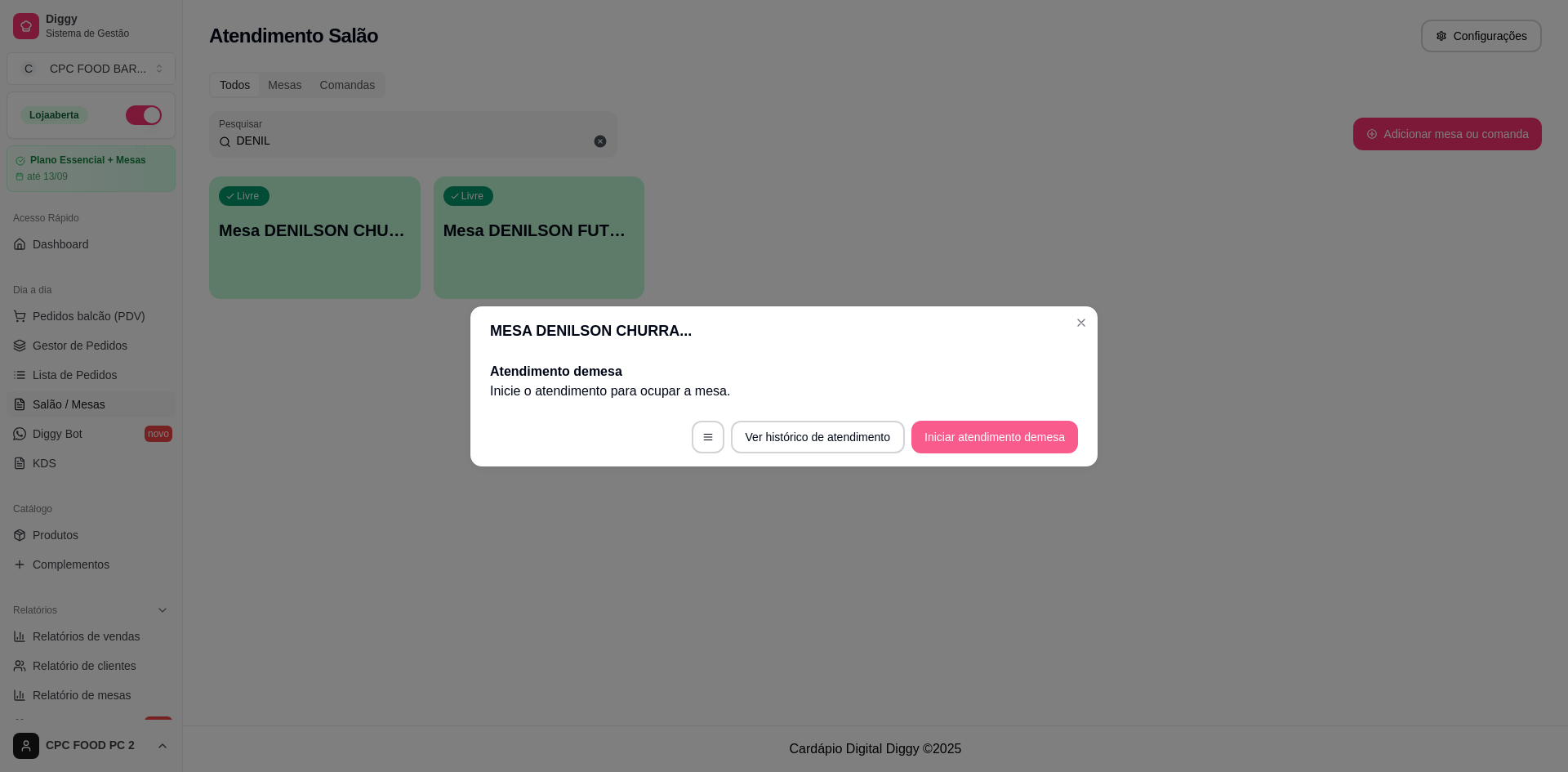
click at [934, 432] on button "Iniciar atendimento de mesa" at bounding box center [994, 437] width 167 height 32
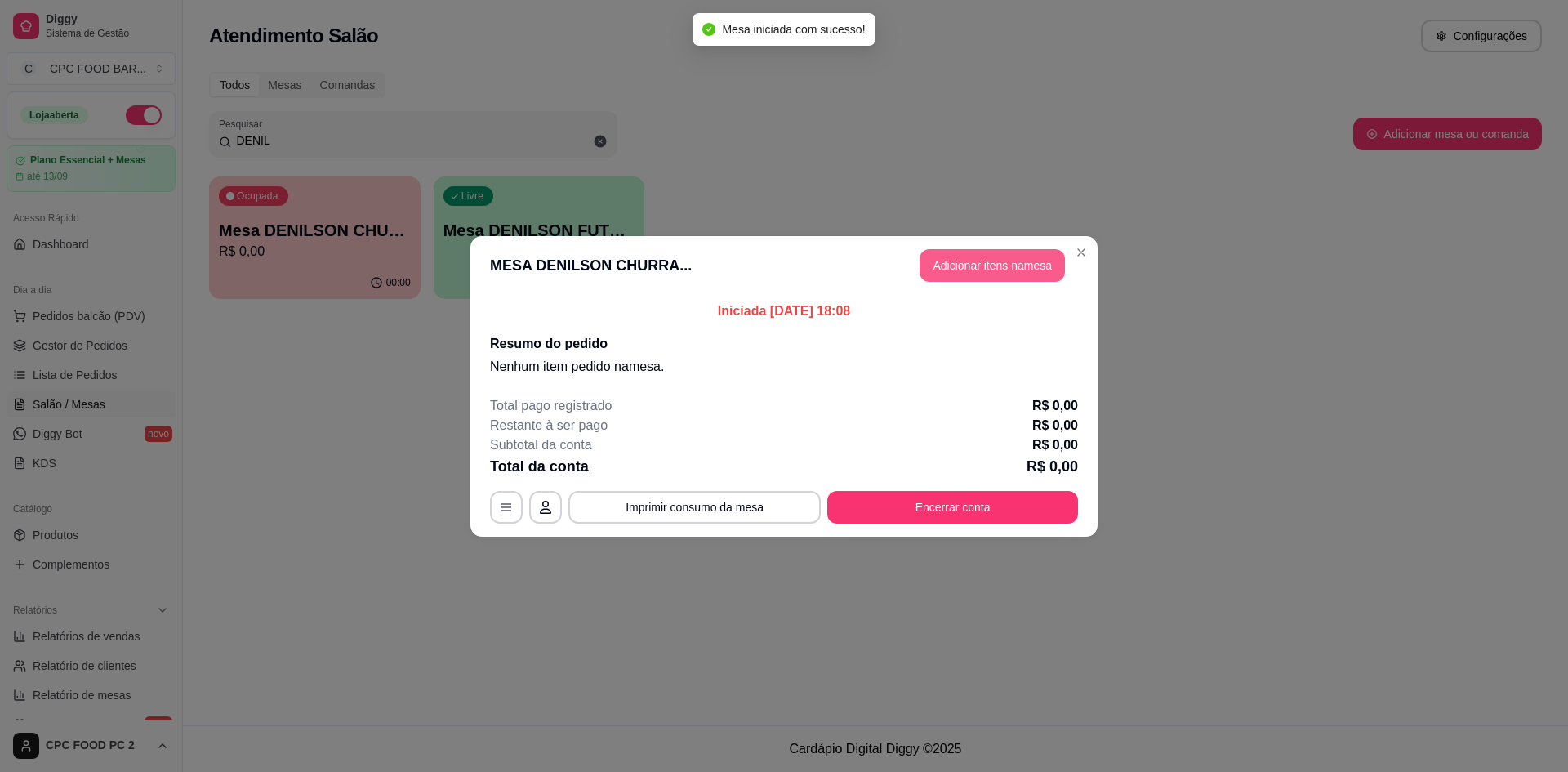
click at [1025, 269] on button "Adicionar itens na mesa" at bounding box center [992, 266] width 146 height 32
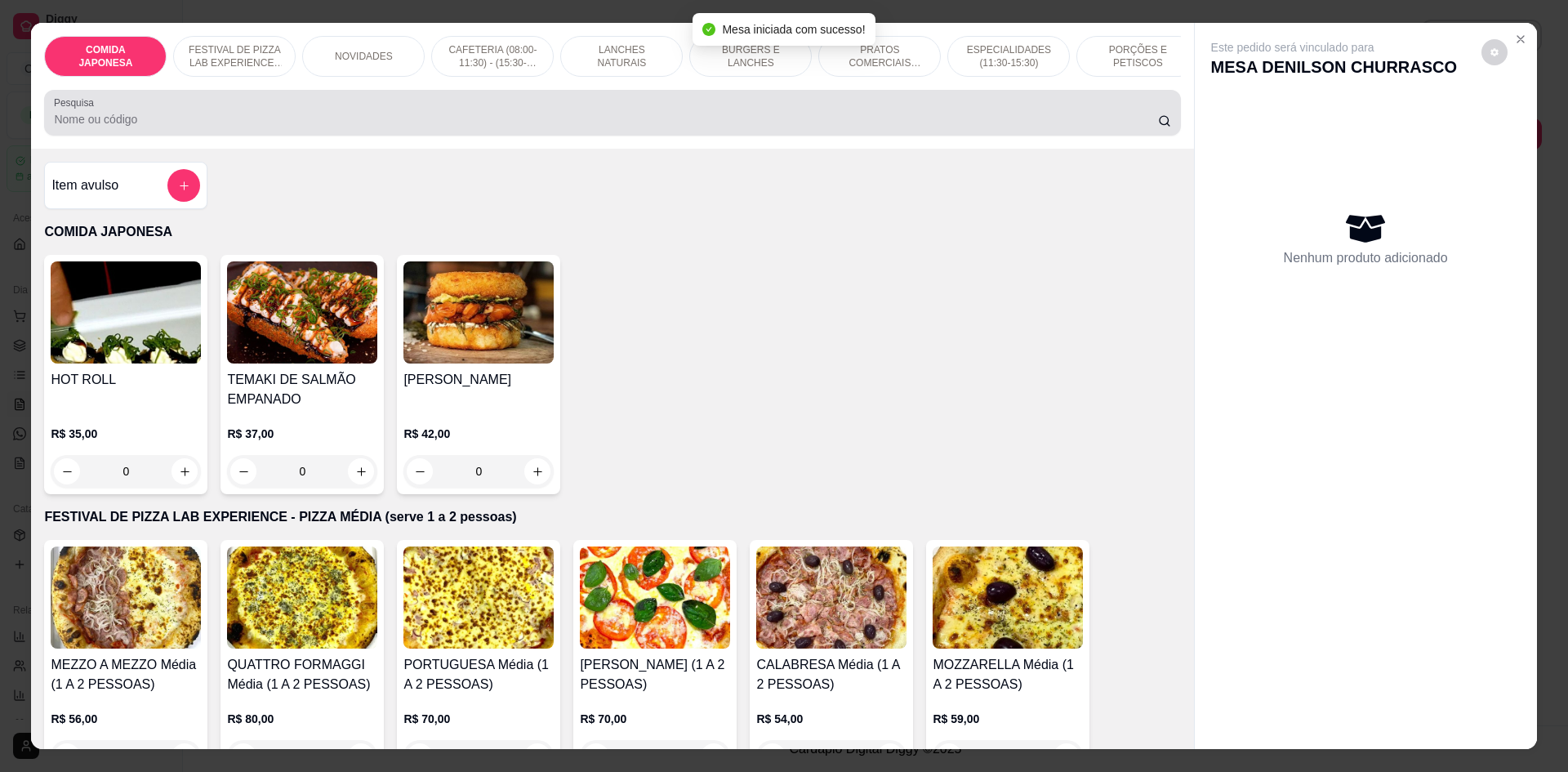
click at [703, 108] on div "Pesquisa" at bounding box center [612, 112] width 1136 height 46
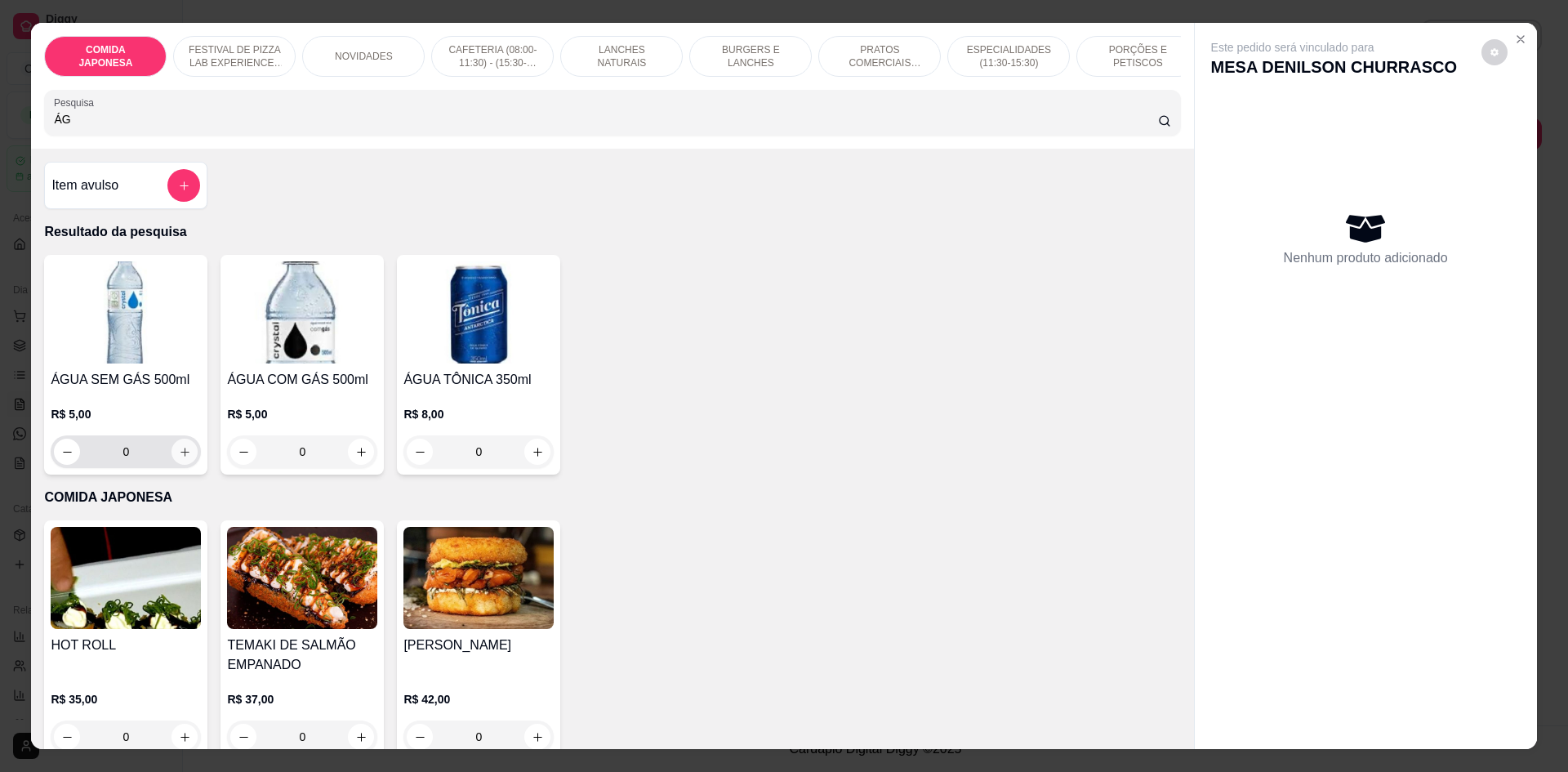
type input "ÁG"
click at [181, 459] on icon "increase-product-quantity" at bounding box center [185, 452] width 12 height 12
type input "1"
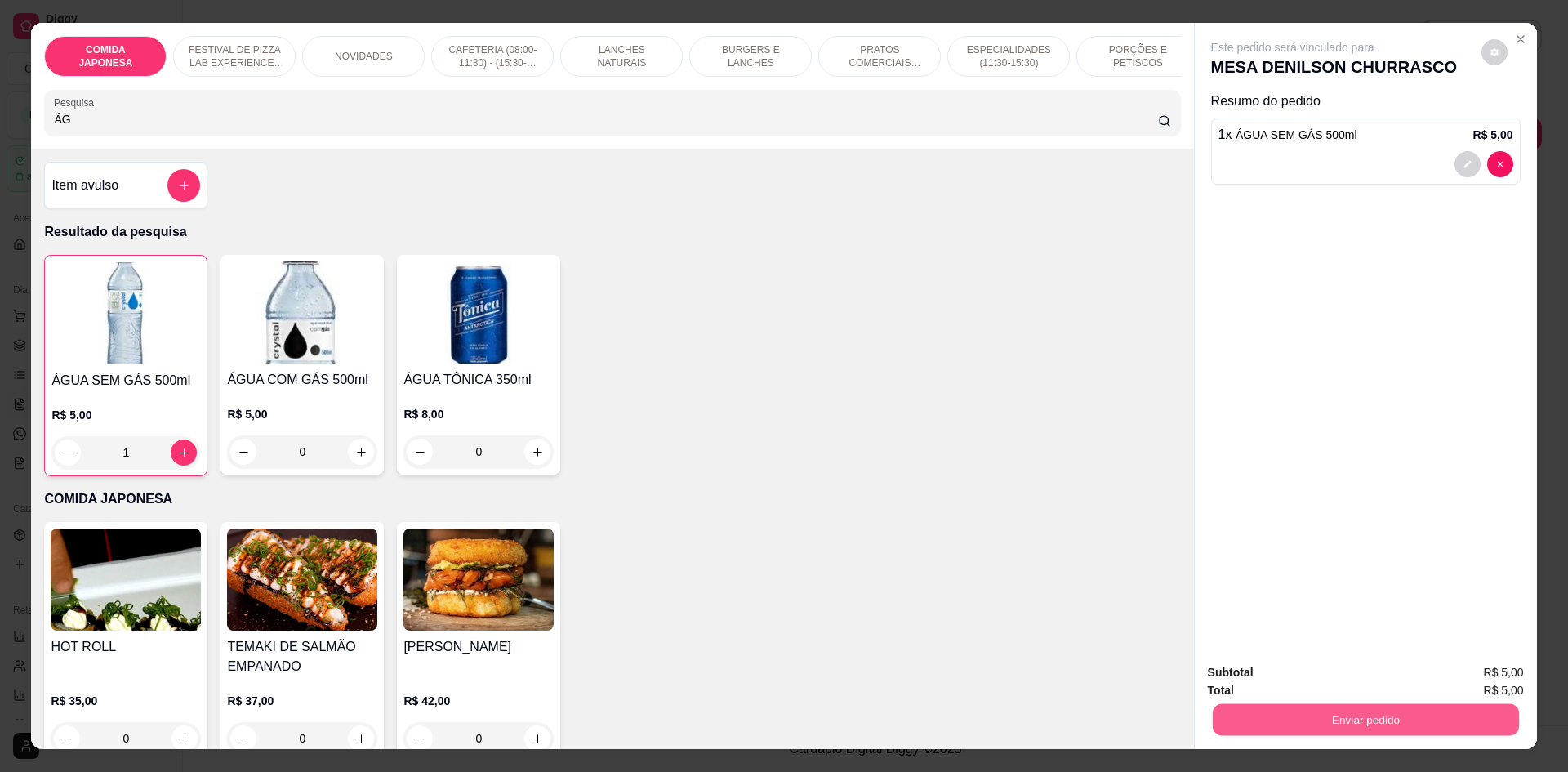
click at [1263, 707] on button "Enviar pedido" at bounding box center [1365, 719] width 306 height 31
click at [1277, 676] on button "Não registrar e enviar pedido" at bounding box center [1311, 680] width 165 height 30
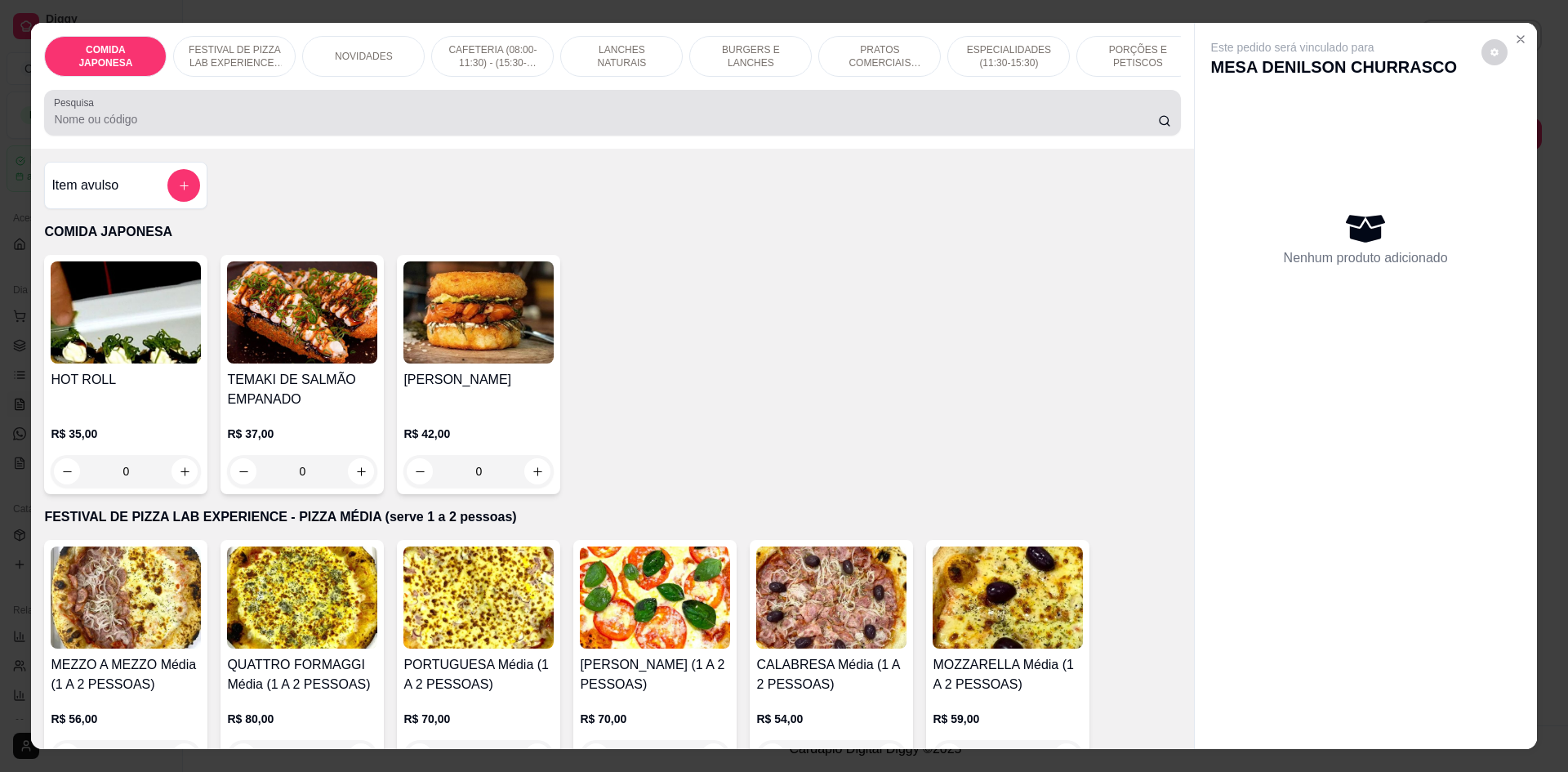
click at [160, 126] on input "Pesquisa" at bounding box center [606, 119] width 1104 height 16
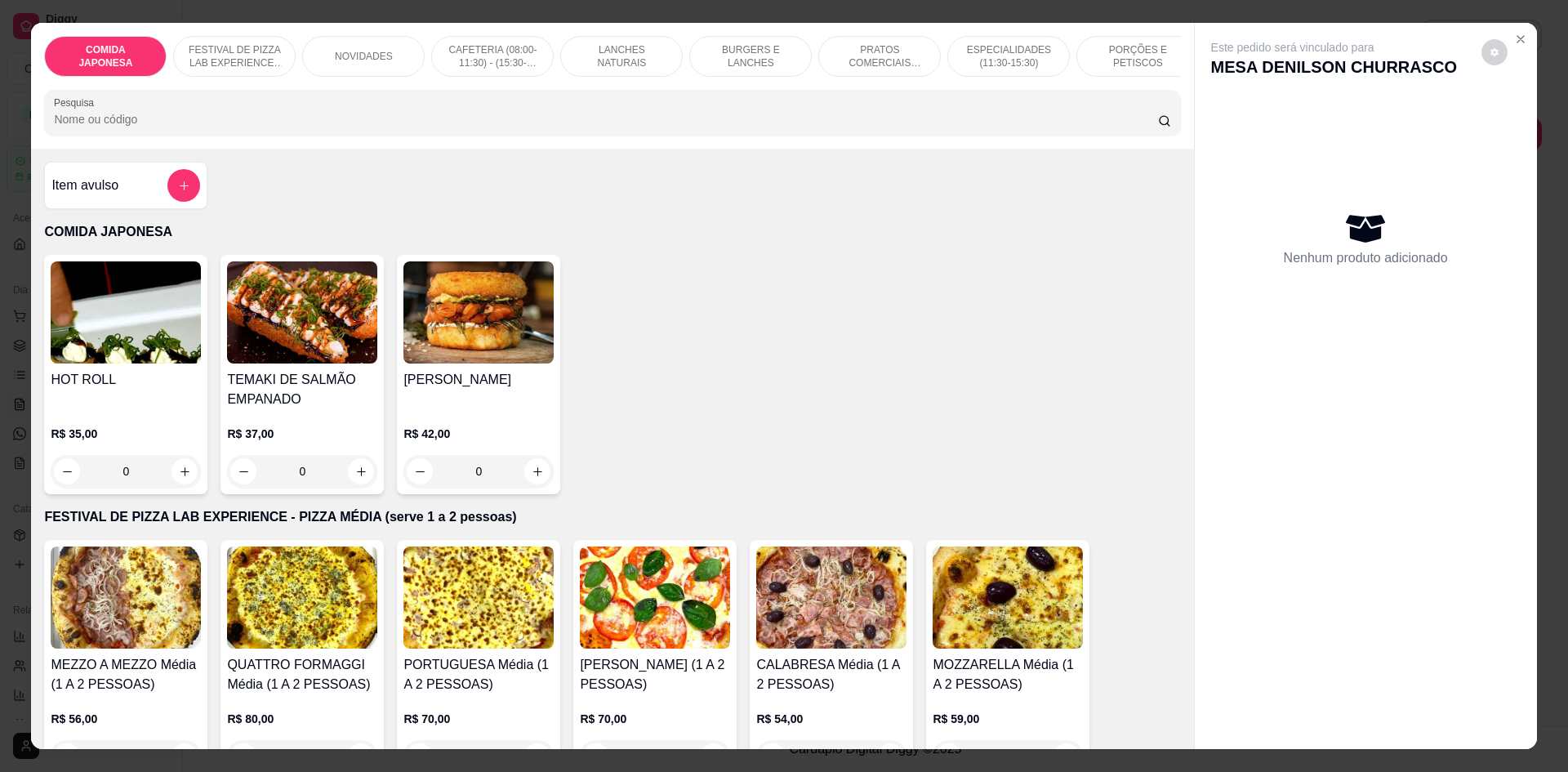
click at [160, 126] on input "Pesquisa" at bounding box center [606, 119] width 1104 height 16
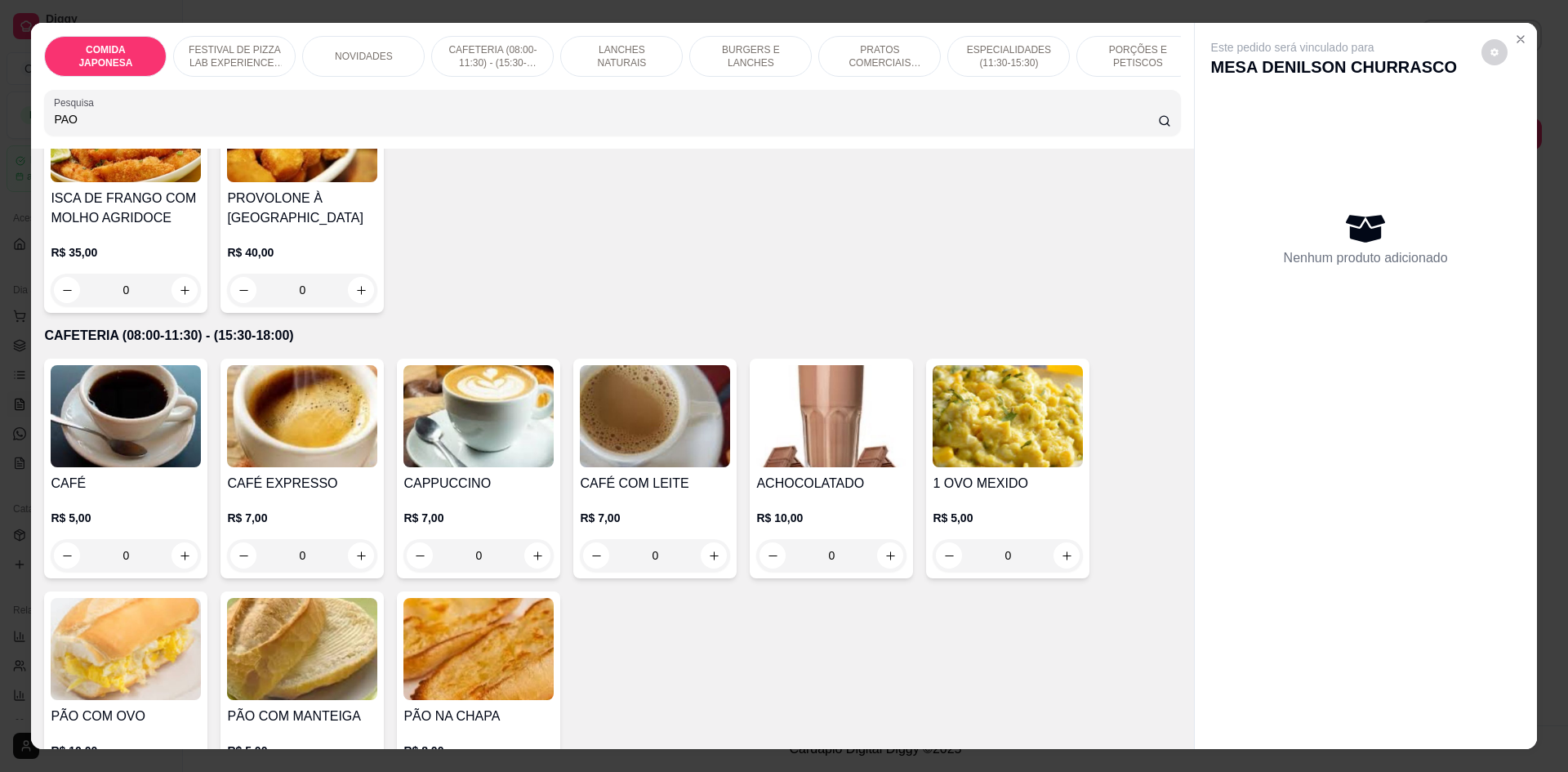
scroll to position [1226, 0]
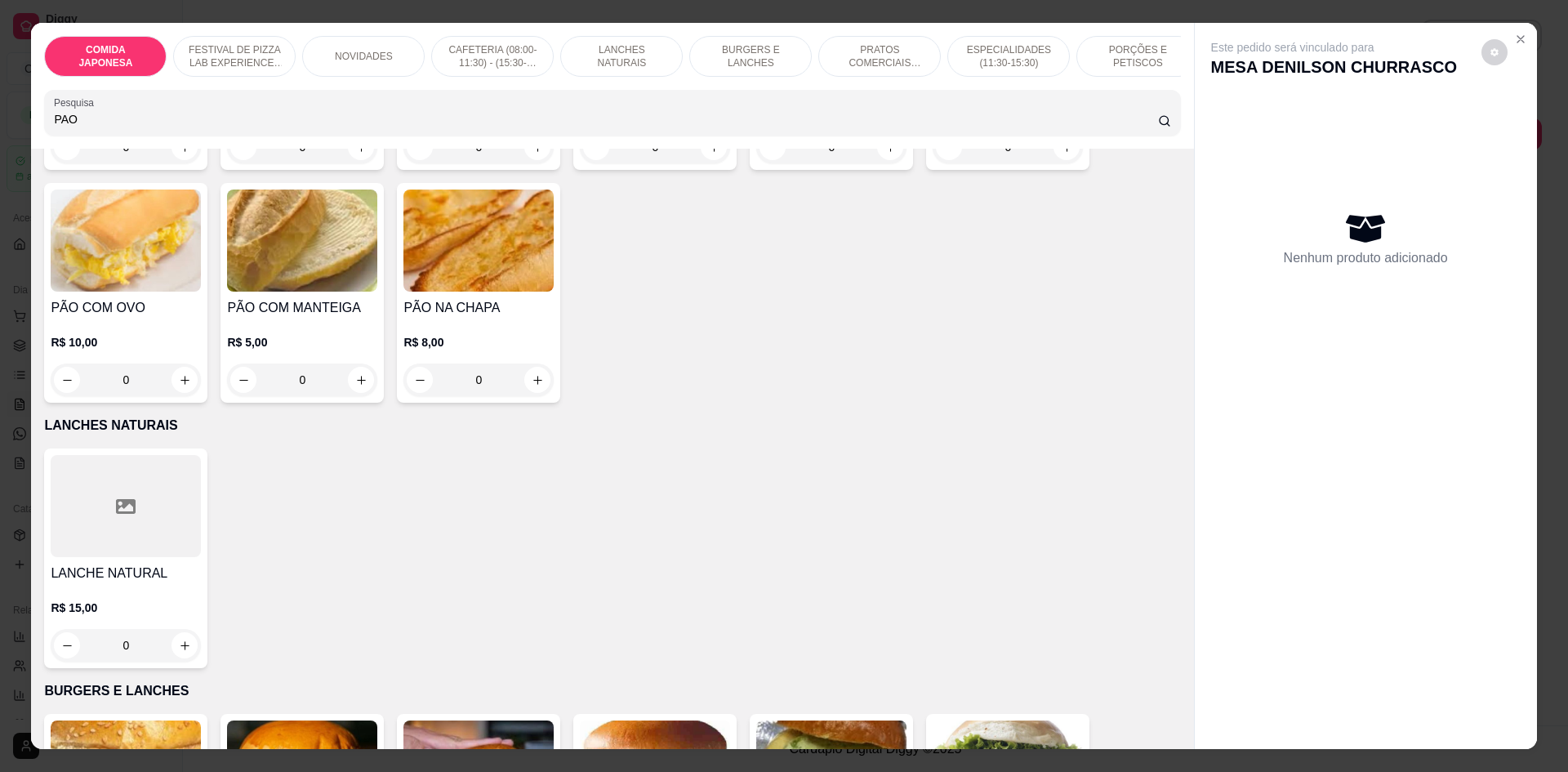
type input "PAO"
click at [1518, 45] on icon "Close" at bounding box center [1521, 39] width 13 height 13
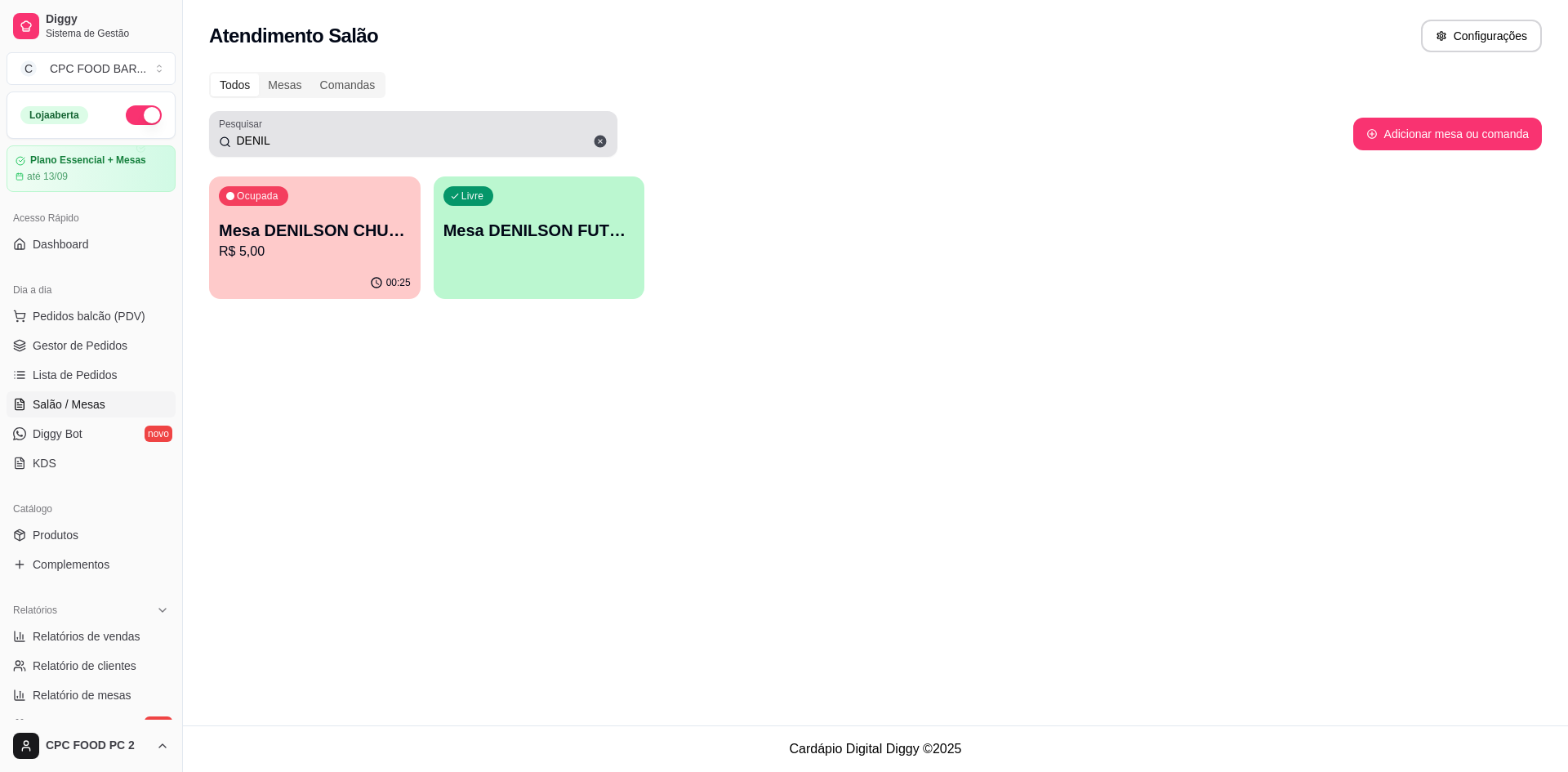
click at [598, 137] on icon at bounding box center [600, 142] width 12 height 12
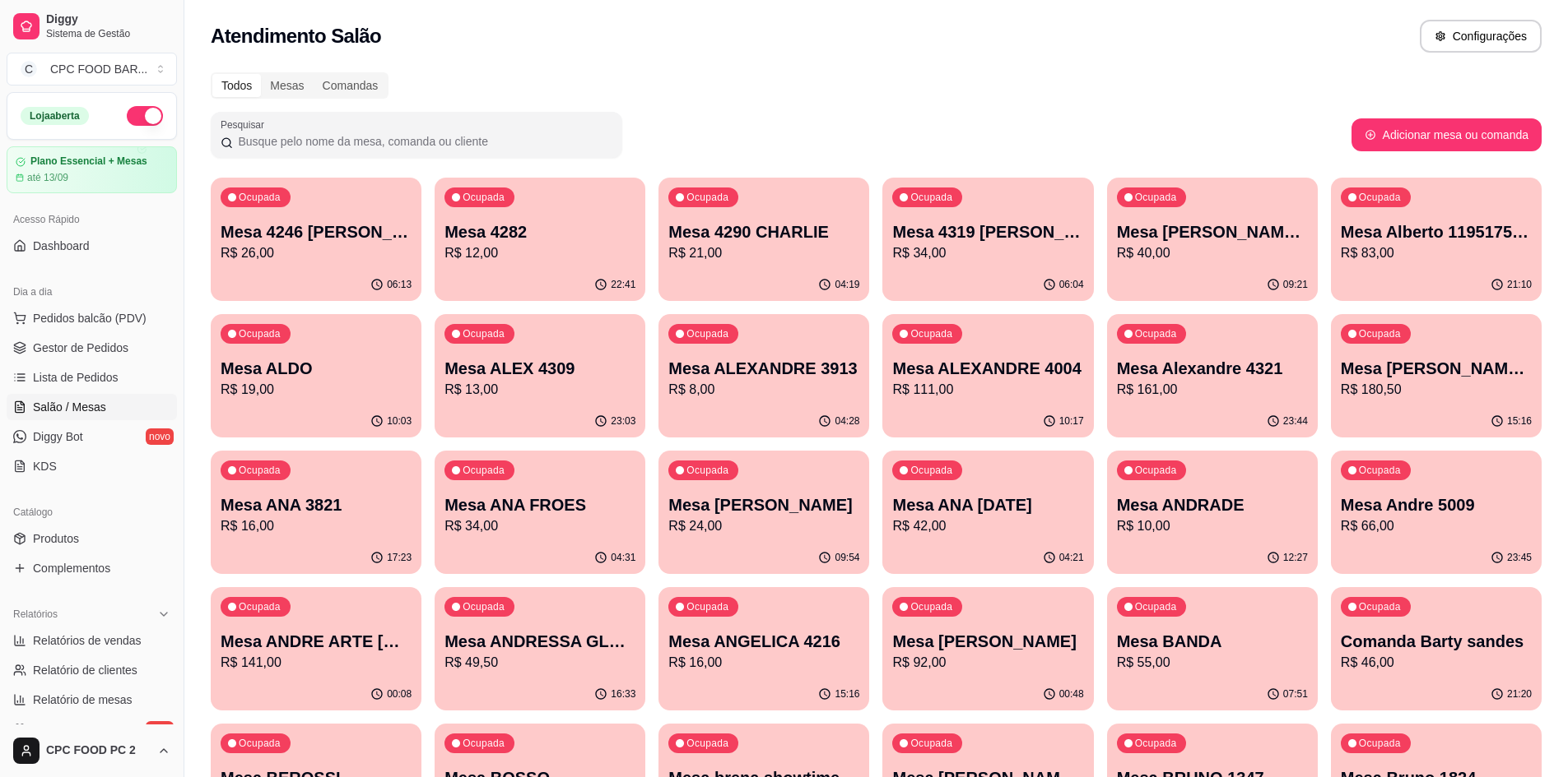
click at [341, 138] on input "Pesquisar" at bounding box center [423, 141] width 380 height 16
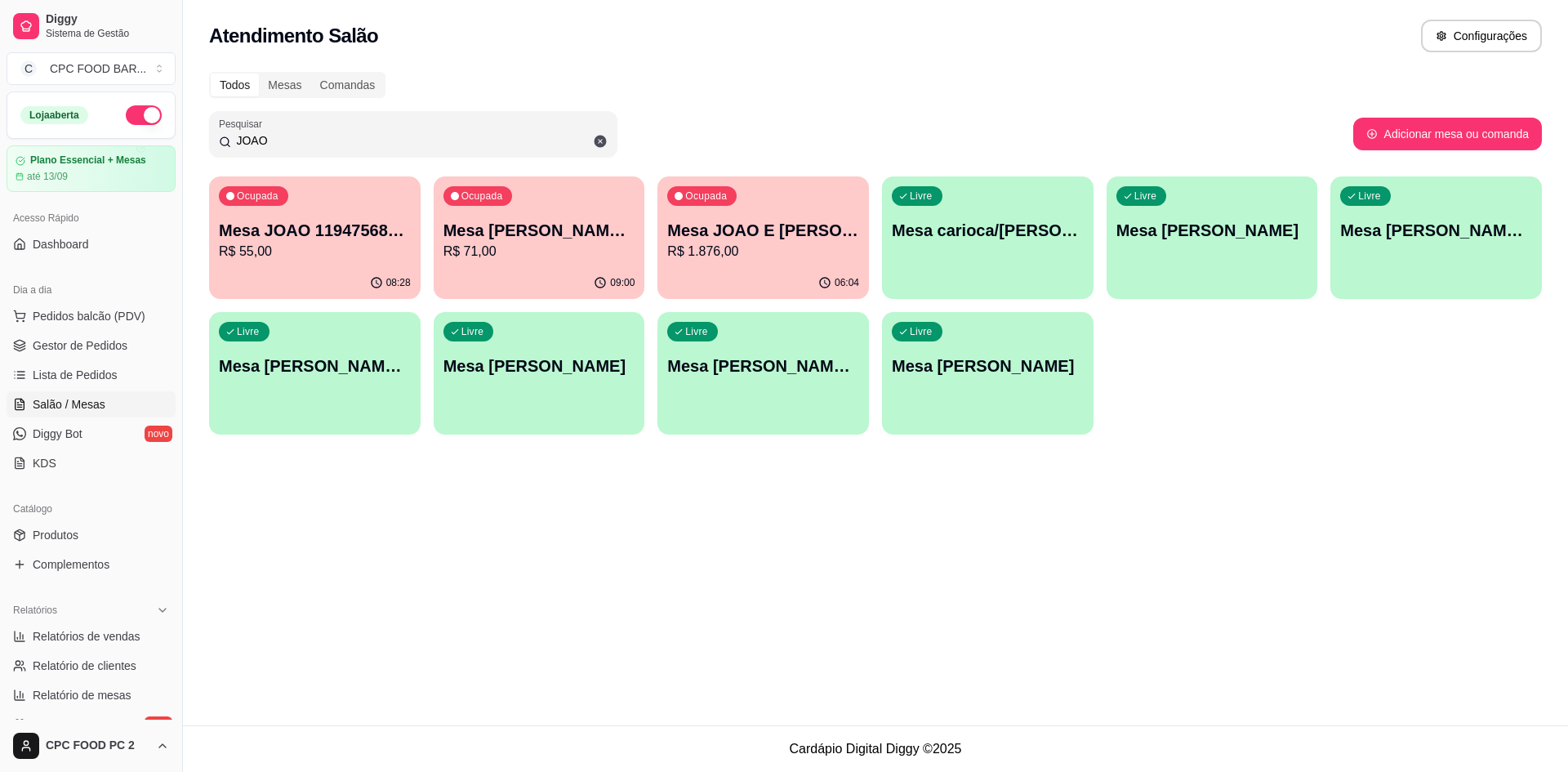
type input "JOAO"
click at [718, 219] on p "Mesa JOAO E [PERSON_NAME]" at bounding box center [763, 230] width 192 height 23
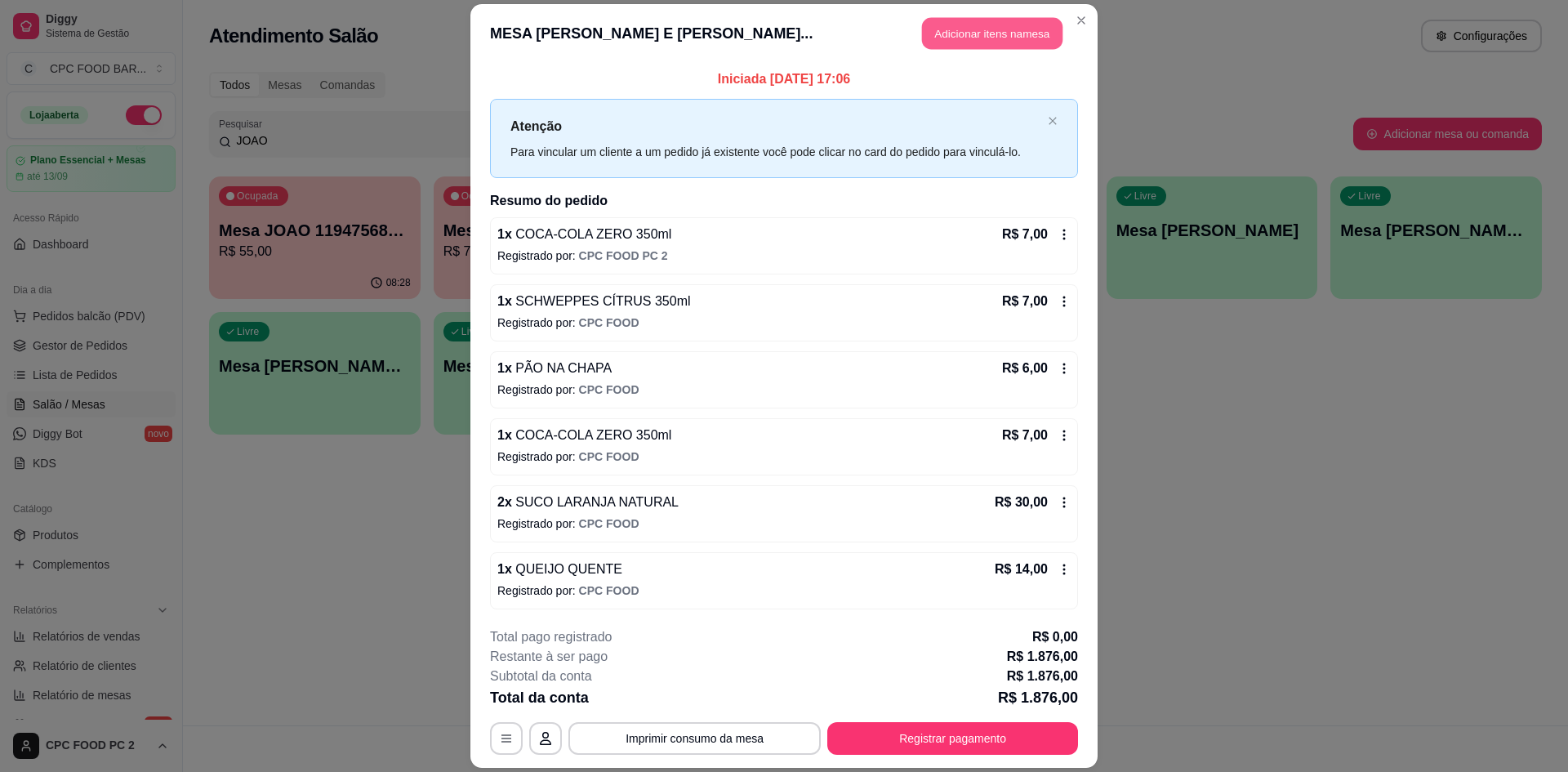
click at [962, 46] on button "Adicionar itens na mesa" at bounding box center [992, 32] width 141 height 31
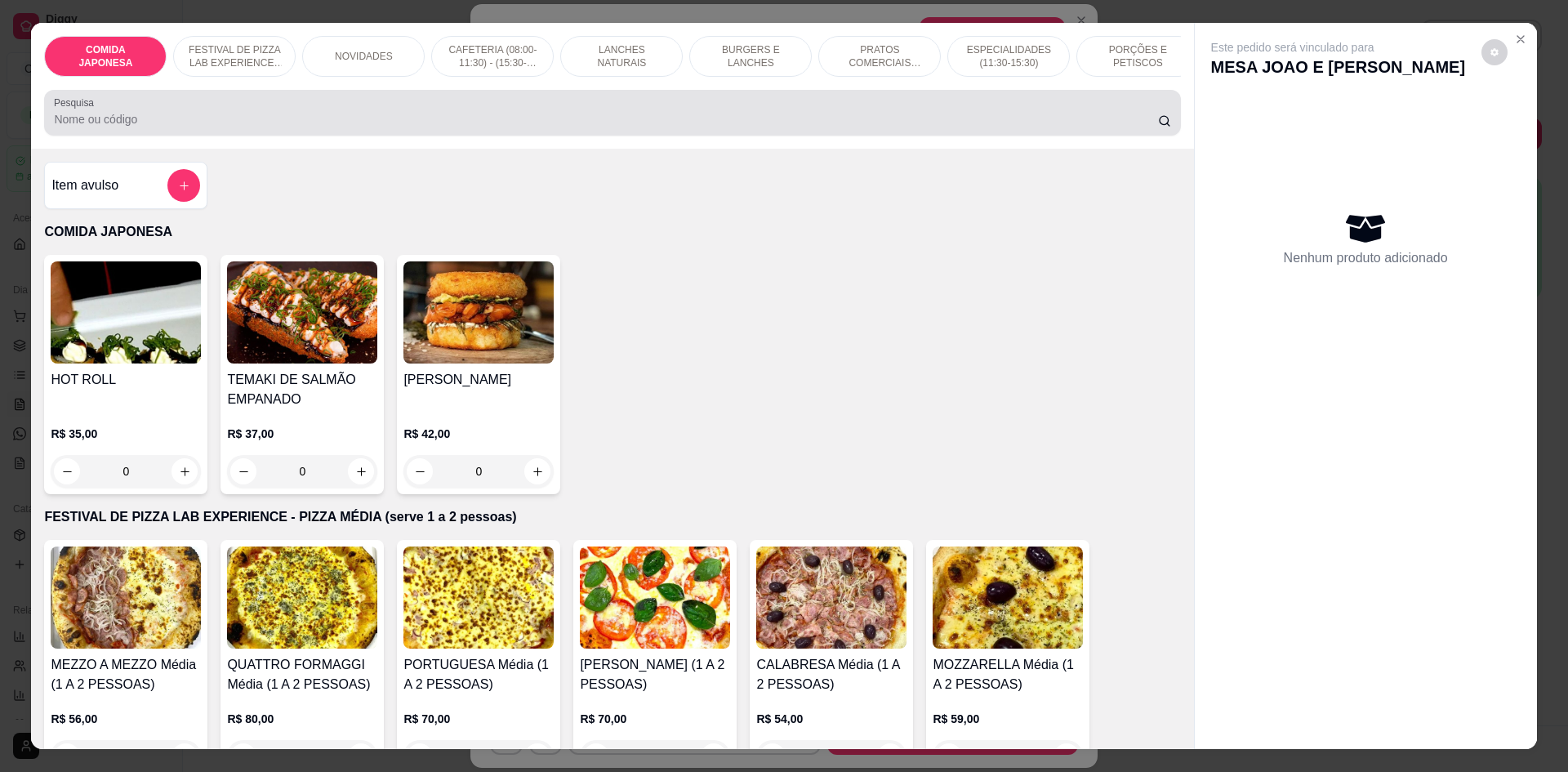
click at [657, 125] on div at bounding box center [613, 112] width 1117 height 32
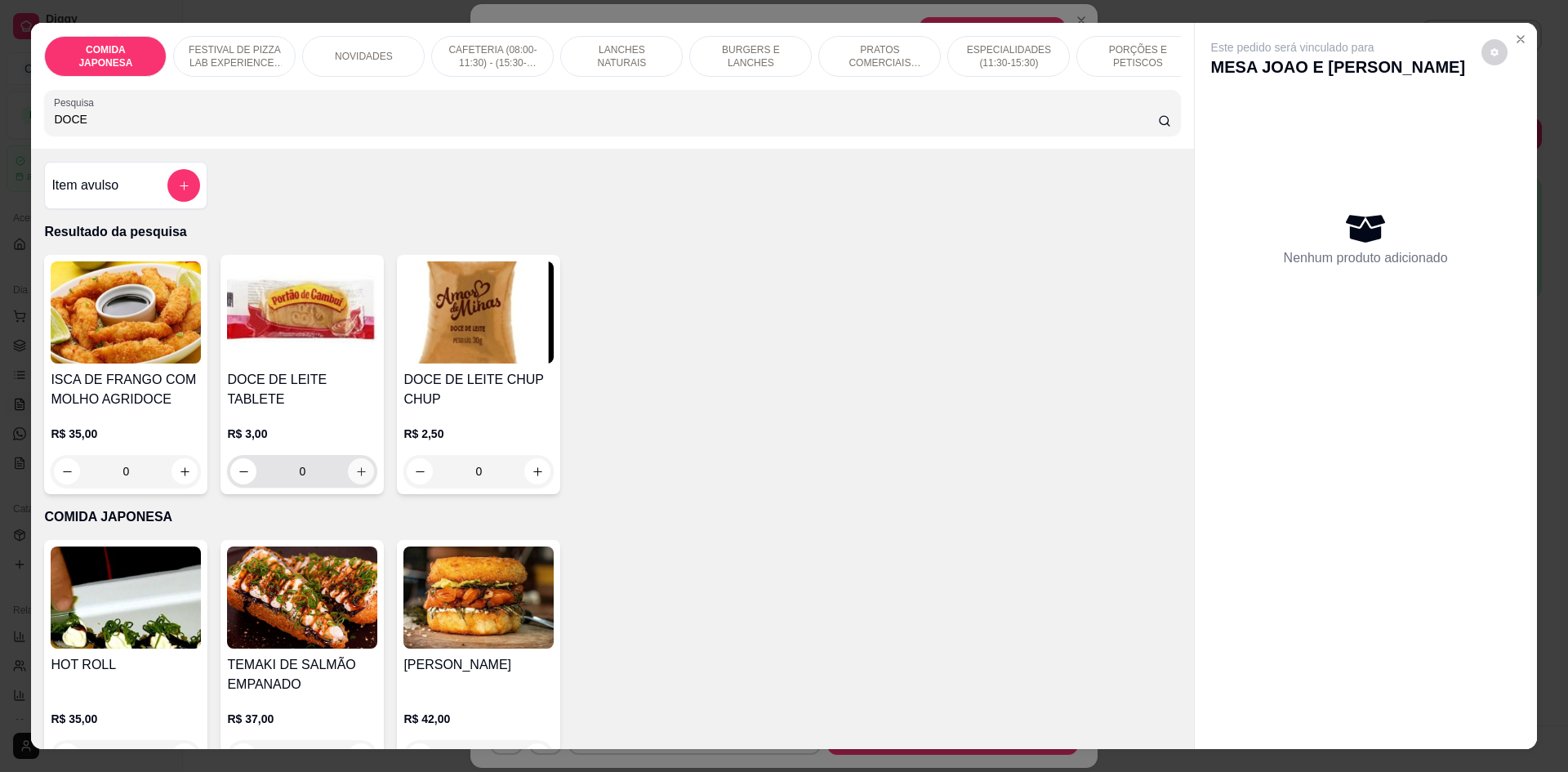
type input "DOCE"
click at [355, 466] on icon "increase-product-quantity" at bounding box center [361, 471] width 12 height 12
type input "1"
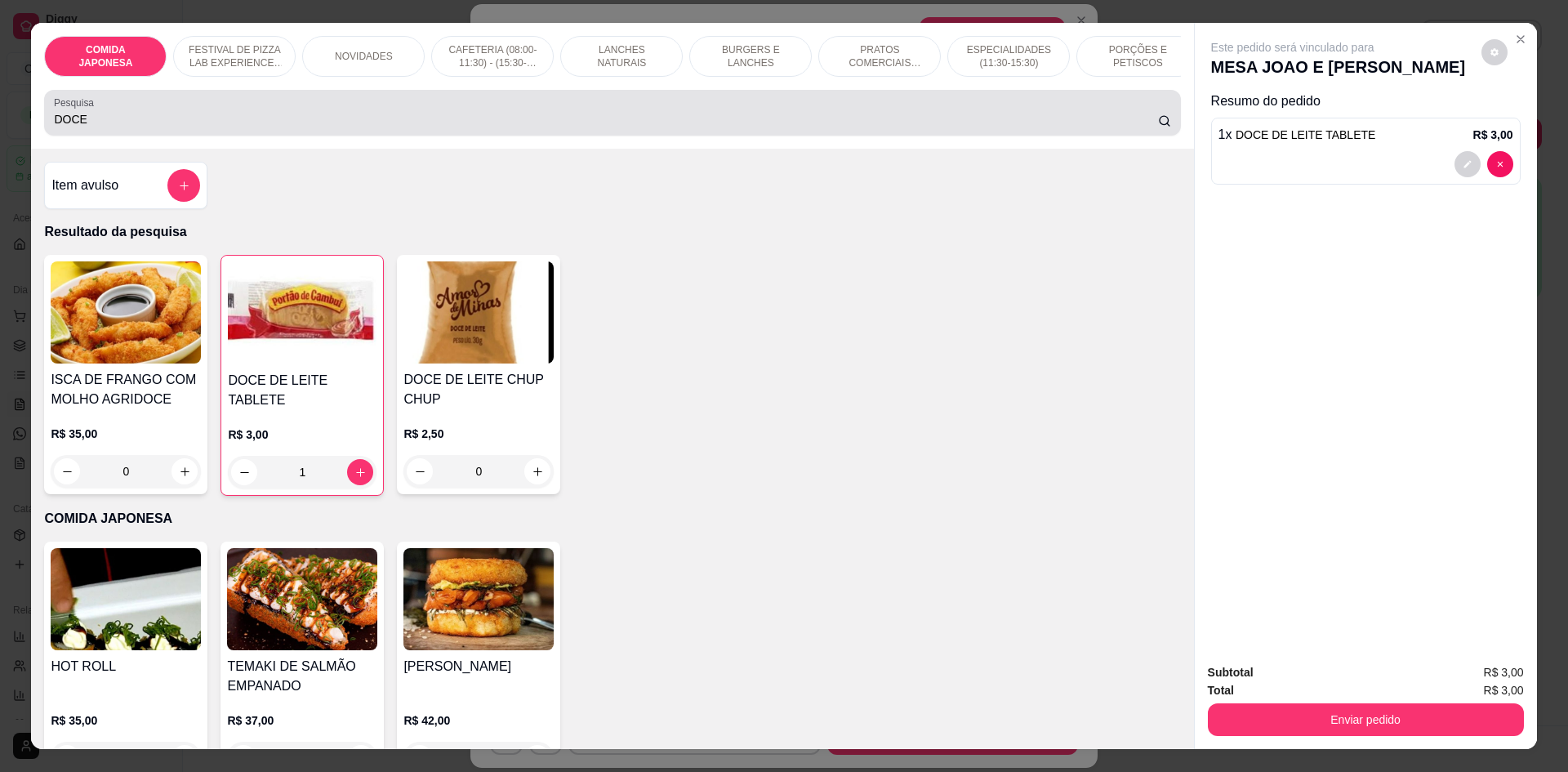
click at [298, 128] on input "DOCE" at bounding box center [606, 119] width 1104 height 16
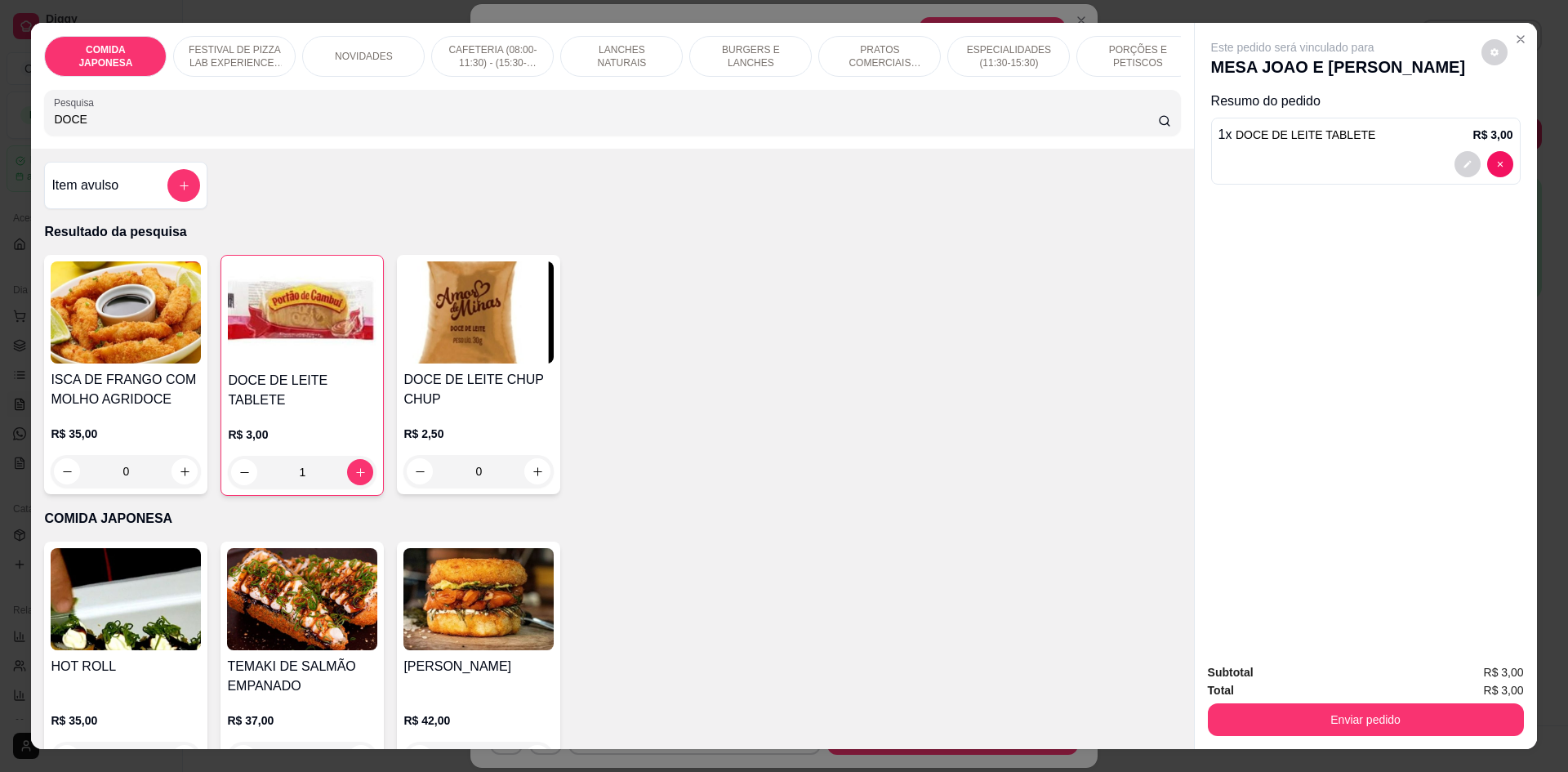
click at [298, 128] on input "DOCE" at bounding box center [606, 119] width 1104 height 16
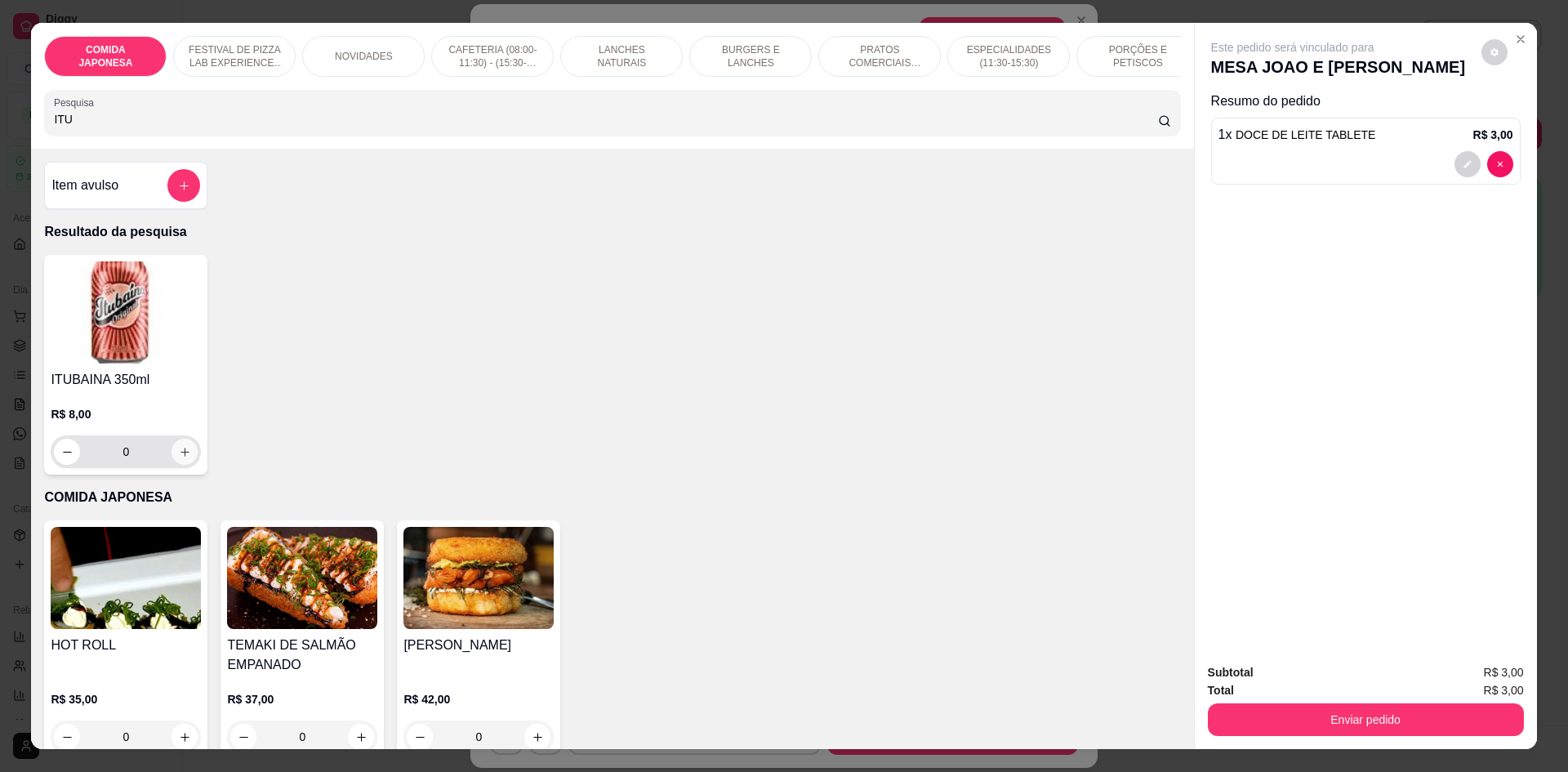
type input "ITU"
click at [185, 459] on icon "increase-product-quantity" at bounding box center [185, 452] width 12 height 12
type input "1"
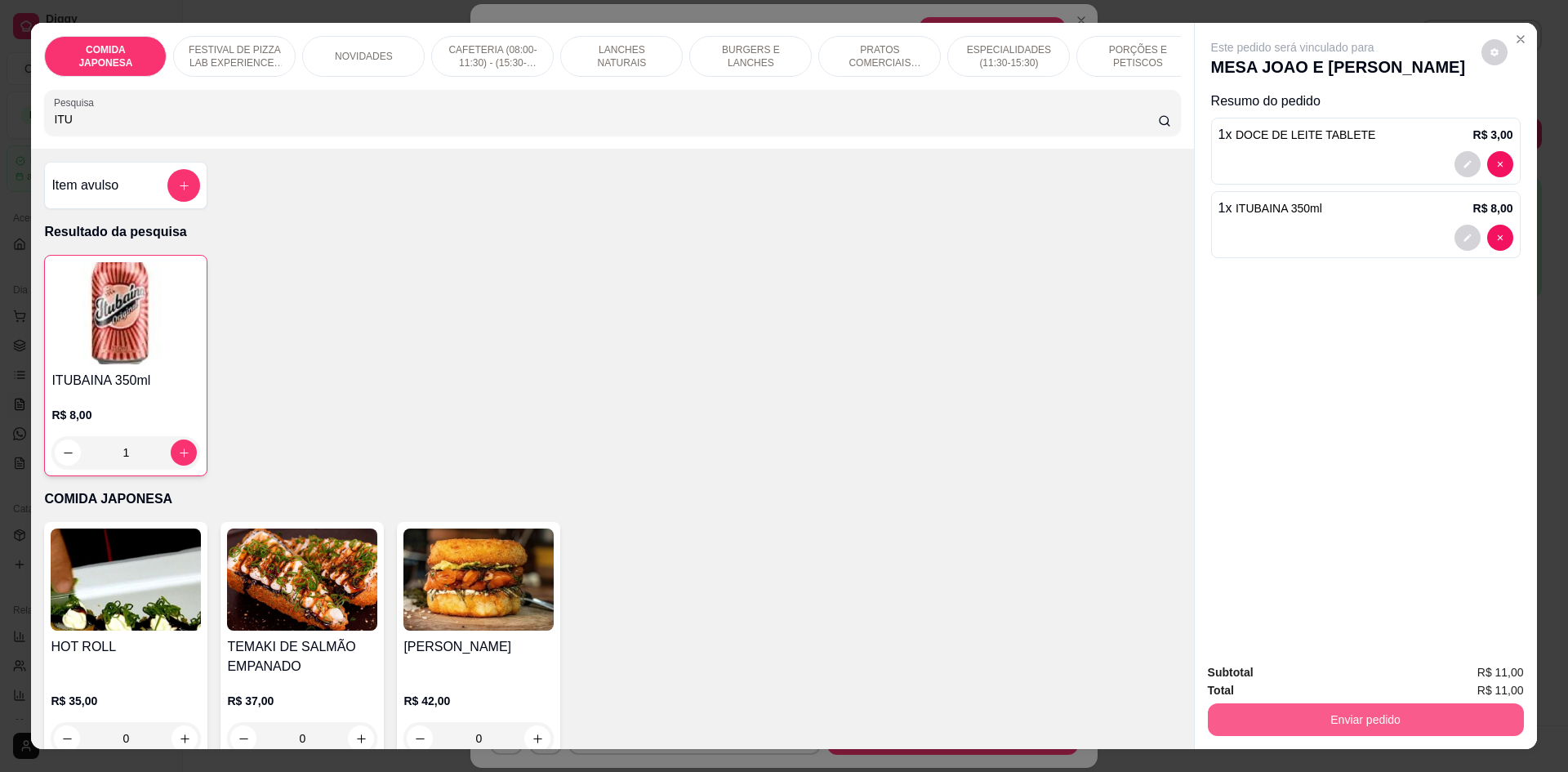
click at [1481, 721] on button "Enviar pedido" at bounding box center [1366, 720] width 316 height 32
click at [1366, 686] on button "Não registrar e enviar pedido" at bounding box center [1311, 680] width 165 height 30
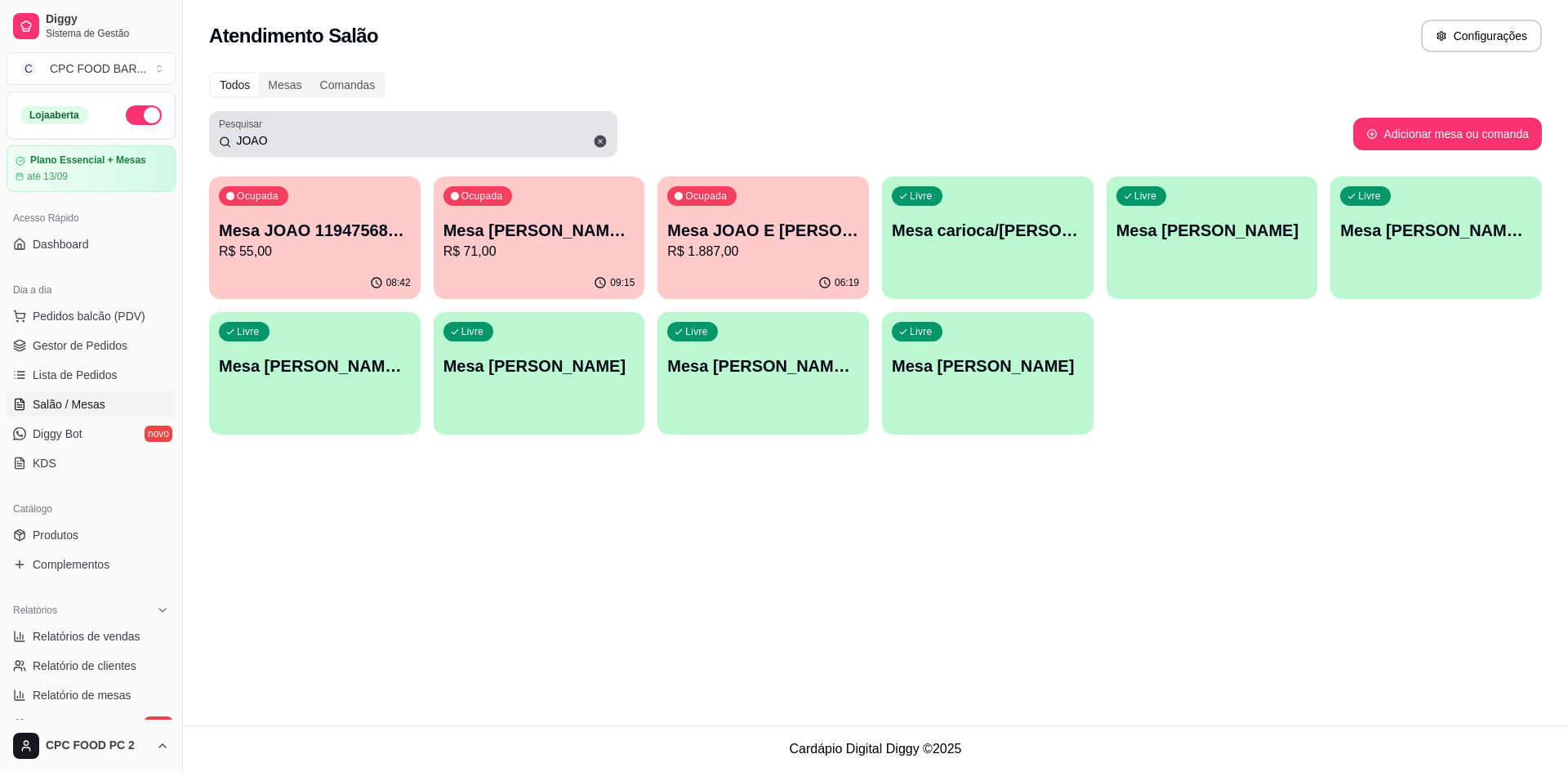
click at [351, 148] on input "JOAO" at bounding box center [420, 140] width 377 height 16
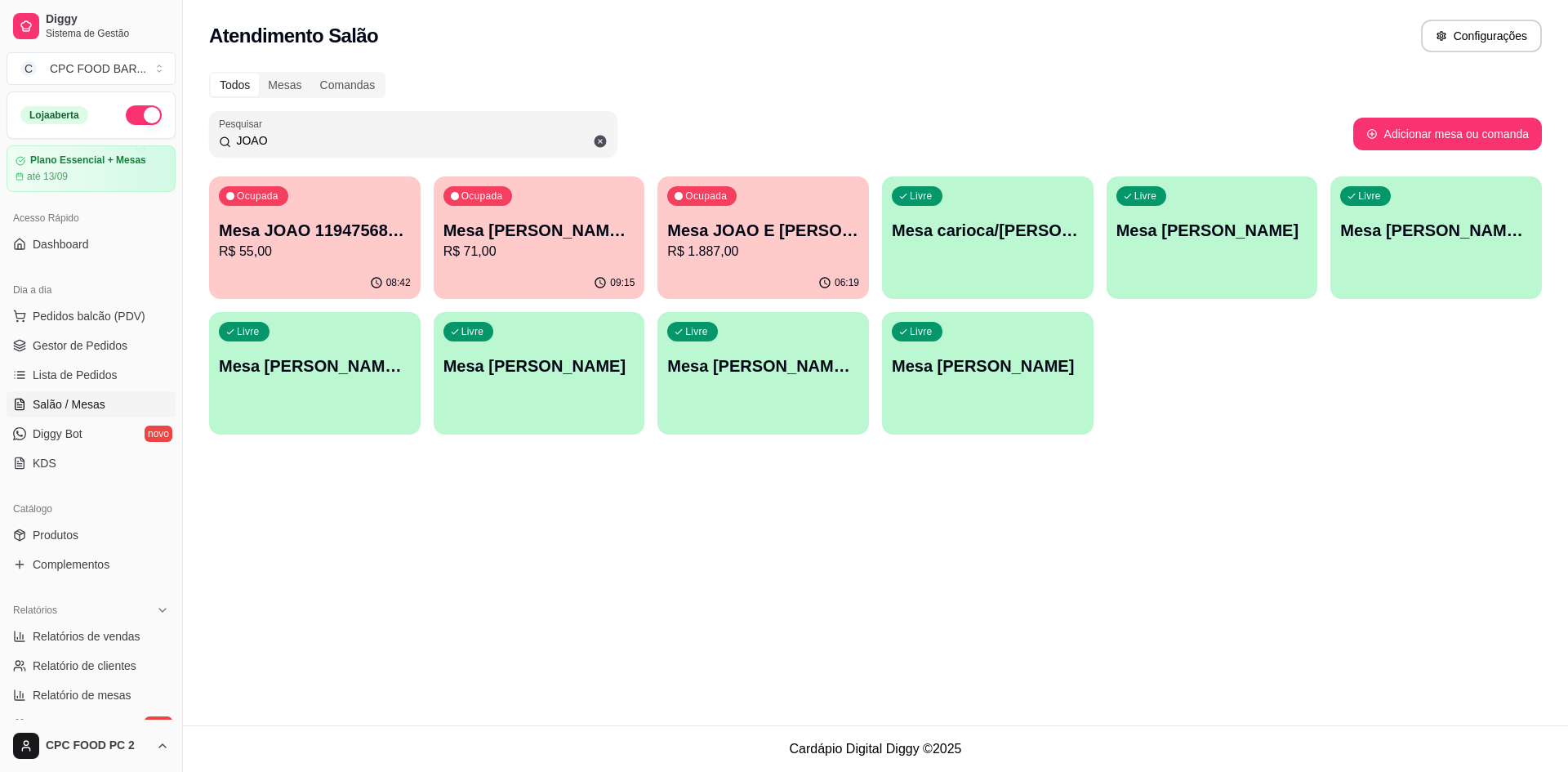
click at [346, 148] on input "JOAO" at bounding box center [420, 140] width 377 height 16
click at [333, 139] on input "JOAO" at bounding box center [420, 140] width 377 height 16
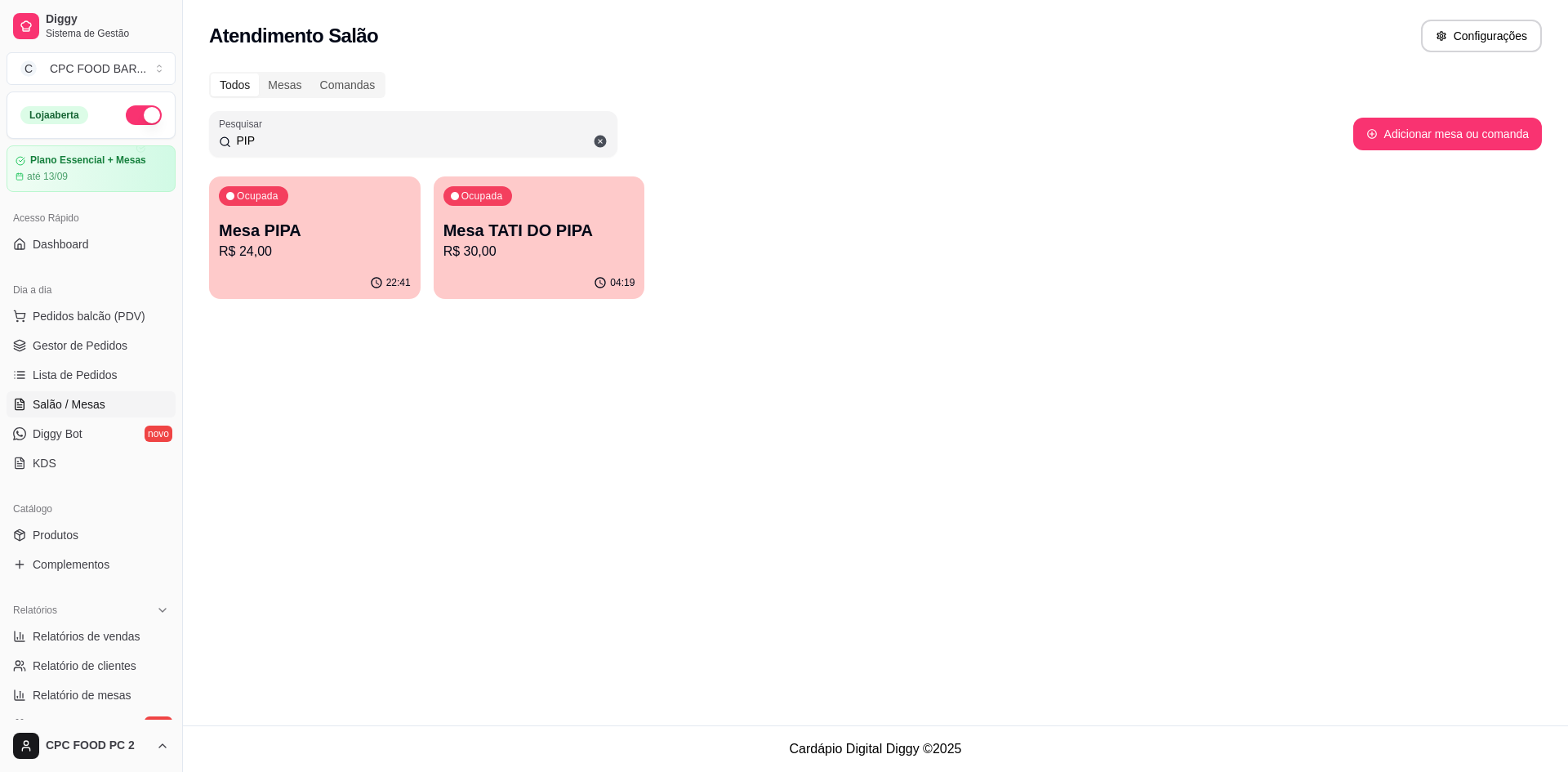
type input "PIP"
click at [310, 265] on div "Ocupada Mesa PIPA R$ 24,00" at bounding box center [315, 222] width 206 height 89
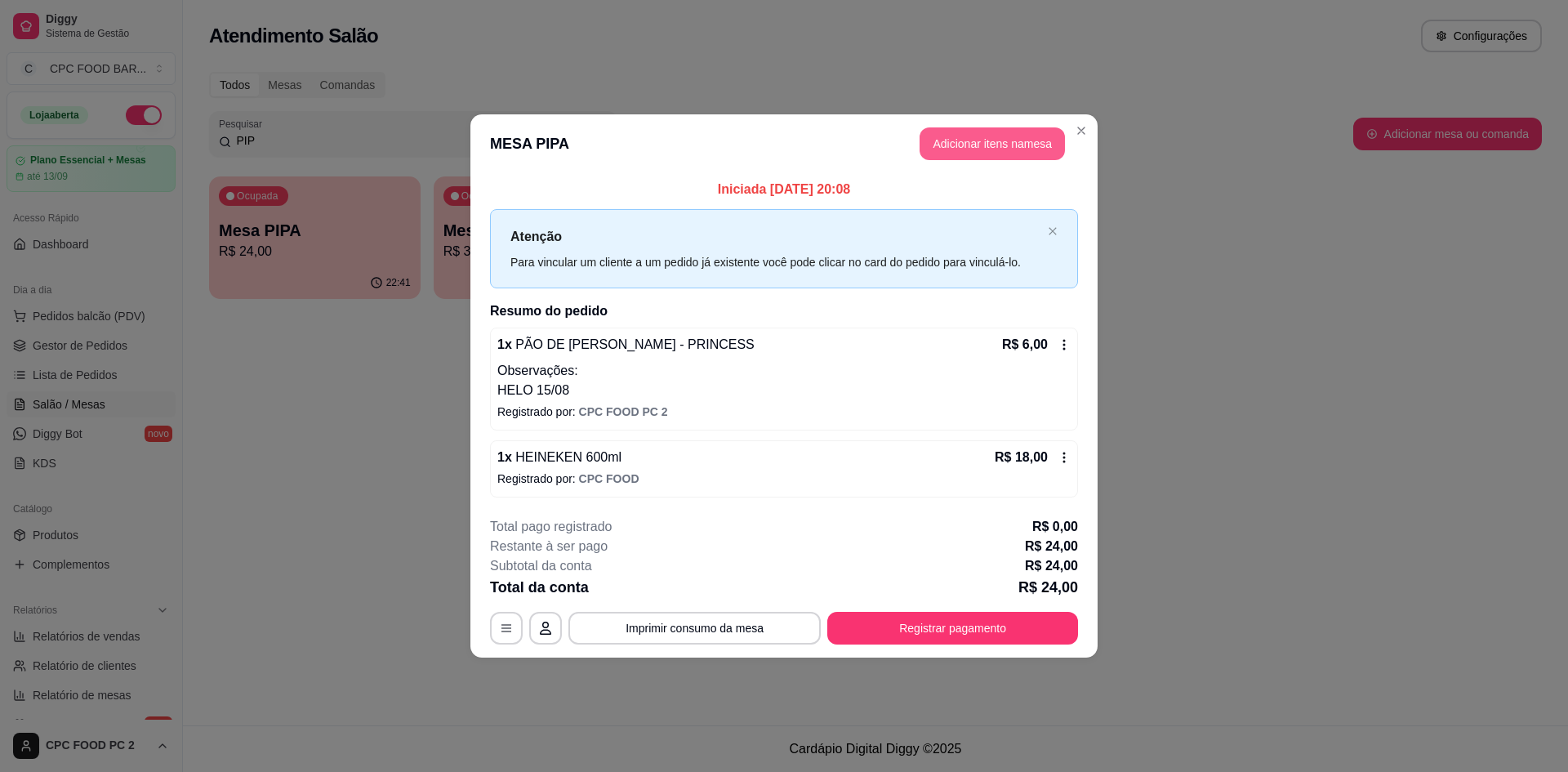
click at [929, 136] on button "Adicionar itens na mesa" at bounding box center [992, 144] width 146 height 32
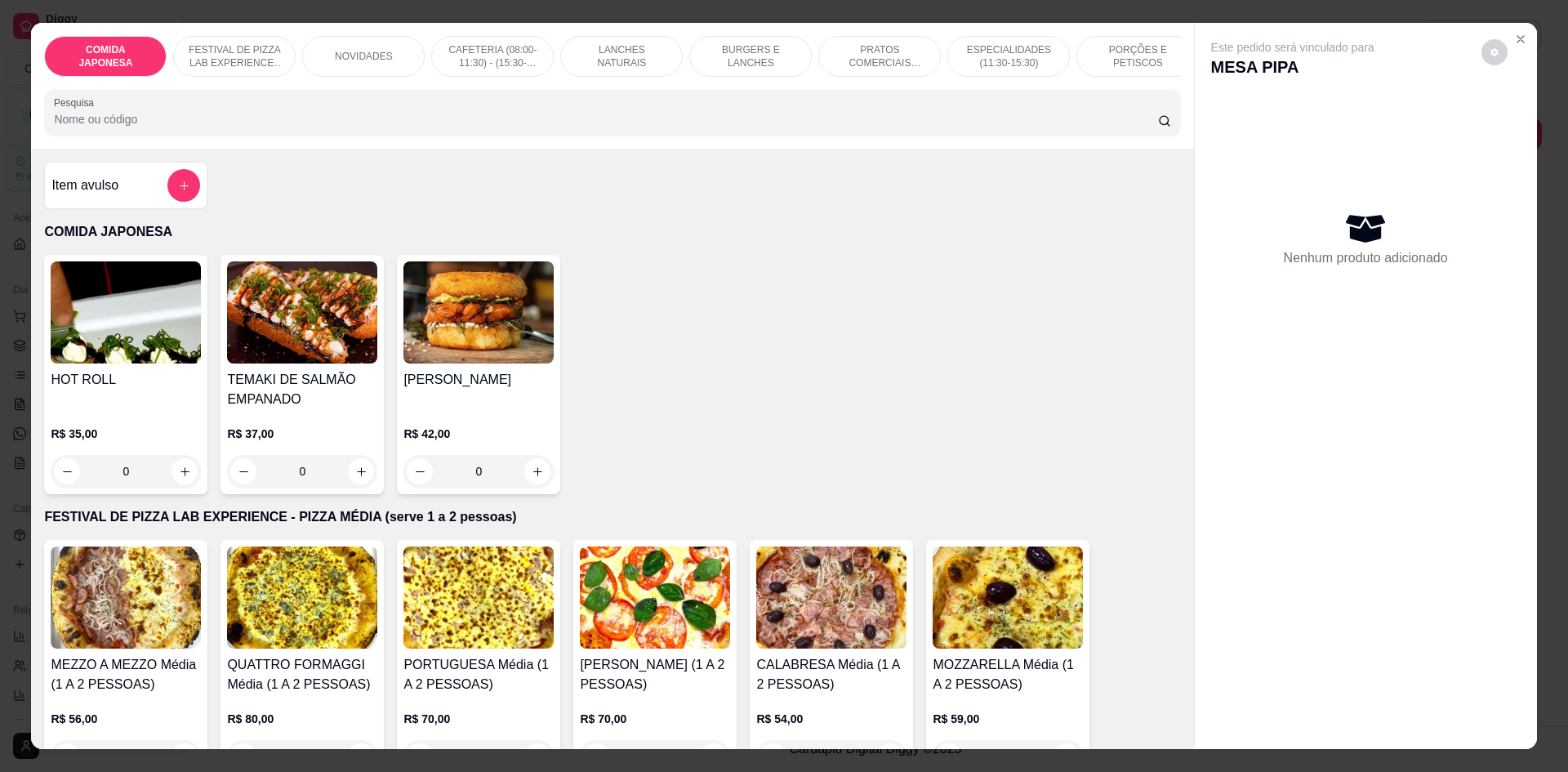
click at [603, 113] on div at bounding box center [613, 112] width 1117 height 32
click at [575, 128] on input "Pesquisa" at bounding box center [606, 119] width 1104 height 16
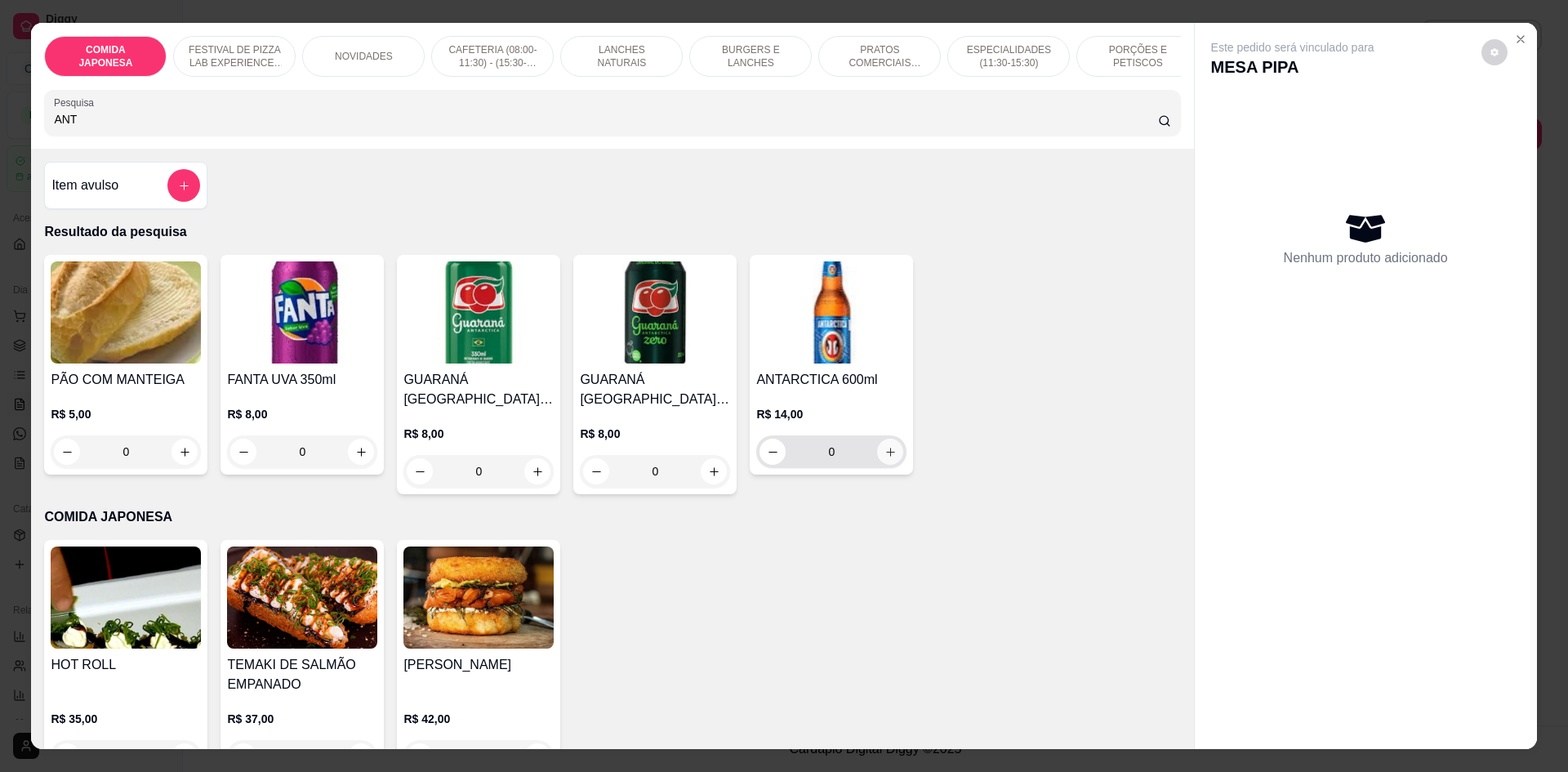
type input "ANT"
click at [892, 465] on button "increase-product-quantity" at bounding box center [891, 452] width 26 height 26
type input "1"
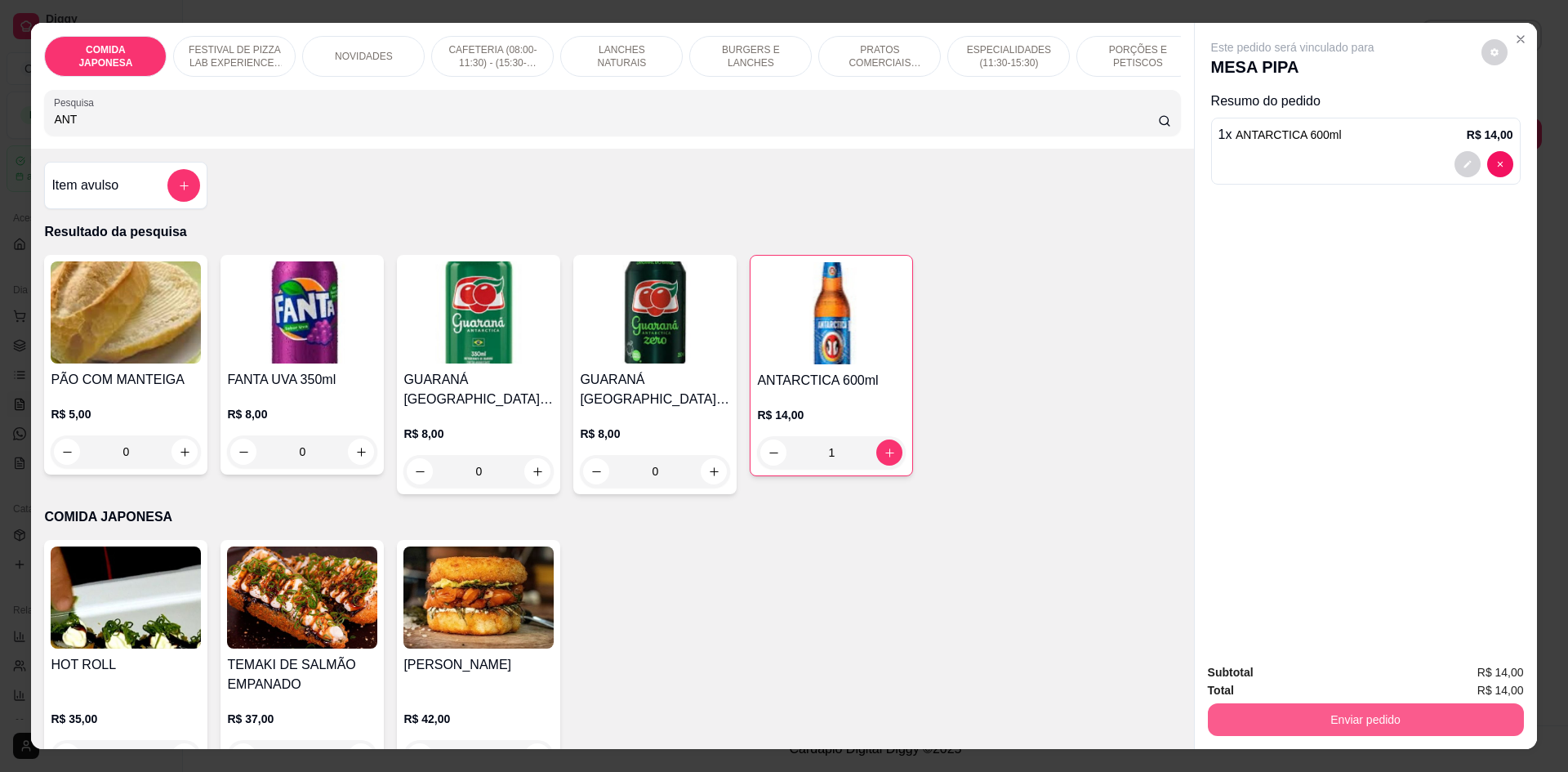
click at [1412, 719] on button "Enviar pedido" at bounding box center [1366, 720] width 316 height 32
click at [1348, 689] on button "Não registrar e enviar pedido" at bounding box center [1312, 680] width 170 height 31
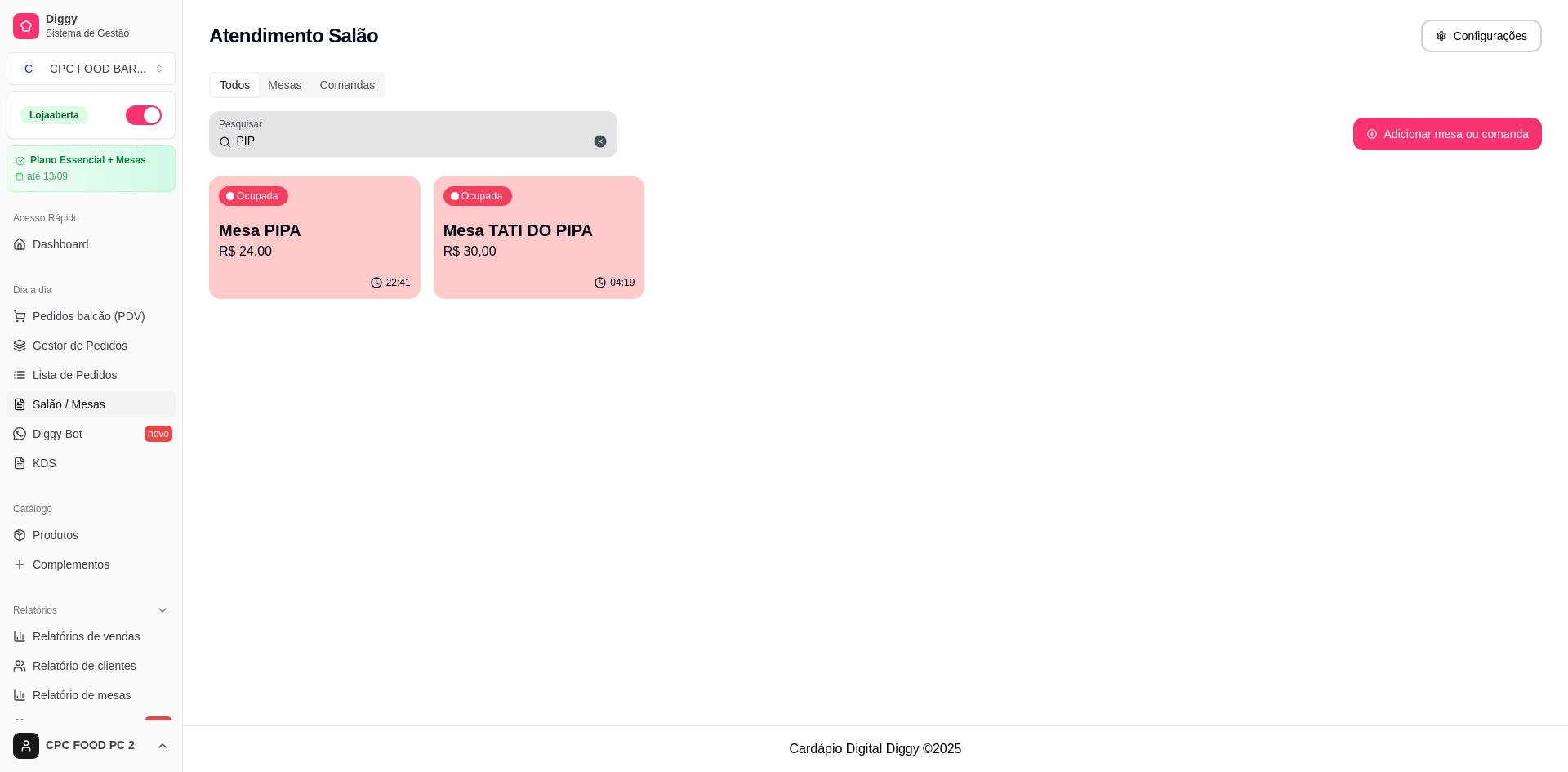
click at [264, 144] on input "PIP" at bounding box center [420, 140] width 377 height 16
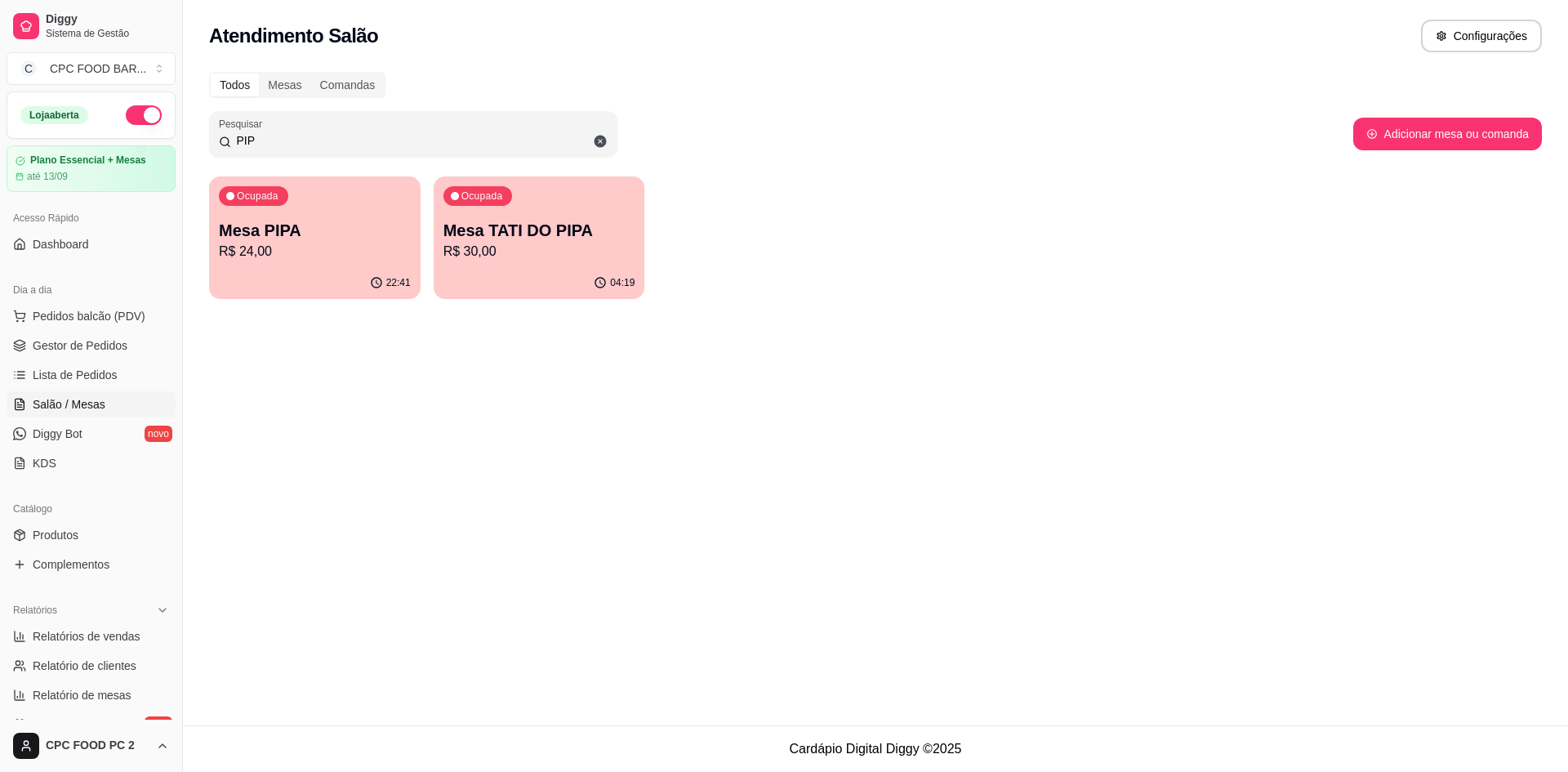
click at [264, 144] on input "PIP" at bounding box center [420, 140] width 377 height 16
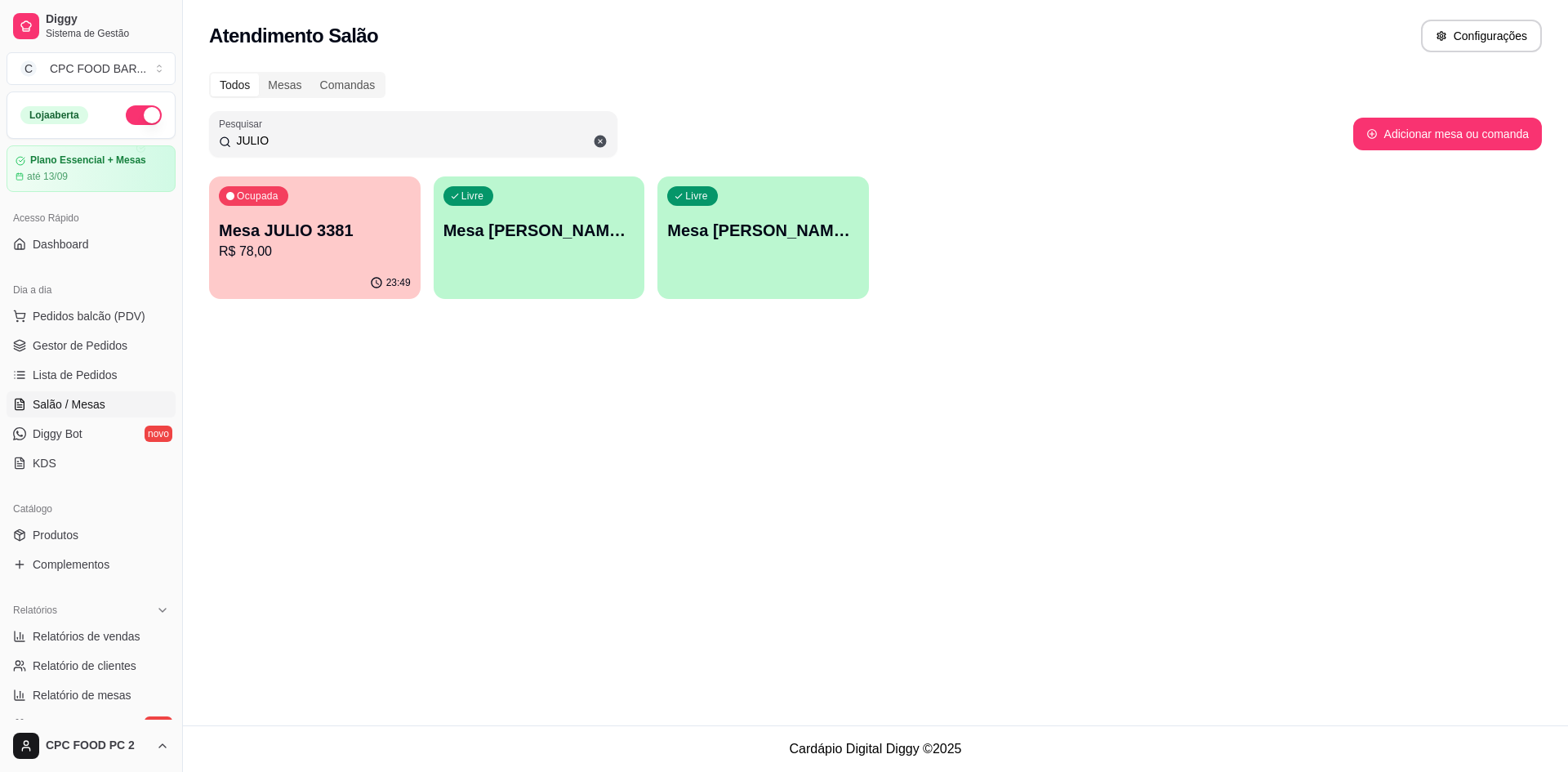
type input "JULIO"
click at [309, 205] on div "Ocupada Mesa JULIO 3381 R$ 78,00" at bounding box center [315, 222] width 206 height 89
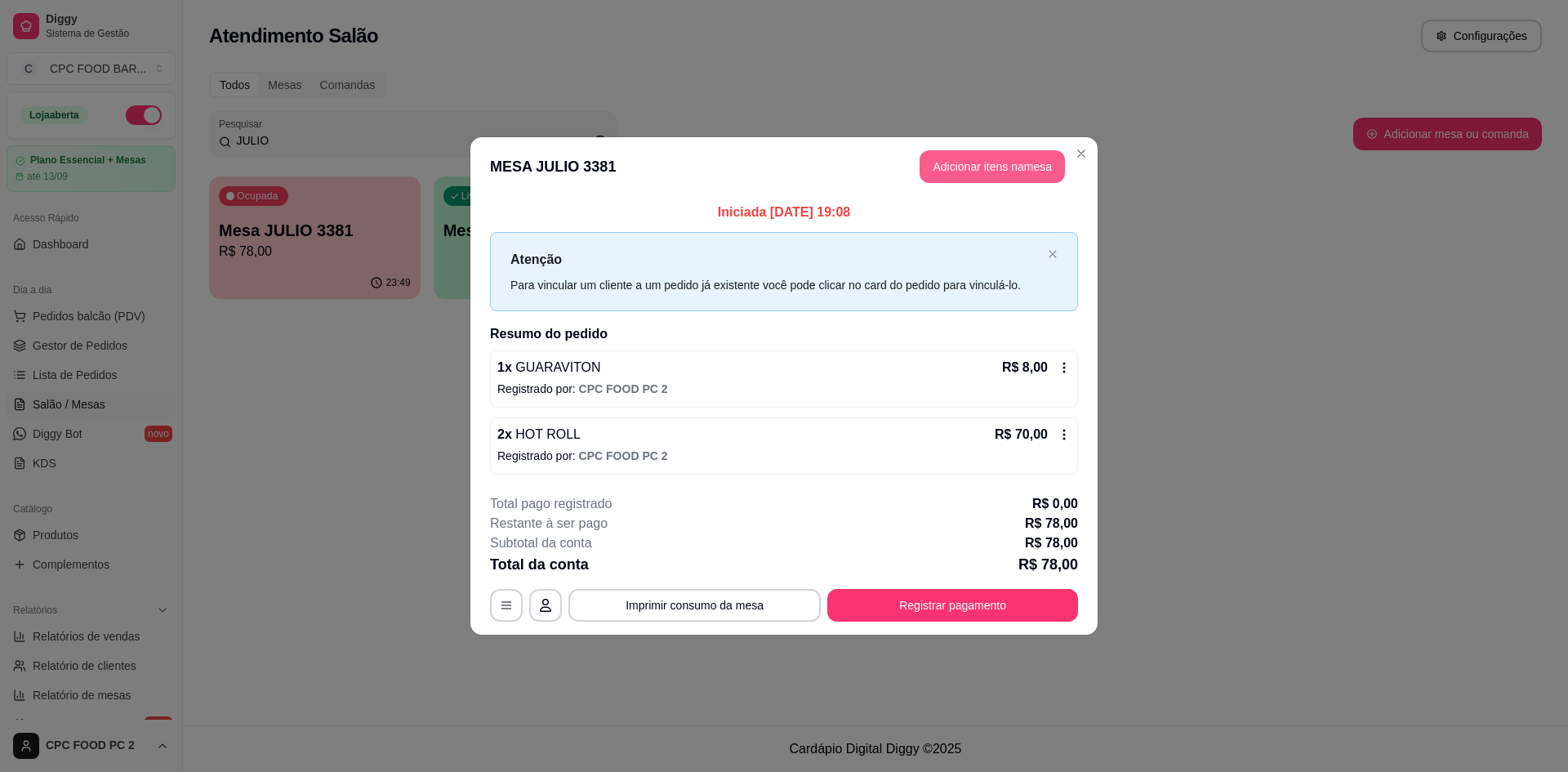
click at [1011, 168] on button "Adicionar itens na mesa" at bounding box center [992, 167] width 146 height 32
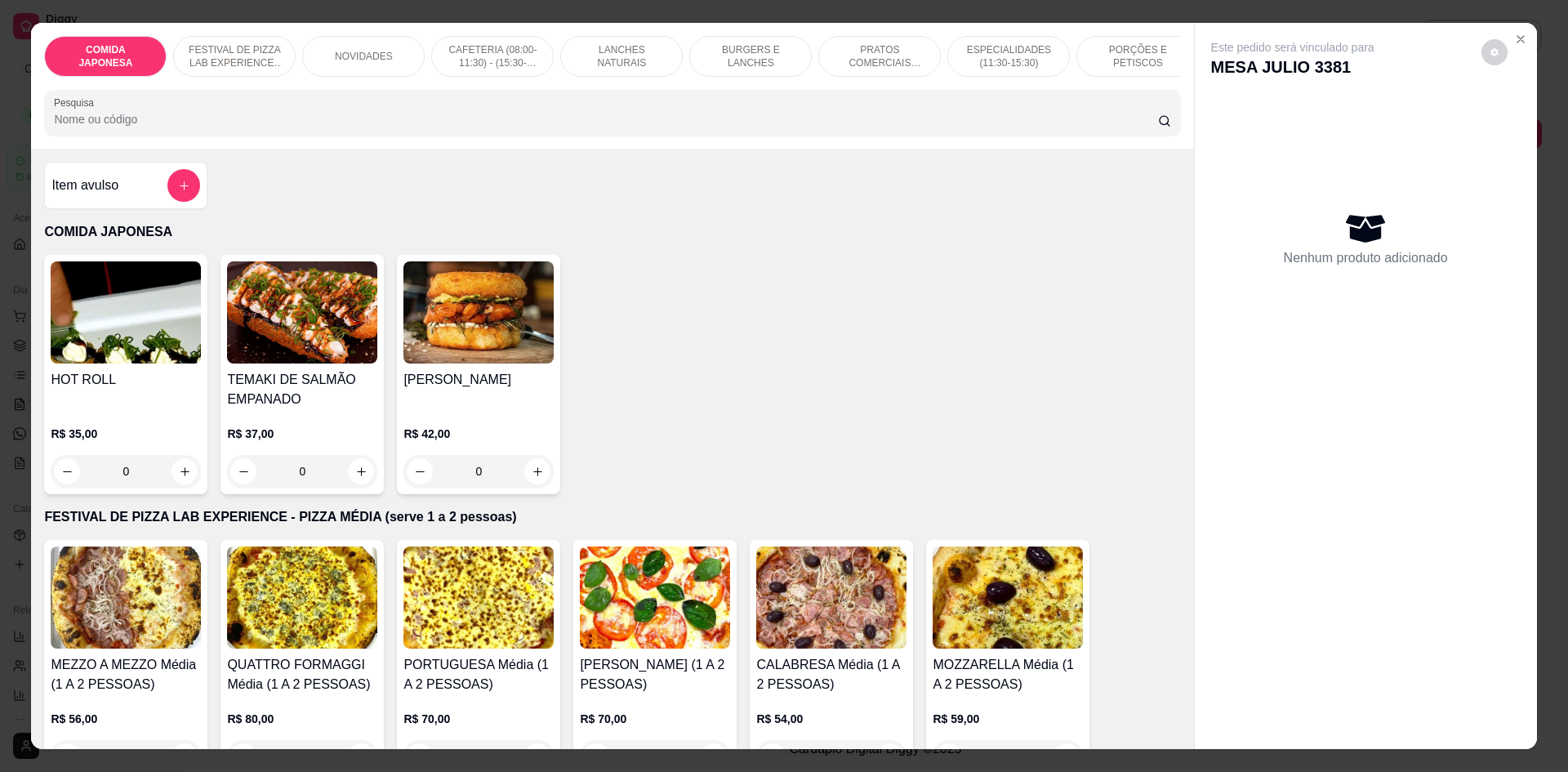
click at [259, 128] on input "Pesquisa" at bounding box center [606, 119] width 1104 height 16
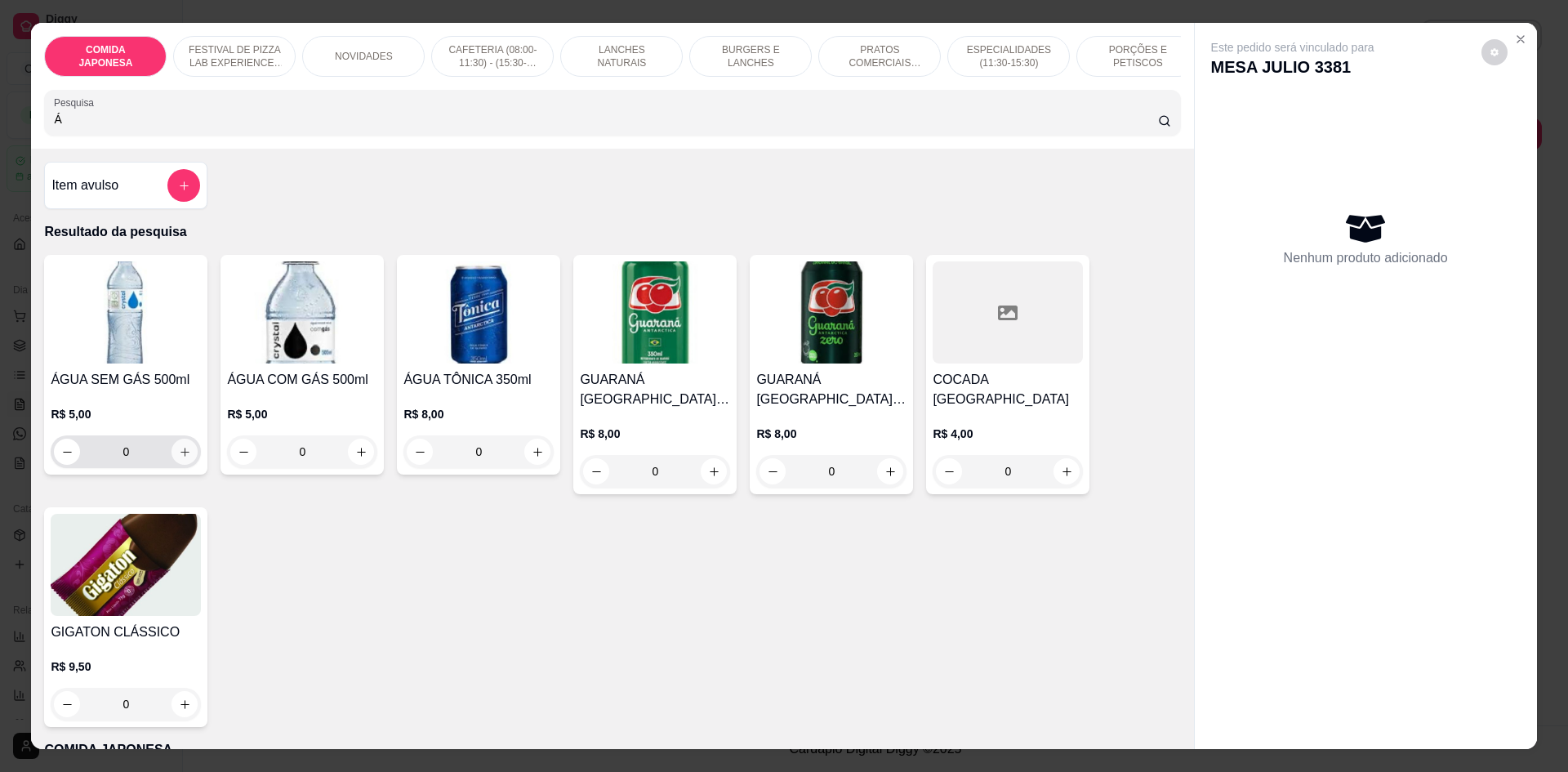
type input "Á"
click at [180, 459] on icon "increase-product-quantity" at bounding box center [185, 452] width 12 height 12
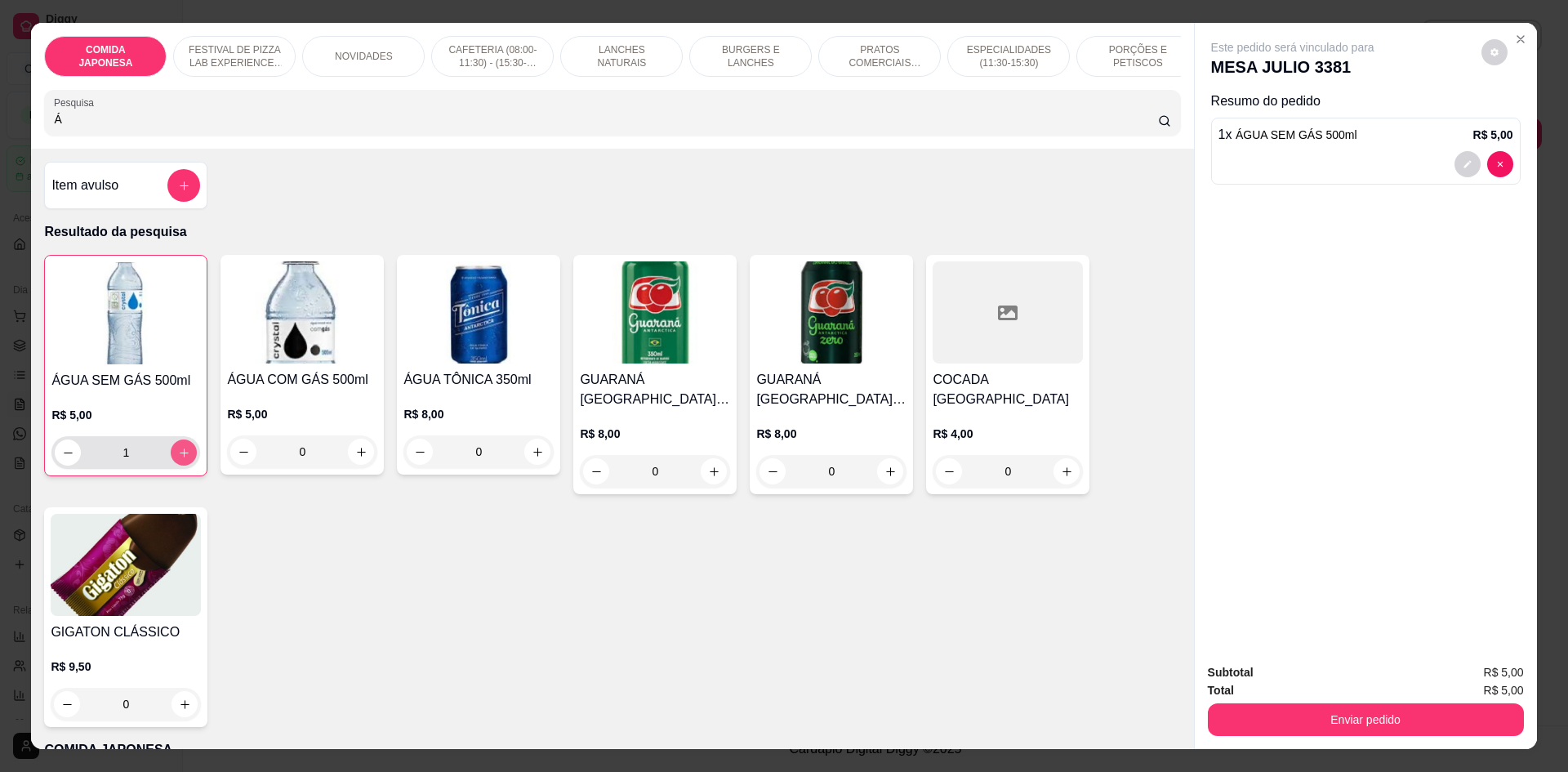
type input "1"
click at [1386, 727] on button "Enviar pedido" at bounding box center [1366, 720] width 316 height 32
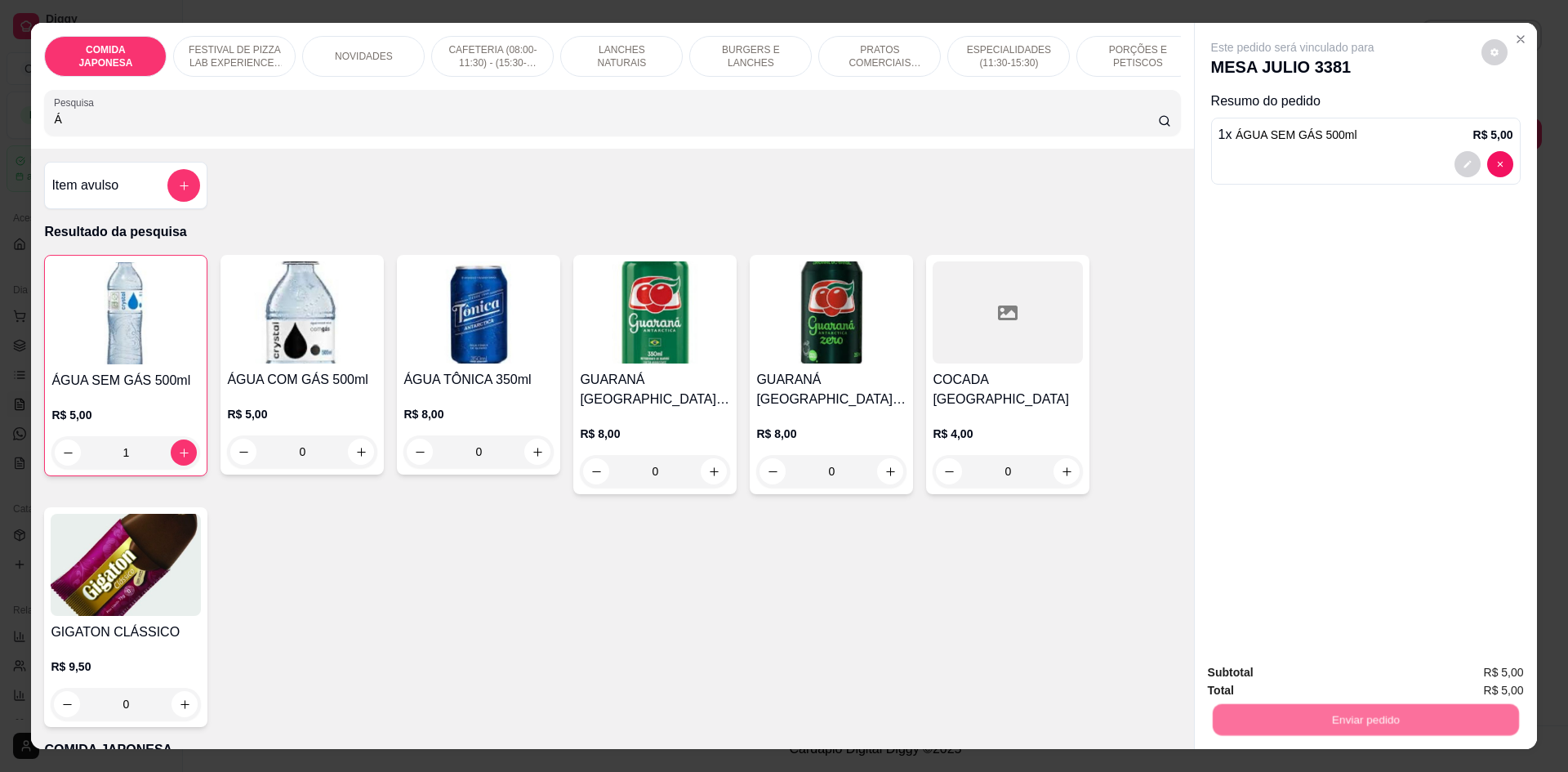
click at [1321, 684] on button "Não registrar e enviar pedido" at bounding box center [1312, 680] width 170 height 31
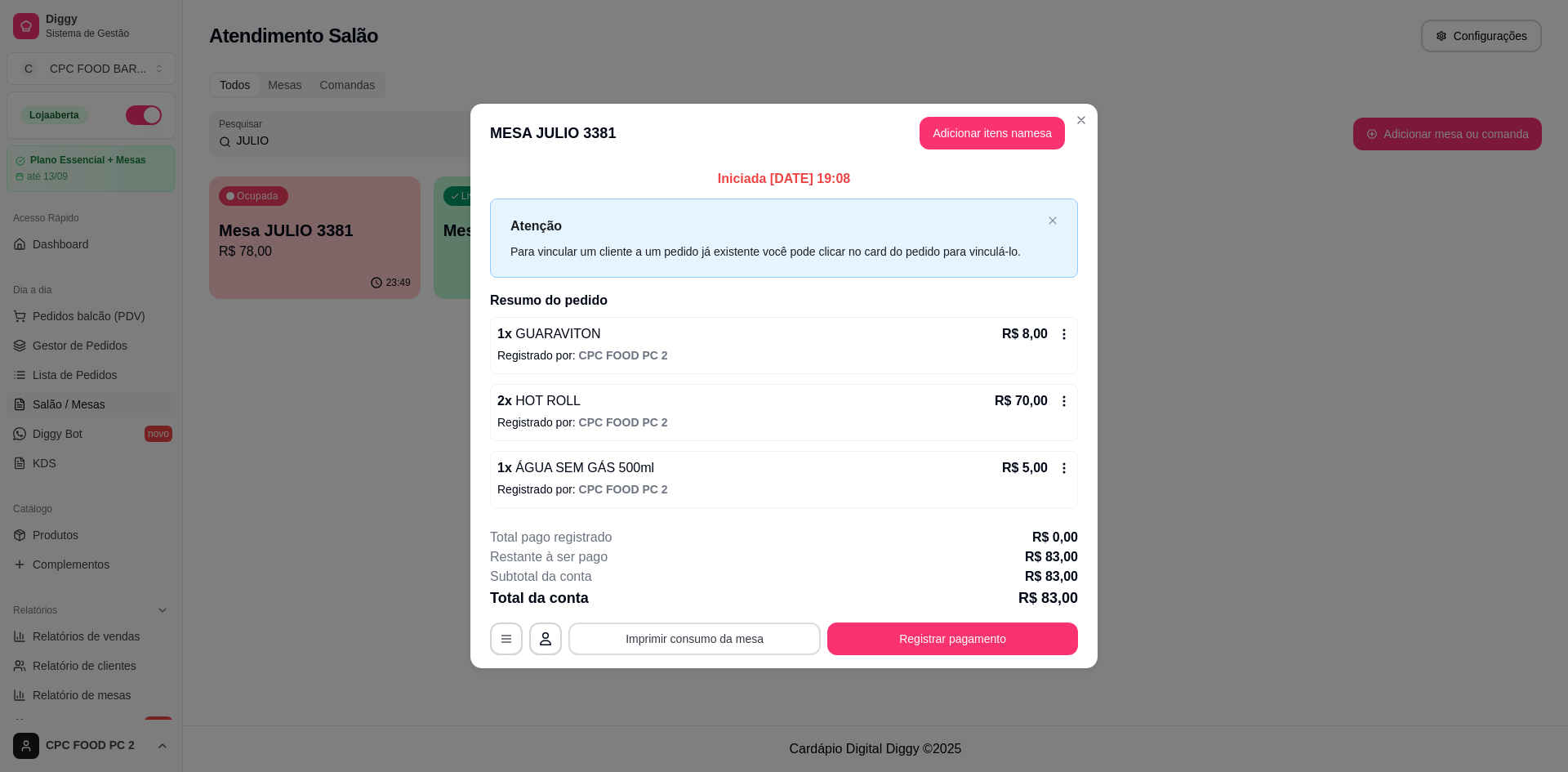
click at [723, 647] on button "Imprimir consumo da mesa" at bounding box center [695, 639] width 252 height 32
click at [1000, 142] on button "Adicionar itens na mesa" at bounding box center [992, 133] width 141 height 31
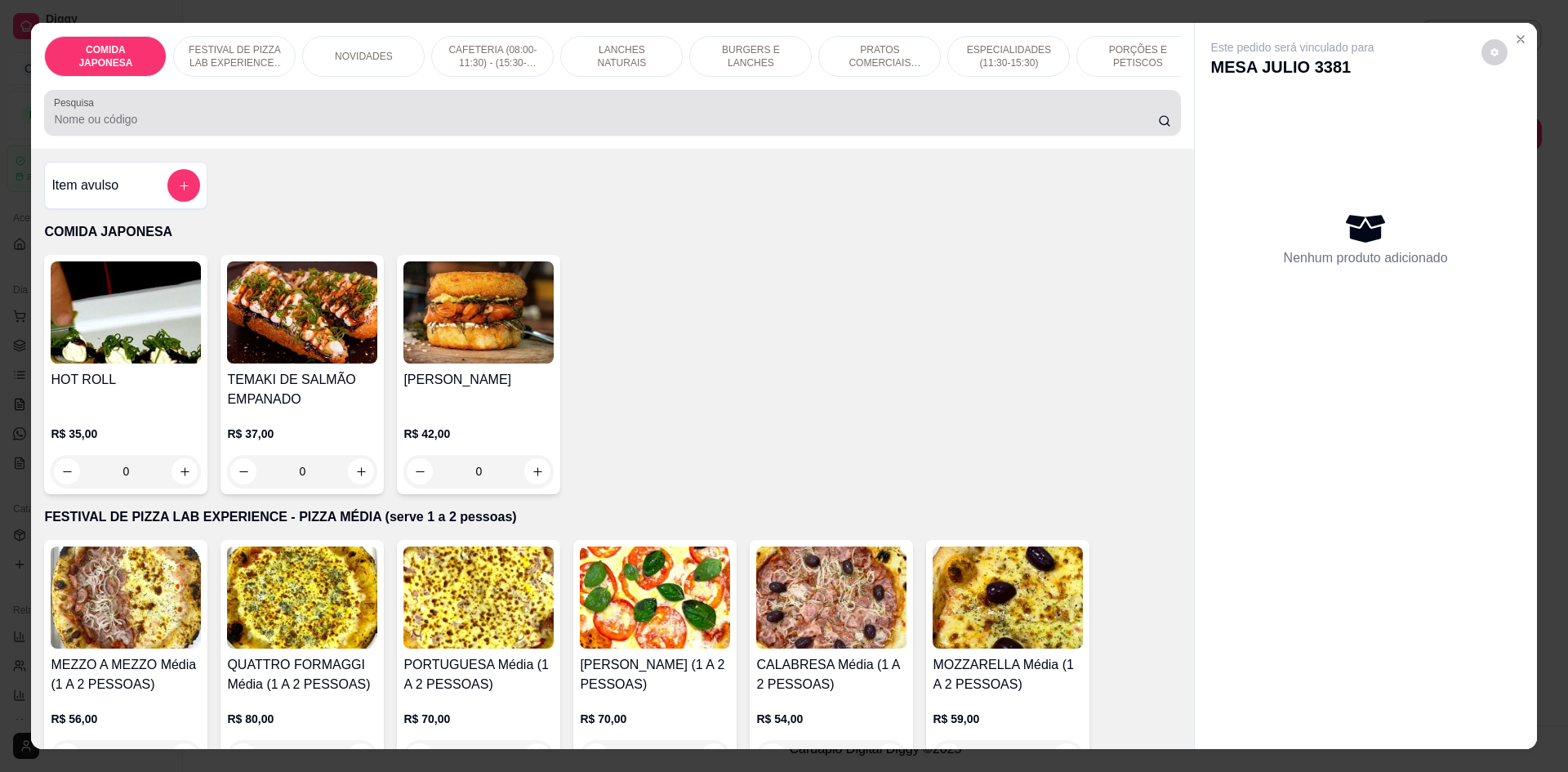
click at [408, 110] on div "Pesquisa" at bounding box center [612, 112] width 1136 height 46
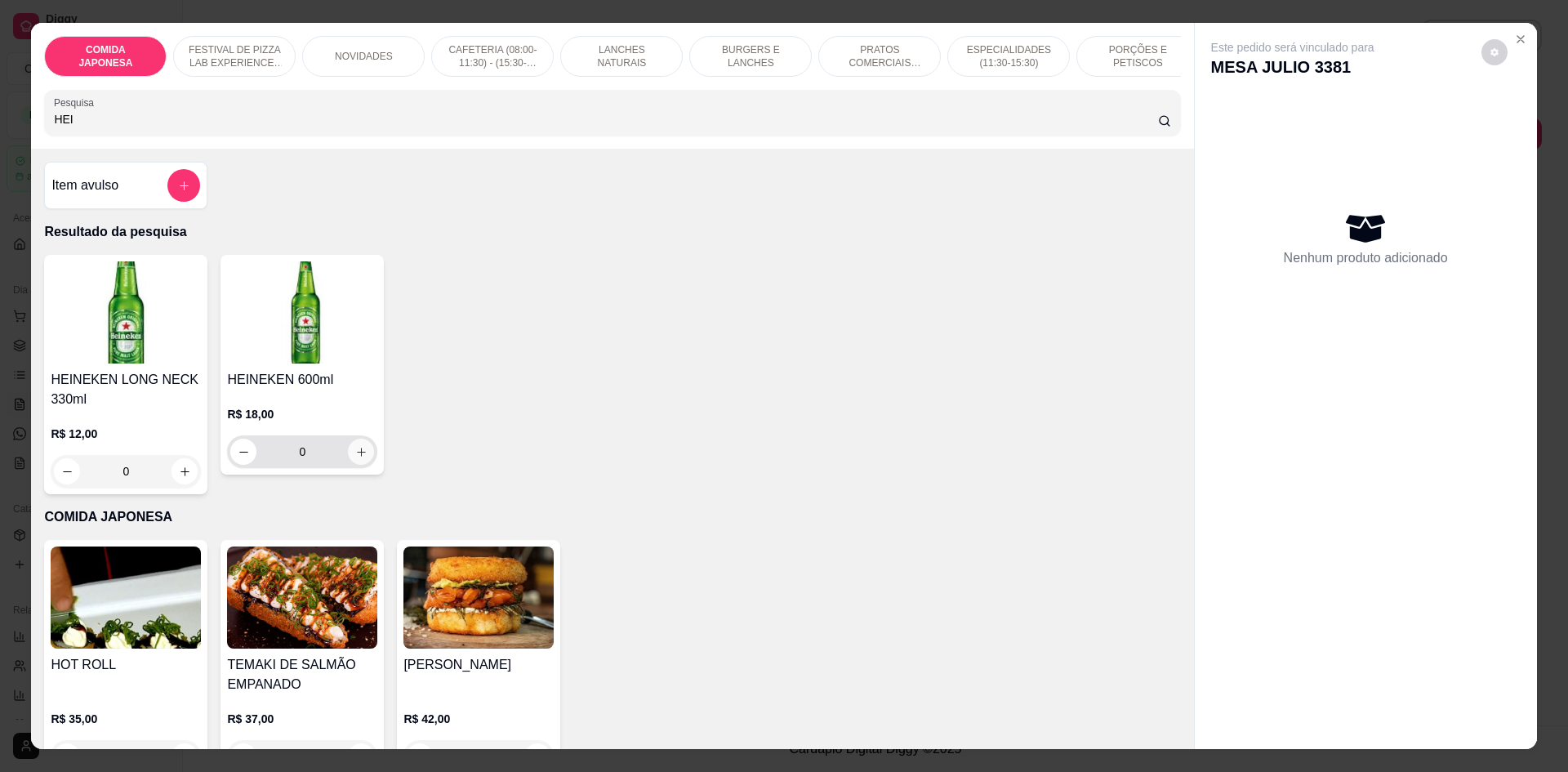
type input "HEI"
click at [355, 456] on button "increase-product-quantity" at bounding box center [361, 451] width 26 height 26
type input "1"
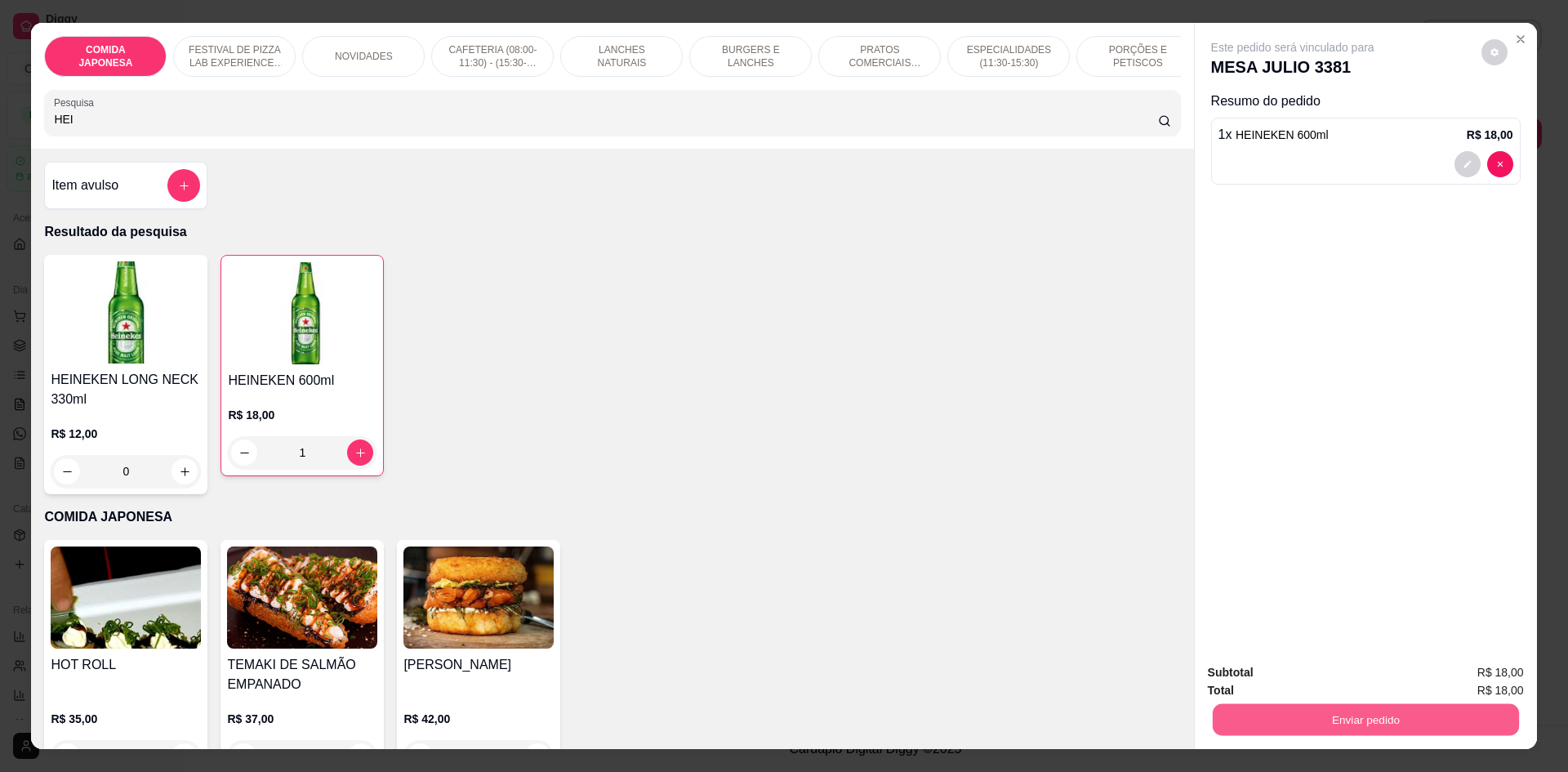
click at [1296, 707] on button "Enviar pedido" at bounding box center [1365, 719] width 306 height 31
click at [1284, 679] on button "Não registrar e enviar pedido" at bounding box center [1311, 680] width 165 height 30
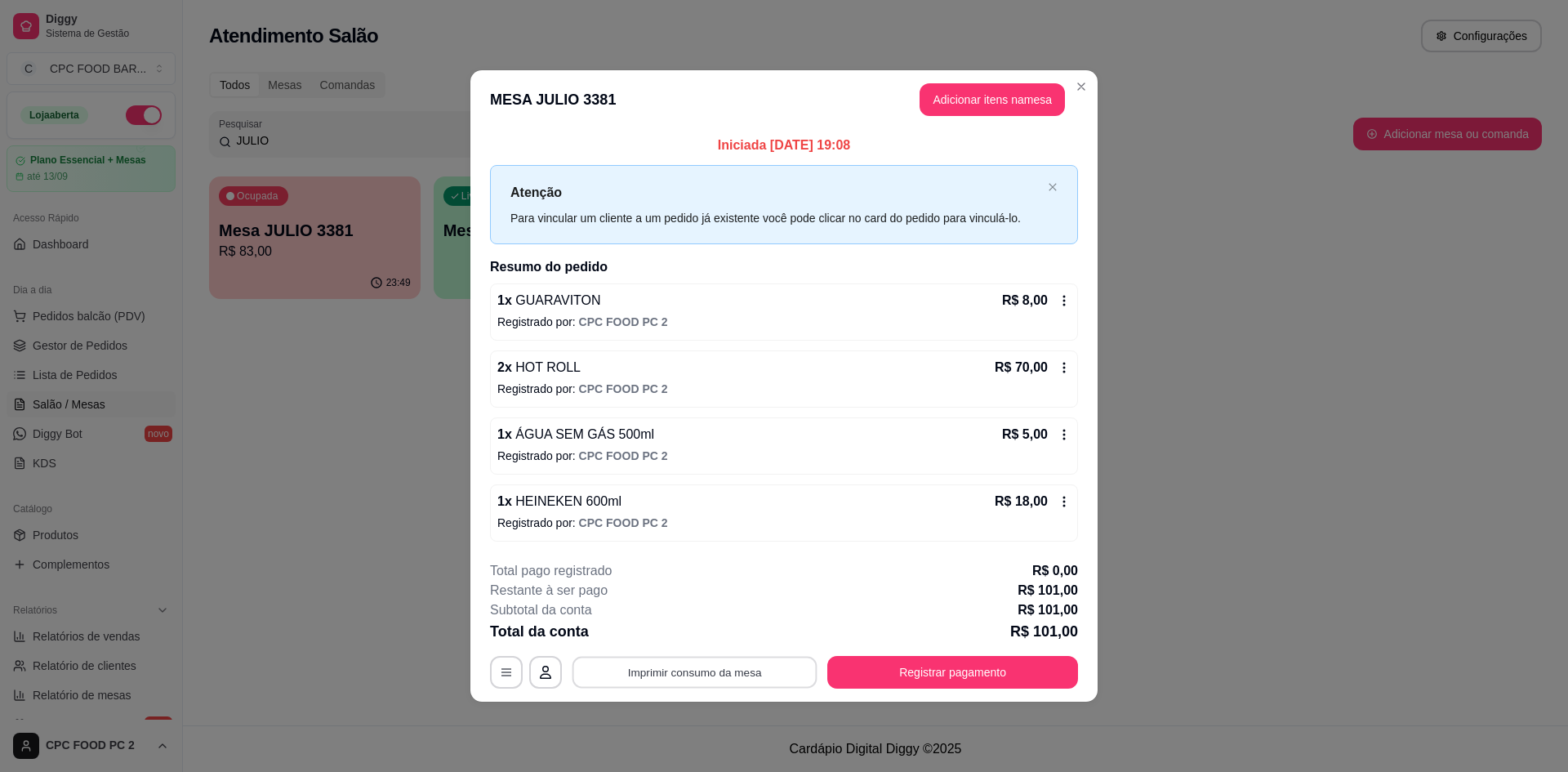
click at [732, 670] on button "Imprimir consumo da mesa" at bounding box center [696, 672] width 245 height 31
click at [946, 680] on button "Registrar pagamento" at bounding box center [953, 672] width 251 height 32
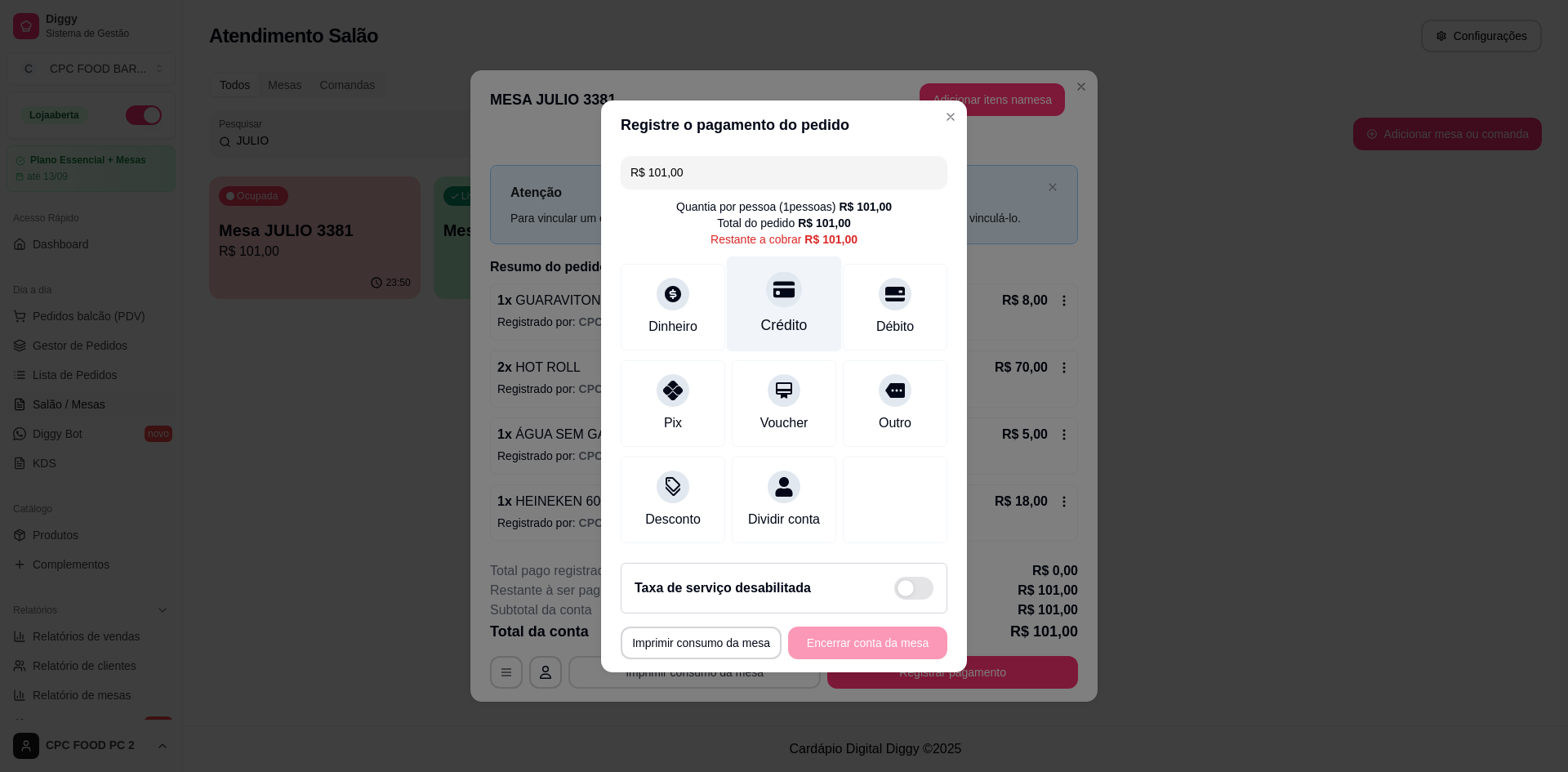
click at [764, 301] on div "Crédito" at bounding box center [784, 304] width 115 height 95
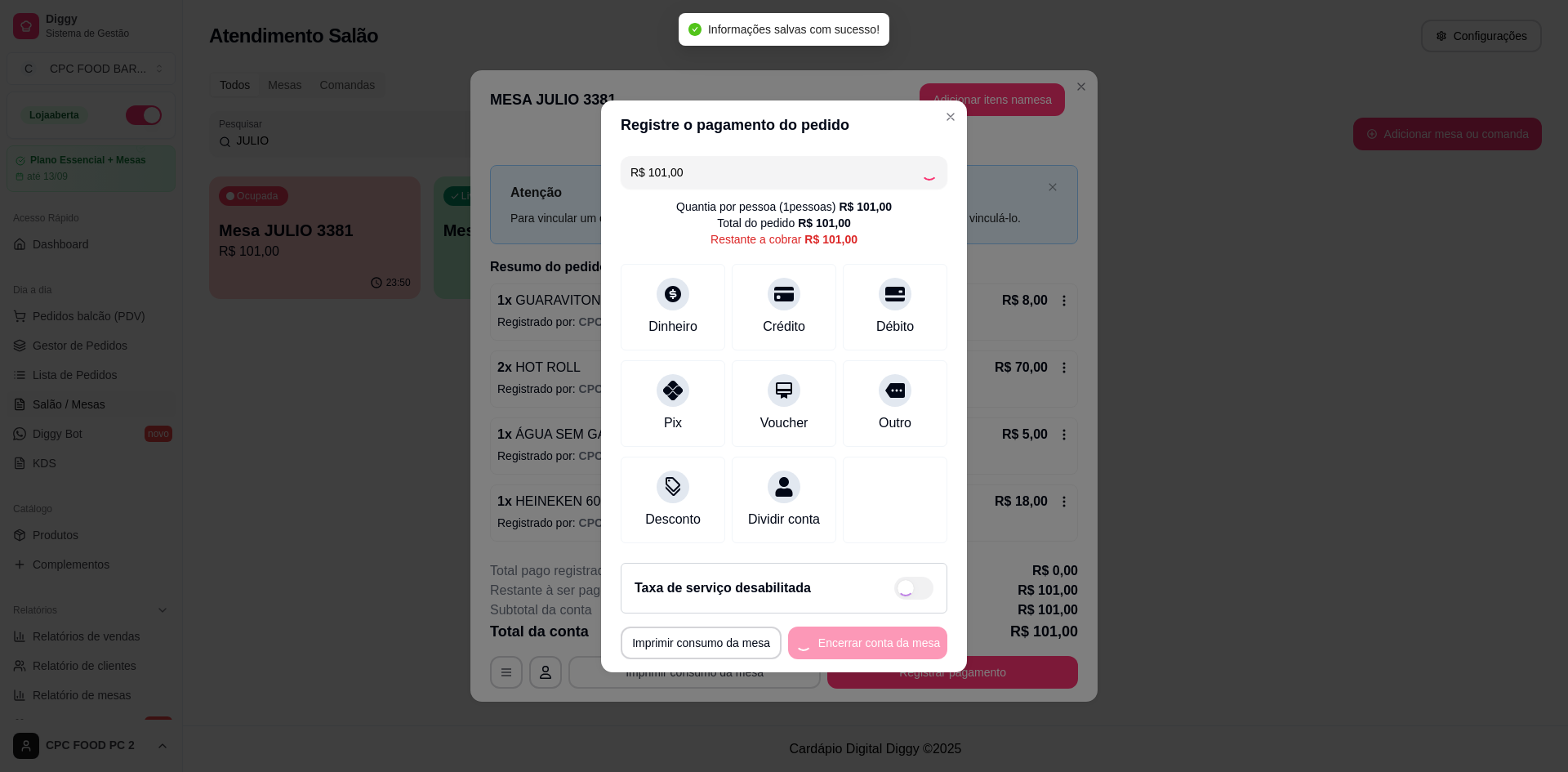
type input "R$ 0,00"
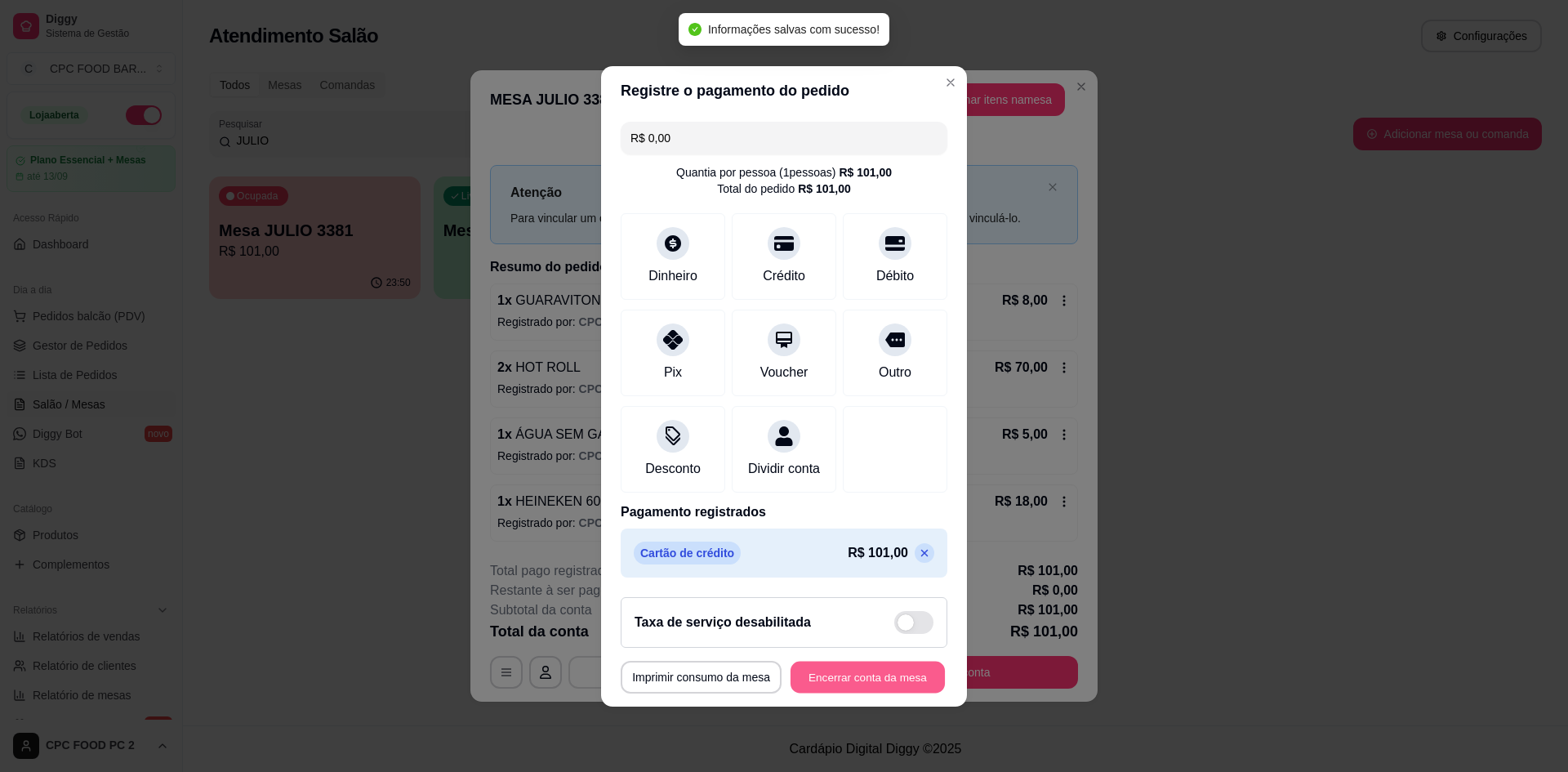
click at [836, 687] on button "Encerrar conta da mesa" at bounding box center [868, 677] width 154 height 31
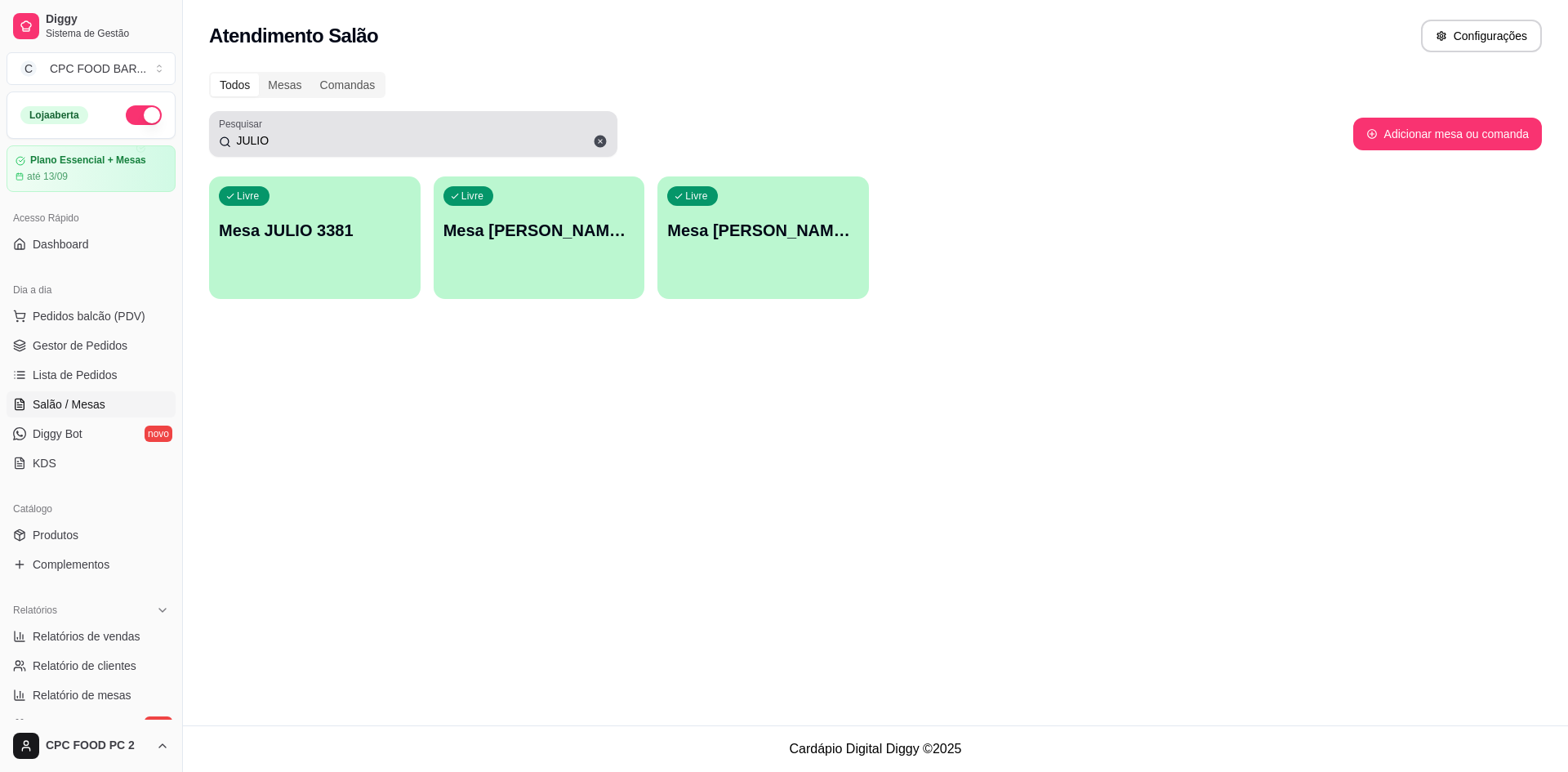
click at [602, 141] on icon at bounding box center [600, 142] width 12 height 12
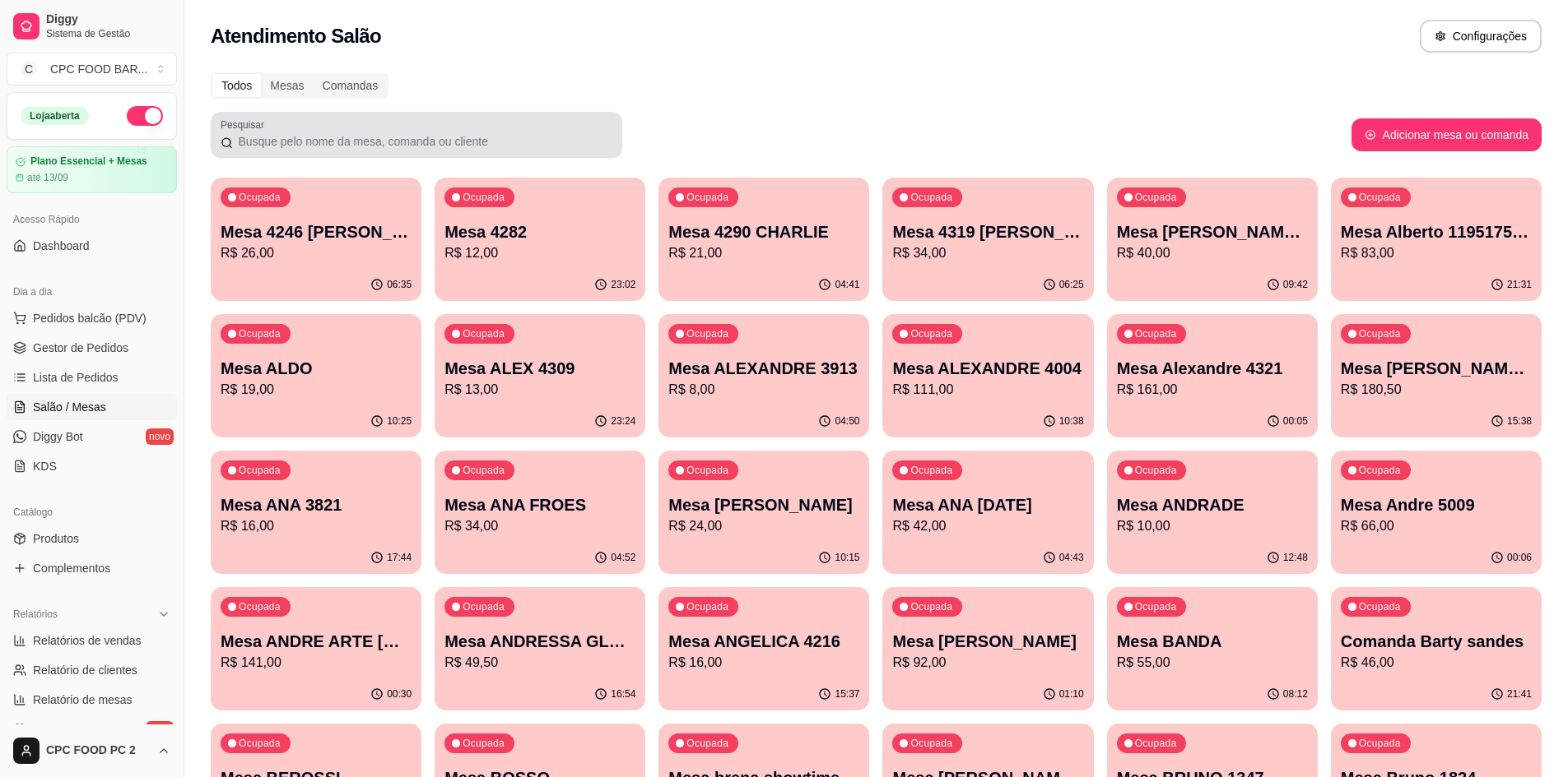
click at [352, 132] on div at bounding box center [416, 135] width 392 height 33
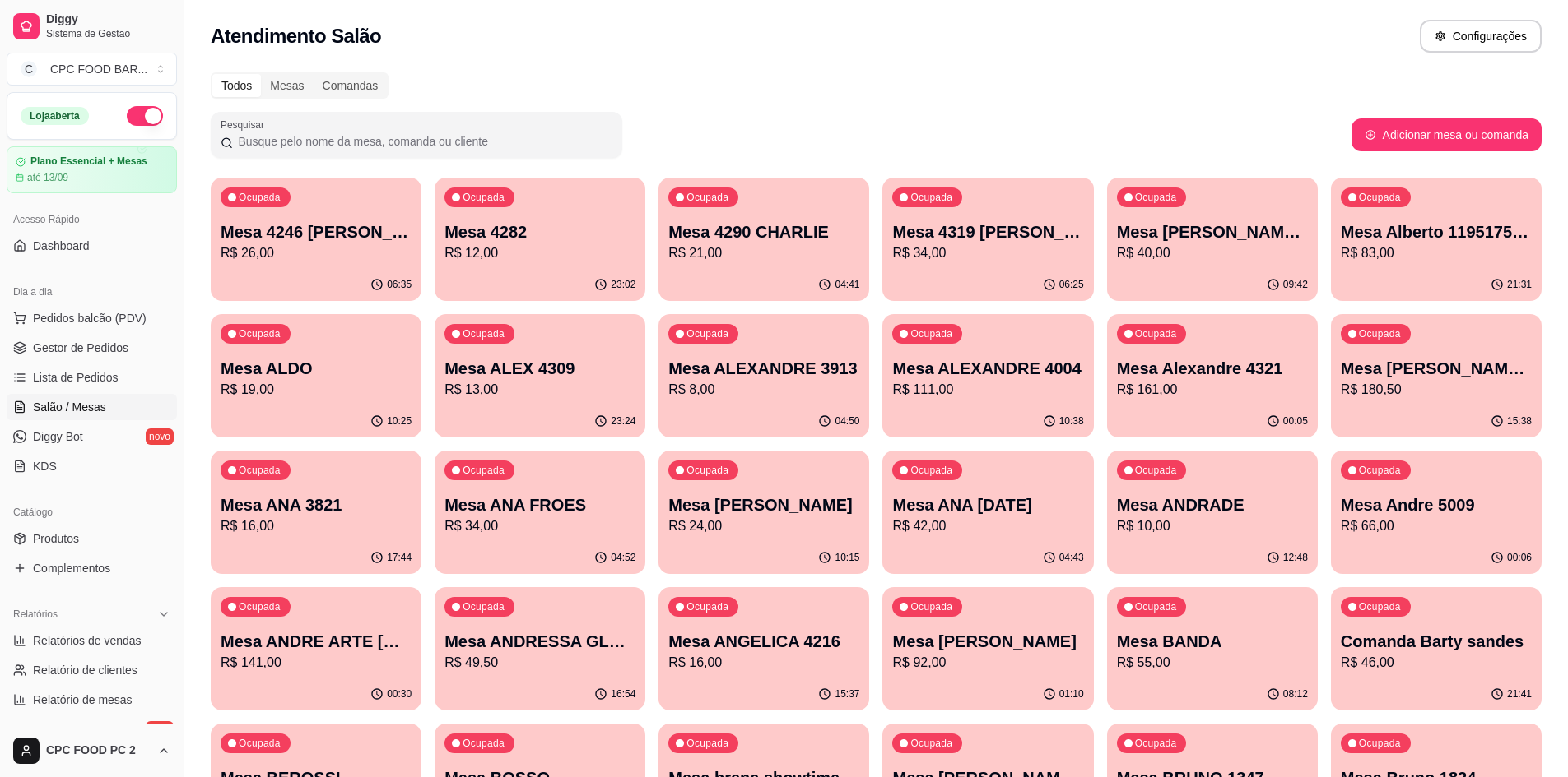
click at [461, 148] on input "Pesquisar" at bounding box center [423, 141] width 380 height 16
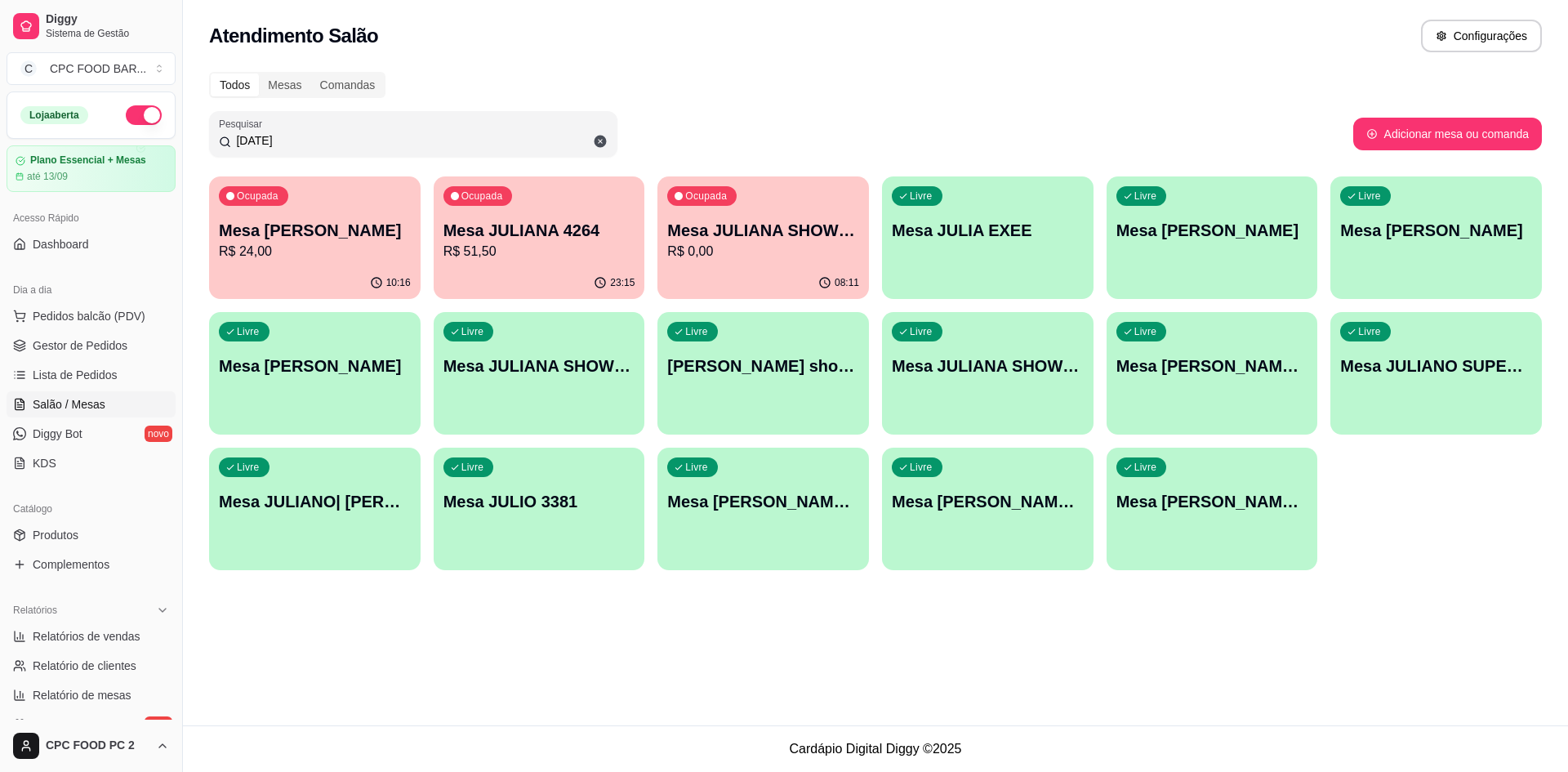
click at [694, 97] on div "Todos Mesas Comandas" at bounding box center [875, 85] width 1333 height 26
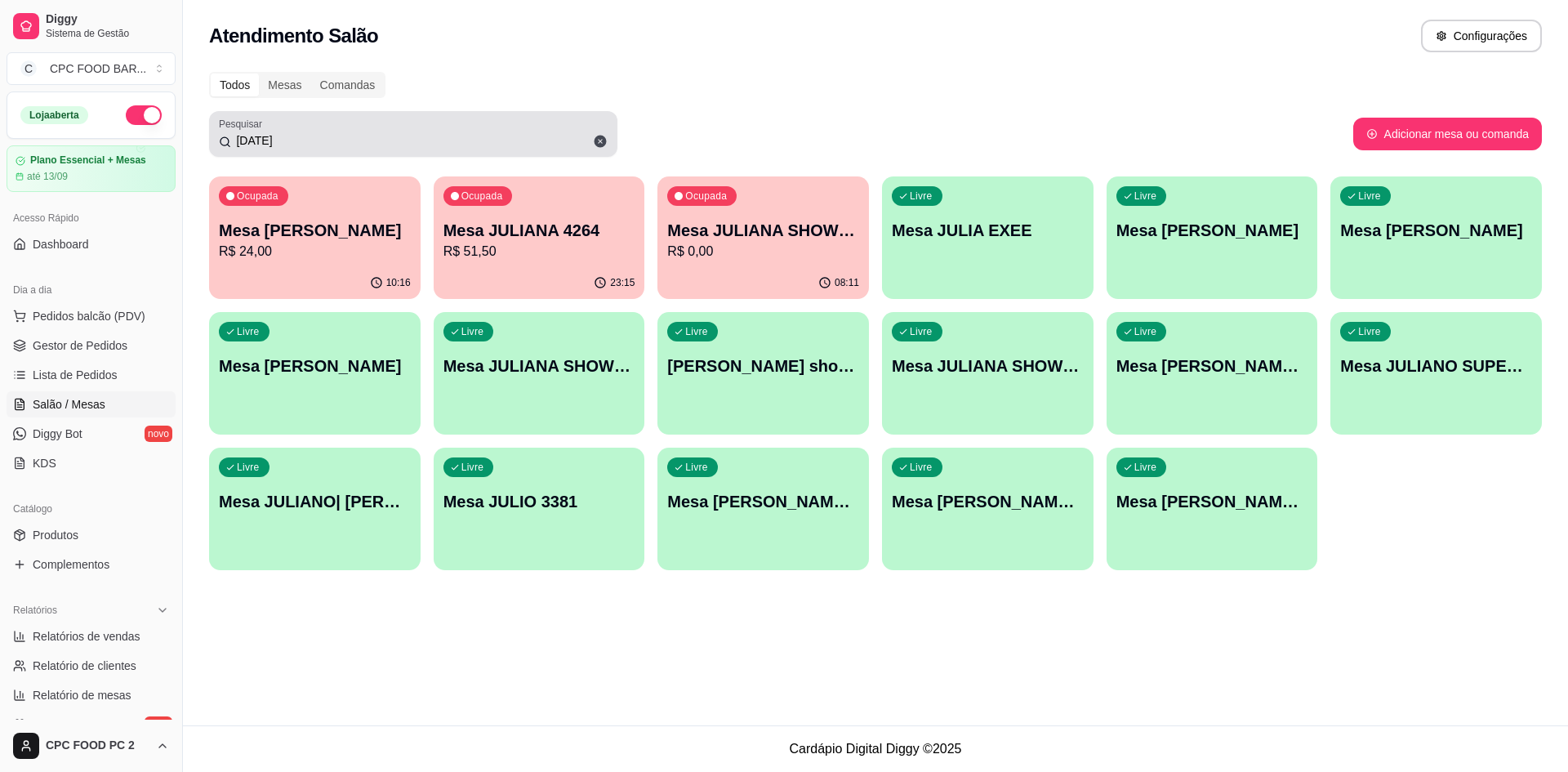
click at [329, 132] on input "[DATE]" at bounding box center [420, 140] width 377 height 16
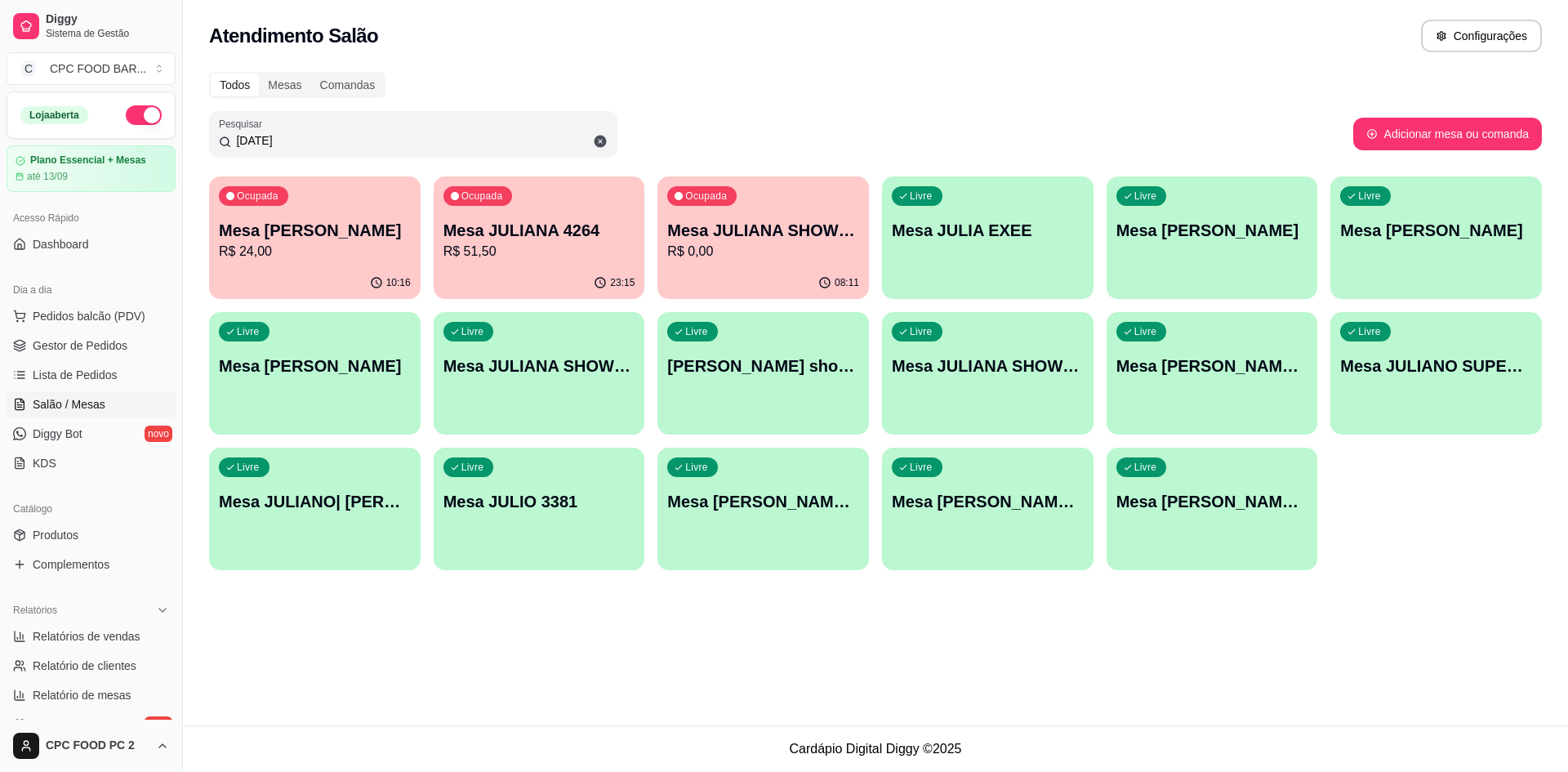
click at [328, 132] on input "[DATE]" at bounding box center [420, 140] width 377 height 16
click at [308, 142] on input "[DATE]" at bounding box center [420, 140] width 377 height 16
click at [306, 142] on input "[DATE]" at bounding box center [420, 140] width 377 height 16
click at [300, 142] on input "[DATE]" at bounding box center [420, 140] width 377 height 16
click at [295, 142] on input "[DATE]" at bounding box center [420, 140] width 377 height 16
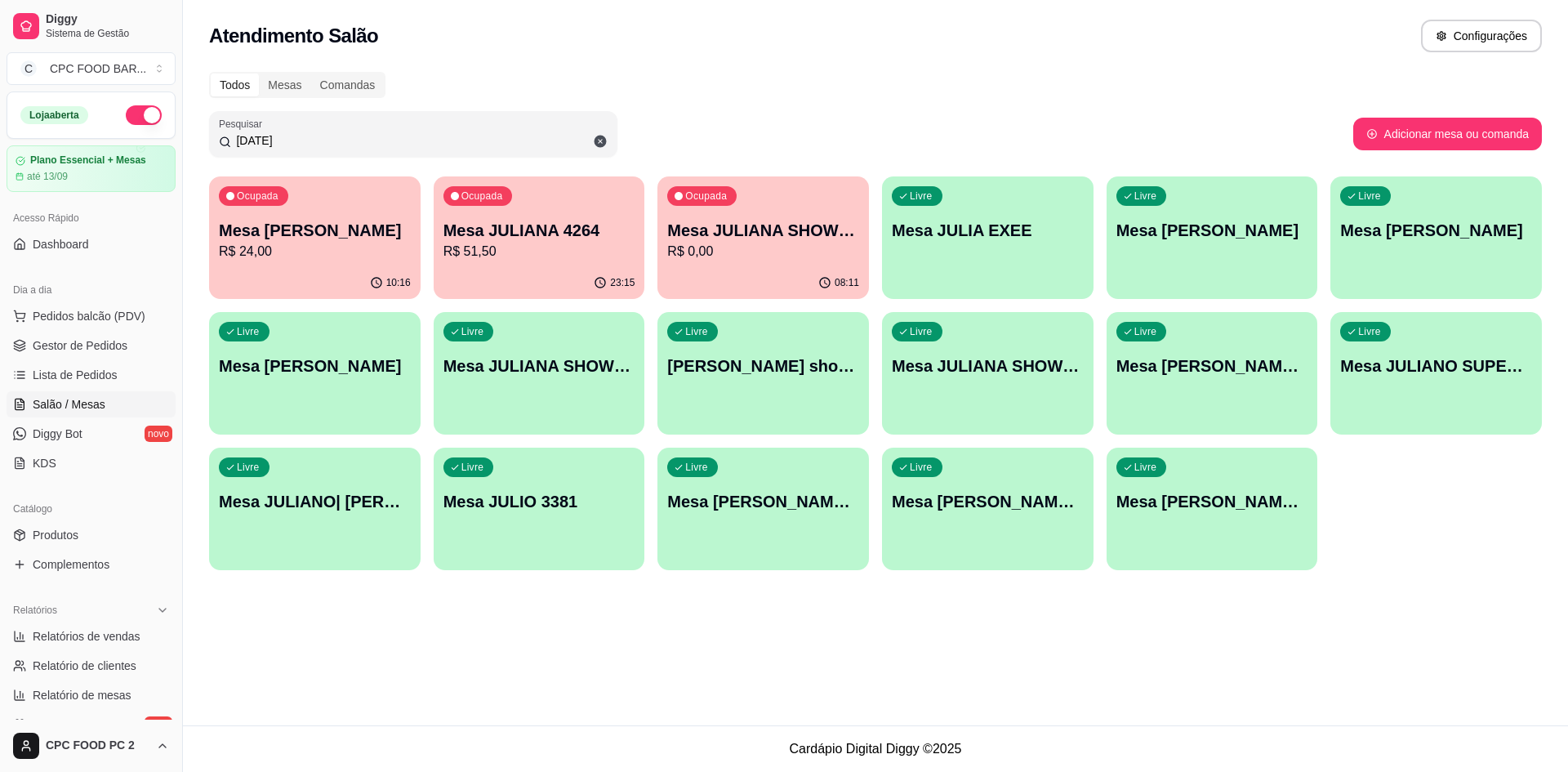
drag, startPoint x: 290, startPoint y: 142, endPoint x: 280, endPoint y: 145, distance: 10.4
click at [286, 144] on input "[DATE]" at bounding box center [420, 140] width 377 height 16
drag, startPoint x: 280, startPoint y: 145, endPoint x: 205, endPoint y: 160, distance: 76.5
click at [206, 159] on div "Todos Mesas Comandas Pesquisar [DATE] Adicionar mesa ou comanda Ocupada Mesa AN…" at bounding box center [875, 326] width 1385 height 528
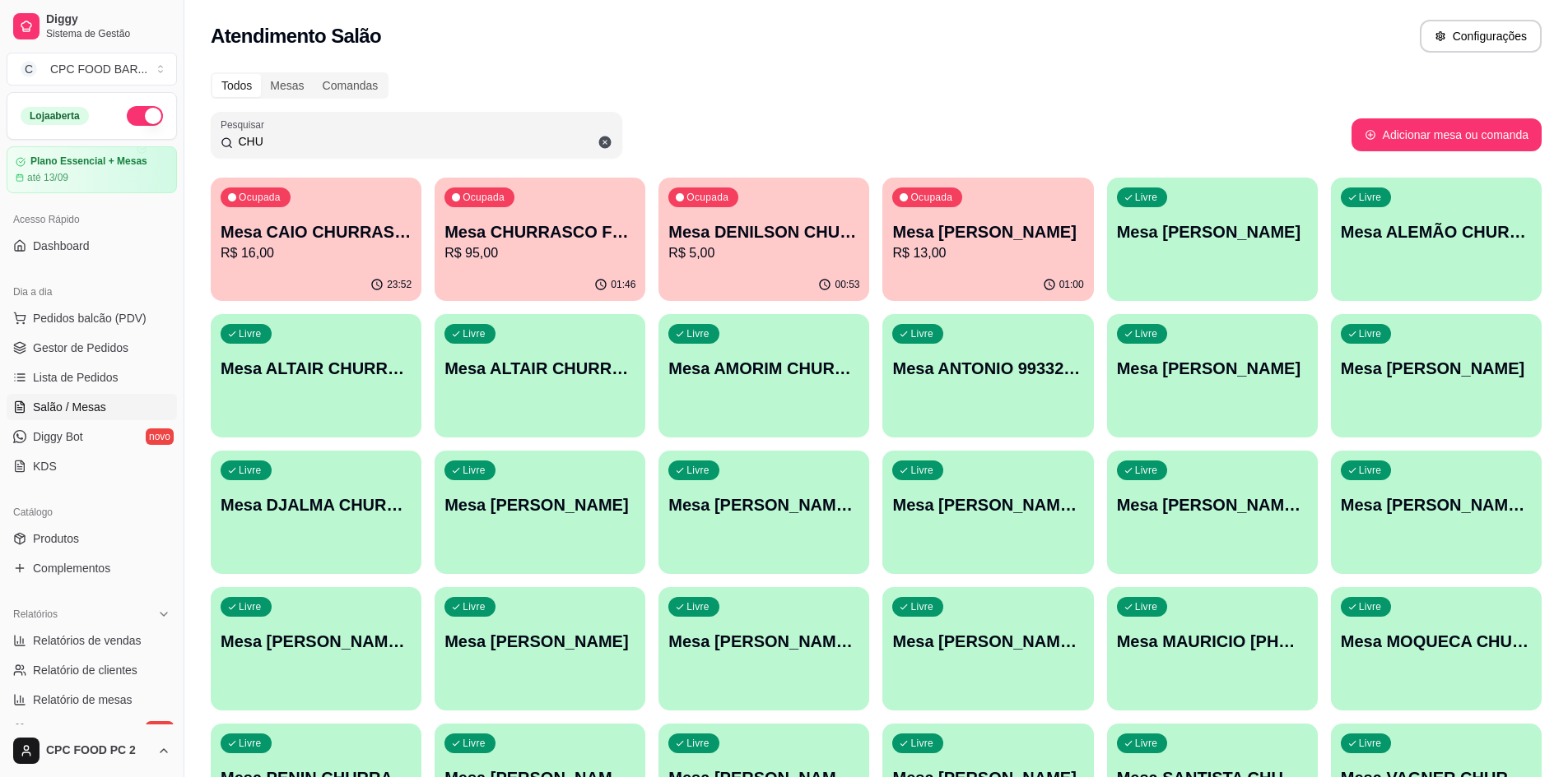
type input "CHU"
click at [544, 225] on p "Mesa CHURRASCO FUTEBOL" at bounding box center [540, 232] width 191 height 23
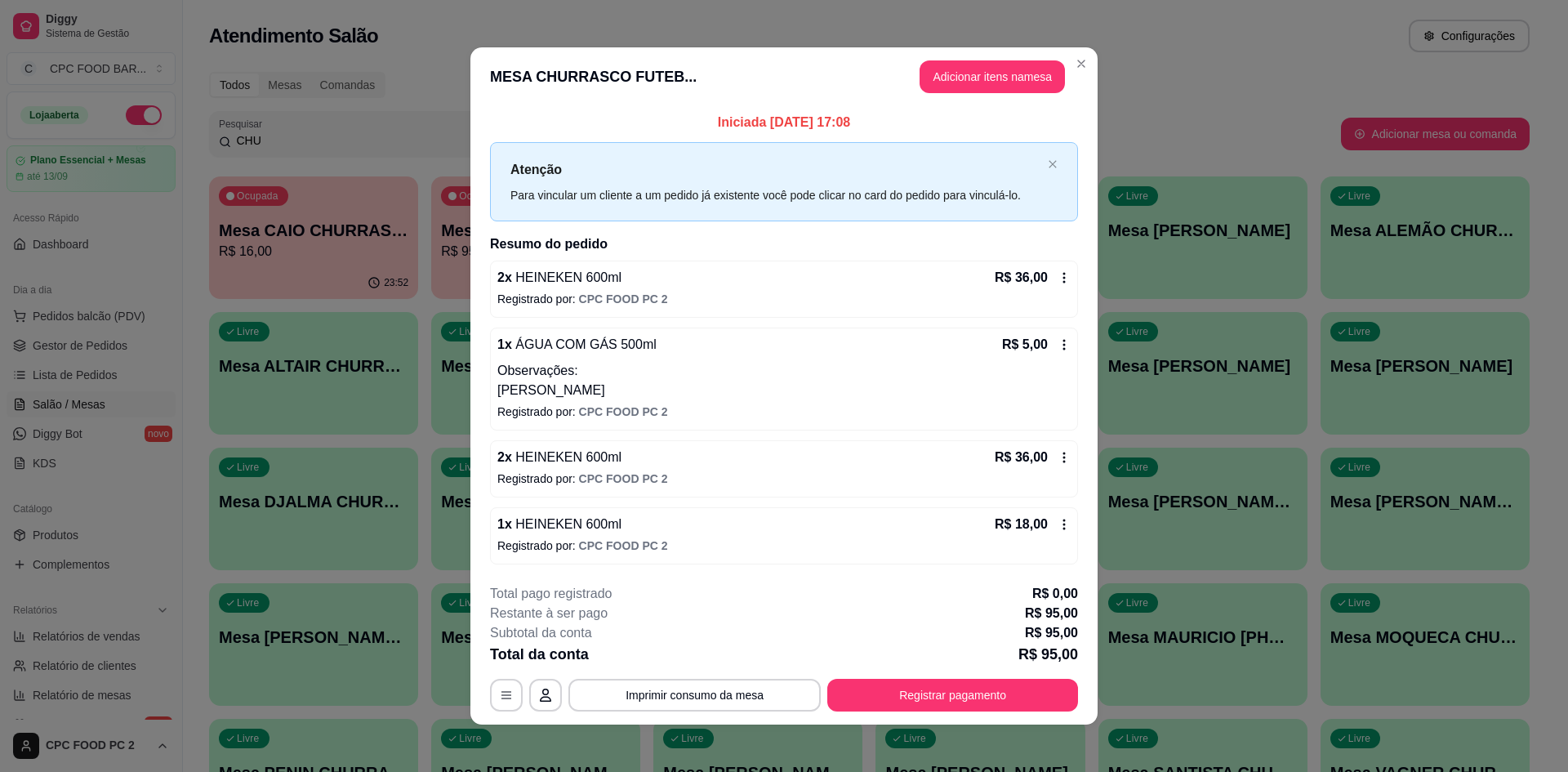
scroll to position [5, 0]
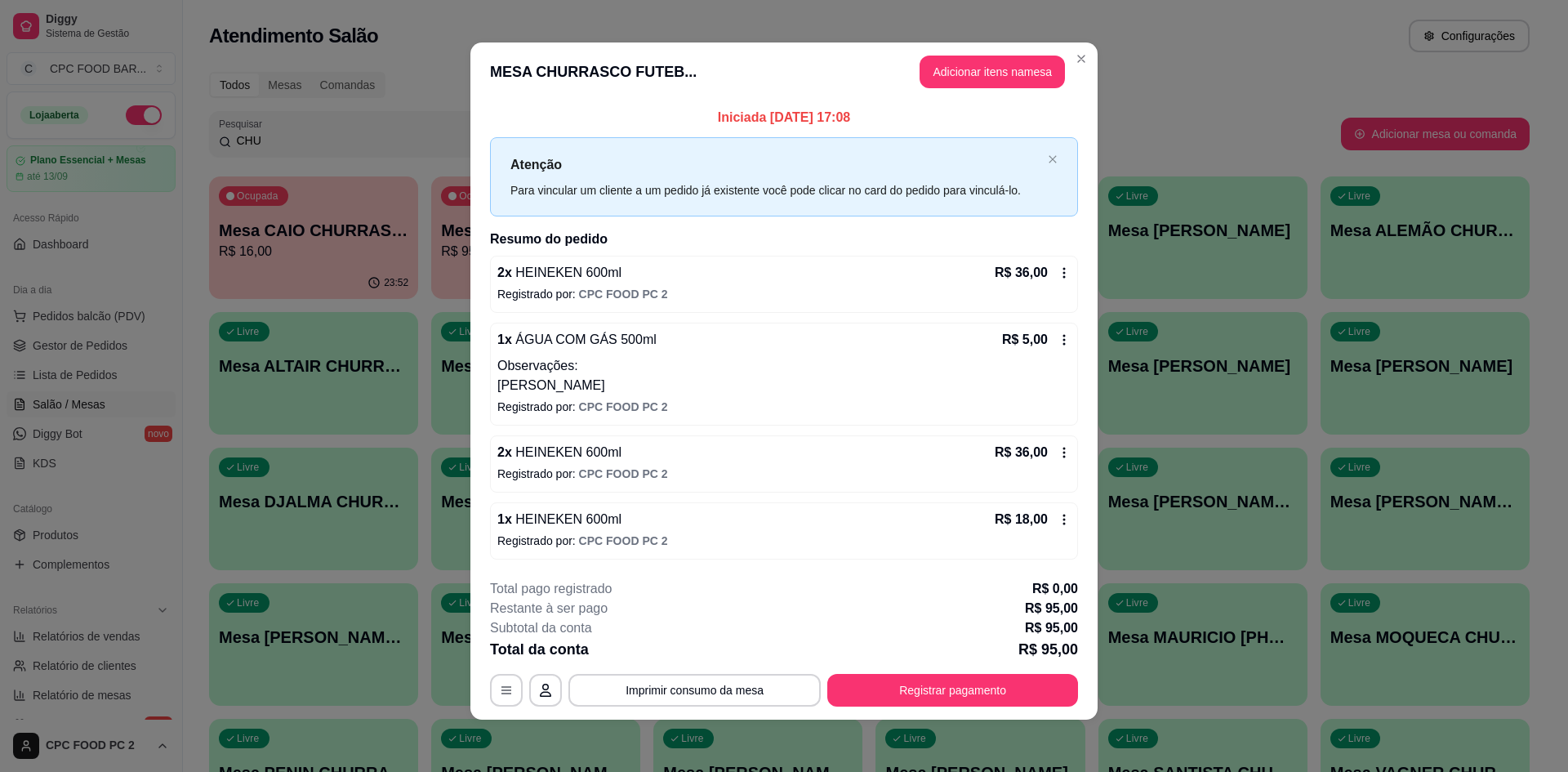
click at [1060, 273] on icon at bounding box center [1065, 273] width 13 height 13
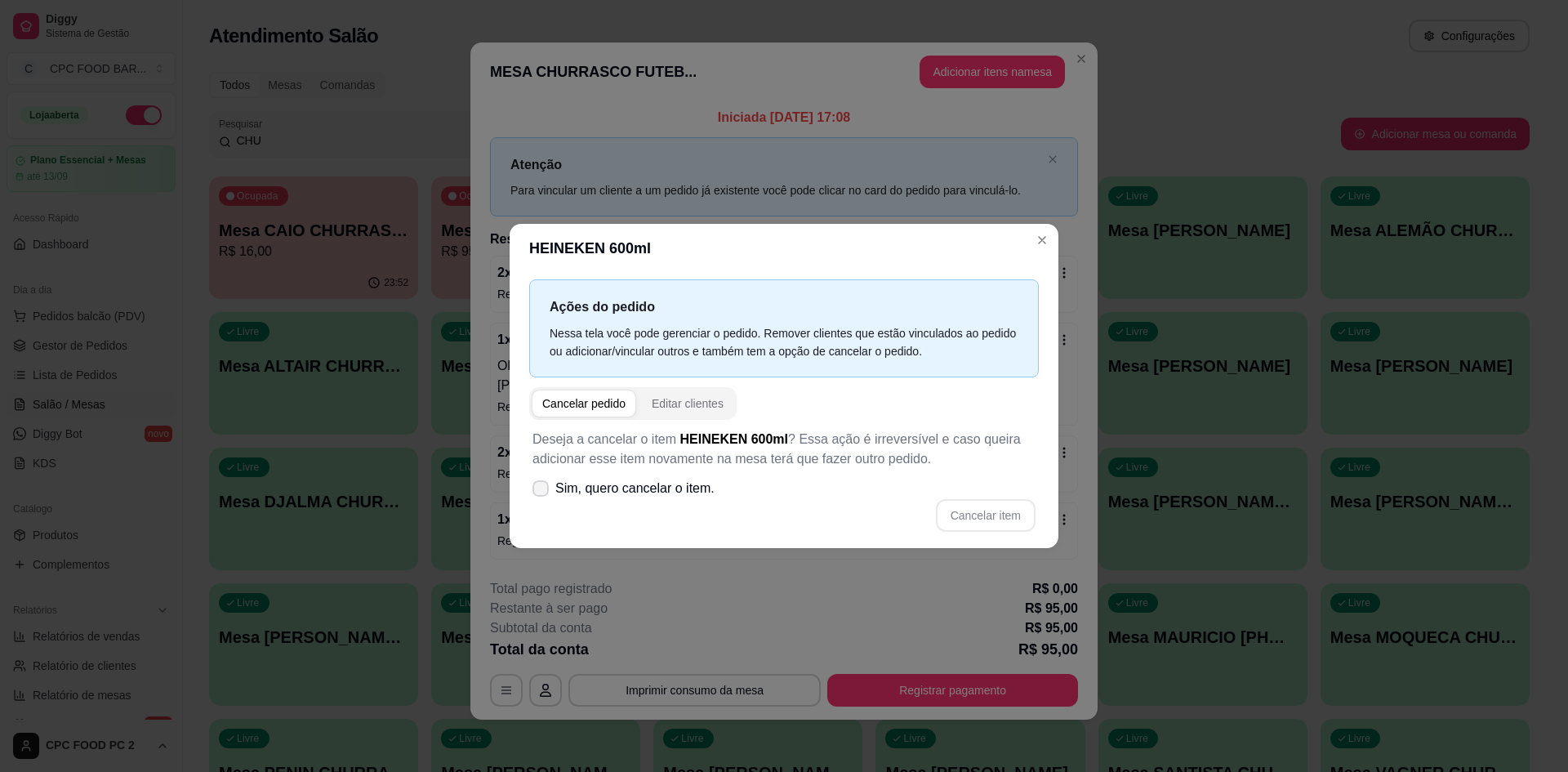
click at [539, 487] on icon at bounding box center [541, 488] width 13 height 10
click at [539, 491] on input "Sim, quero cancelar o item." at bounding box center [537, 496] width 10 height 10
checkbox input "true"
click at [995, 510] on button "Cancelar item" at bounding box center [986, 516] width 100 height 32
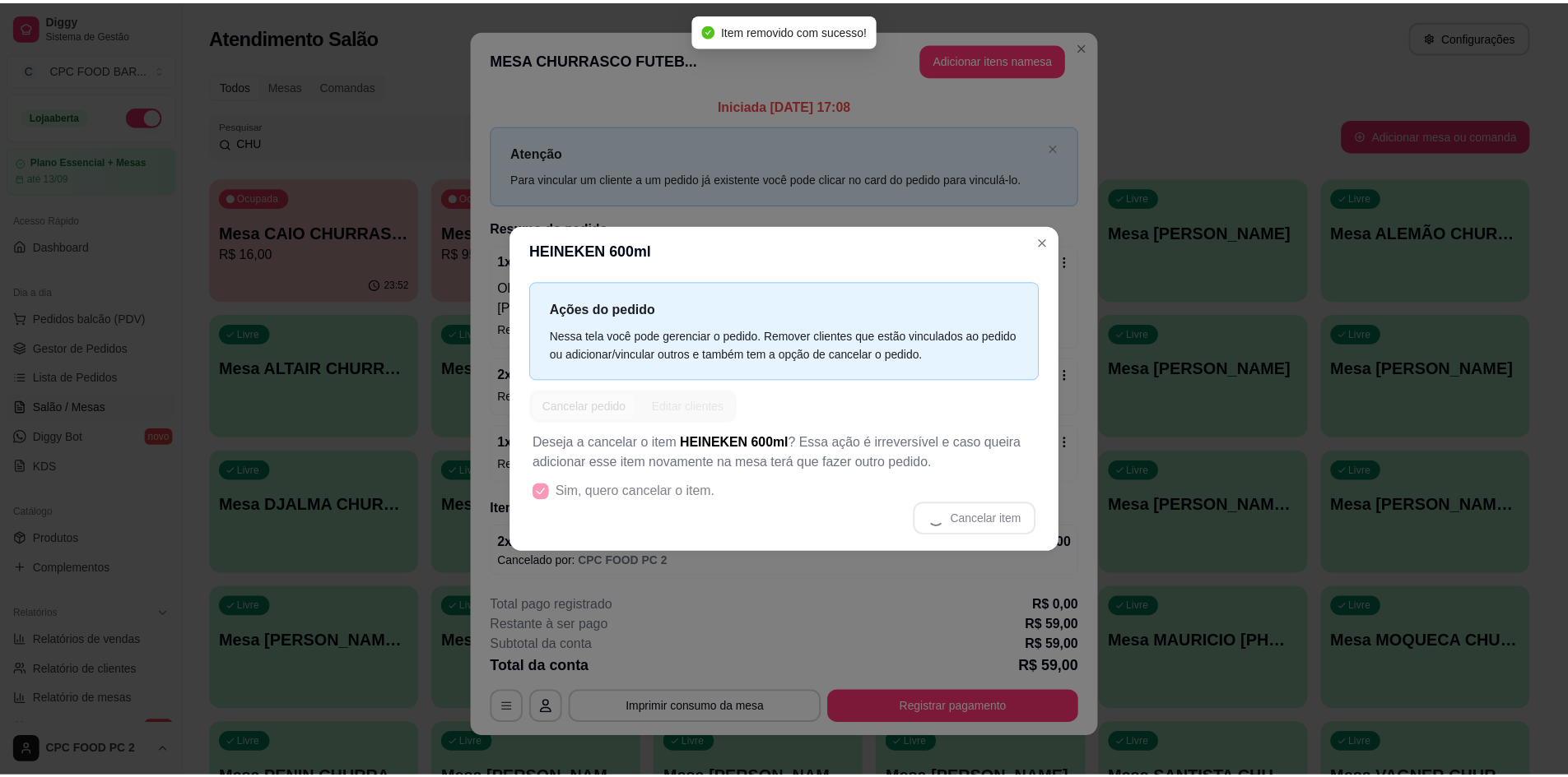
scroll to position [0, 0]
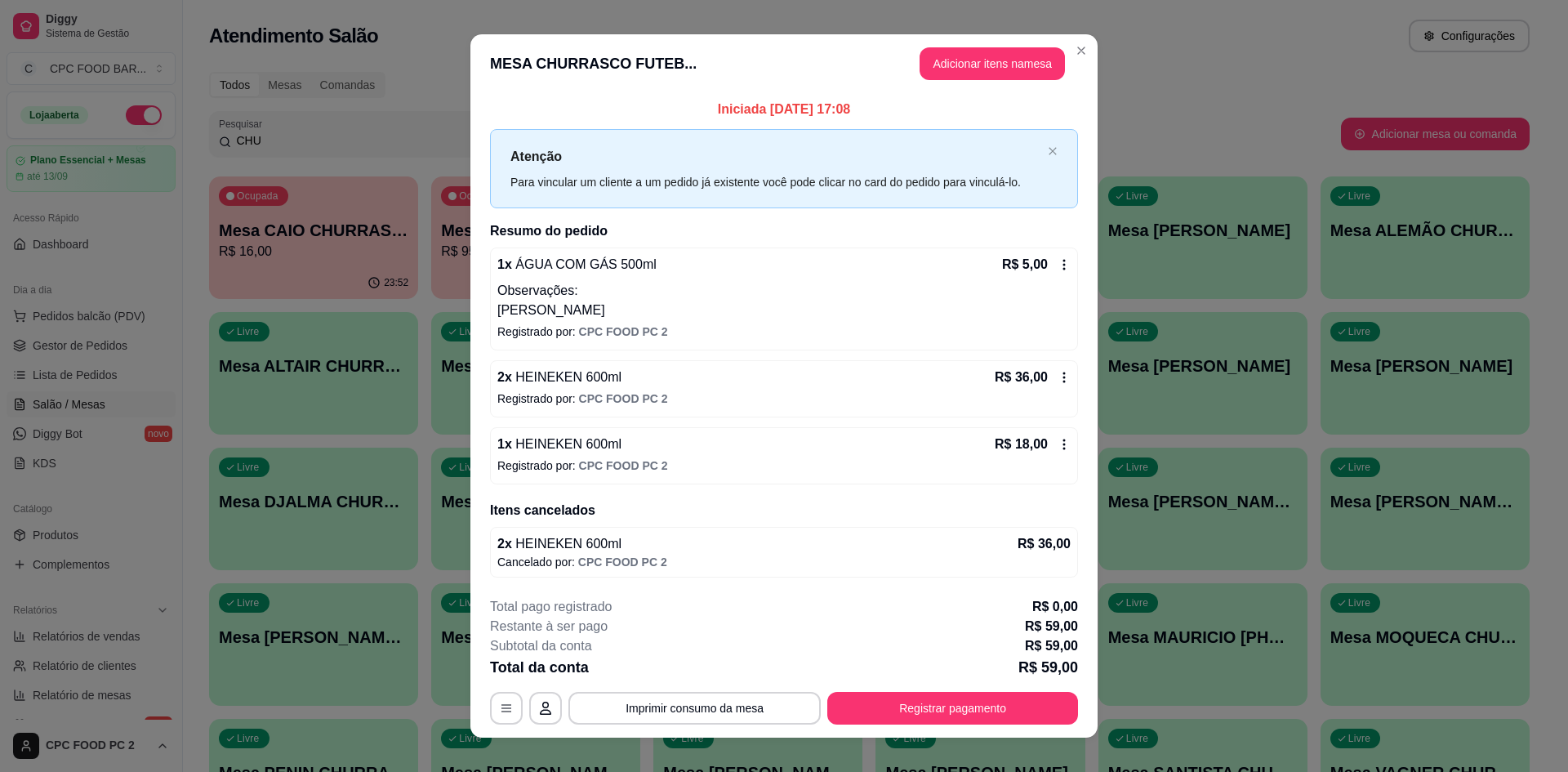
click at [1058, 379] on icon at bounding box center [1065, 378] width 13 height 13
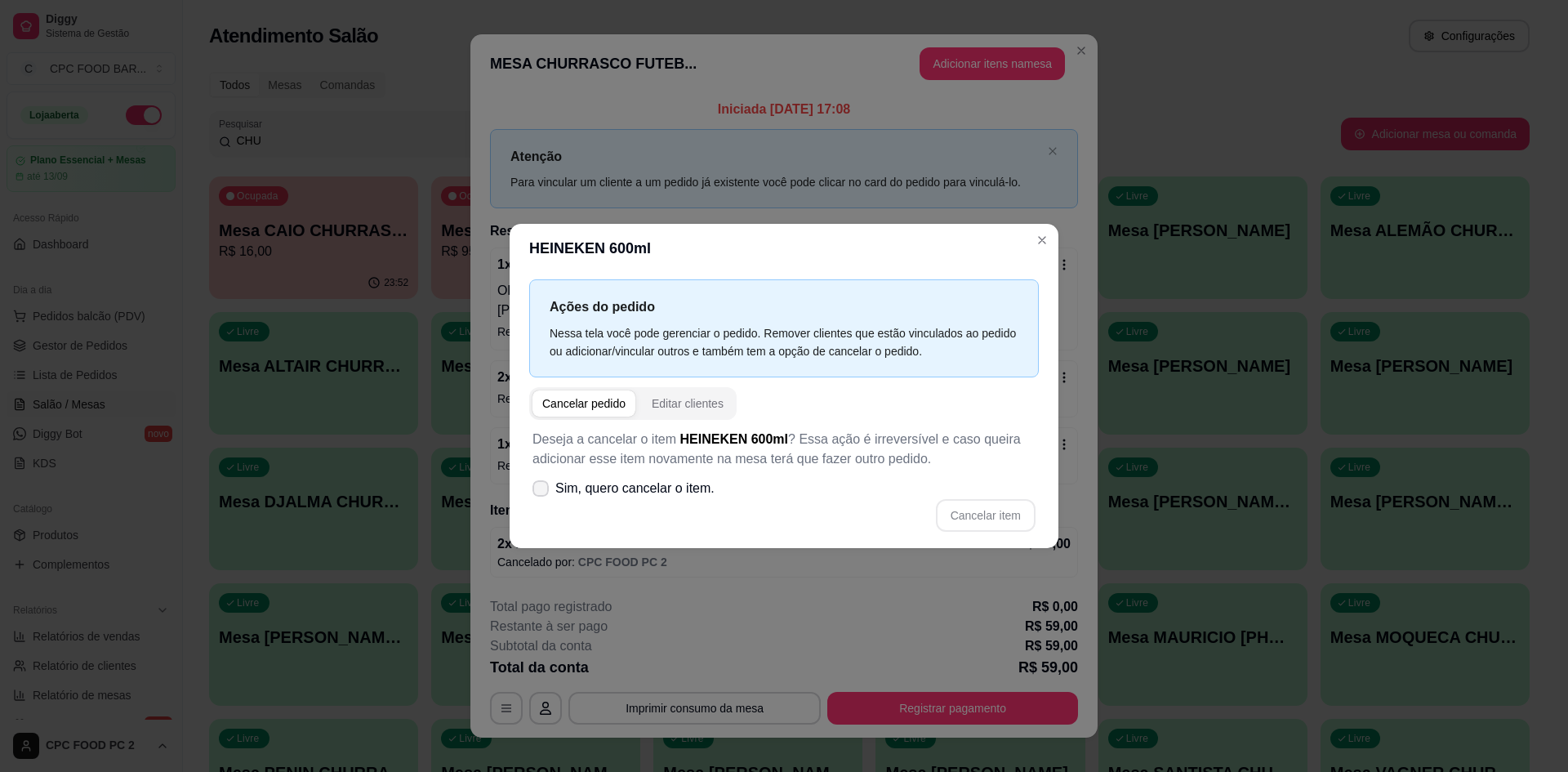
click at [544, 488] on icon at bounding box center [541, 488] width 13 height 10
click at [542, 491] on input "Sim, quero cancelar o item." at bounding box center [537, 496] width 10 height 10
checkbox input "true"
click at [959, 517] on button "Cancelar item" at bounding box center [986, 516] width 100 height 32
